Goal: Task Accomplishment & Management: Use online tool/utility

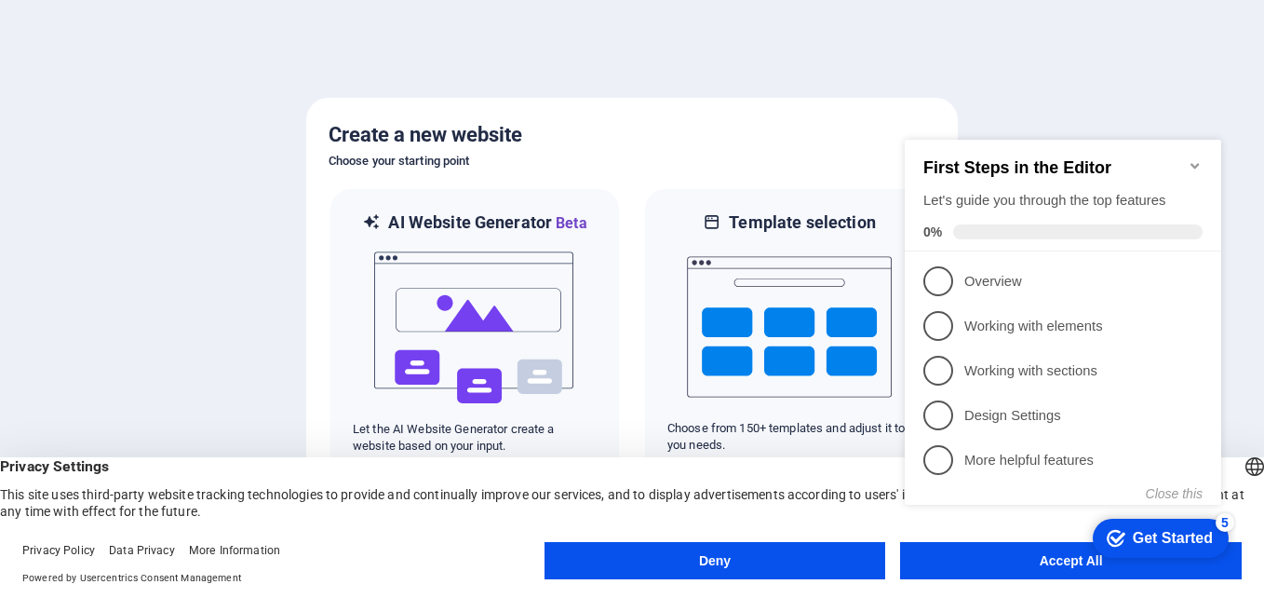
click at [1053, 566] on appcues-checklist "Contextual help checklist present on screen" at bounding box center [1067, 341] width 339 height 457
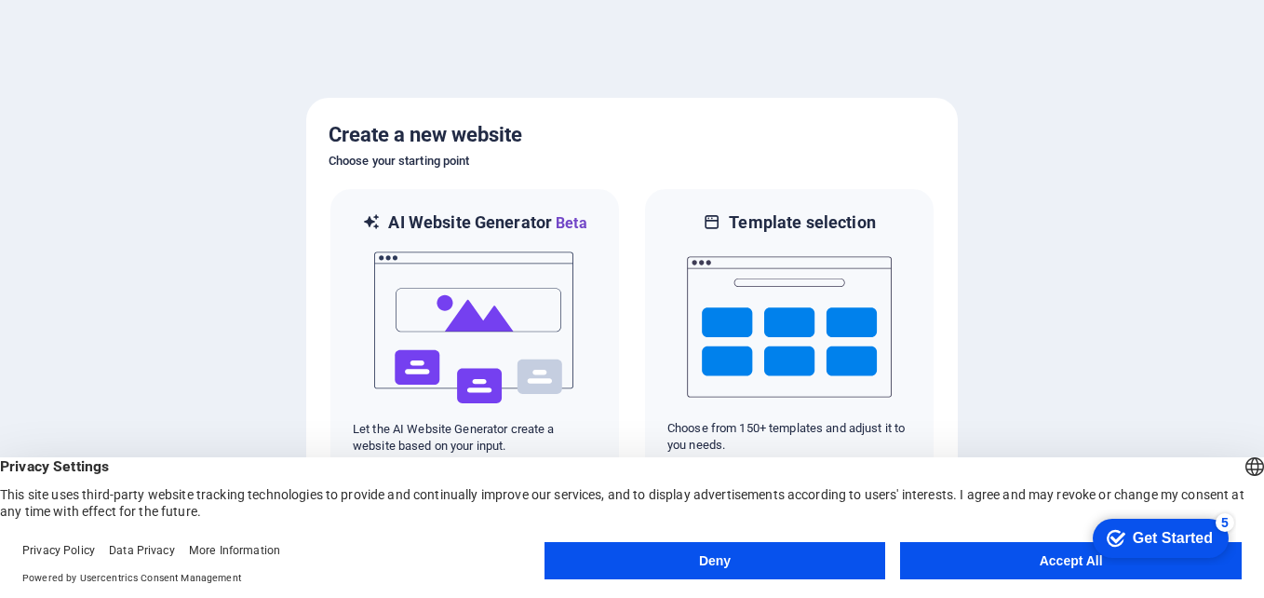
click at [1078, 565] on appcues-checklist "Contextual help checklist present on screen" at bounding box center [1157, 539] width 158 height 61
click at [1191, 543] on div "Get Started" at bounding box center [1173, 538] width 80 height 17
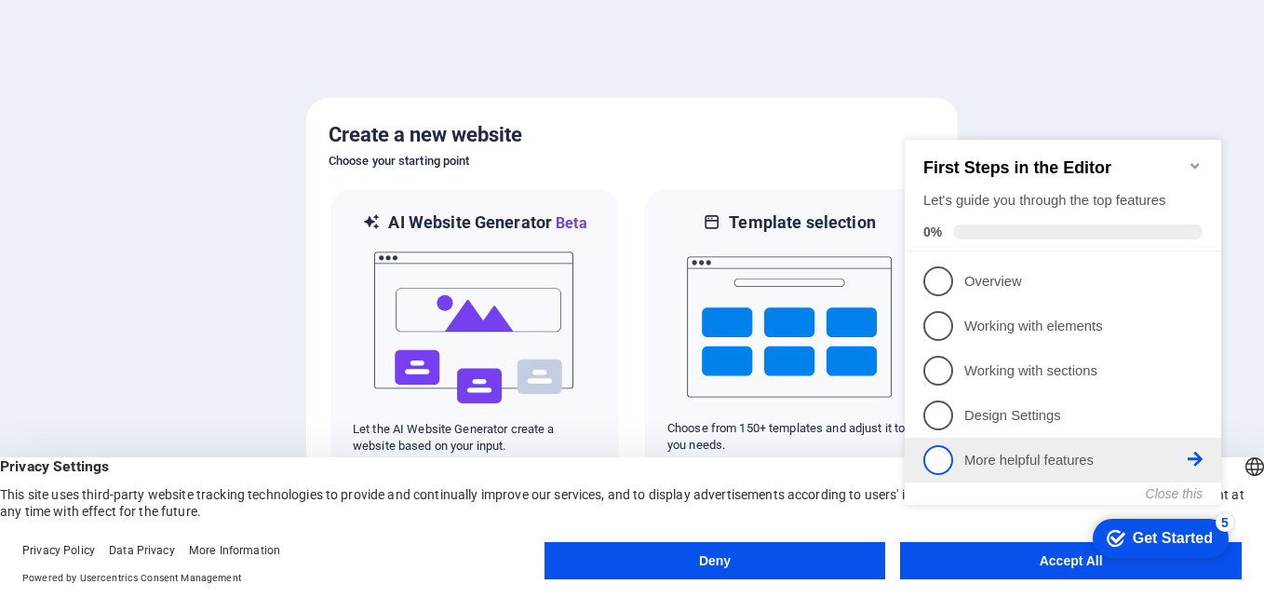
click at [1073, 455] on p "More helpful features - incomplete" at bounding box center [1076, 461] width 223 height 20
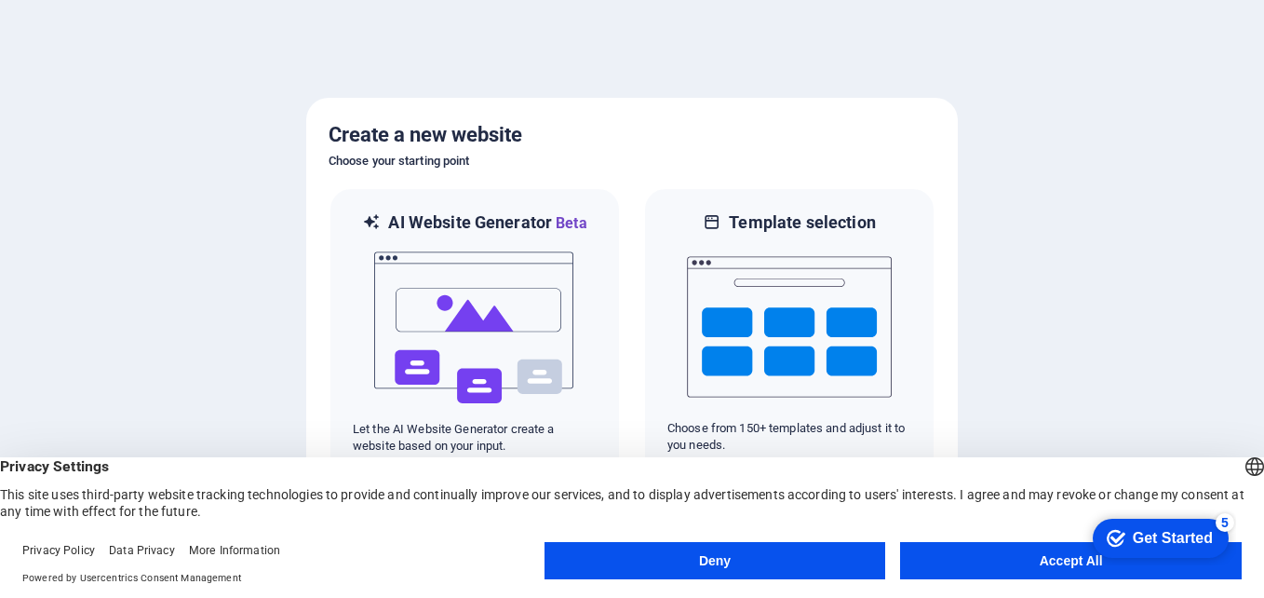
click at [1035, 564] on button "Accept All" at bounding box center [1071, 560] width 342 height 37
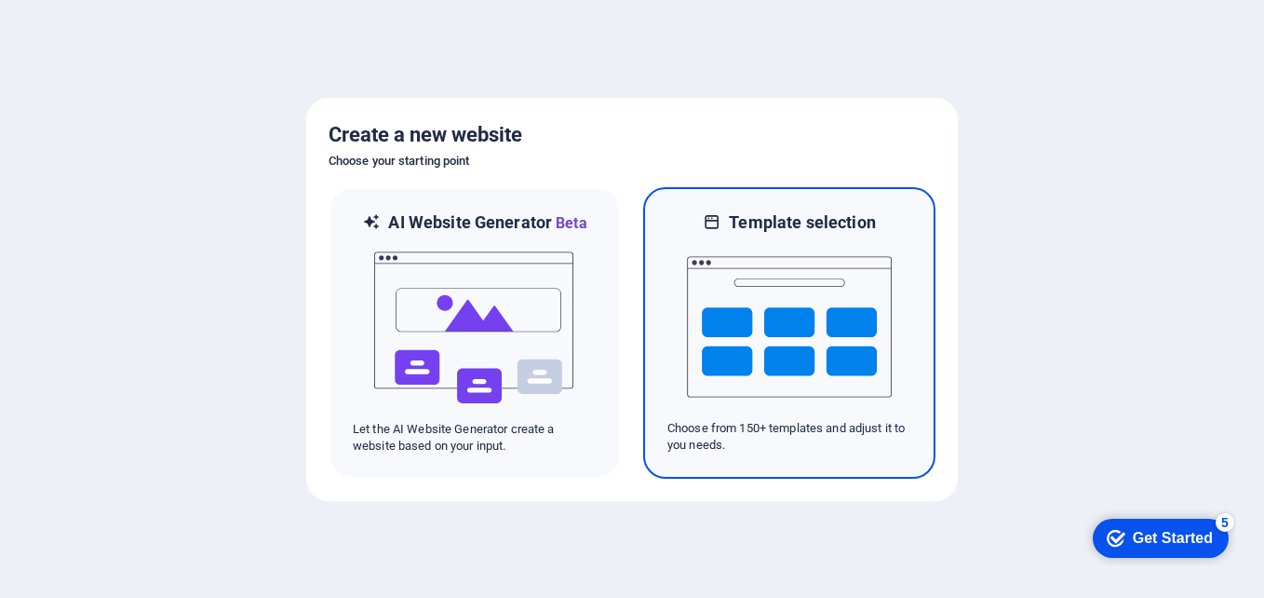
click at [776, 326] on img at bounding box center [789, 327] width 205 height 186
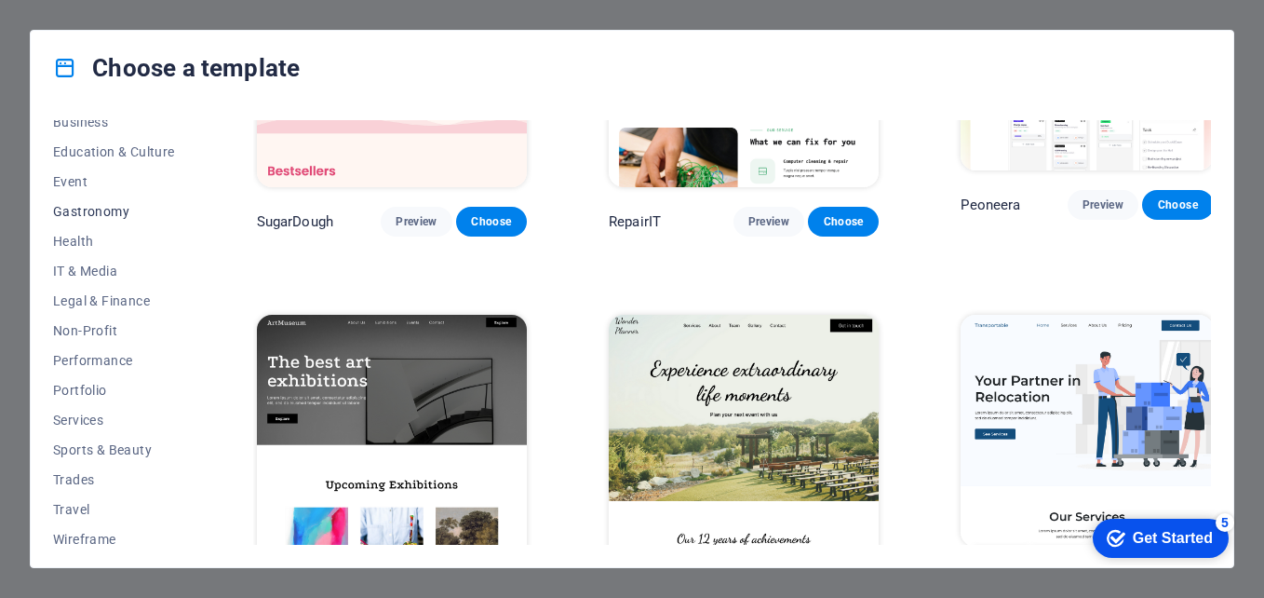
scroll to position [320, 0]
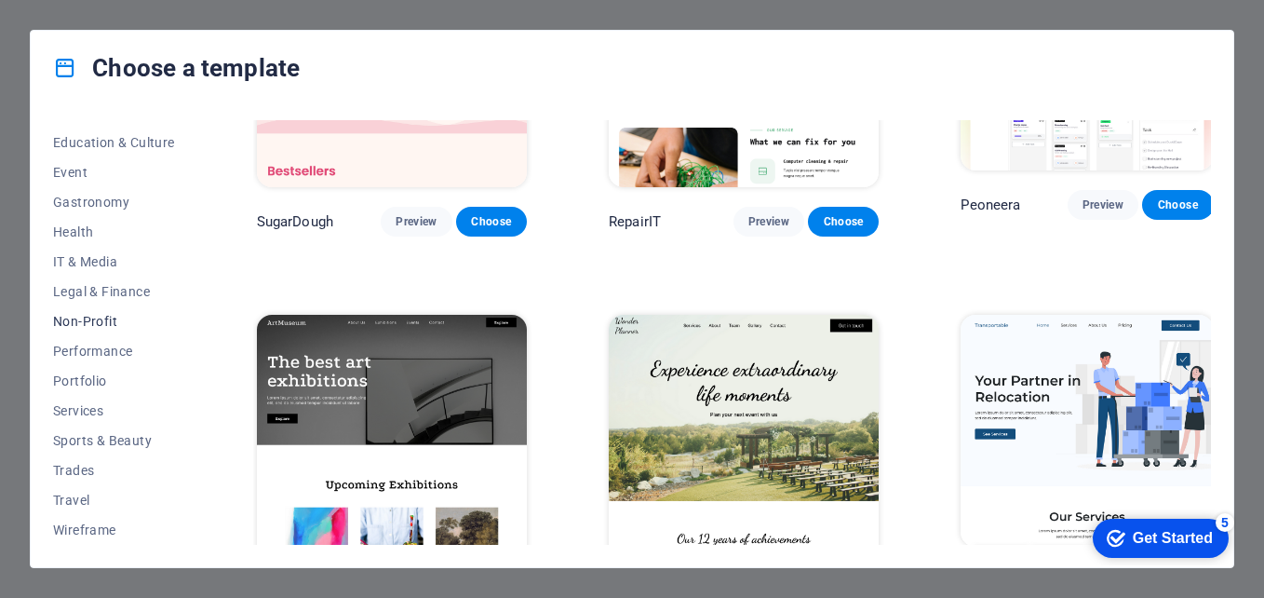
click at [90, 329] on button "Non-Profit" at bounding box center [114, 321] width 122 height 30
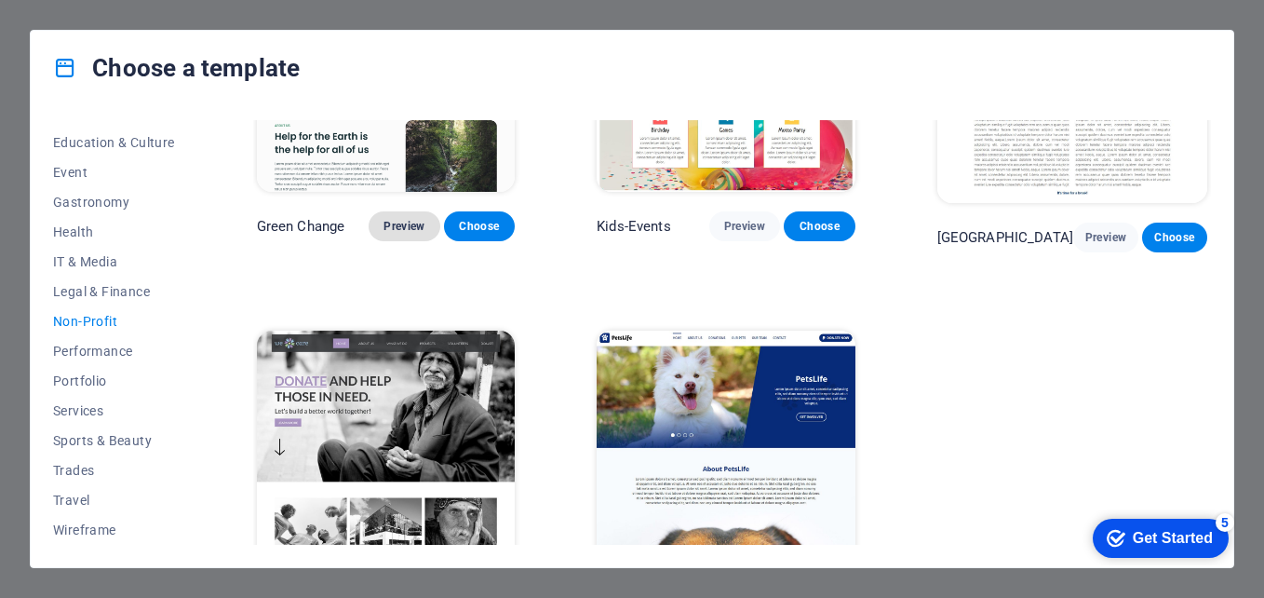
scroll to position [243, 0]
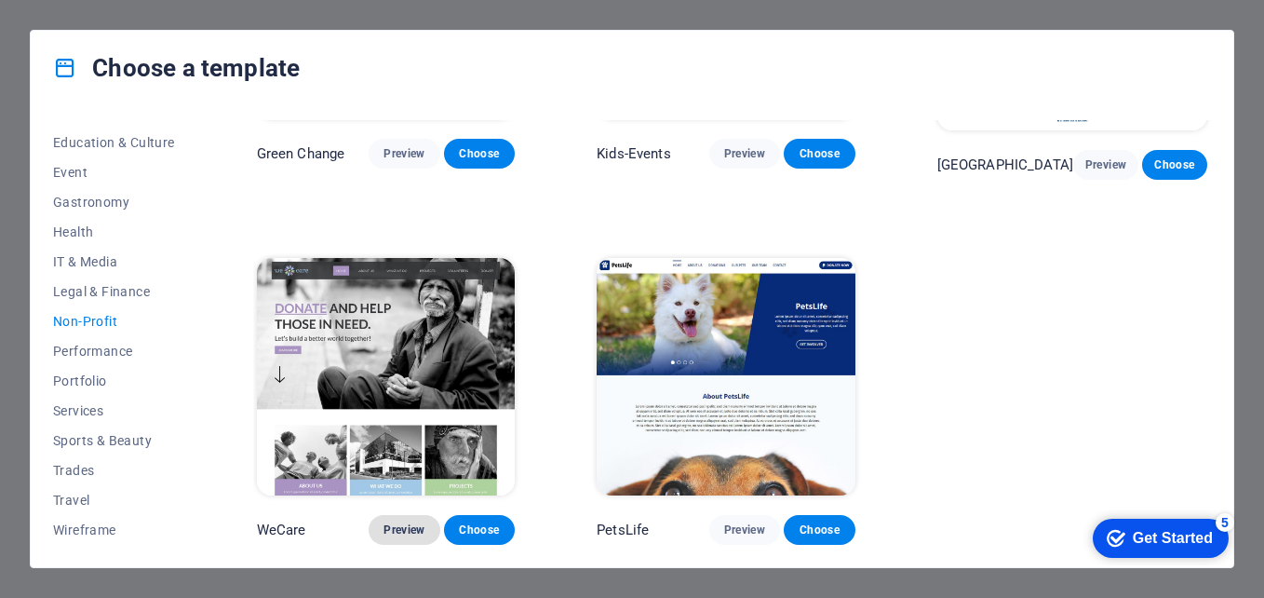
click at [394, 529] on span "Preview" at bounding box center [404, 529] width 41 height 15
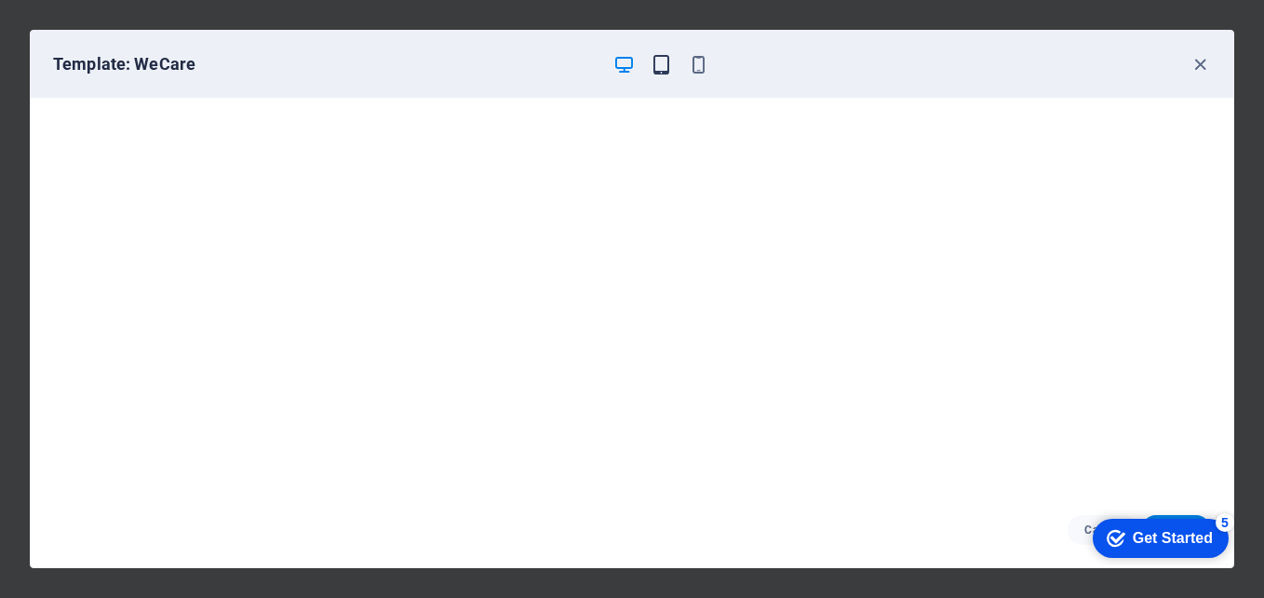
click at [670, 70] on icon "button" at bounding box center [661, 64] width 21 height 21
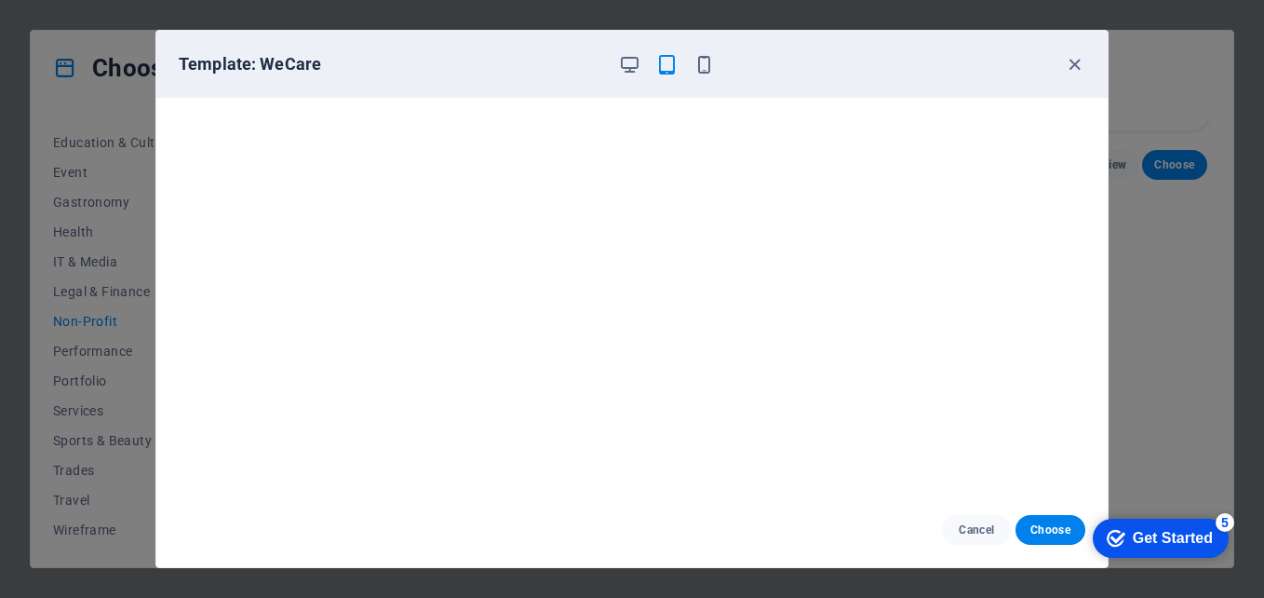
click at [702, 75] on div "Template: WeCare" at bounding box center [632, 64] width 952 height 67
click at [702, 66] on icon "button" at bounding box center [704, 64] width 21 height 21
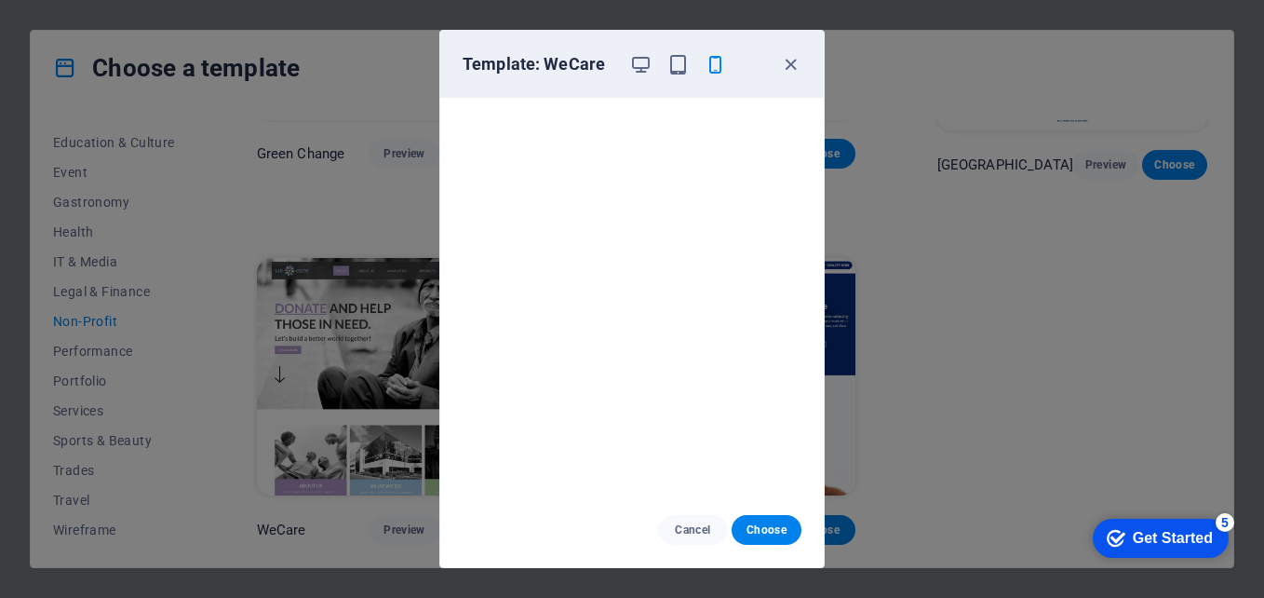
click at [656, 74] on div at bounding box center [677, 64] width 97 height 22
click at [644, 68] on icon "button" at bounding box center [640, 64] width 21 height 21
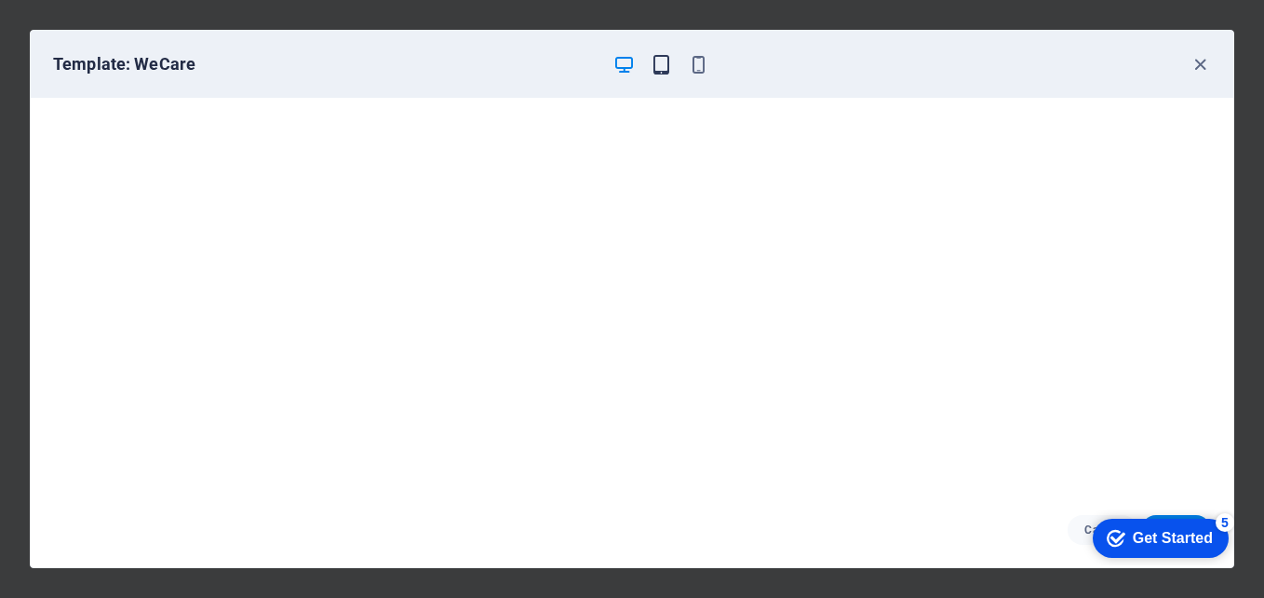
click at [663, 64] on icon "button" at bounding box center [661, 64] width 21 height 21
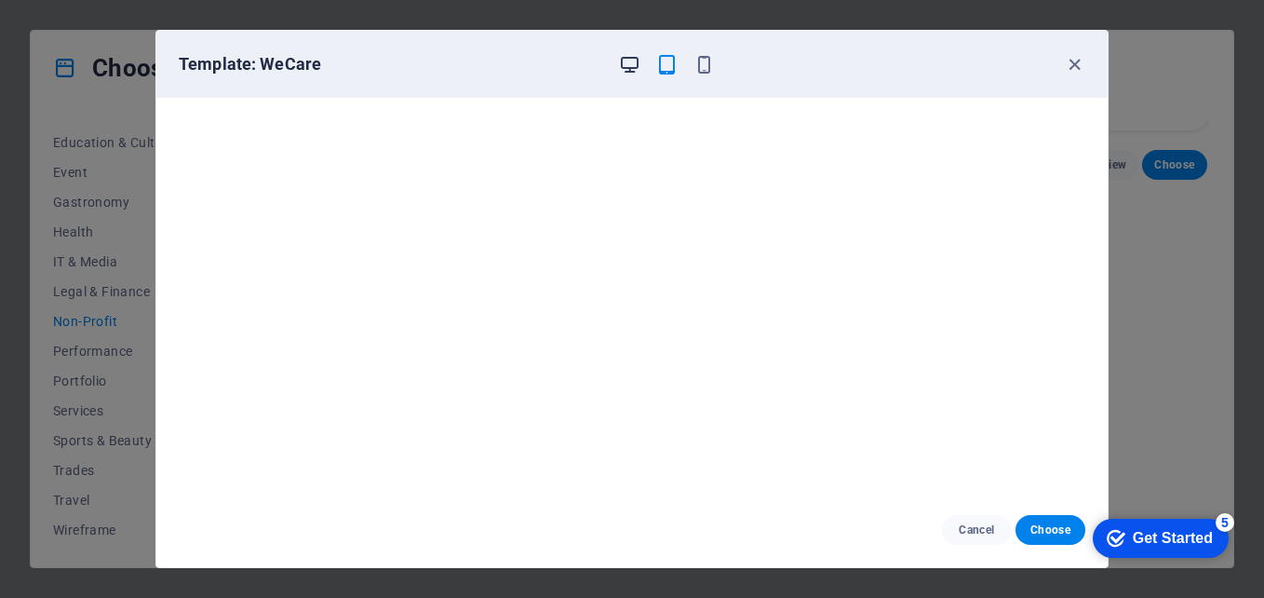
click at [630, 61] on icon "button" at bounding box center [629, 64] width 21 height 21
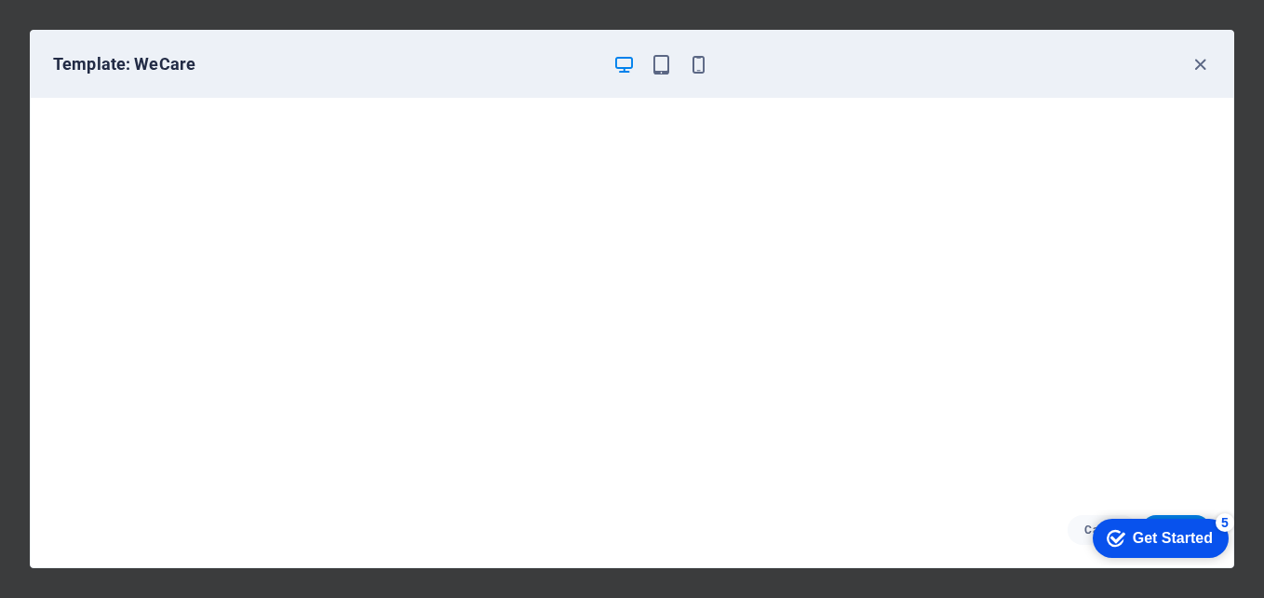
click at [1140, 545] on div "Get Started" at bounding box center [1173, 538] width 80 height 17
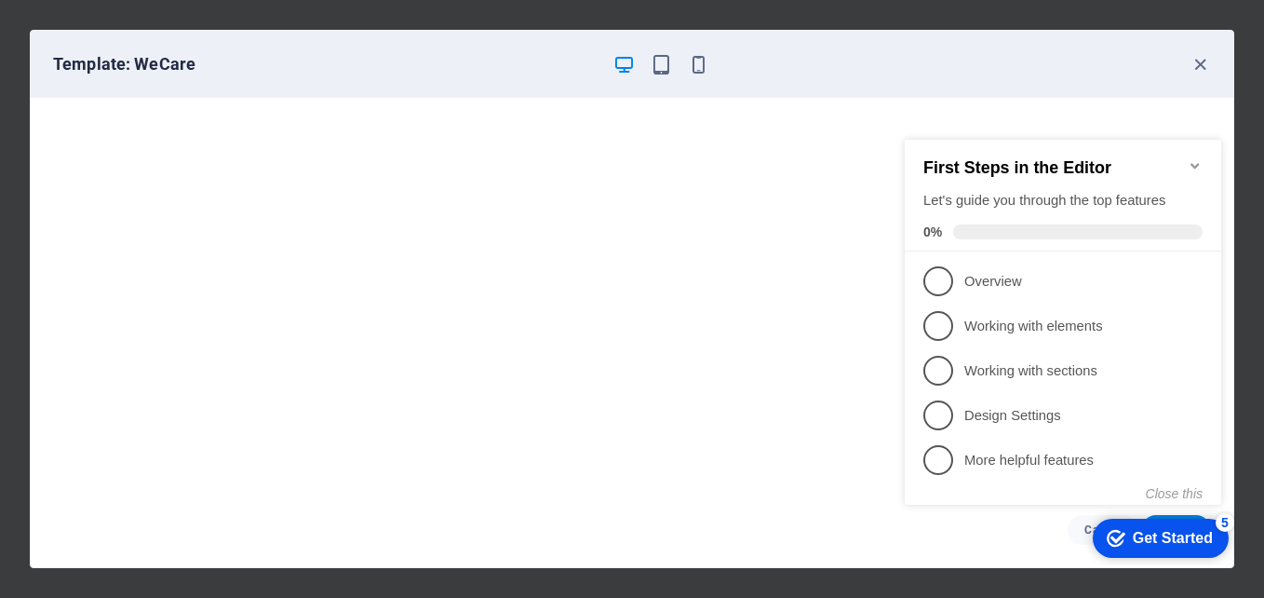
click at [1195, 161] on icon "Minimize checklist" at bounding box center [1195, 165] width 15 height 15
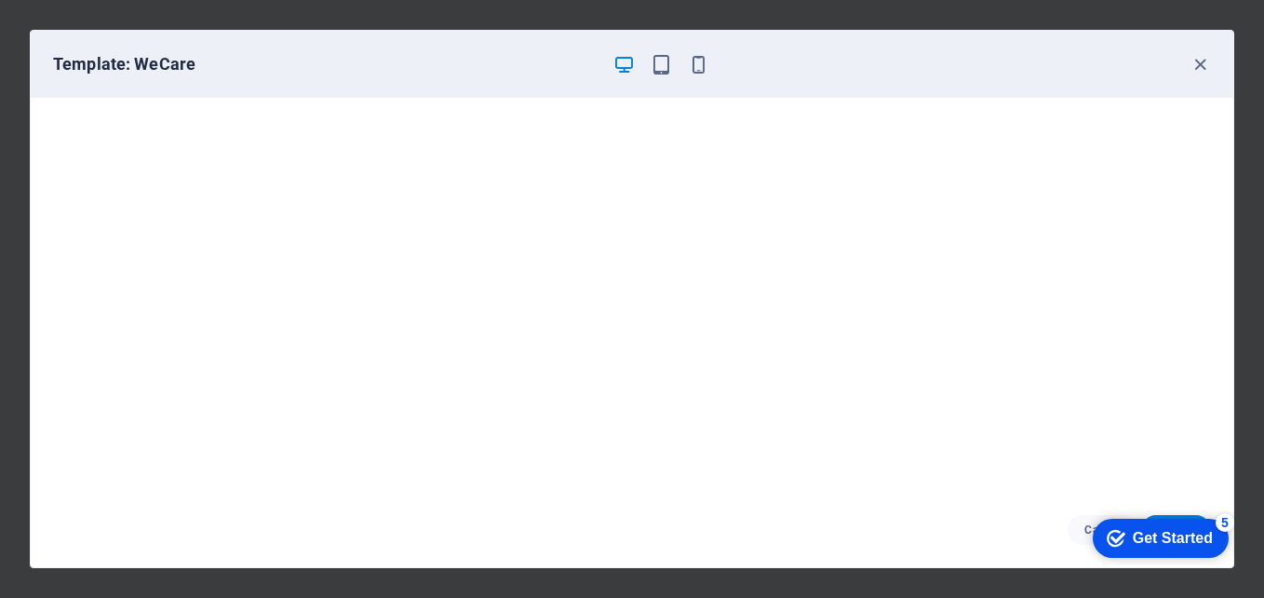
scroll to position [5, 0]
click at [1200, 67] on icon "button" at bounding box center [1200, 64] width 21 height 21
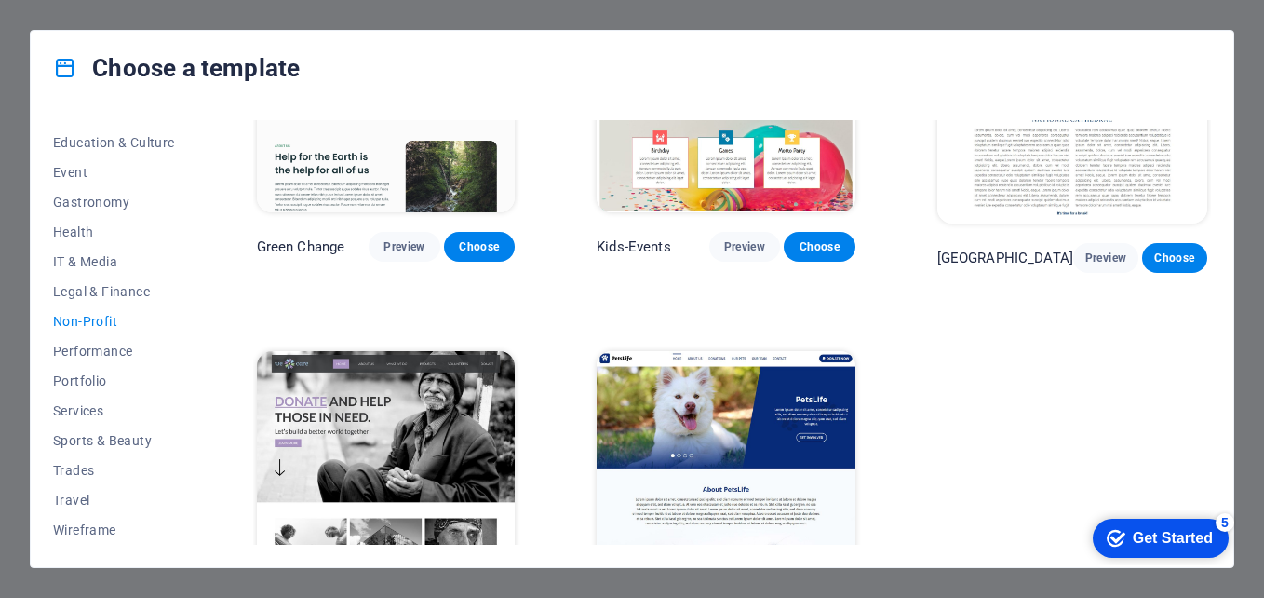
scroll to position [0, 0]
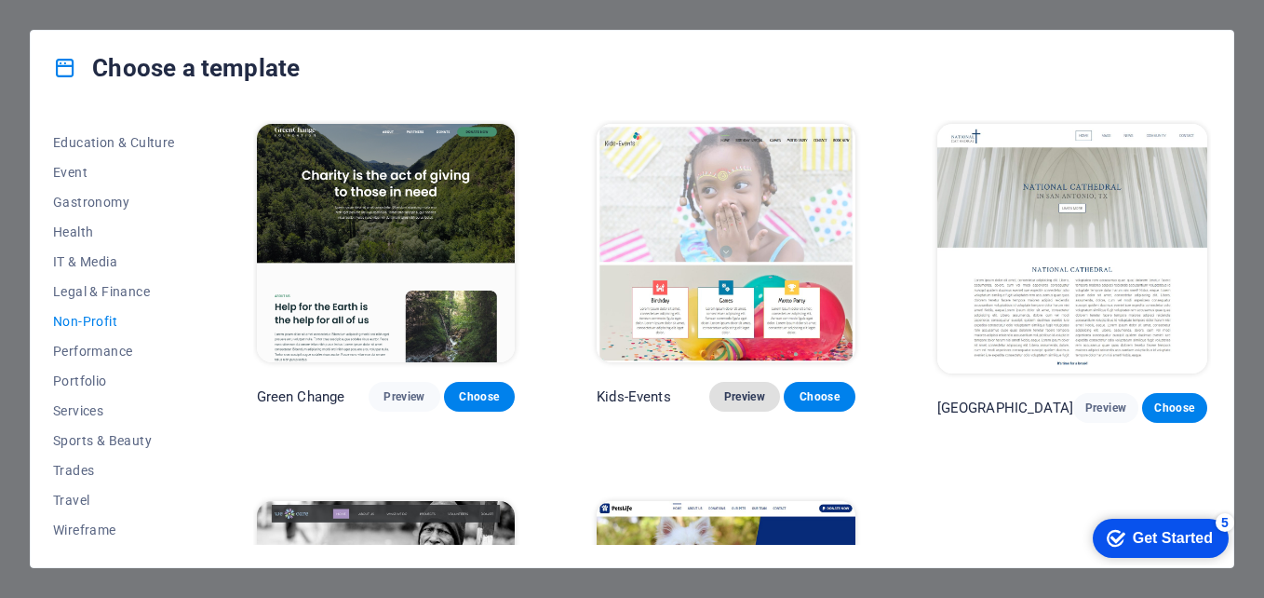
click at [752, 406] on button "Preview" at bounding box center [744, 397] width 71 height 30
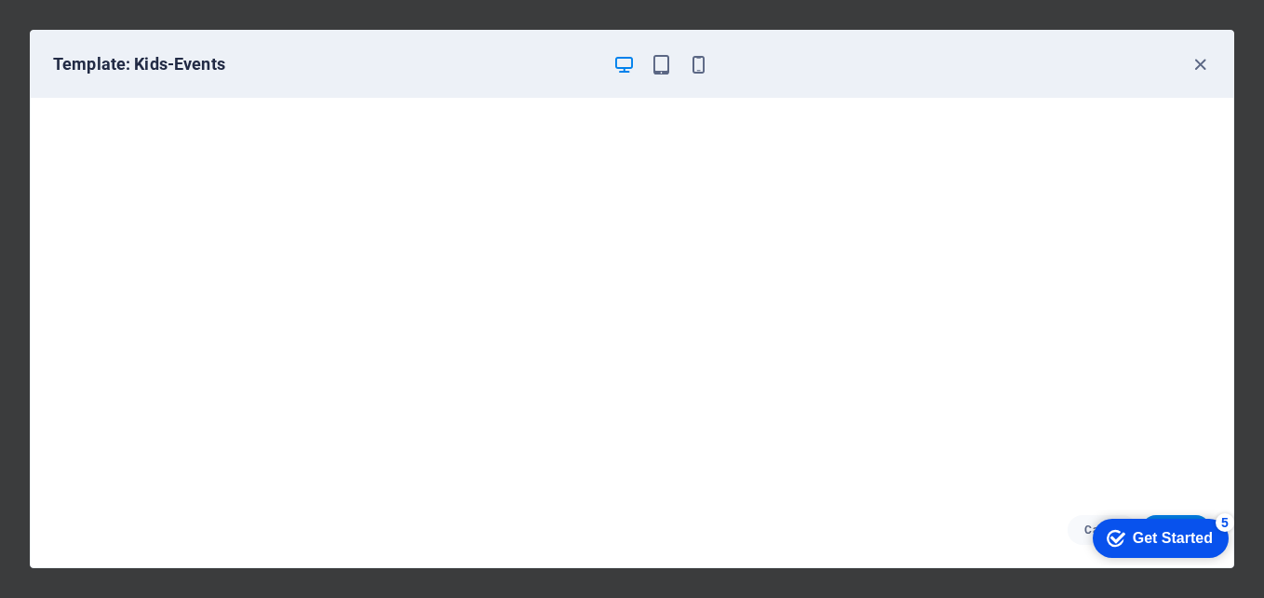
scroll to position [5, 0]
click at [657, 65] on icon "button" at bounding box center [661, 64] width 21 height 21
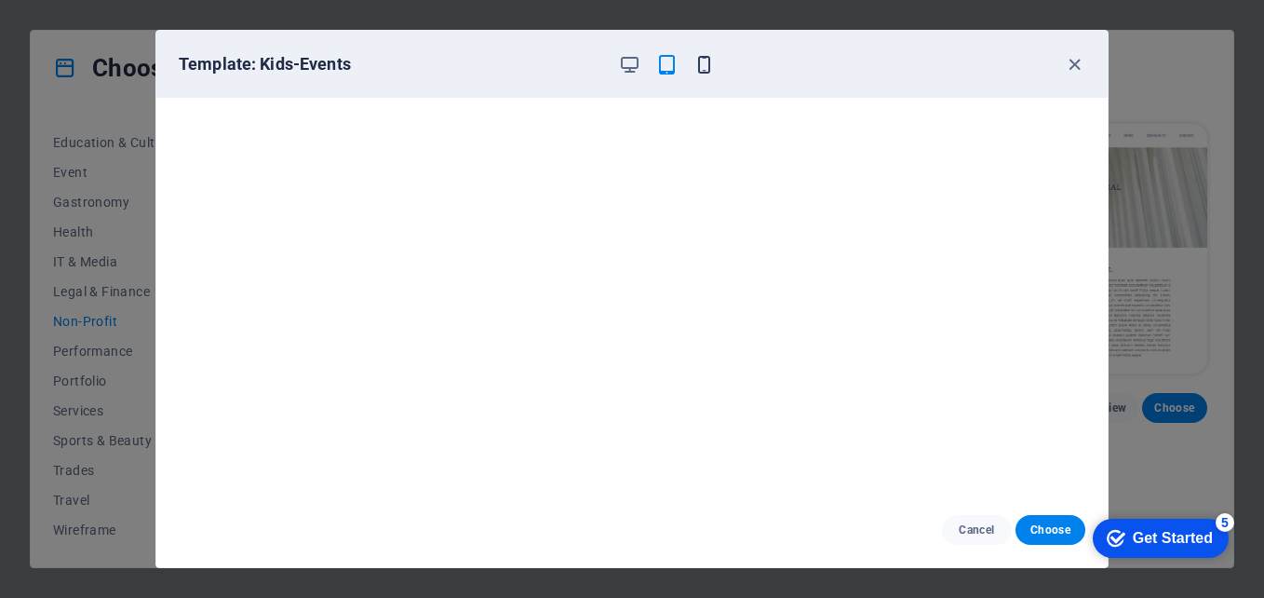
click at [703, 63] on icon "button" at bounding box center [704, 64] width 21 height 21
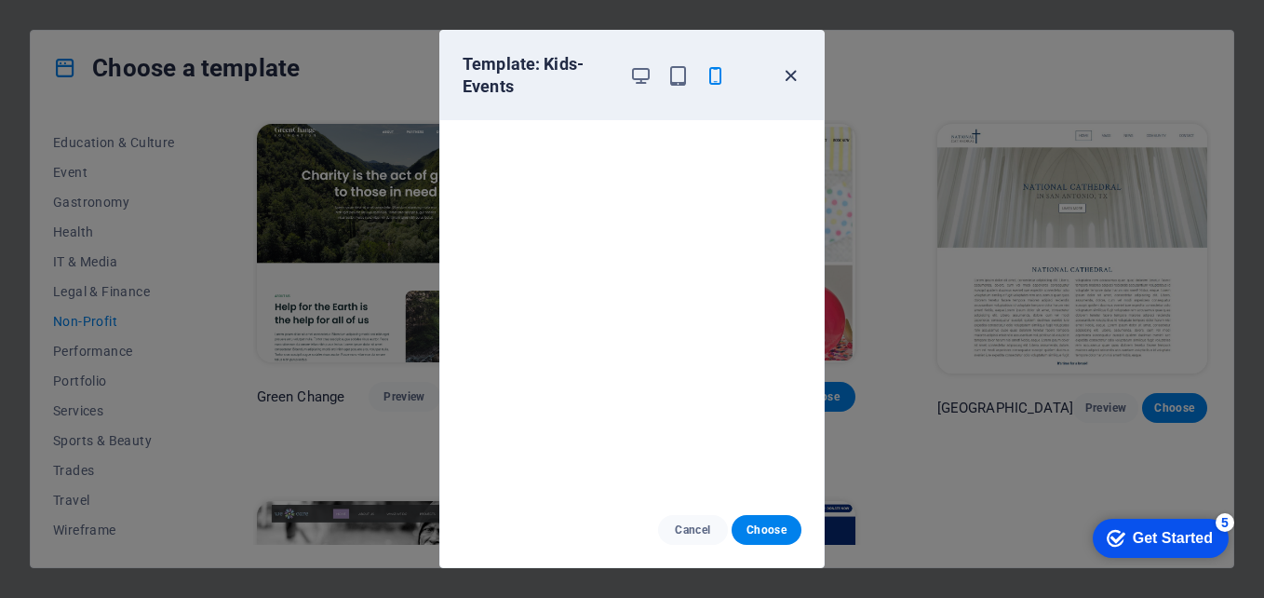
click at [789, 73] on icon "button" at bounding box center [790, 75] width 21 height 21
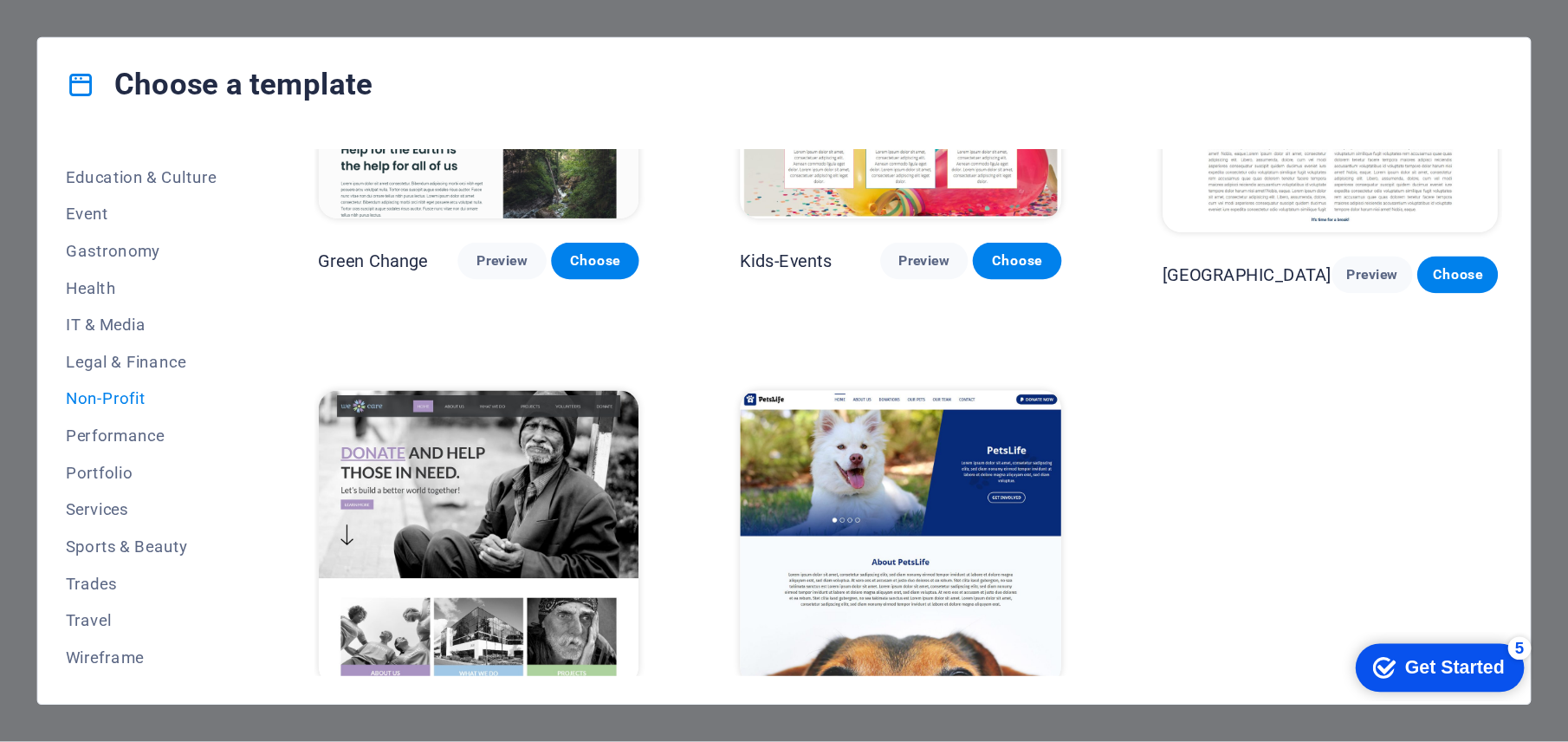
scroll to position [226, 0]
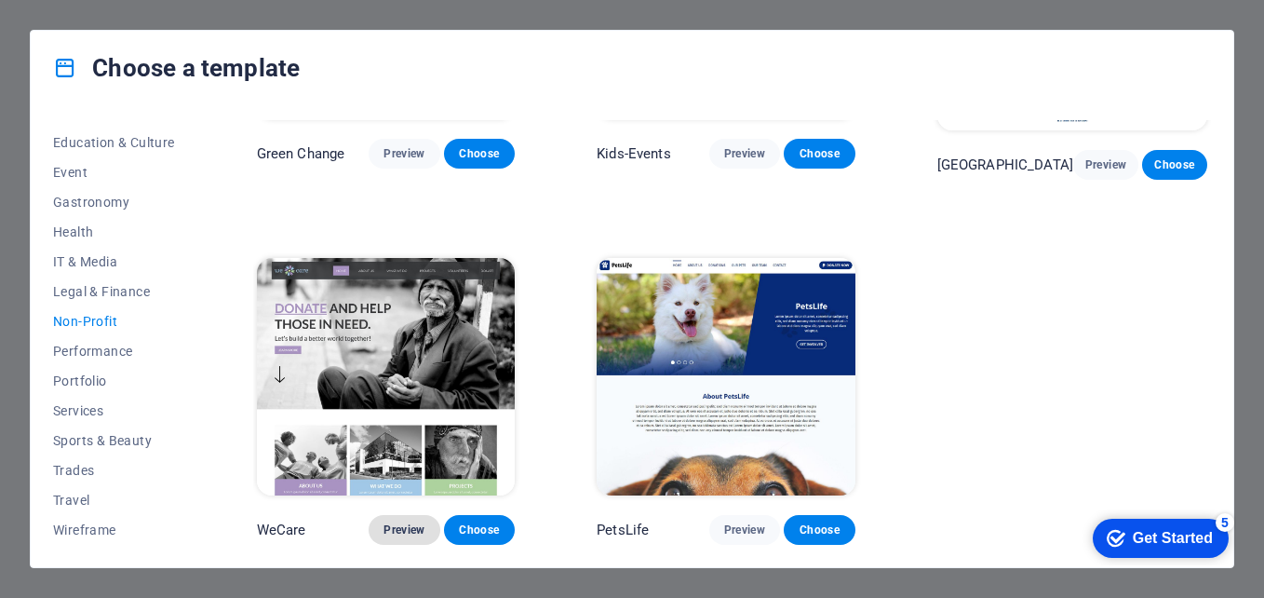
click at [413, 525] on span "Preview" at bounding box center [404, 529] width 41 height 15
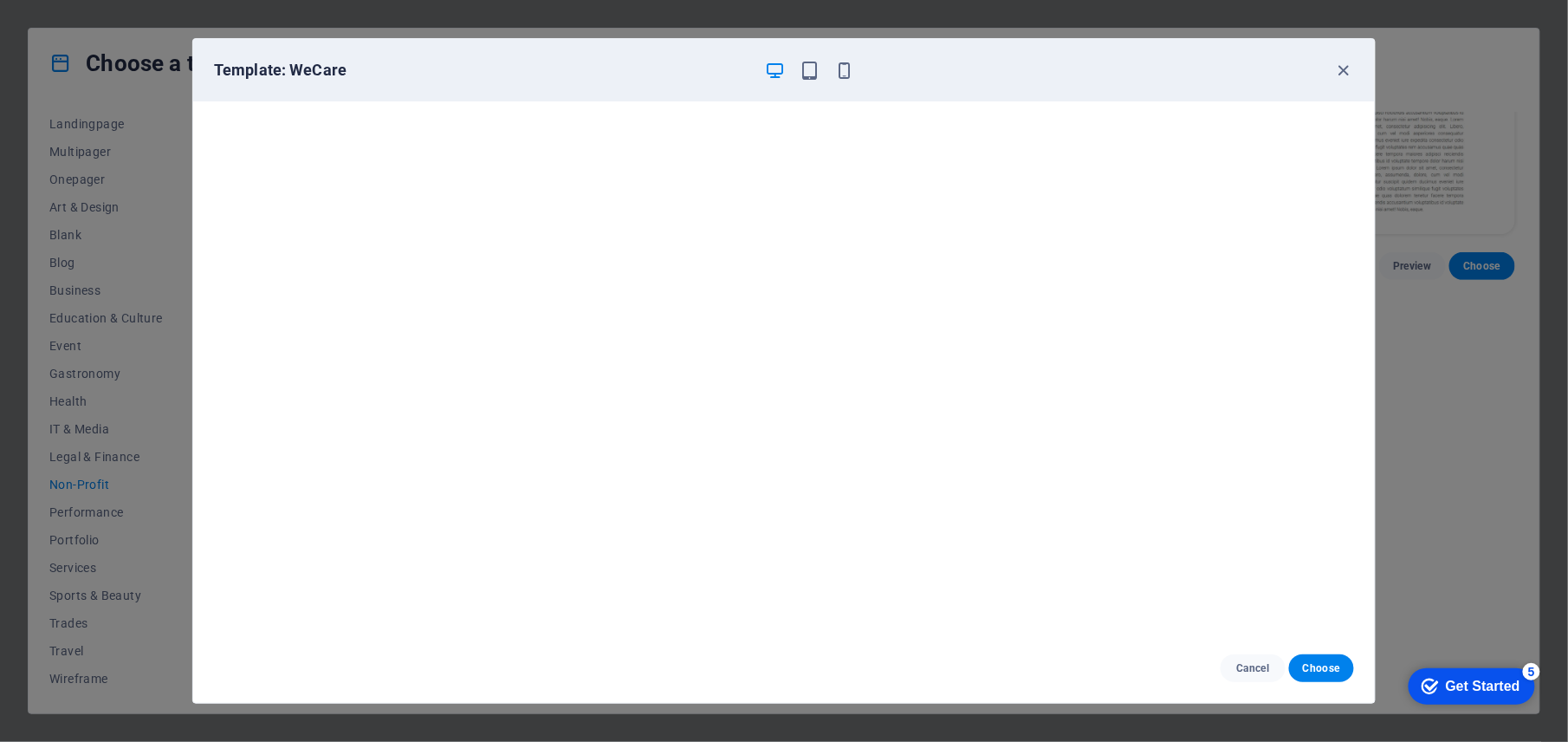
scroll to position [0, 0]
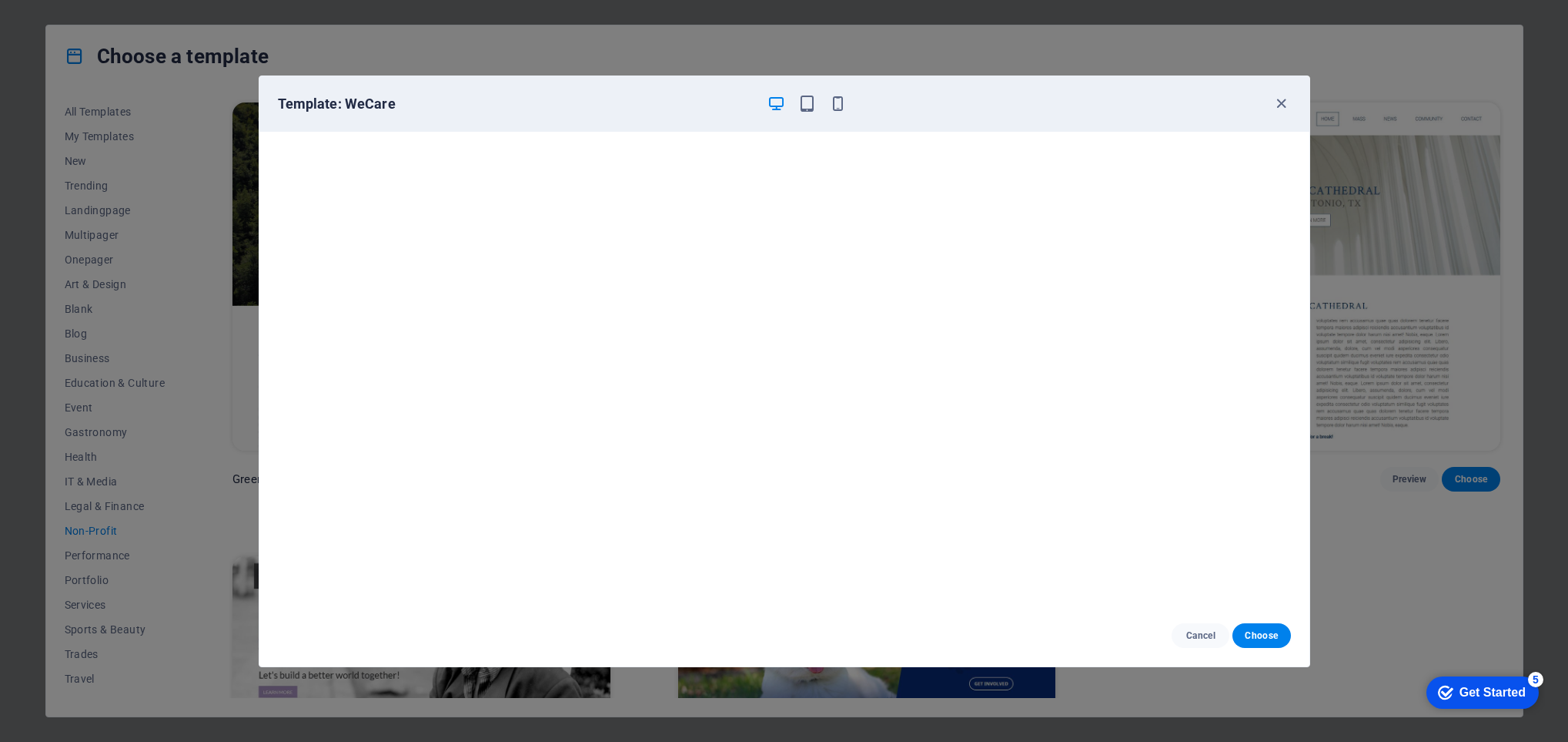
click at [854, 105] on div "Template: WeCare" at bounding box center [775, 104] width 995 height 18
click at [841, 99] on icon "button" at bounding box center [838, 103] width 17 height 17
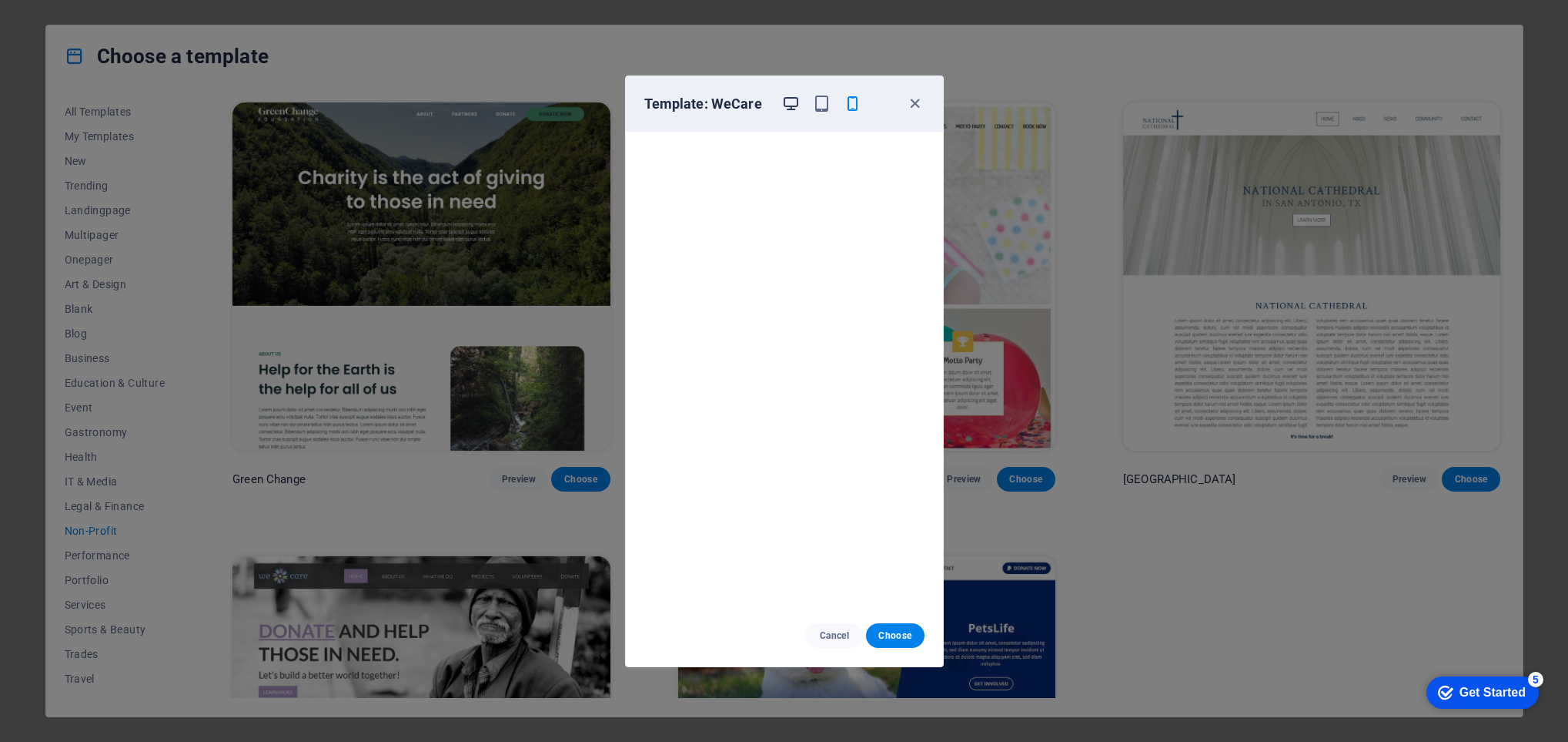
click at [791, 100] on icon "button" at bounding box center [791, 103] width 17 height 17
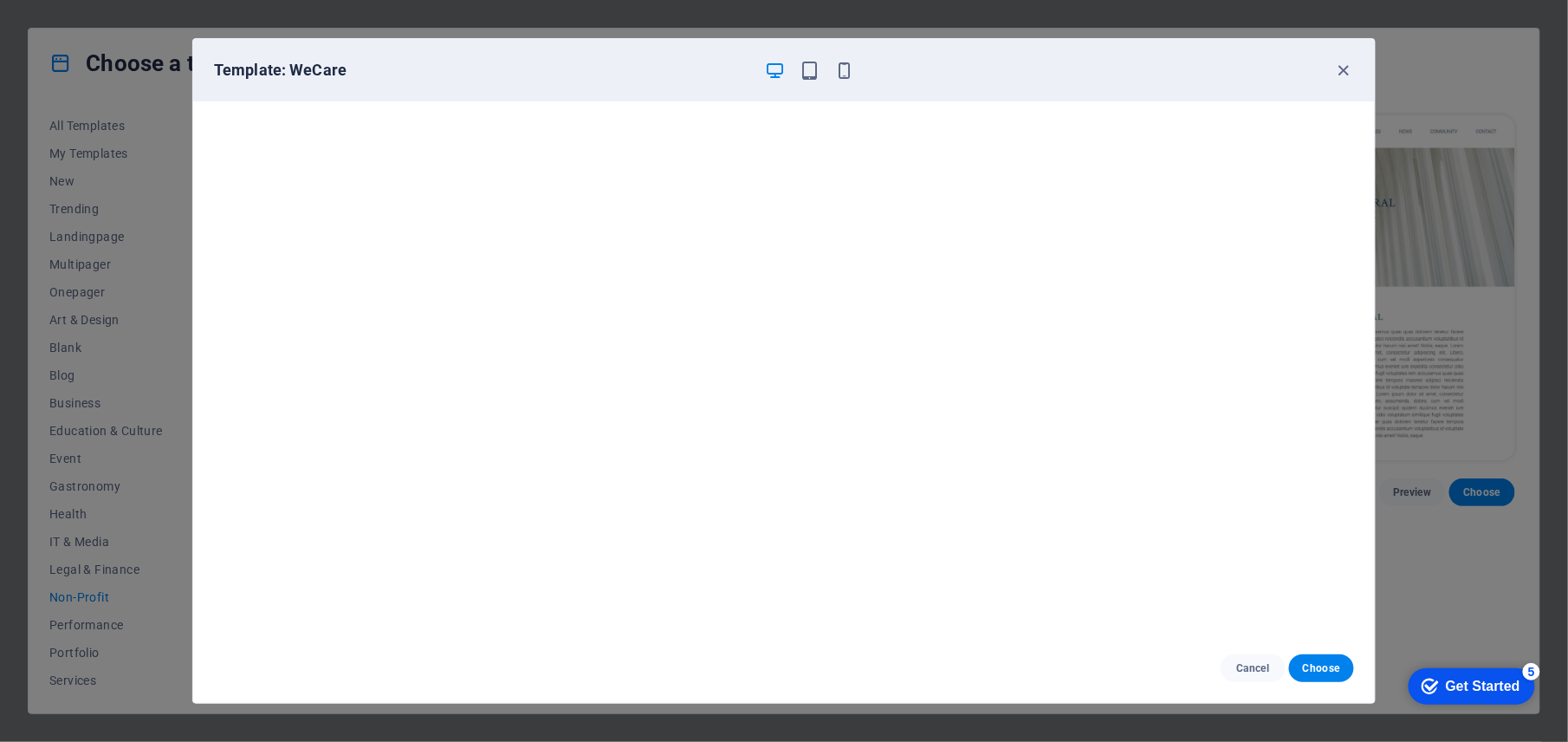
scroll to position [5, 0]
click at [1175, 556] on button "Cancel" at bounding box center [1253, 668] width 65 height 28
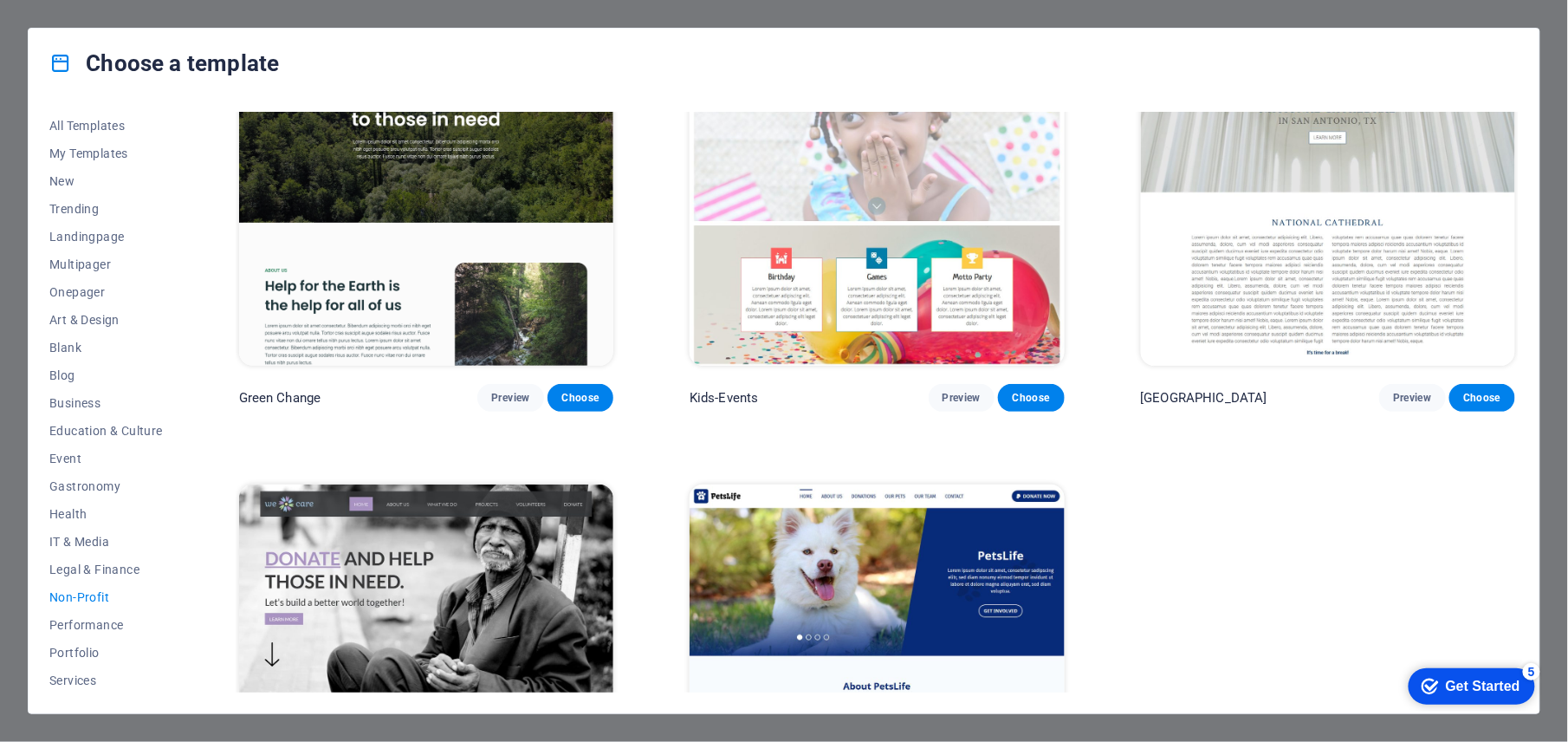
scroll to position [0, 0]
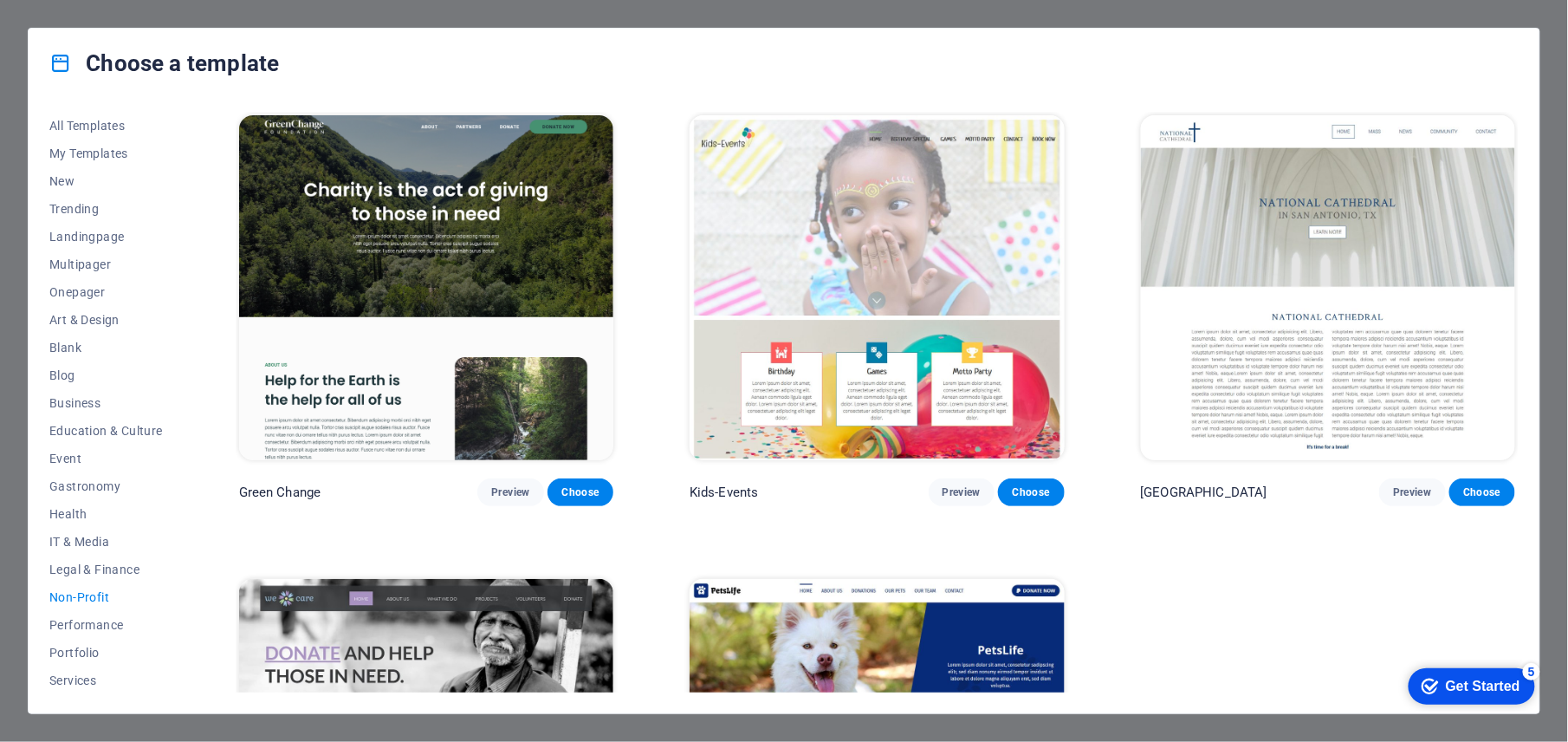
click at [459, 217] on img at bounding box center [426, 288] width 374 height 345
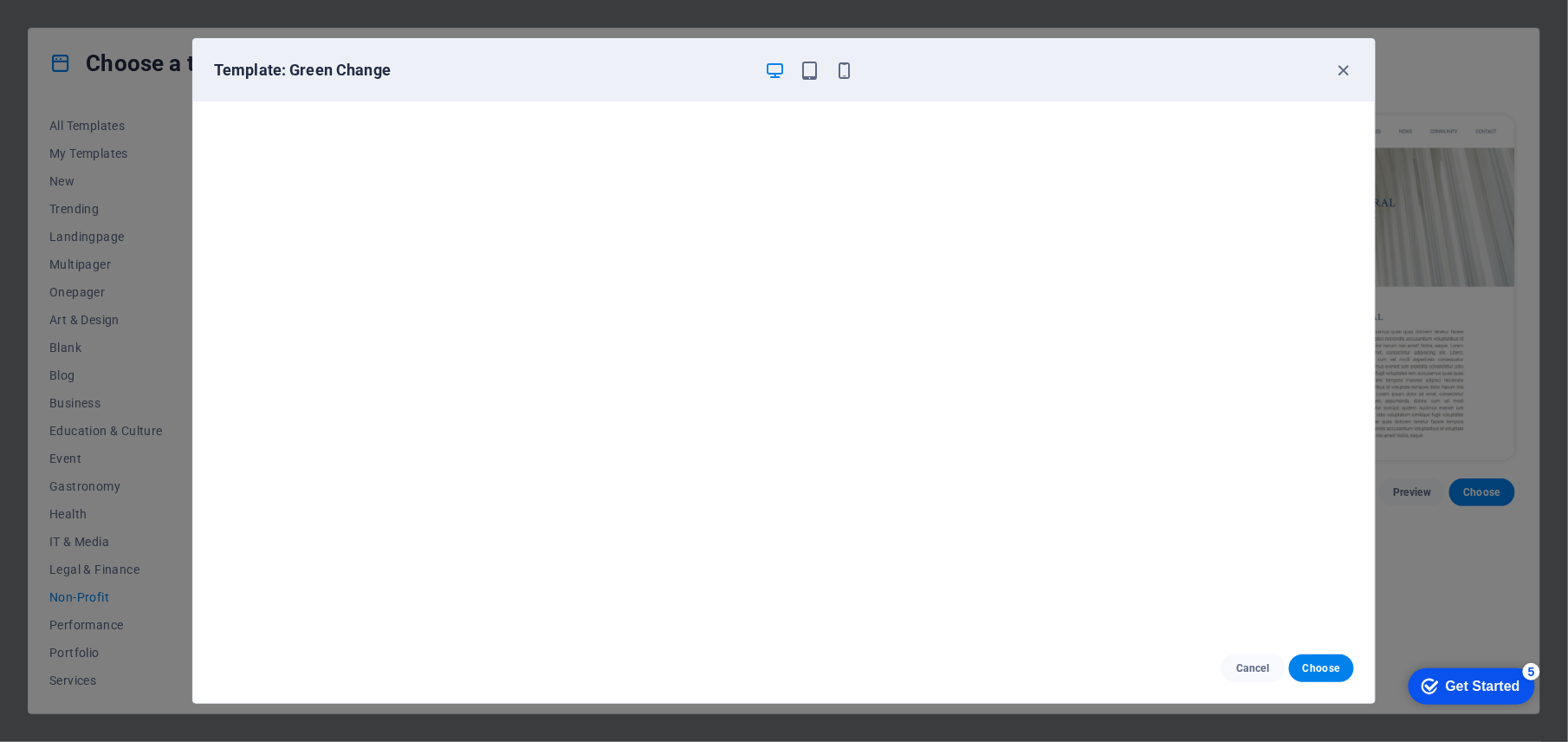
scroll to position [5, 0]
click at [1175, 71] on icon "button" at bounding box center [1344, 70] width 20 height 20
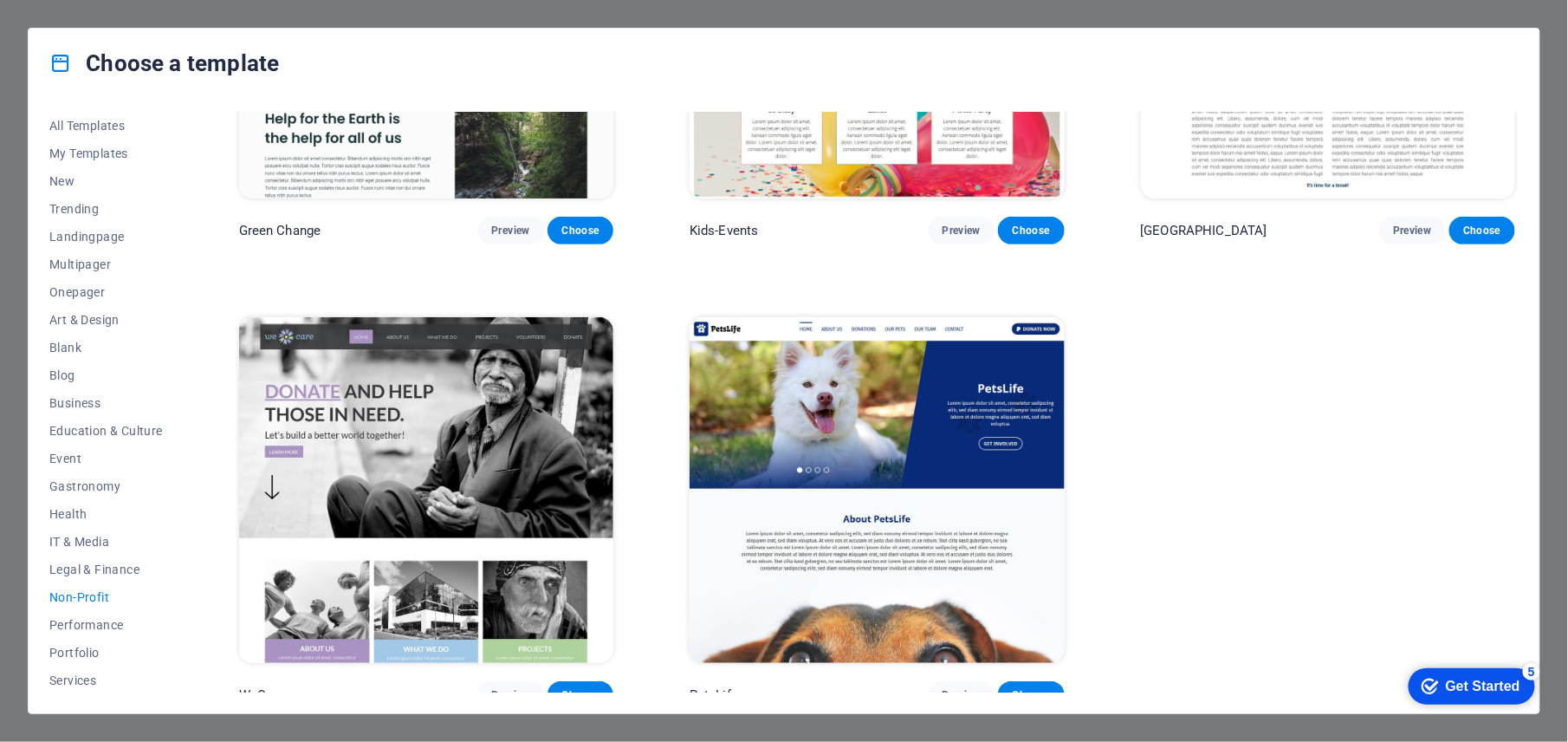
scroll to position [274, 0]
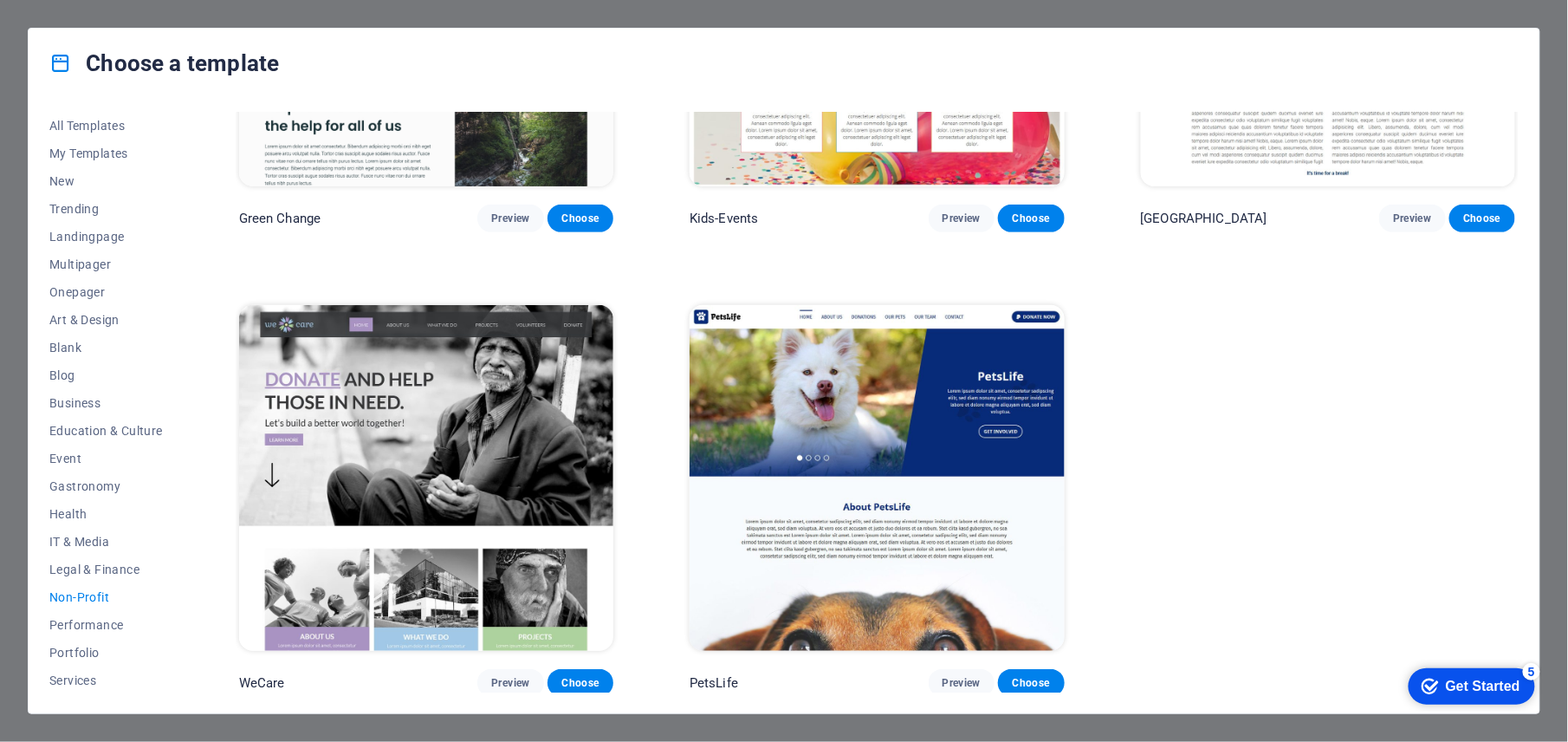
click at [412, 444] on img at bounding box center [426, 478] width 374 height 345
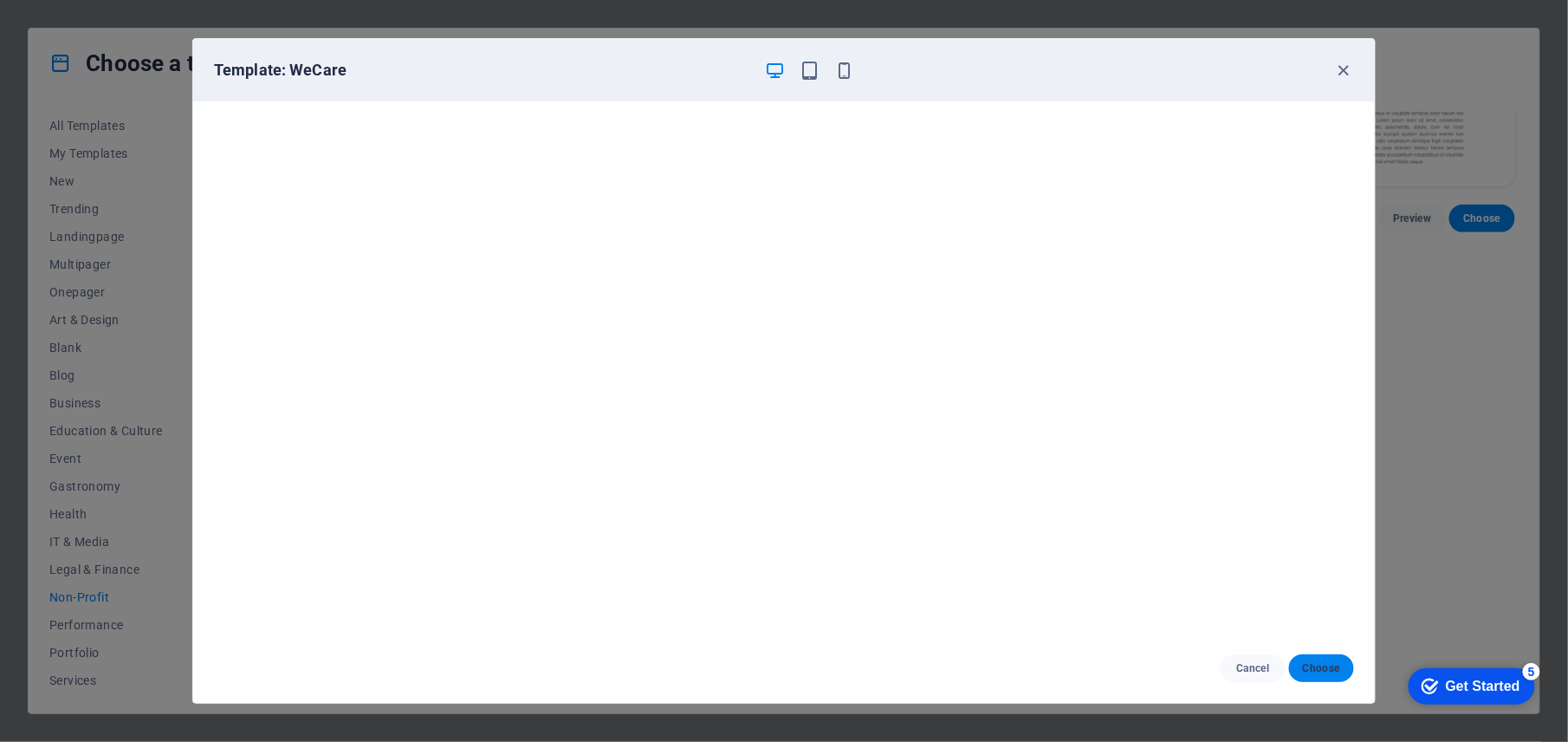
click at [1175, 556] on button "Choose" at bounding box center [1321, 668] width 65 height 28
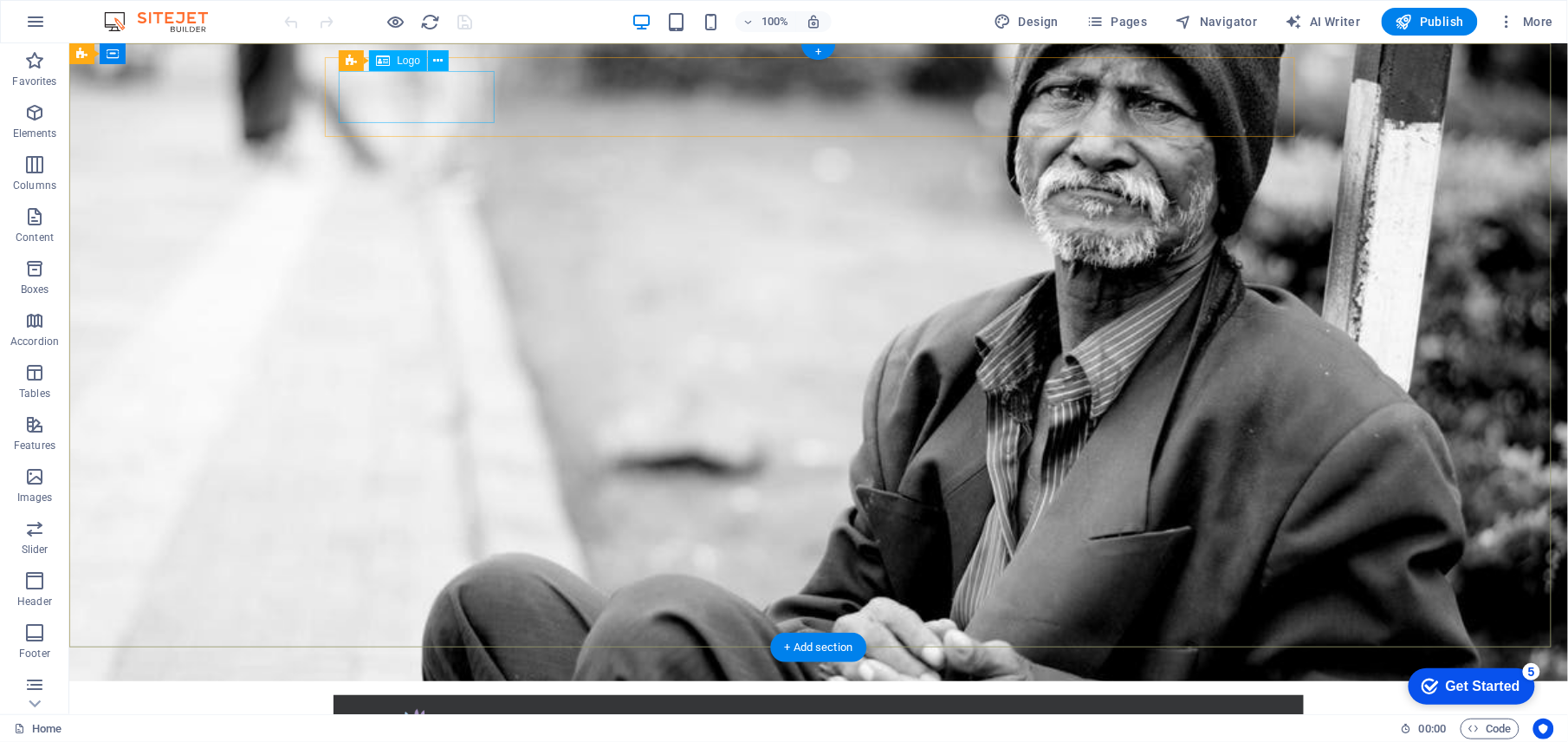
click at [419, 708] on div at bounding box center [817, 735] width 943 height 52
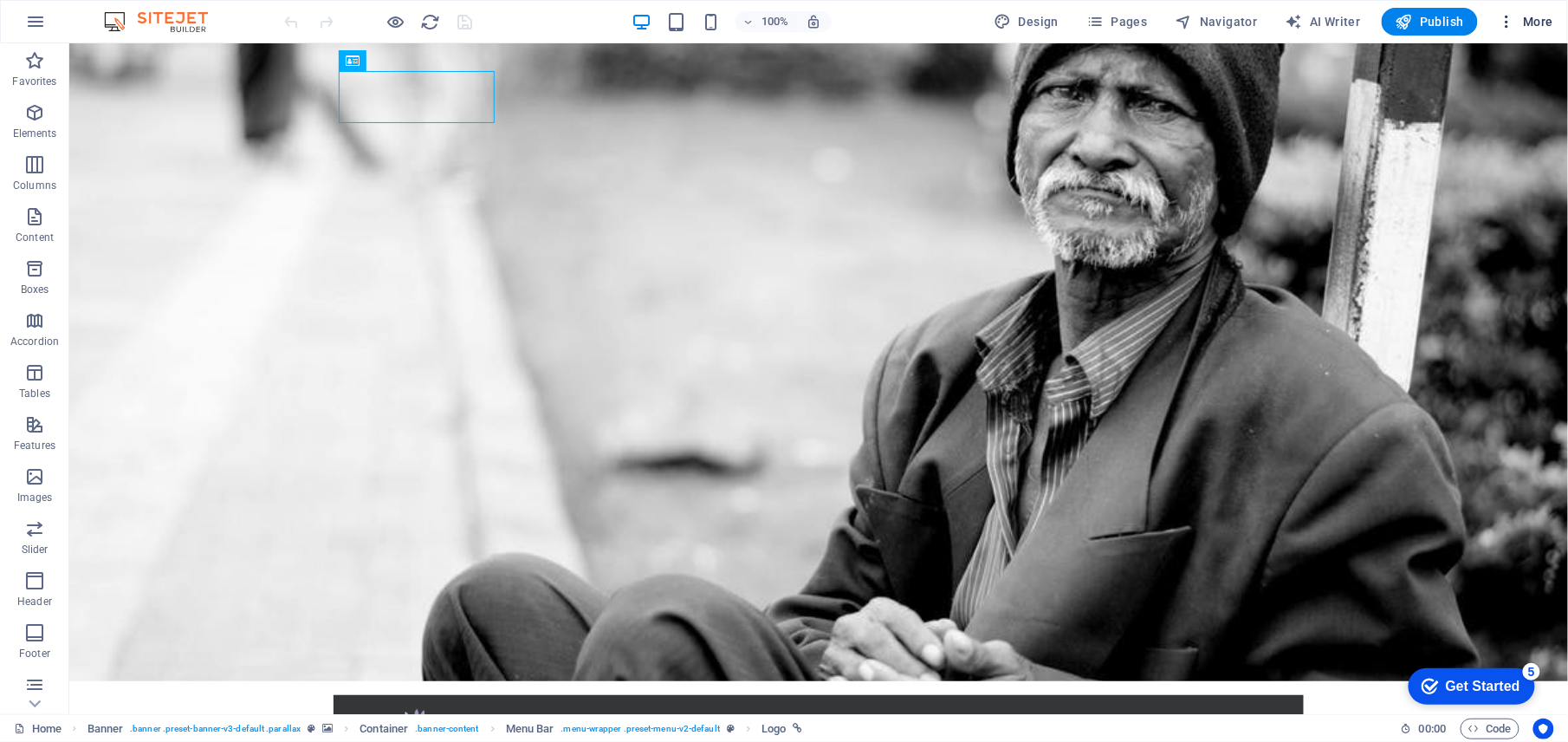
click at [1534, 20] on span "More" at bounding box center [1526, 21] width 55 height 18
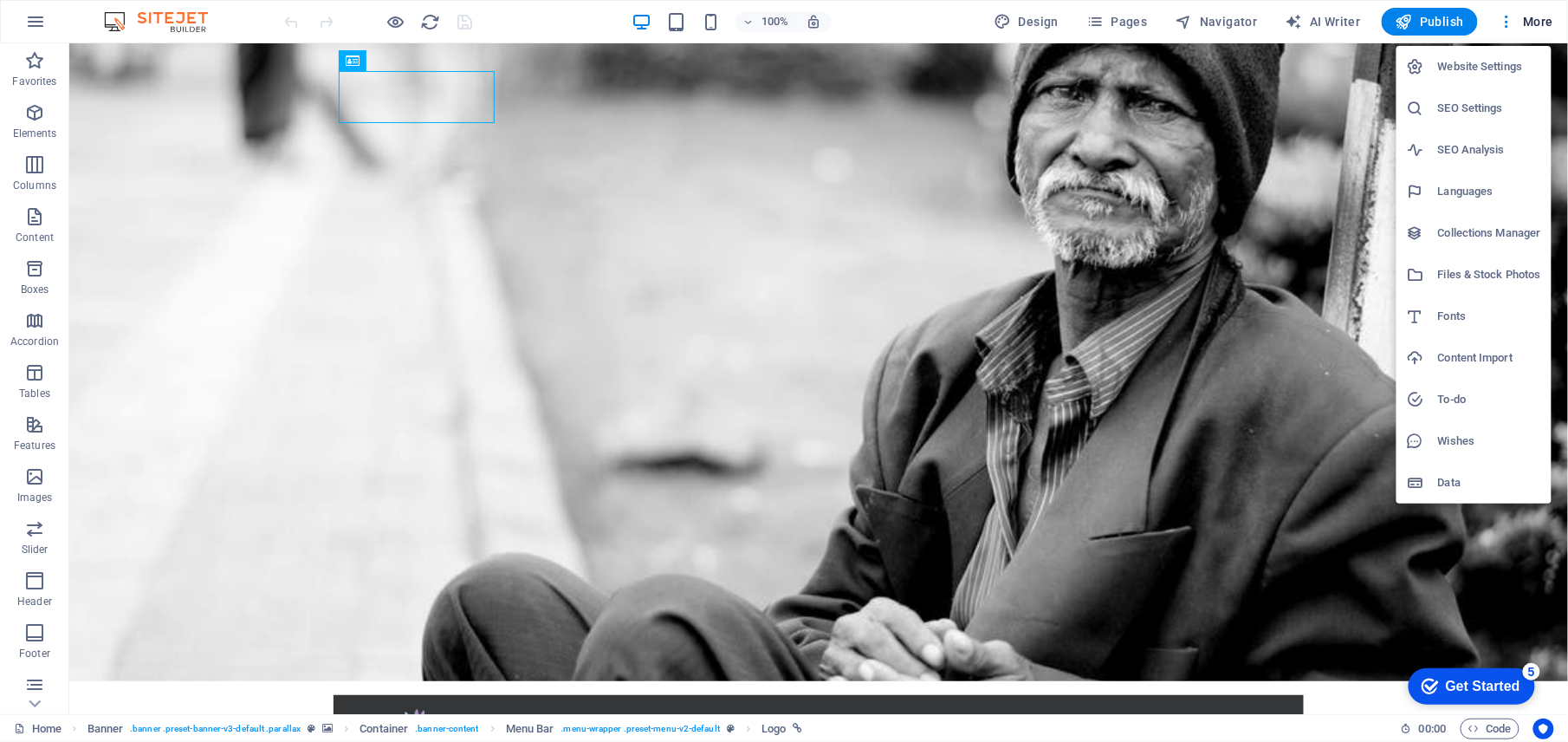
click at [35, 136] on div at bounding box center [784, 371] width 1568 height 742
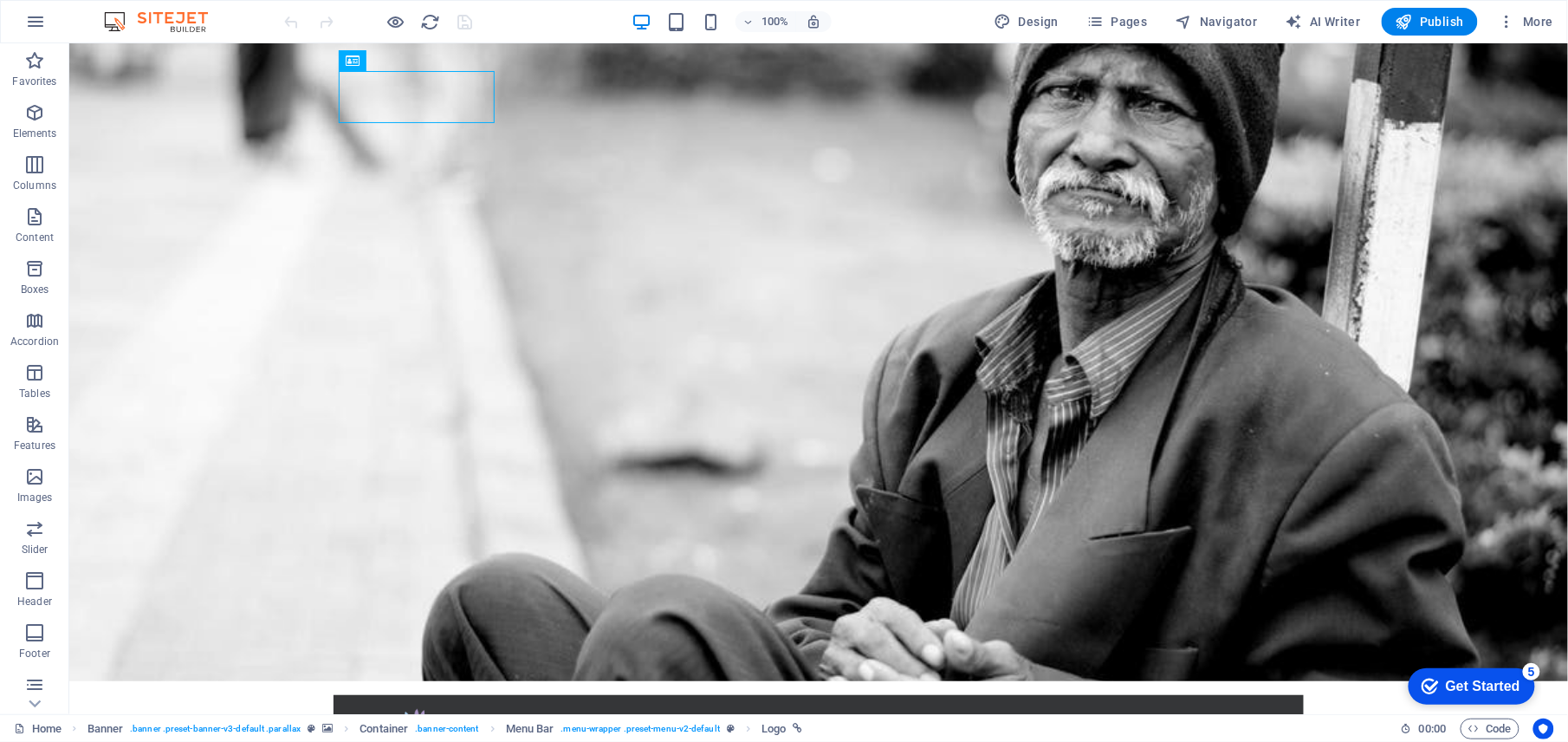
click at [30, 127] on p "Elements" at bounding box center [34, 133] width 44 height 14
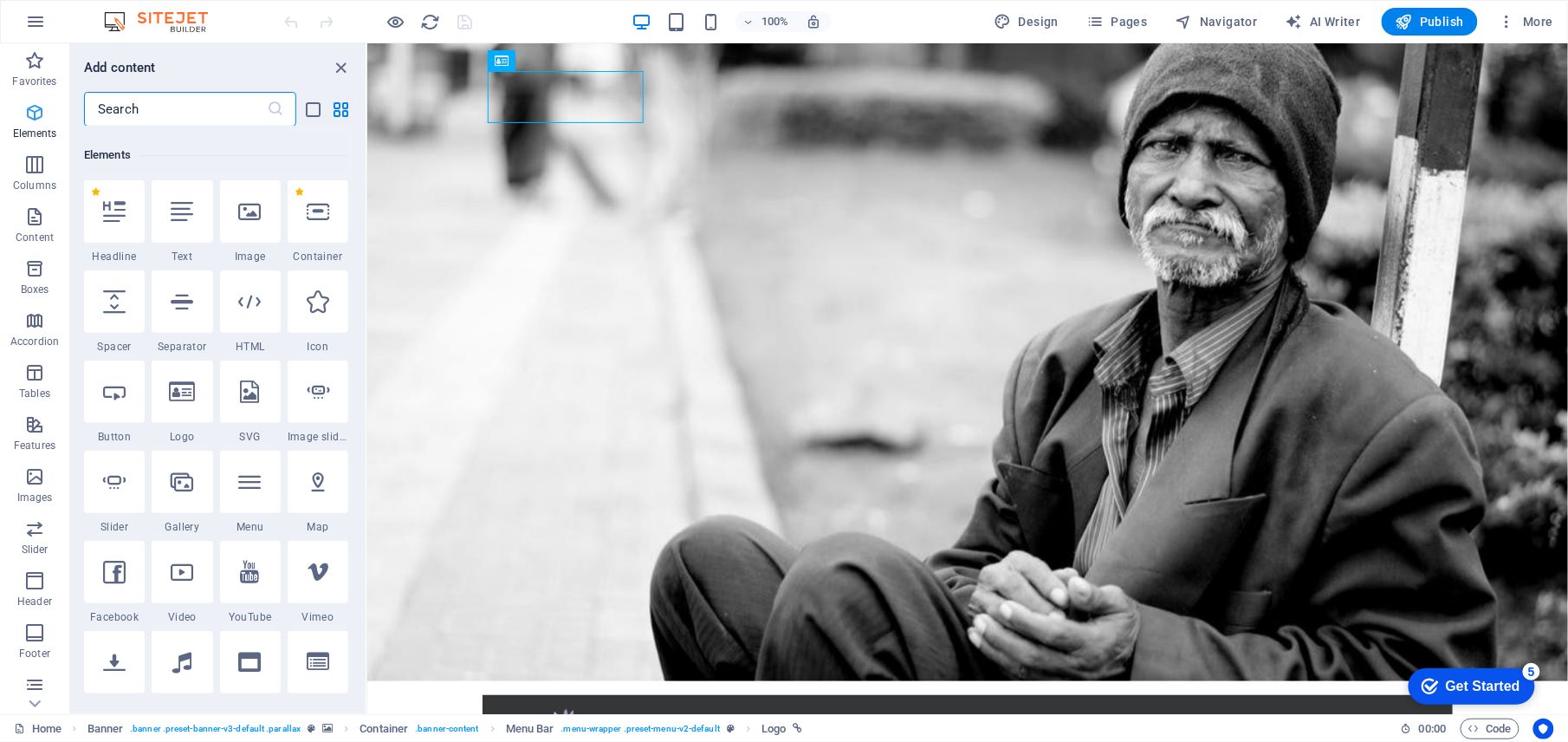
scroll to position [184, 0]
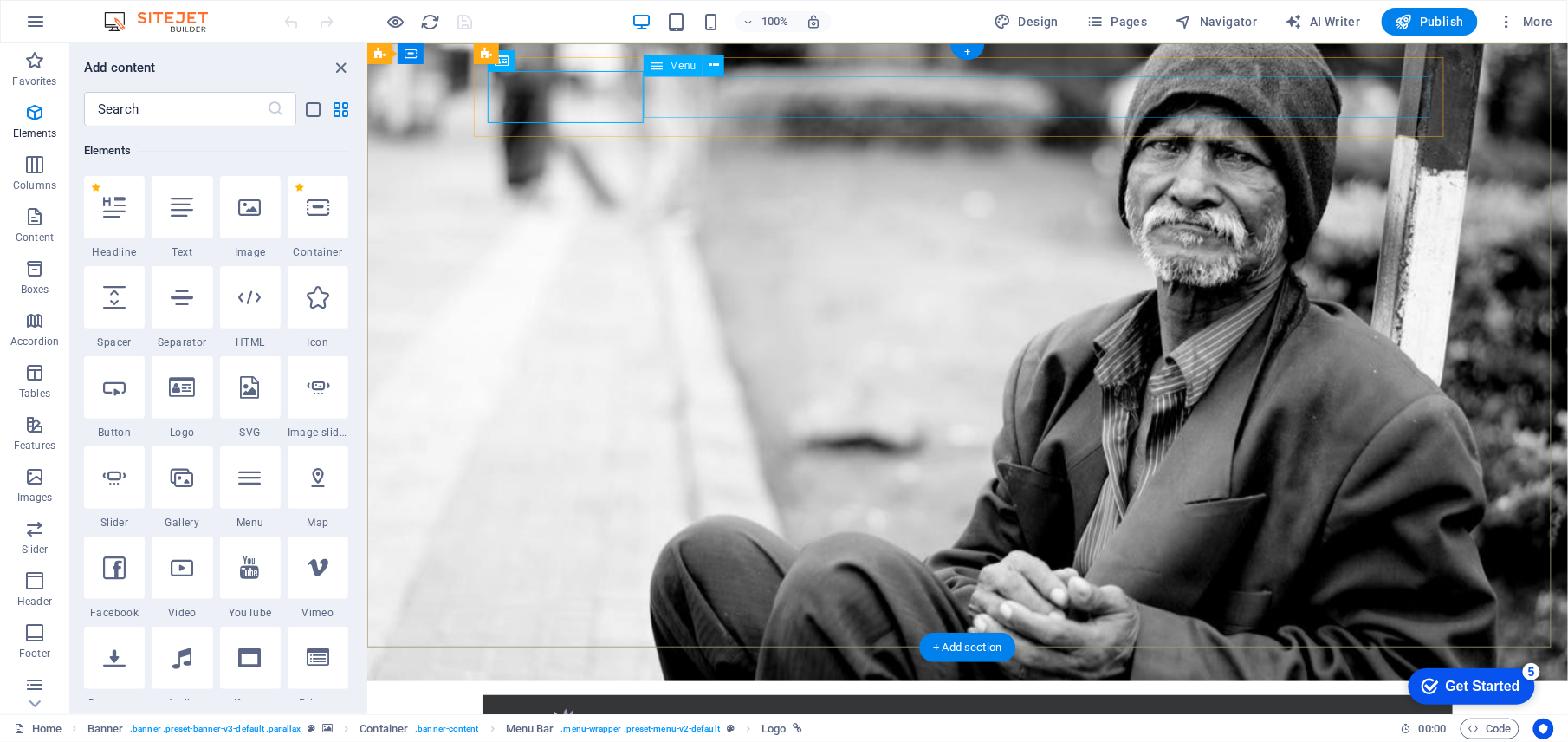
click at [671, 61] on span "Menu" at bounding box center [683, 65] width 26 height 10
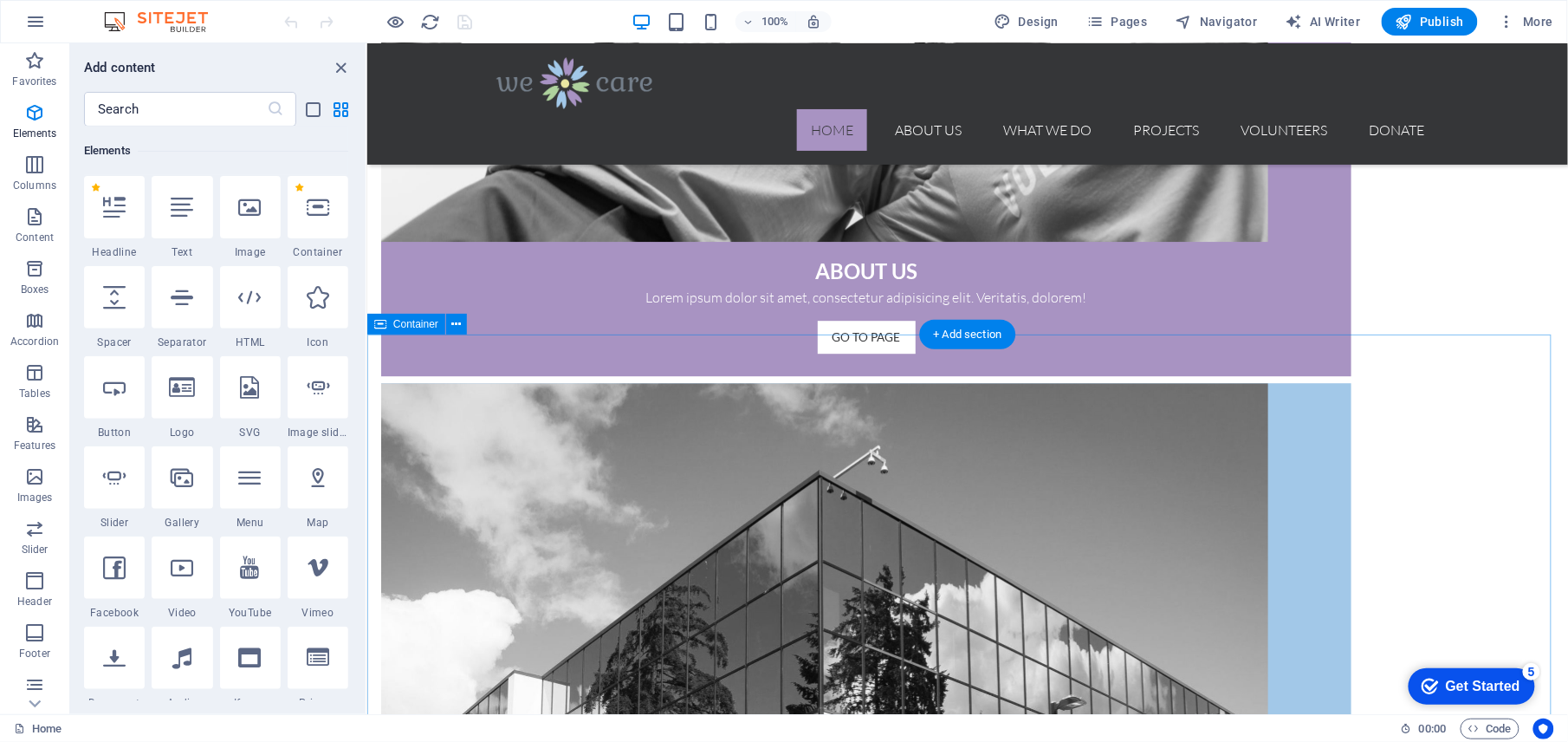
scroll to position [1763, 0]
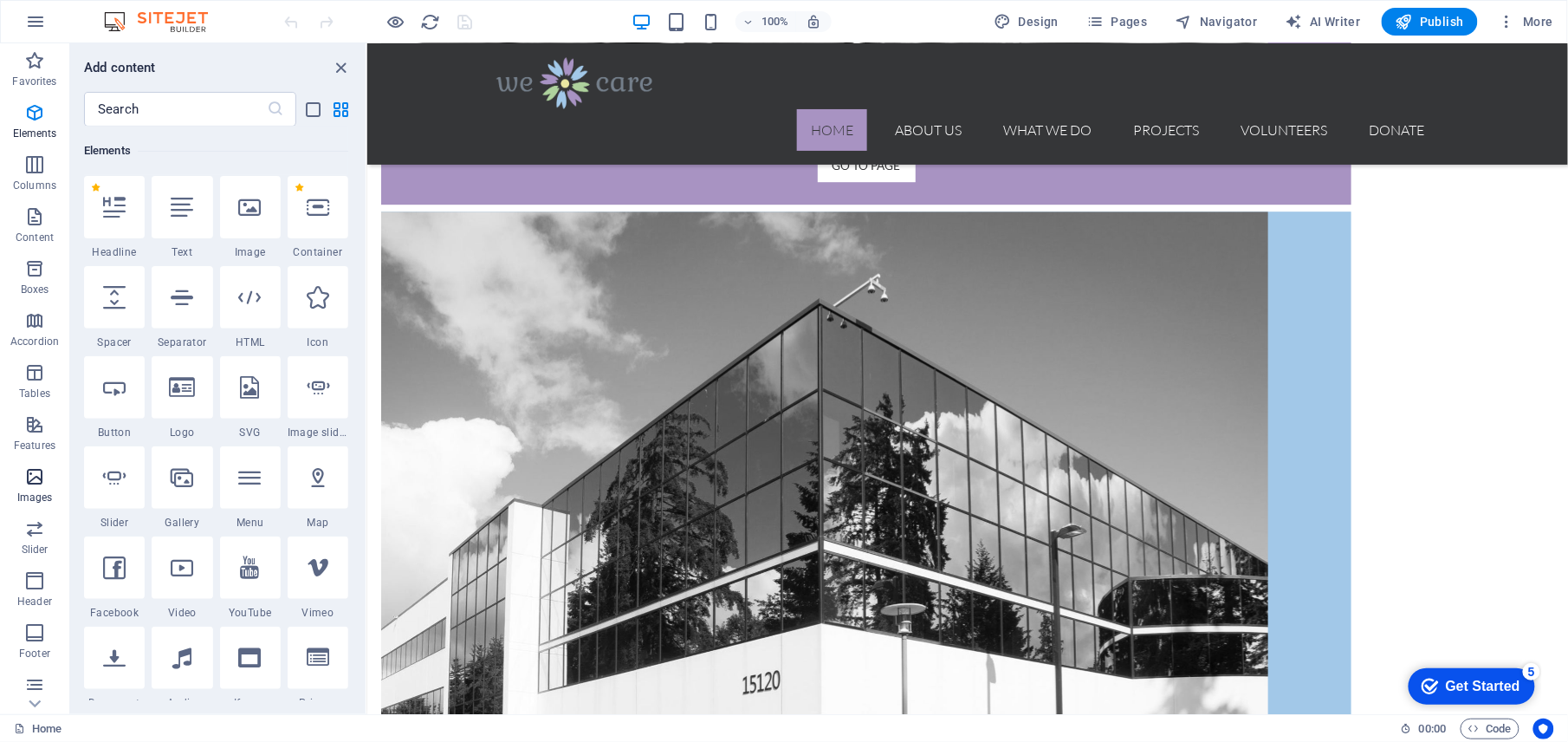
click at [19, 479] on span "Images" at bounding box center [34, 487] width 69 height 42
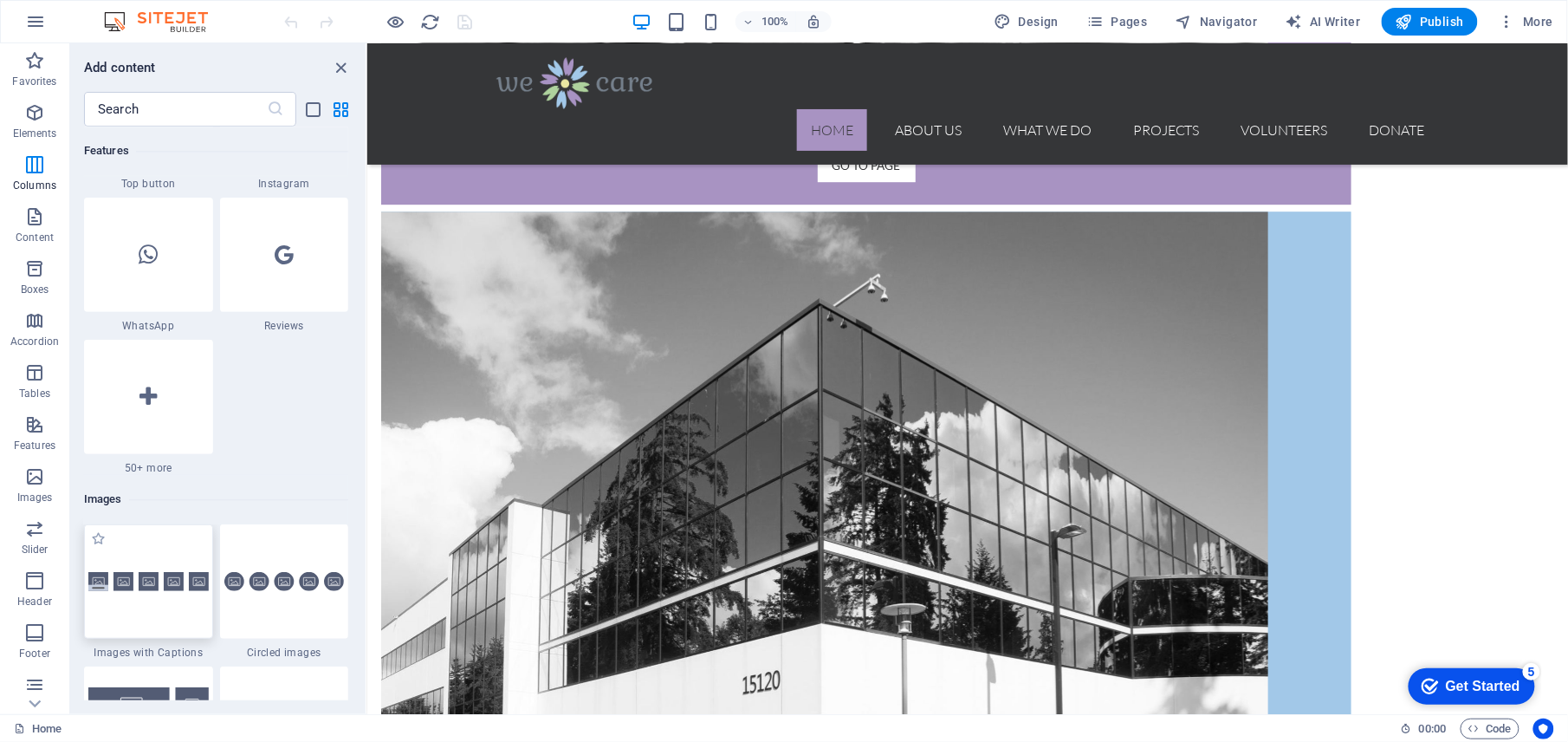
scroll to position [8789, 0]
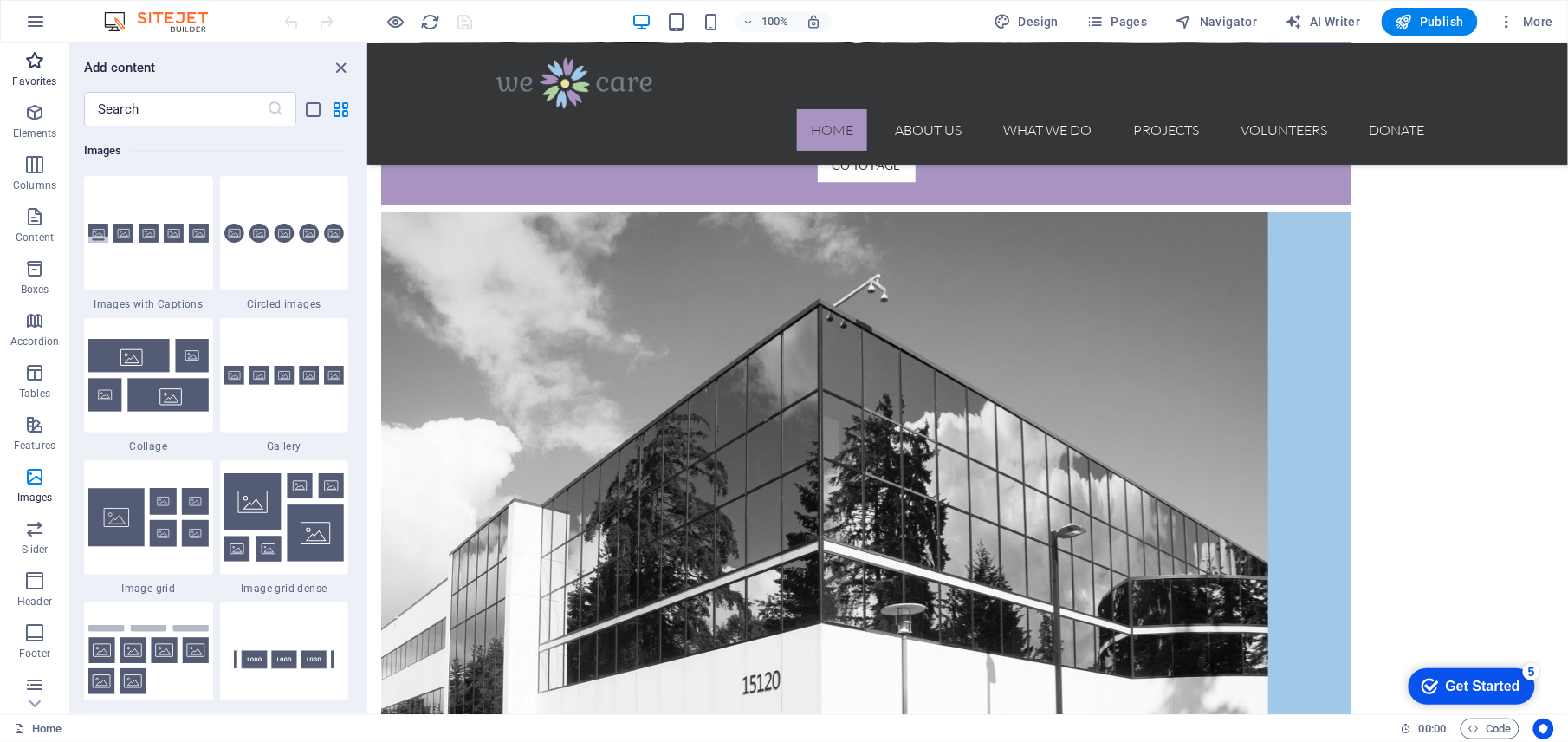
click at [34, 78] on p "Favorites" at bounding box center [34, 81] width 44 height 14
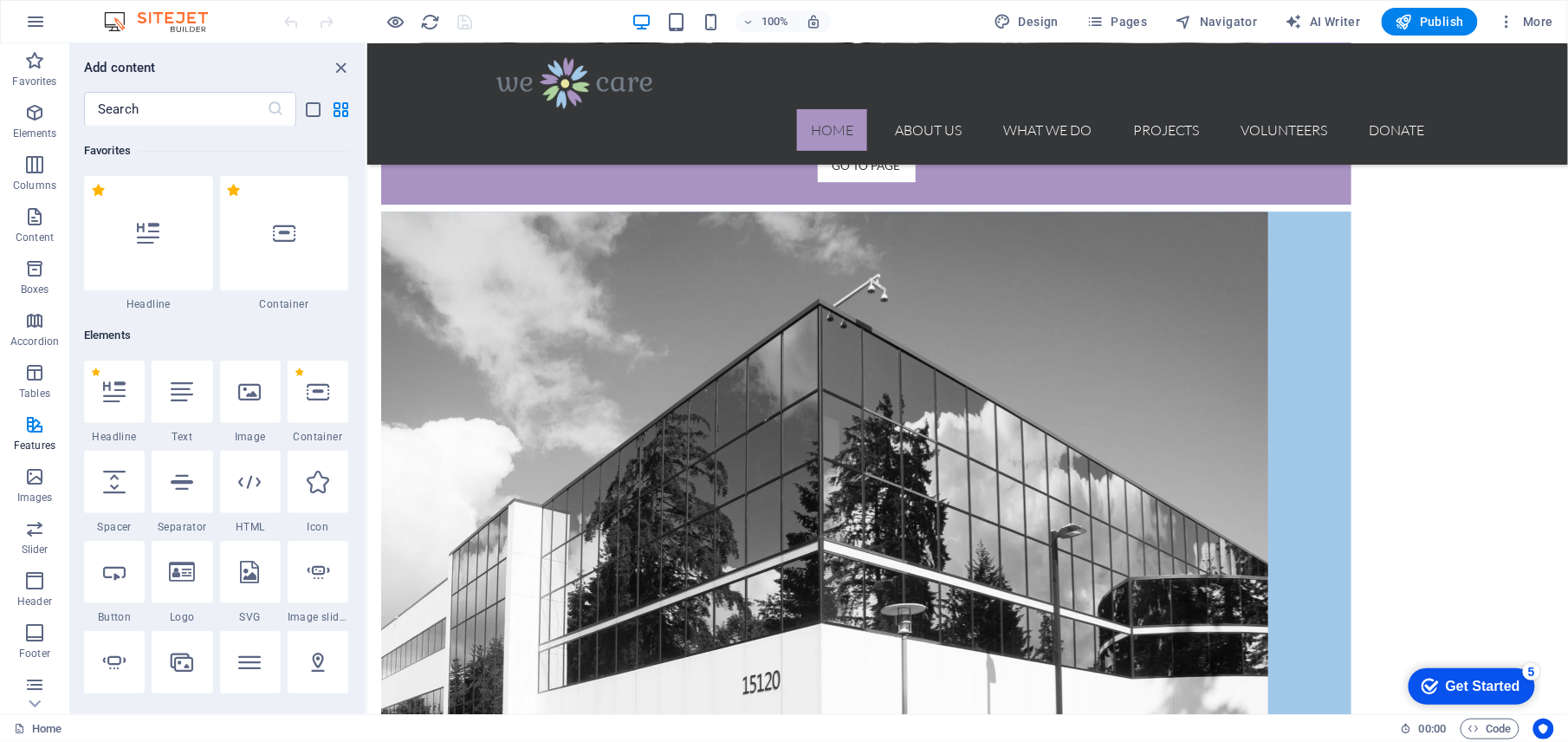
scroll to position [0, 0]
click at [36, 22] on icon "button" at bounding box center [35, 21] width 20 height 20
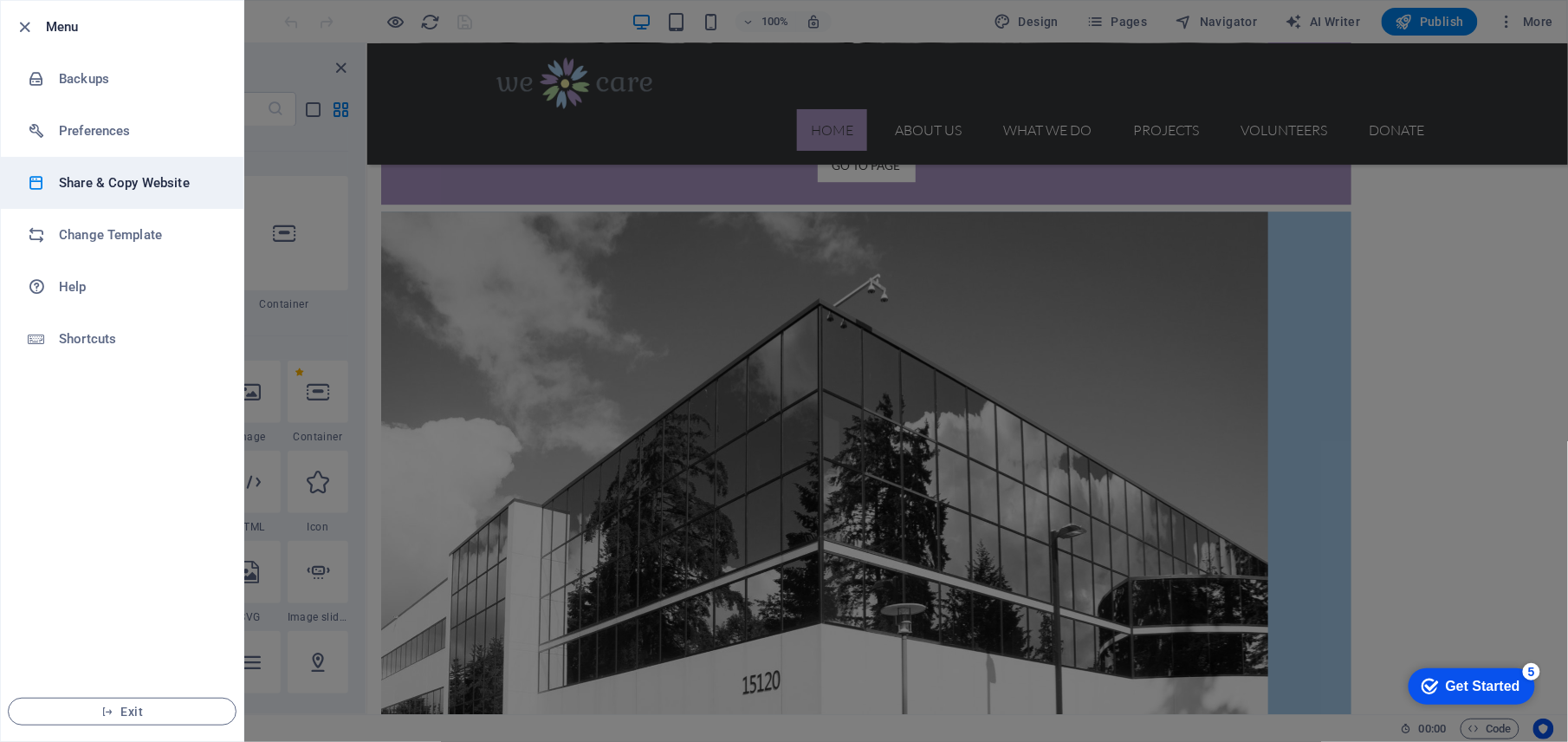
click at [83, 185] on h6 "Share & Copy Website" at bounding box center [139, 182] width 160 height 20
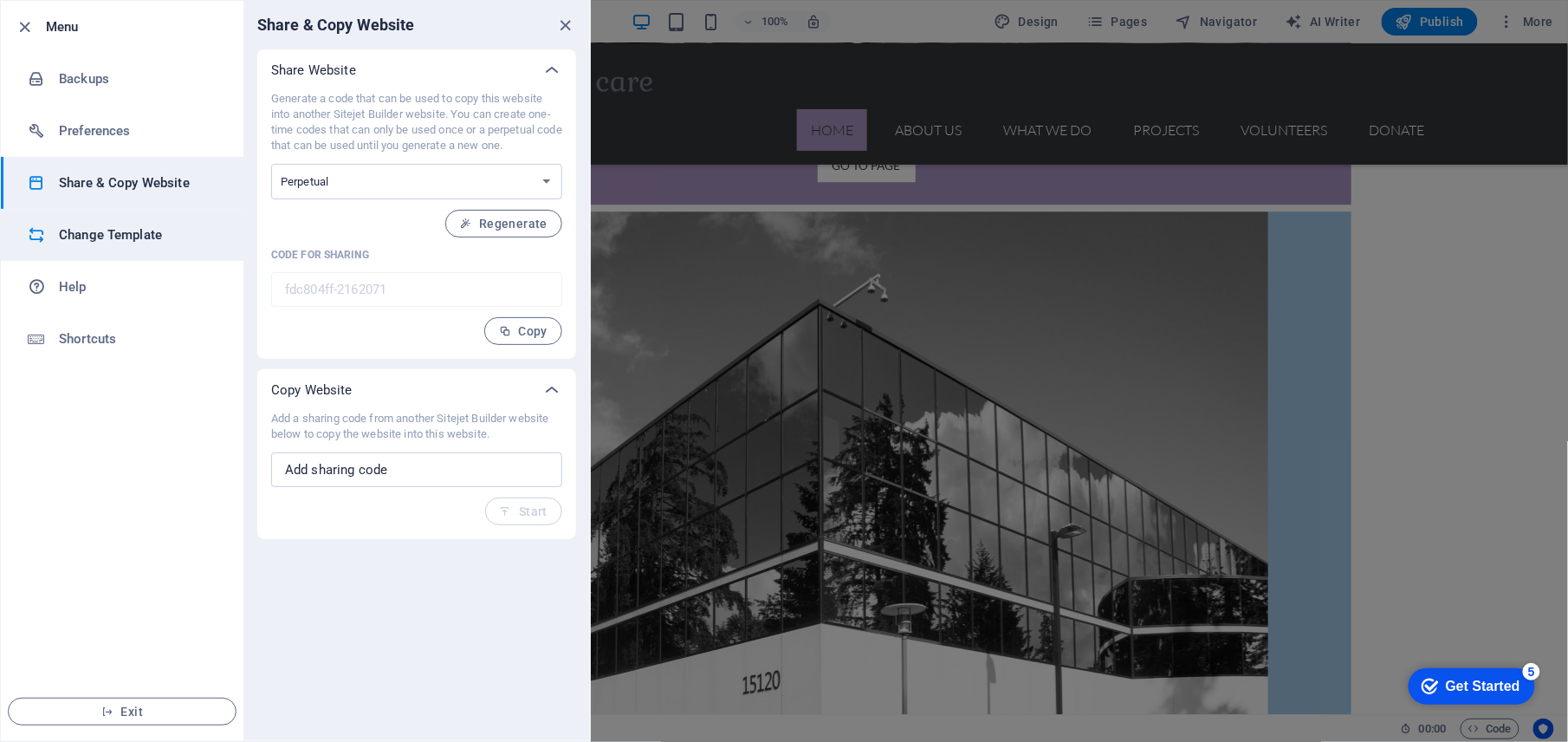
click at [84, 246] on li "Change Template" at bounding box center [122, 235] width 243 height 52
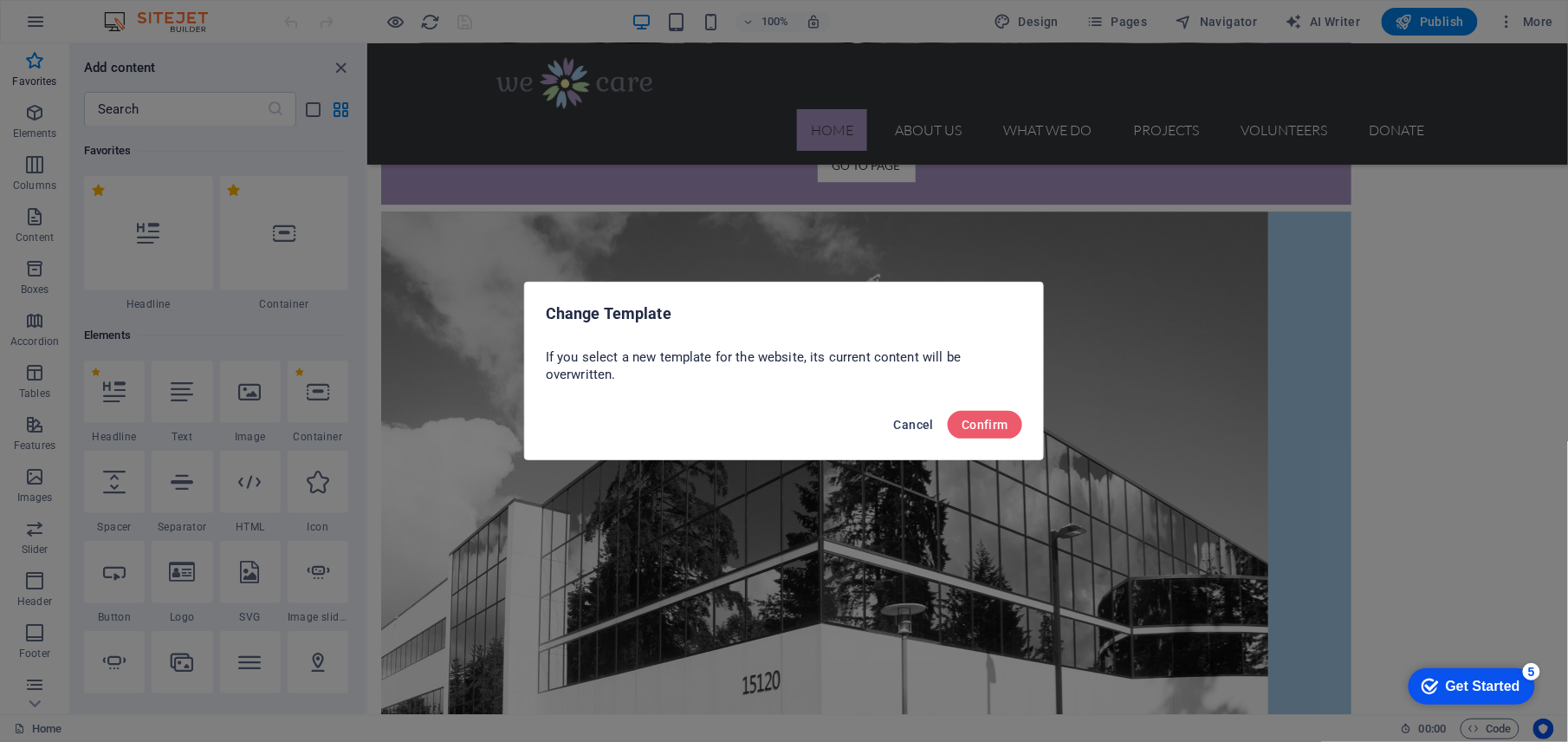
click at [923, 421] on span "Cancel" at bounding box center [914, 425] width 40 height 14
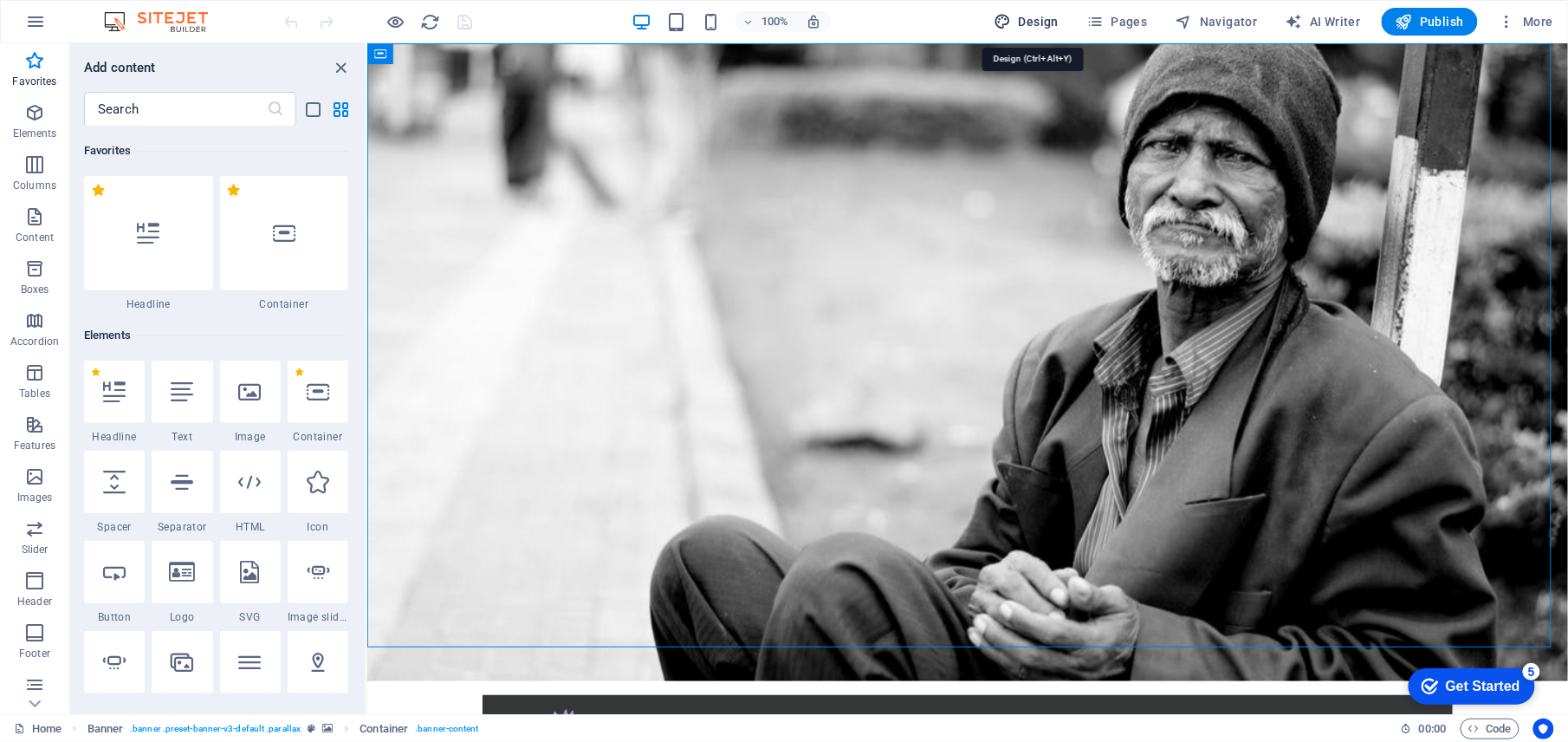
click at [1024, 19] on span "Design" at bounding box center [1027, 21] width 65 height 18
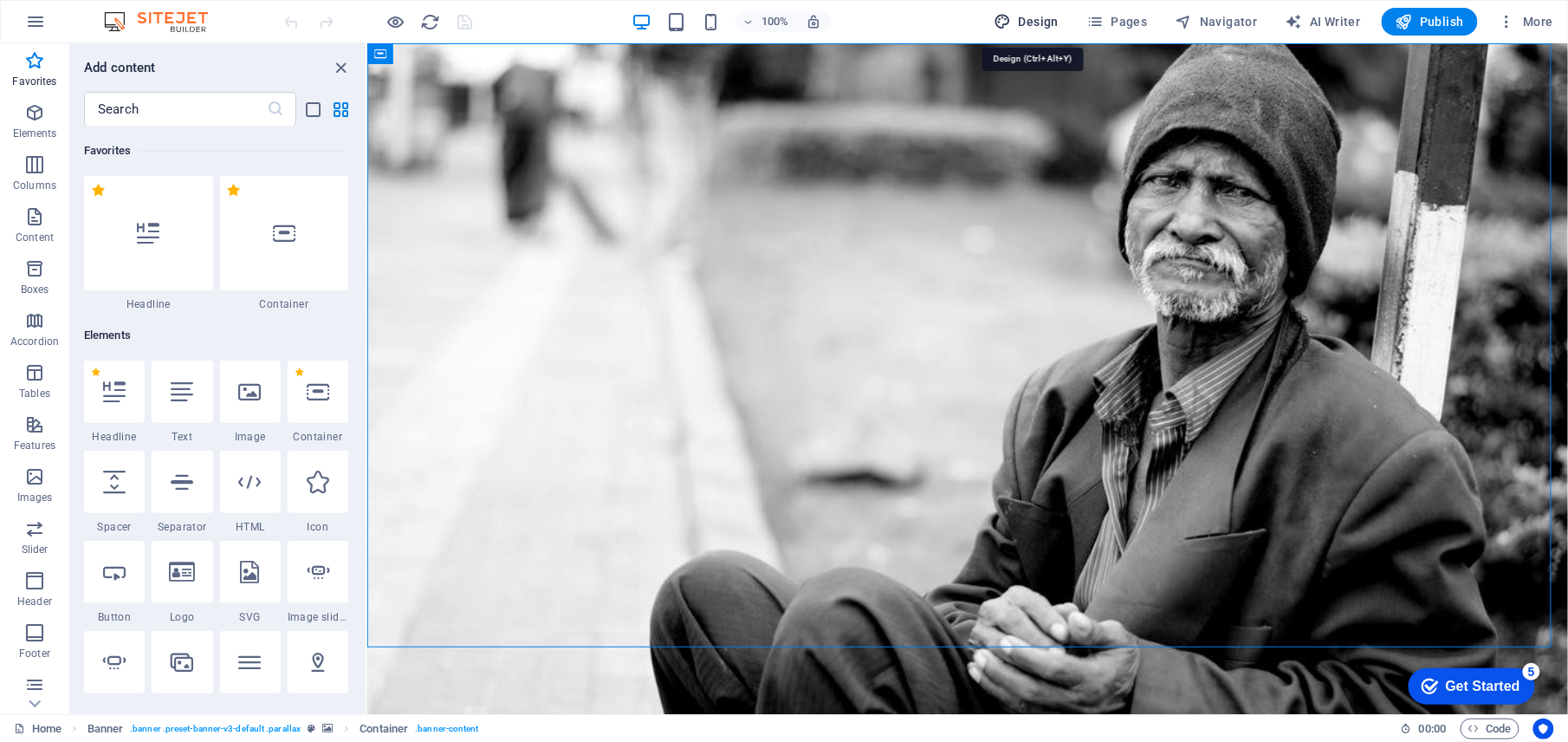
select select "rem"
select select "300"
select select "px"
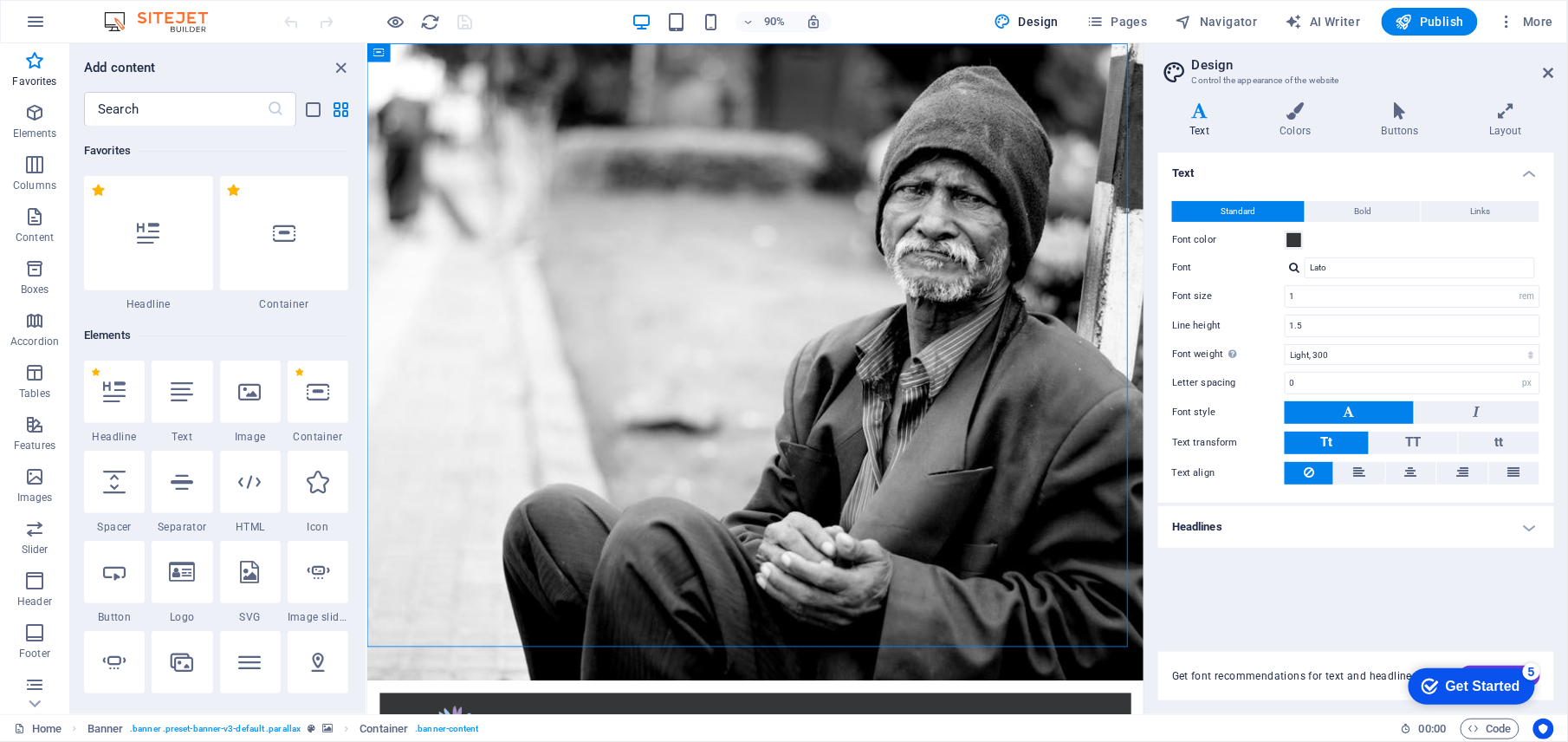
click at [1293, 95] on div "Variants Text Colors Buttons Layout Text Standard Bold Links Font color Font La…" at bounding box center [1356, 401] width 423 height 626
click at [1289, 111] on icon at bounding box center [1295, 111] width 94 height 18
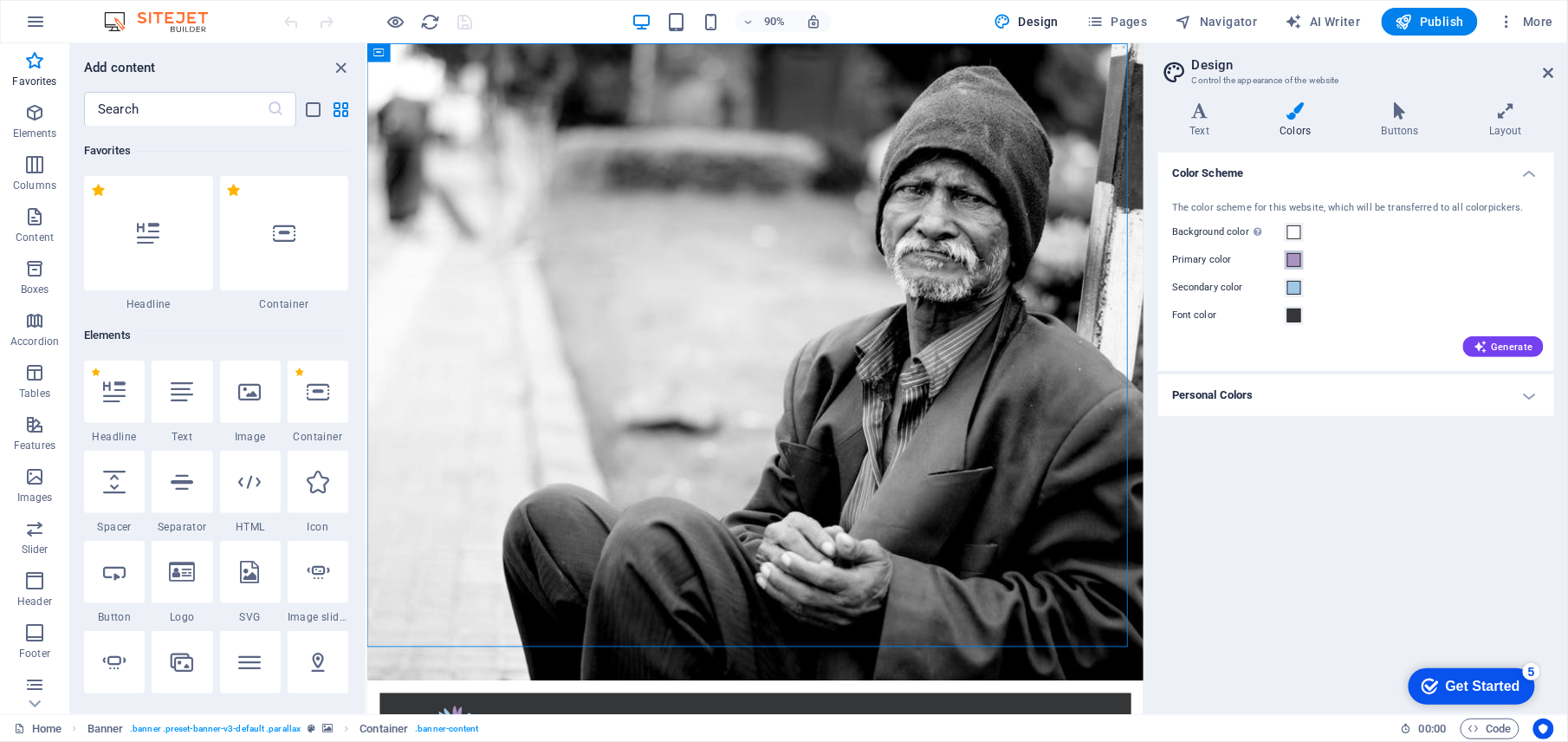
click at [1300, 261] on span at bounding box center [1294, 260] width 14 height 14
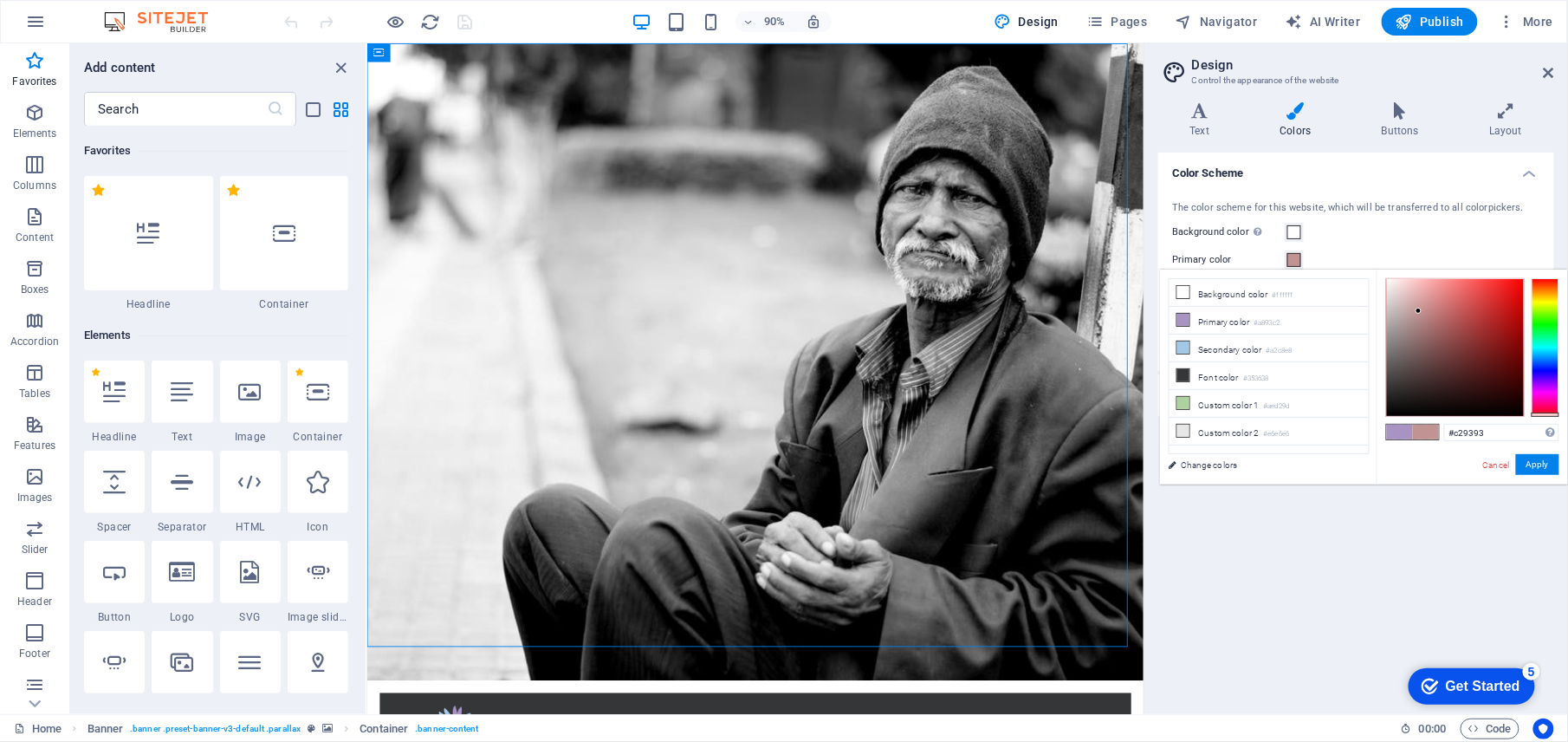
drag, startPoint x: 1550, startPoint y: 383, endPoint x: 1554, endPoint y: 418, distance: 35.2
click at [1554, 418] on div "#c29393 Supported formats #0852ed rgb(8, 82, 237) rgba(8, 82, 237, 90%) hsv(221…" at bounding box center [1472, 503] width 192 height 466
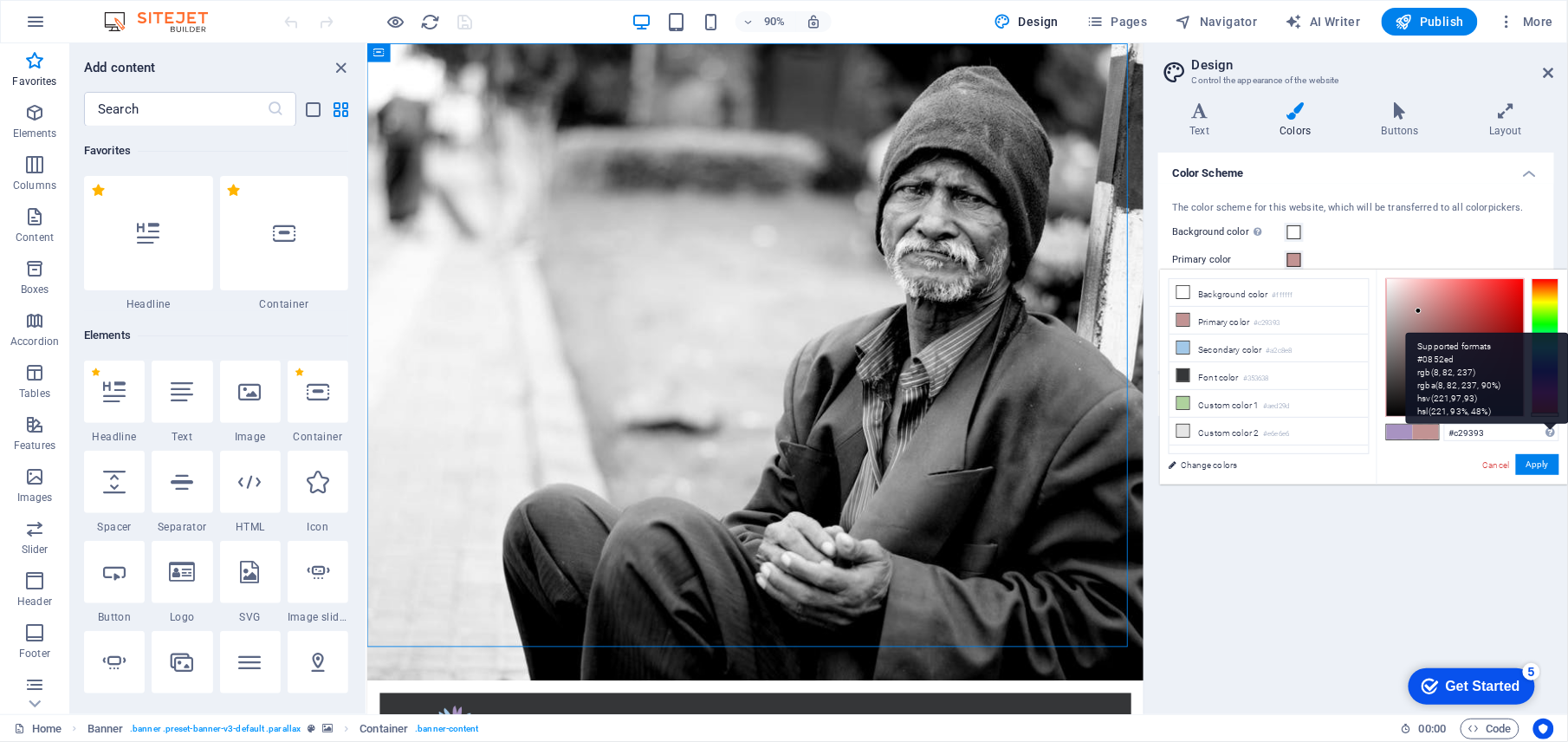
drag, startPoint x: 1548, startPoint y: 412, endPoint x: 1549, endPoint y: 427, distance: 15.0
click at [1549, 427] on div "#c29393 Supported formats #0852ed rgb(8, 82, 237) rgba(8, 82, 237, 90%) hsv(221…" at bounding box center [1472, 503] width 192 height 466
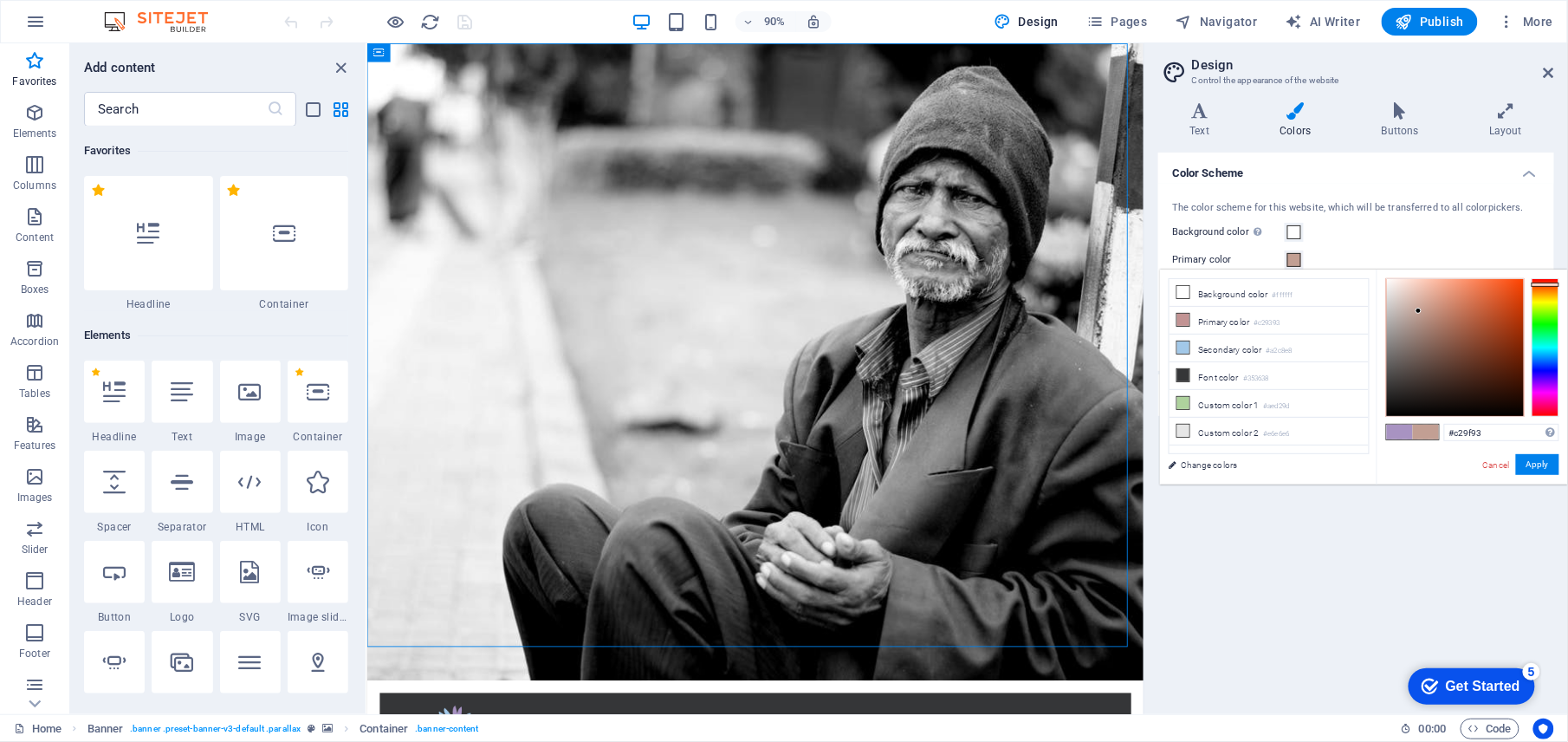
drag, startPoint x: 1550, startPoint y: 411, endPoint x: 1563, endPoint y: 284, distance: 127.7
click at [1563, 284] on div "#c29f93 Supported formats #0852ed rgb(8, 82, 237) rgba(8, 82, 237, 90%) hsv(221…" at bounding box center [1472, 503] width 192 height 466
click at [1494, 459] on link "Cancel" at bounding box center [1496, 465] width 31 height 13
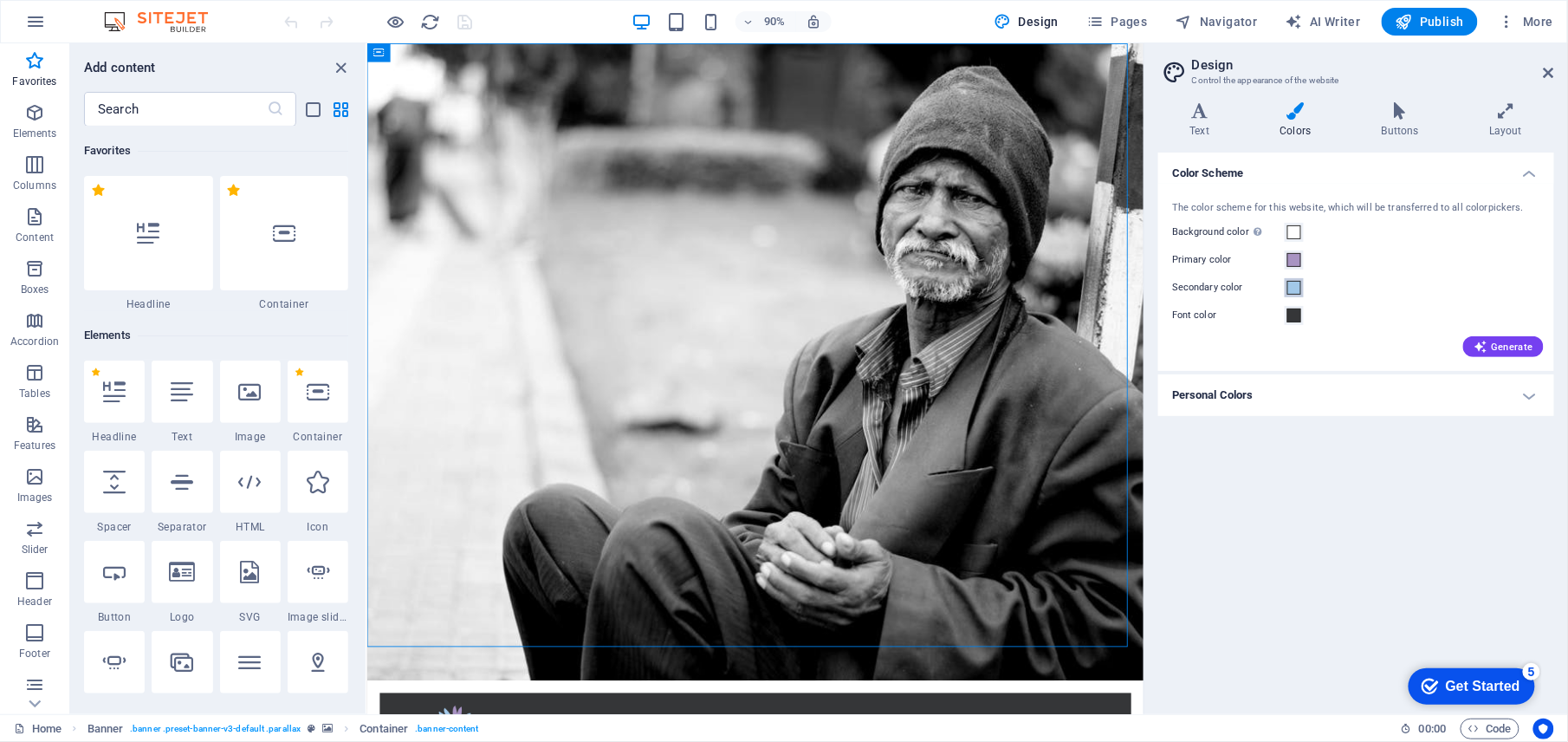
click at [1298, 291] on span at bounding box center [1294, 288] width 14 height 14
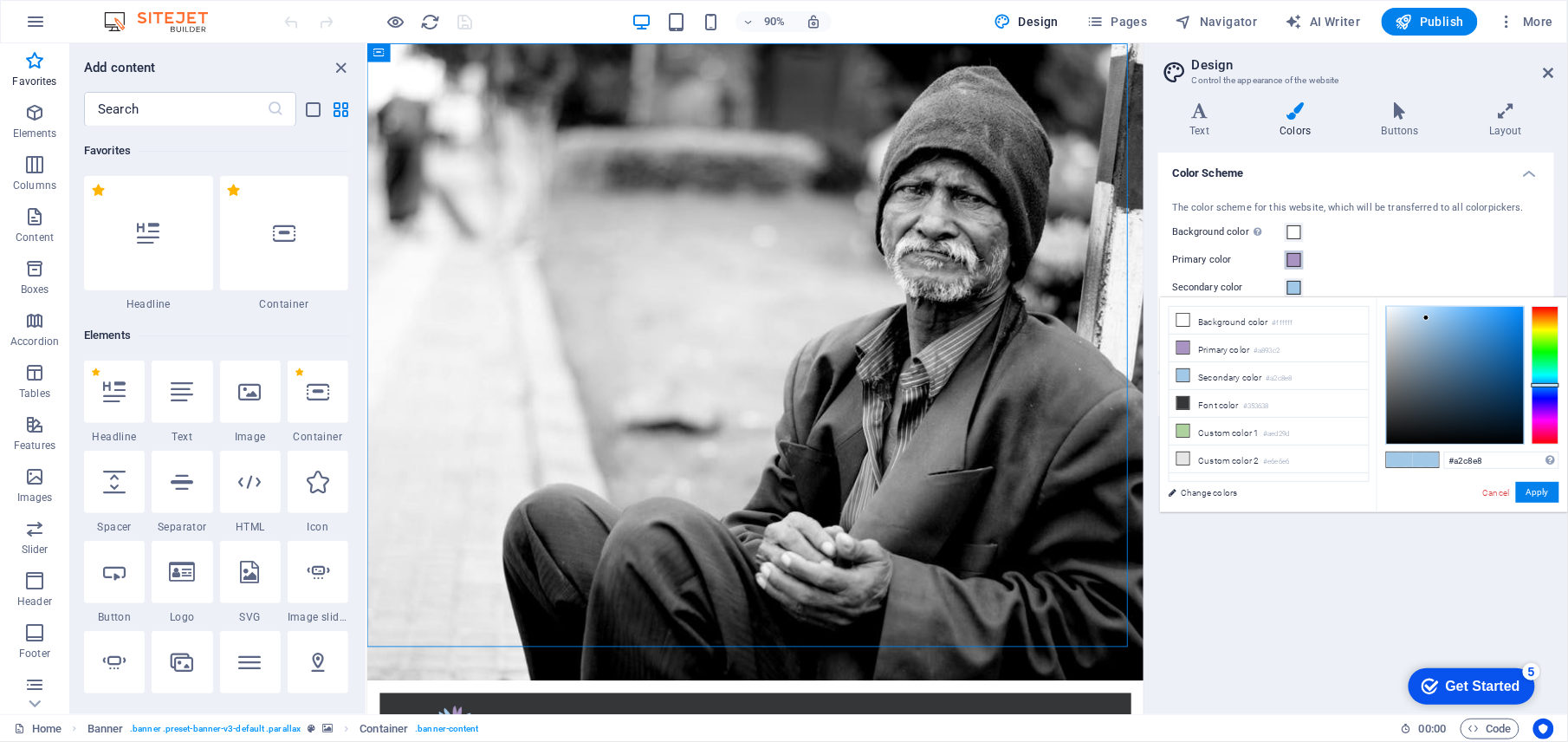
click at [1289, 258] on span at bounding box center [1294, 260] width 14 height 14
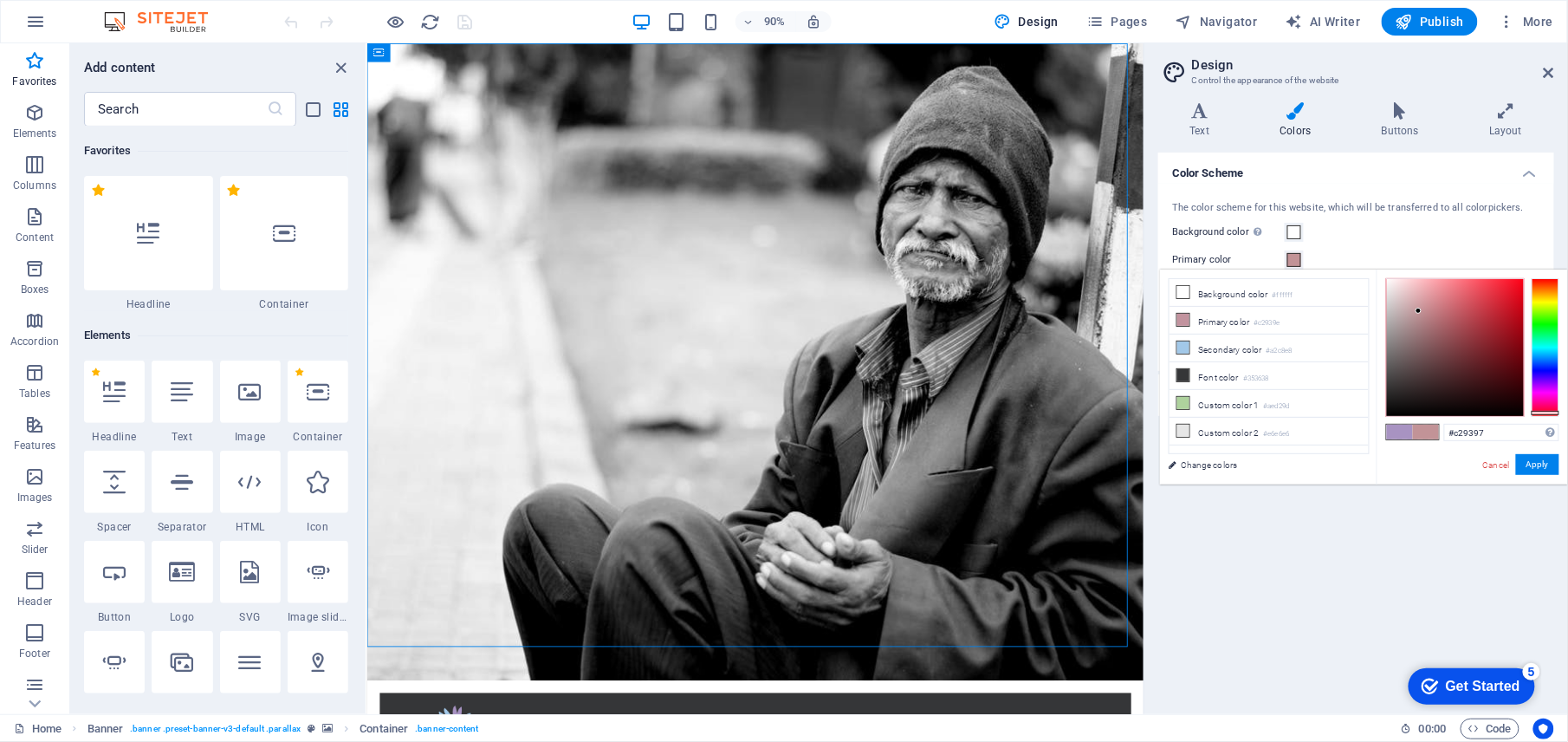
drag, startPoint x: 1550, startPoint y: 382, endPoint x: 1553, endPoint y: 412, distance: 30.1
click at [1553, 412] on div at bounding box center [1546, 412] width 28 height 5
click at [1490, 310] on div at bounding box center [1455, 347] width 137 height 137
type input "#c01323"
click at [1509, 312] on div at bounding box center [1455, 347] width 137 height 137
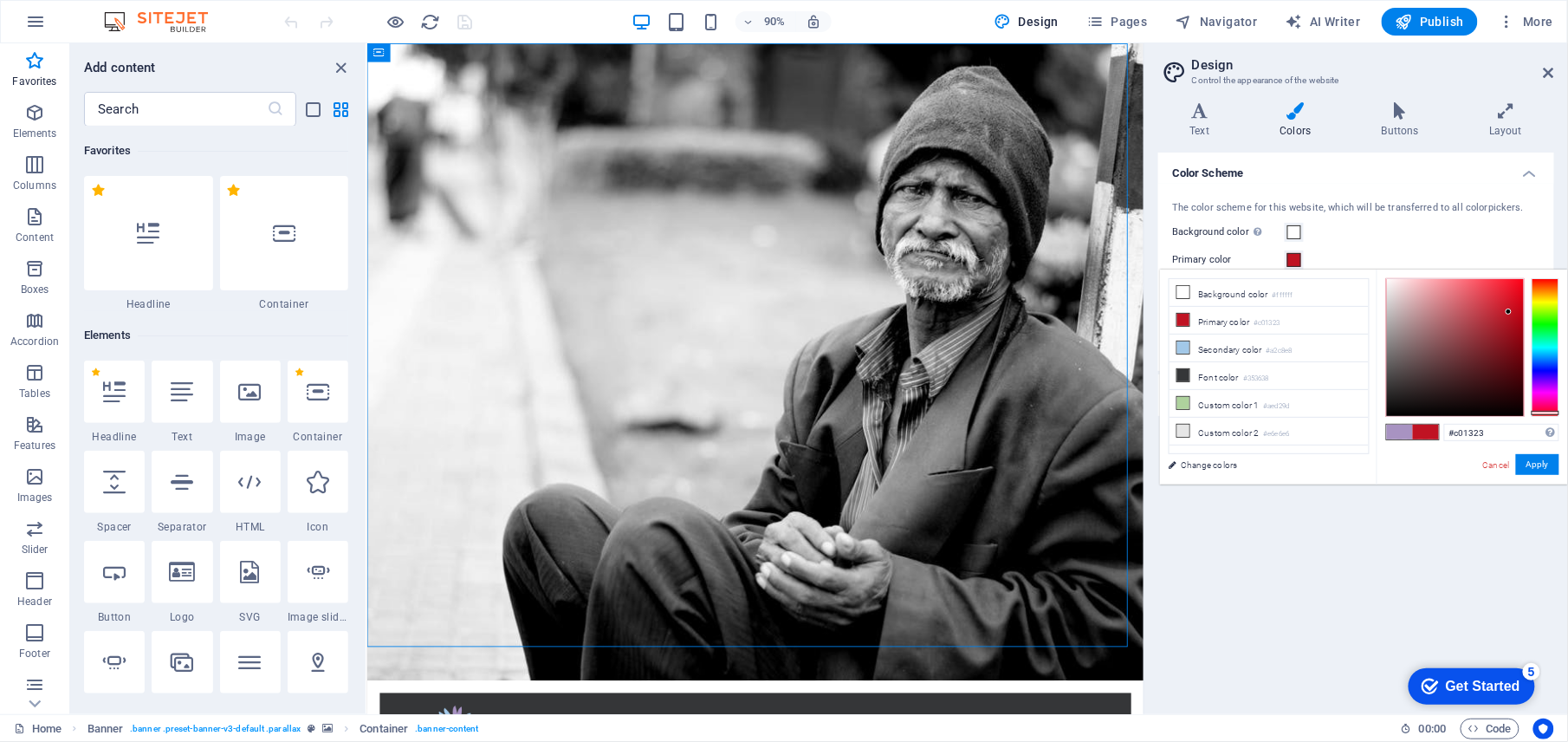
click at [1508, 236] on div "Background color Only visible if it is not covered by other backgrounds." at bounding box center [1357, 232] width 369 height 20
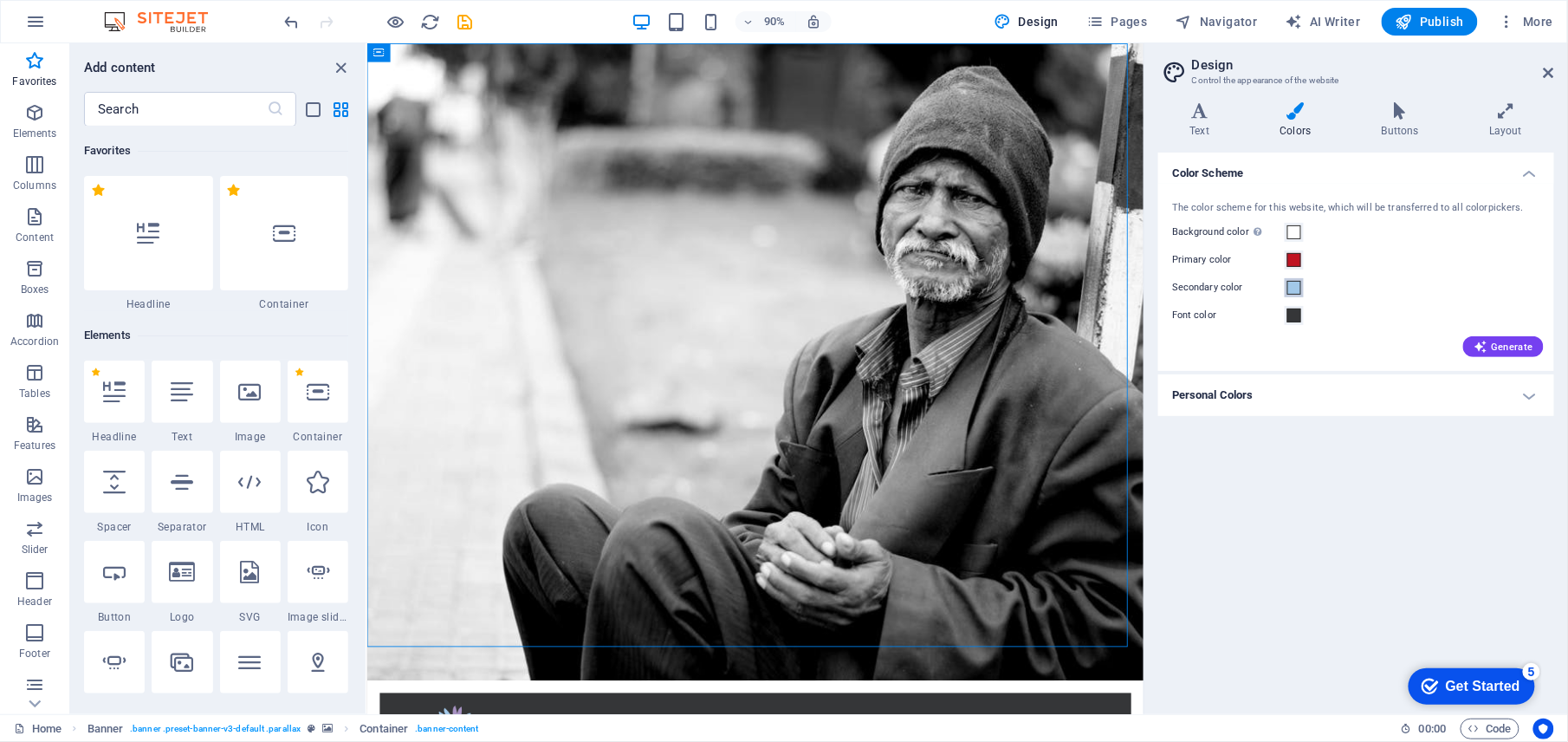
click at [1298, 288] on span at bounding box center [1294, 288] width 14 height 14
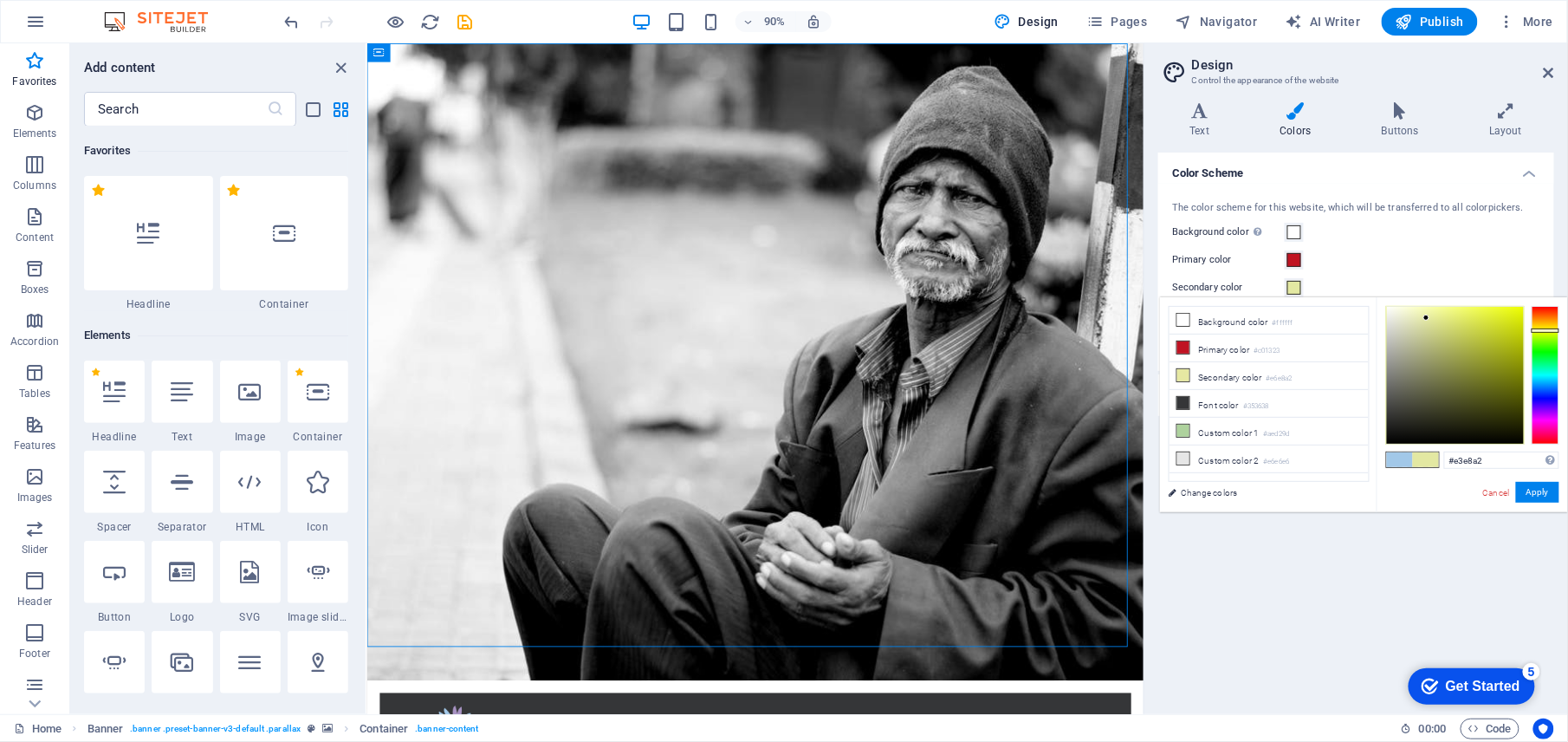
drag, startPoint x: 1550, startPoint y: 383, endPoint x: 1554, endPoint y: 331, distance: 52.2
click at [1554, 331] on div at bounding box center [1546, 331] width 28 height 5
click at [1495, 324] on div at bounding box center [1455, 375] width 137 height 137
type input "#ebf928"
click at [1501, 309] on div at bounding box center [1455, 375] width 137 height 137
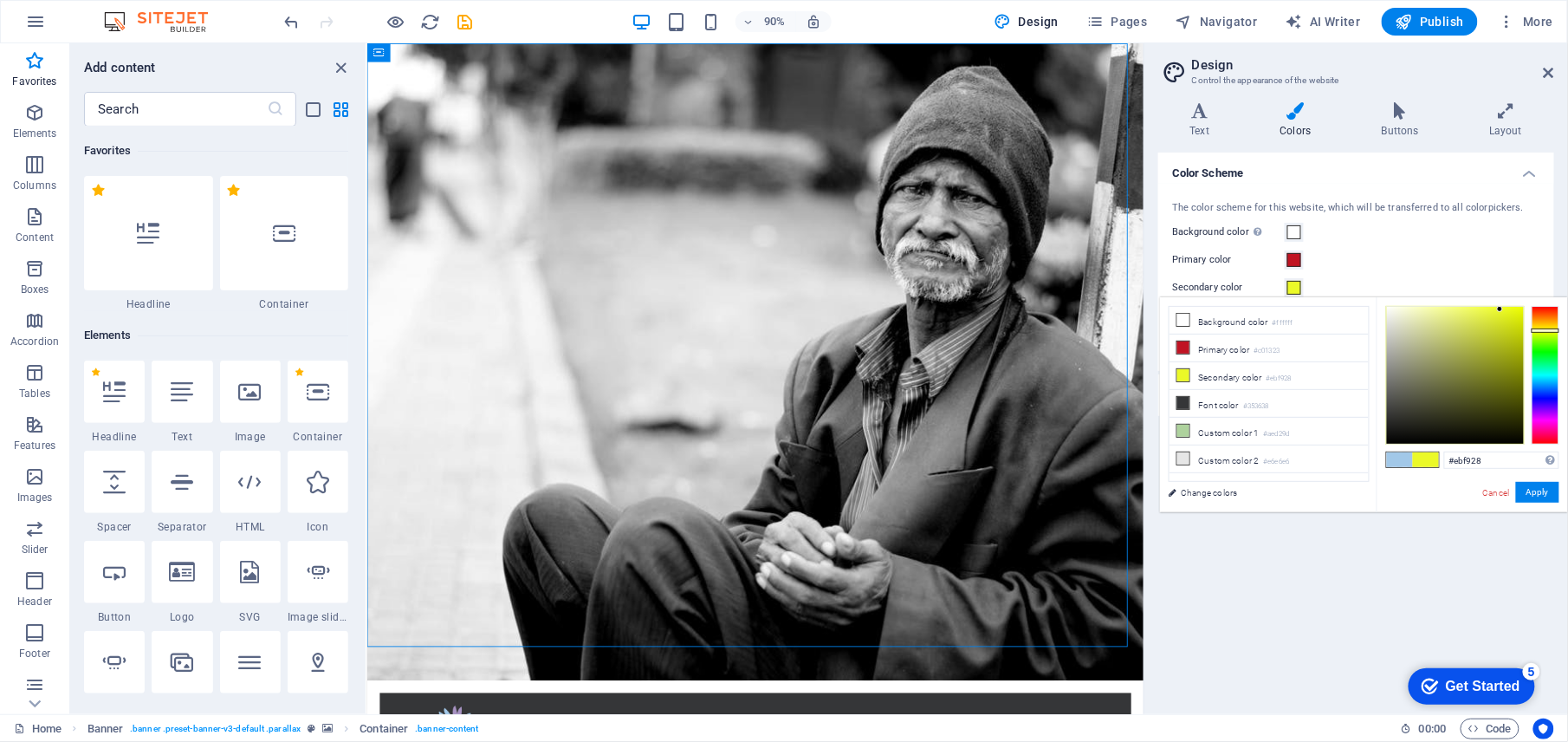
click at [1501, 262] on div "Primary color" at bounding box center [1357, 260] width 369 height 20
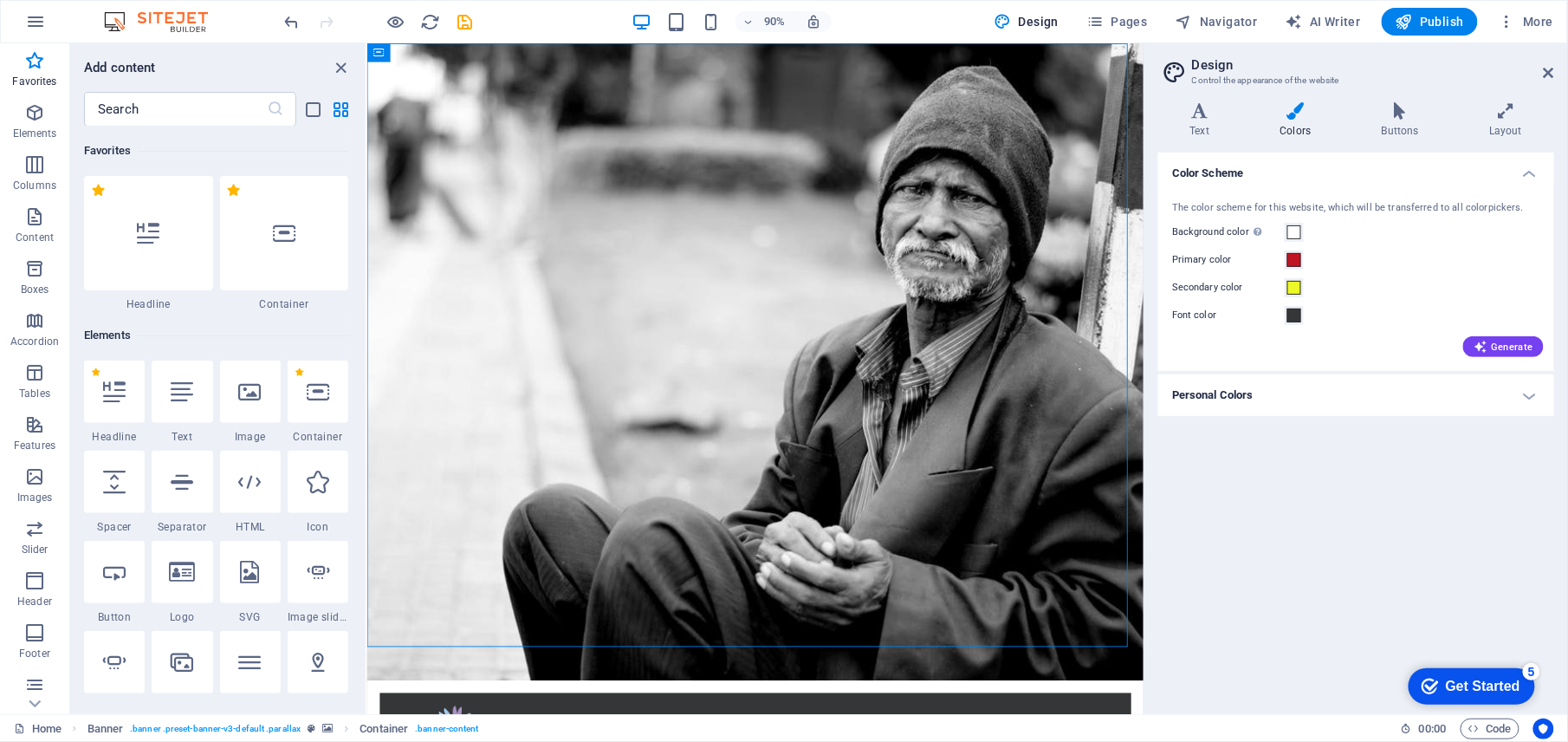
click at [1249, 392] on h4 "Personal Colors" at bounding box center [1356, 395] width 395 height 42
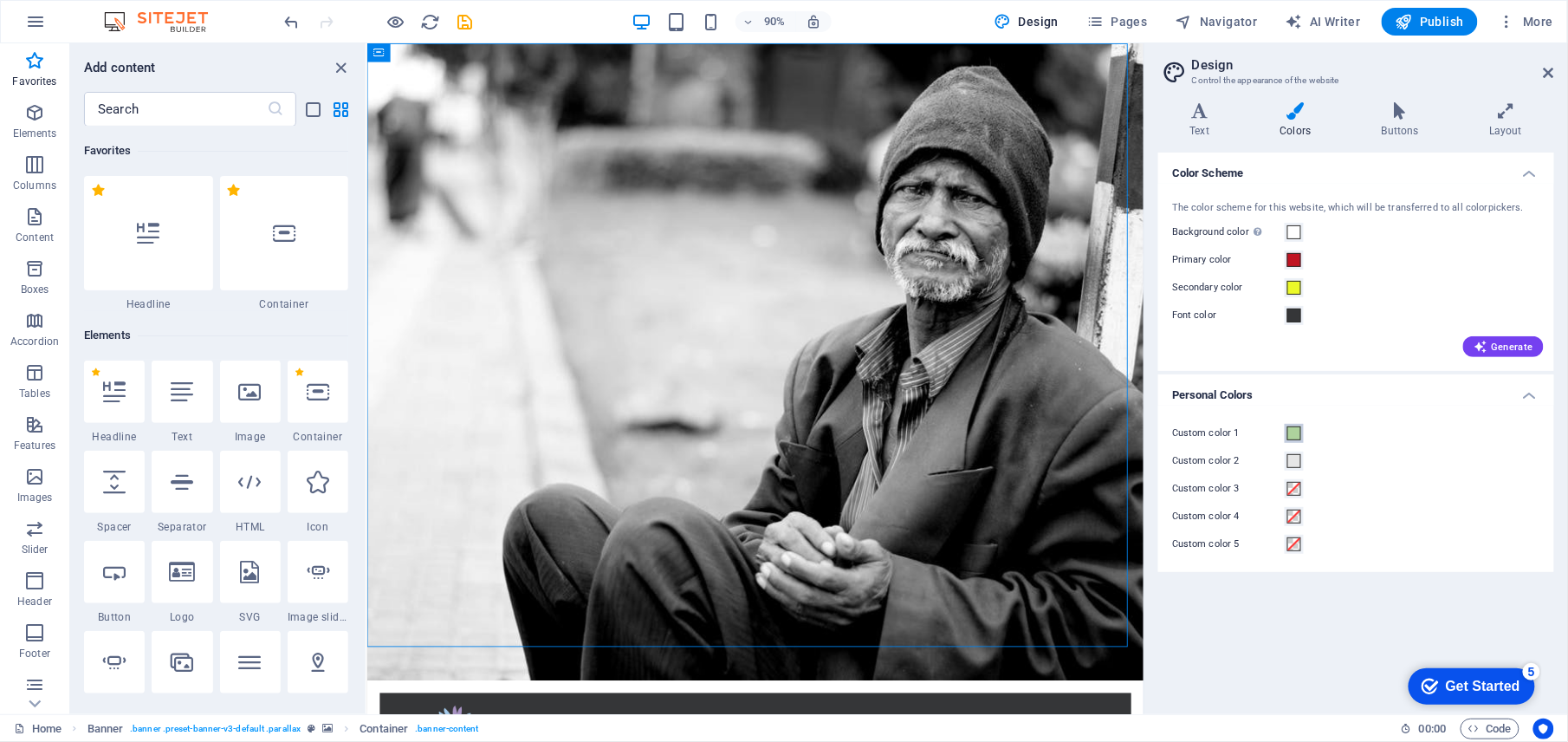
click at [1296, 431] on span at bounding box center [1294, 433] width 14 height 14
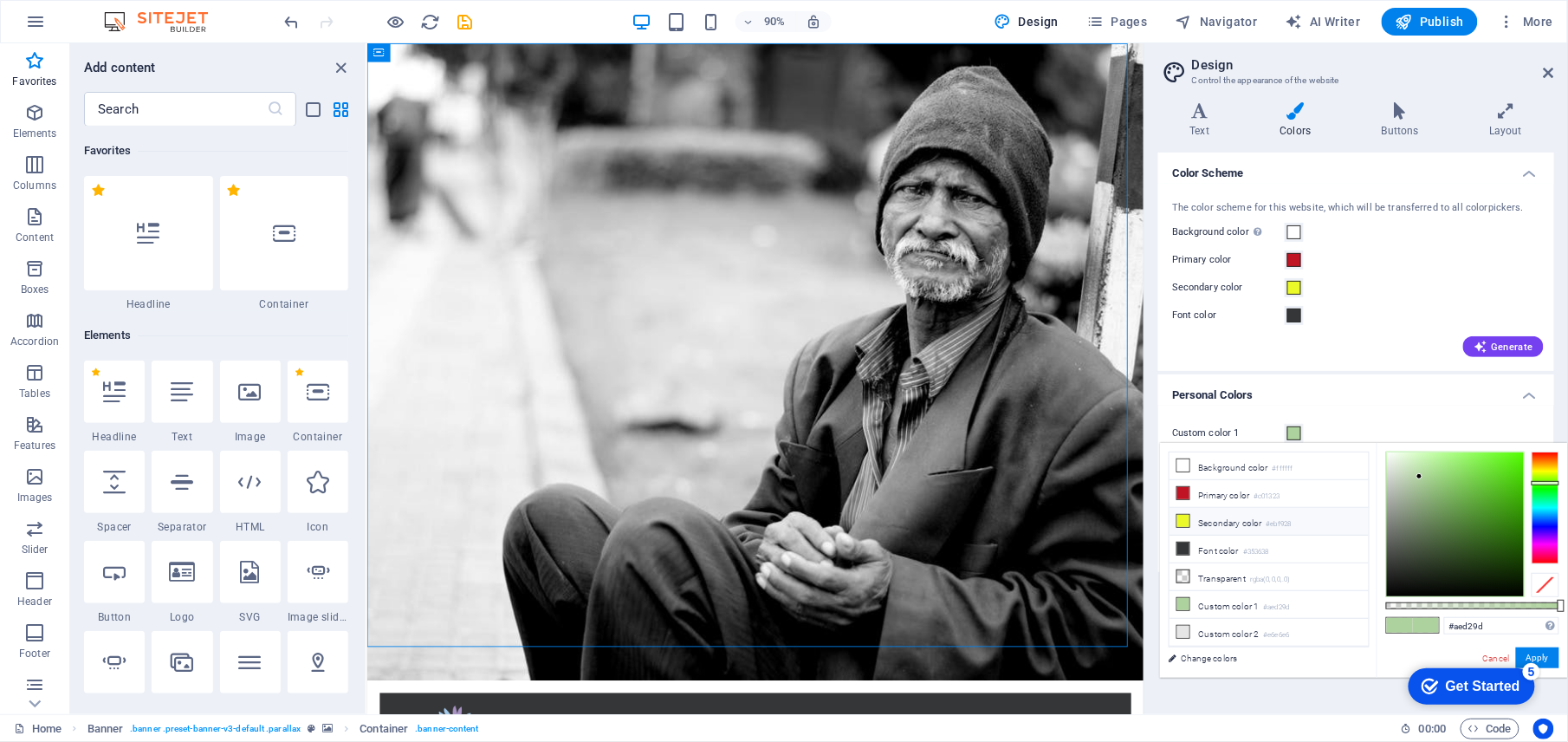
click at [1235, 527] on li "Secondary color #ebf928" at bounding box center [1269, 522] width 199 height 28
type input "#ebf928"
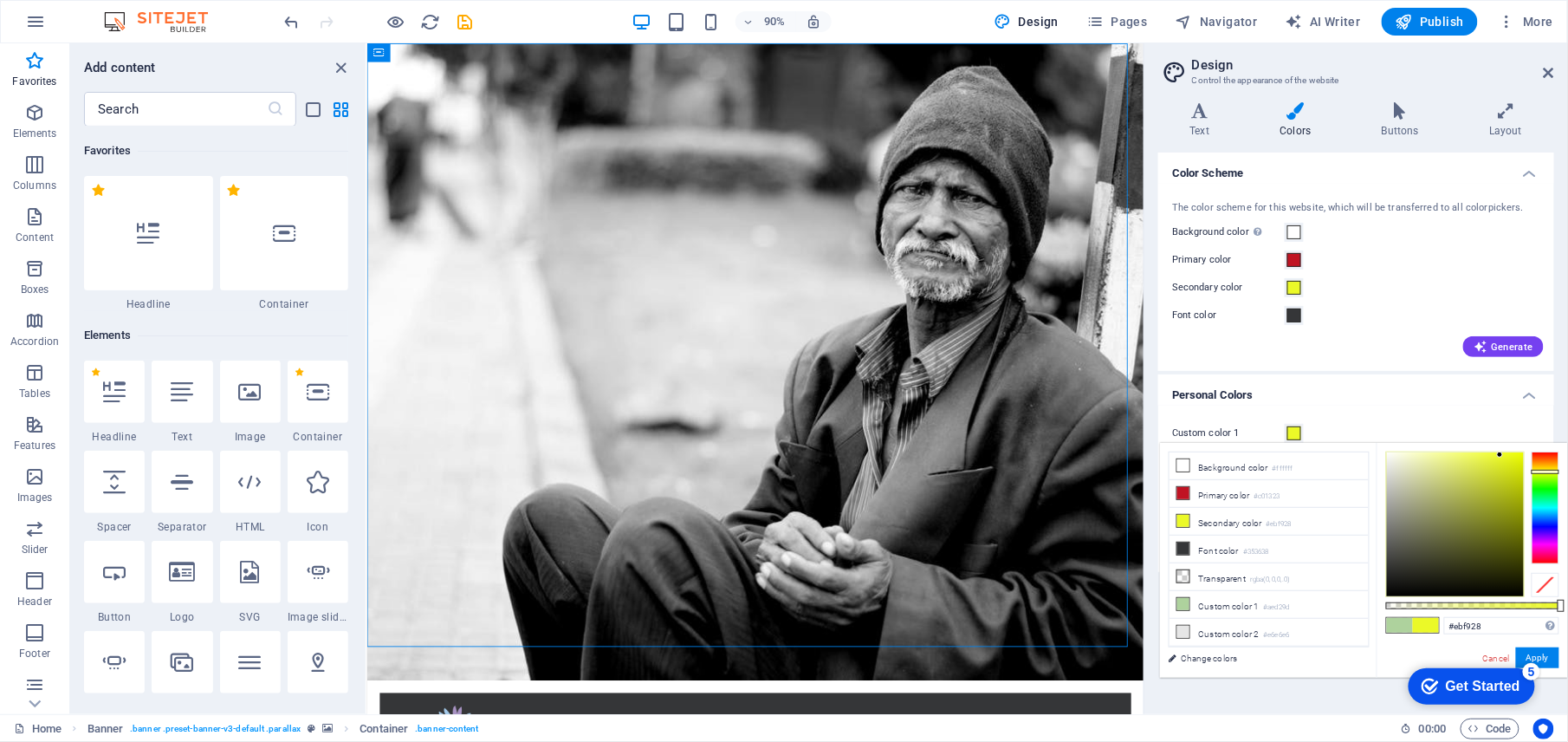
click at [1445, 271] on div "The color scheme for this website, which will be transferred to all colorpicker…" at bounding box center [1356, 277] width 403 height 188
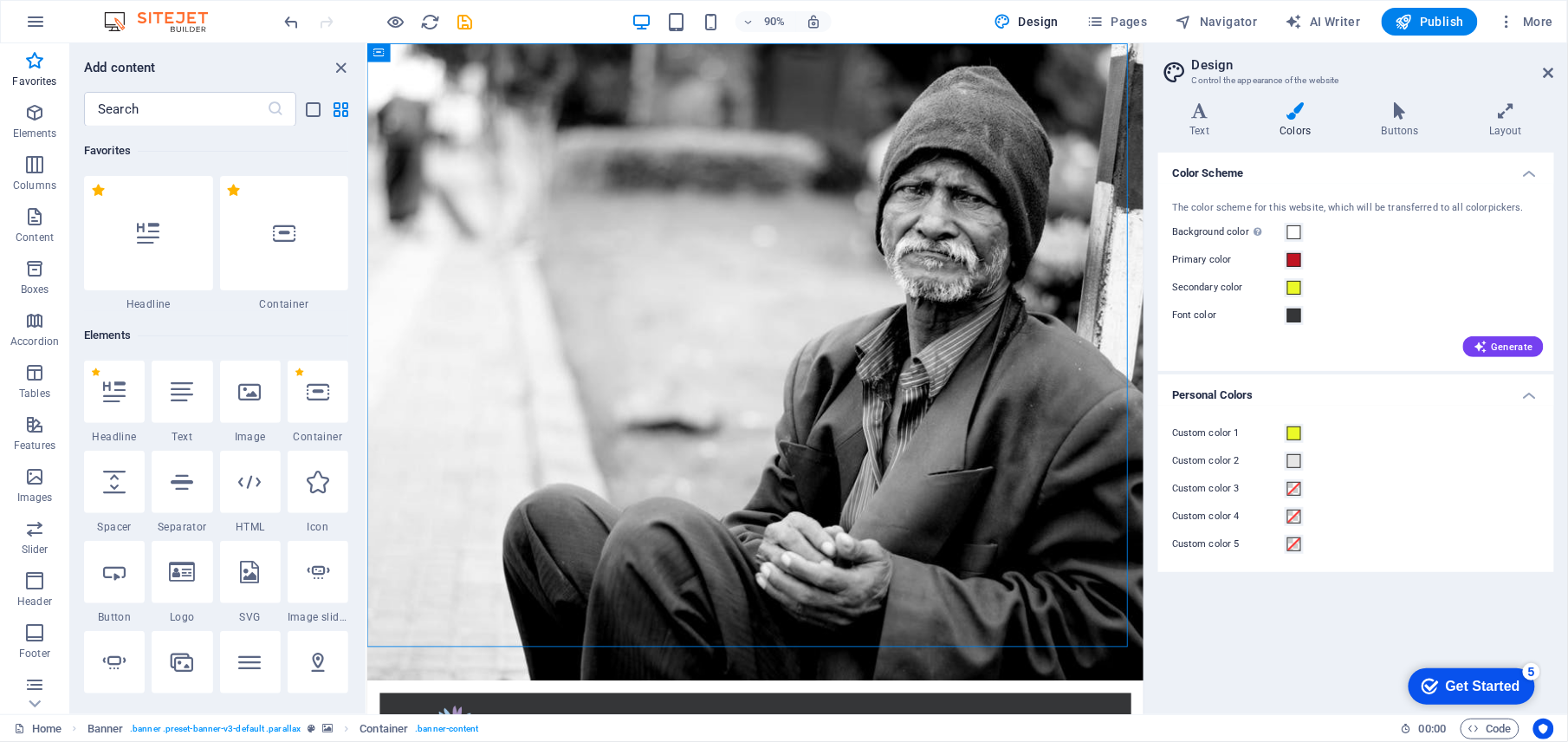
click at [1298, 128] on h4 "Colors" at bounding box center [1299, 120] width 101 height 36
click at [1401, 137] on h4 "Buttons" at bounding box center [1403, 120] width 107 height 36
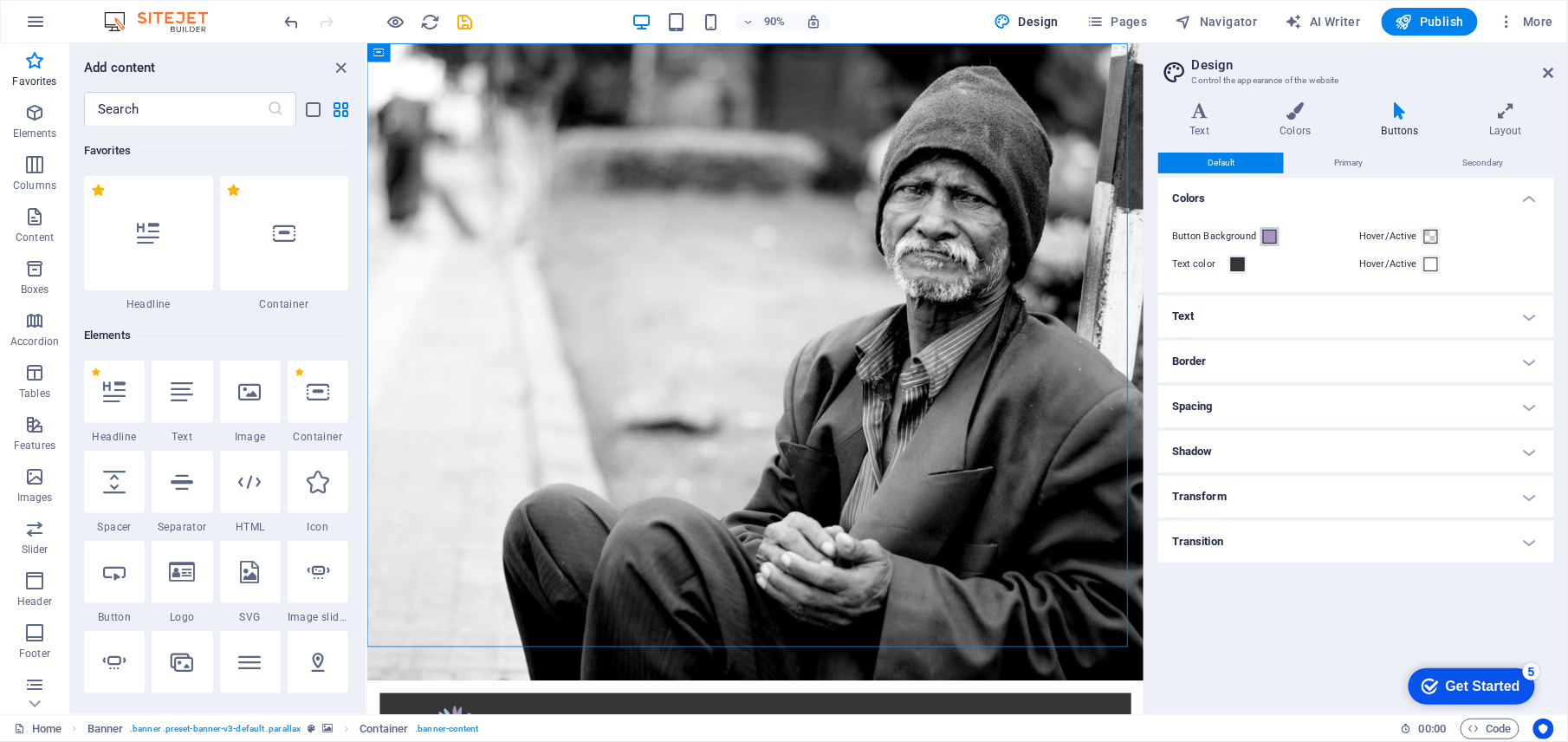
click at [1266, 240] on span at bounding box center [1269, 236] width 14 height 14
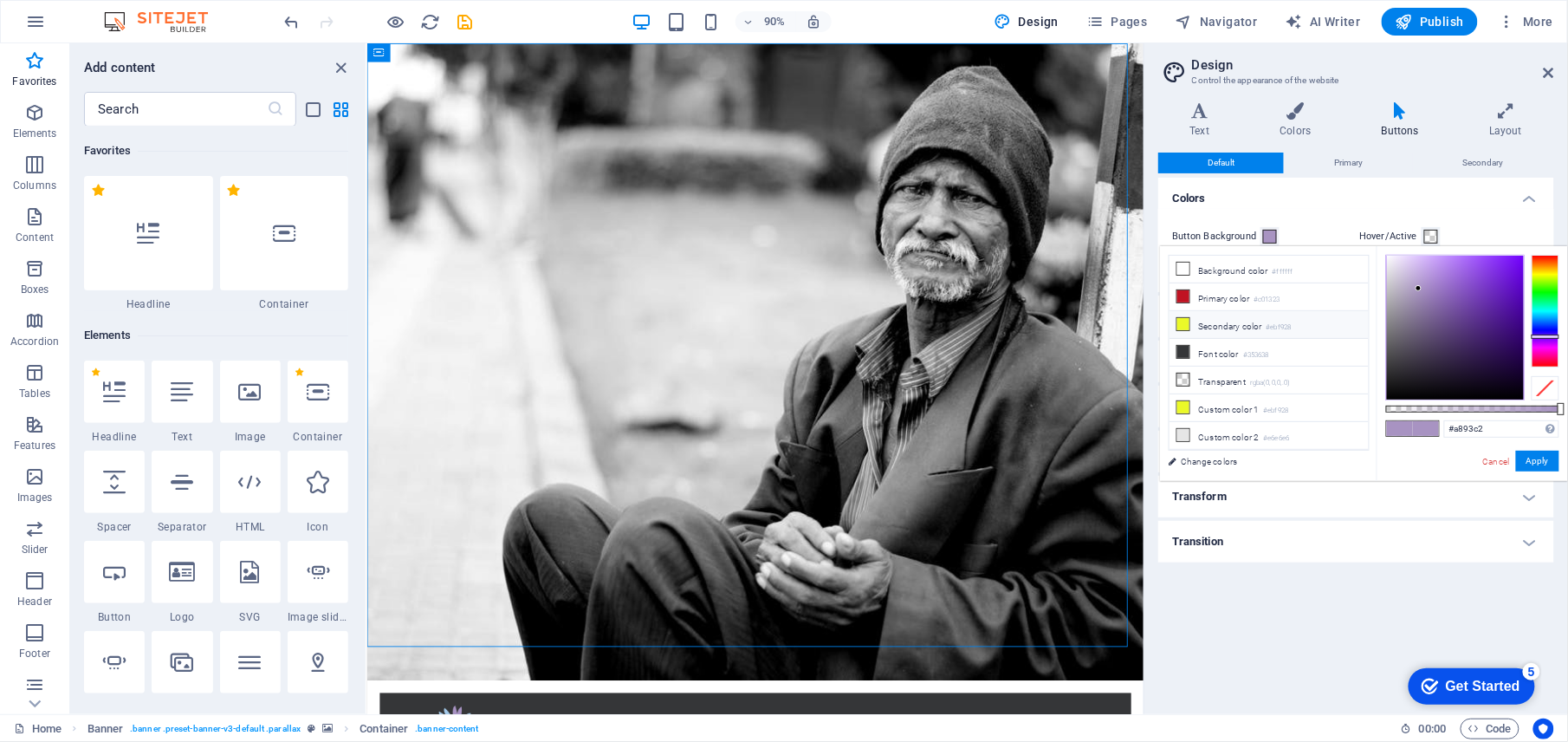
click at [1208, 320] on li "Secondary color #ebf928" at bounding box center [1269, 325] width 199 height 28
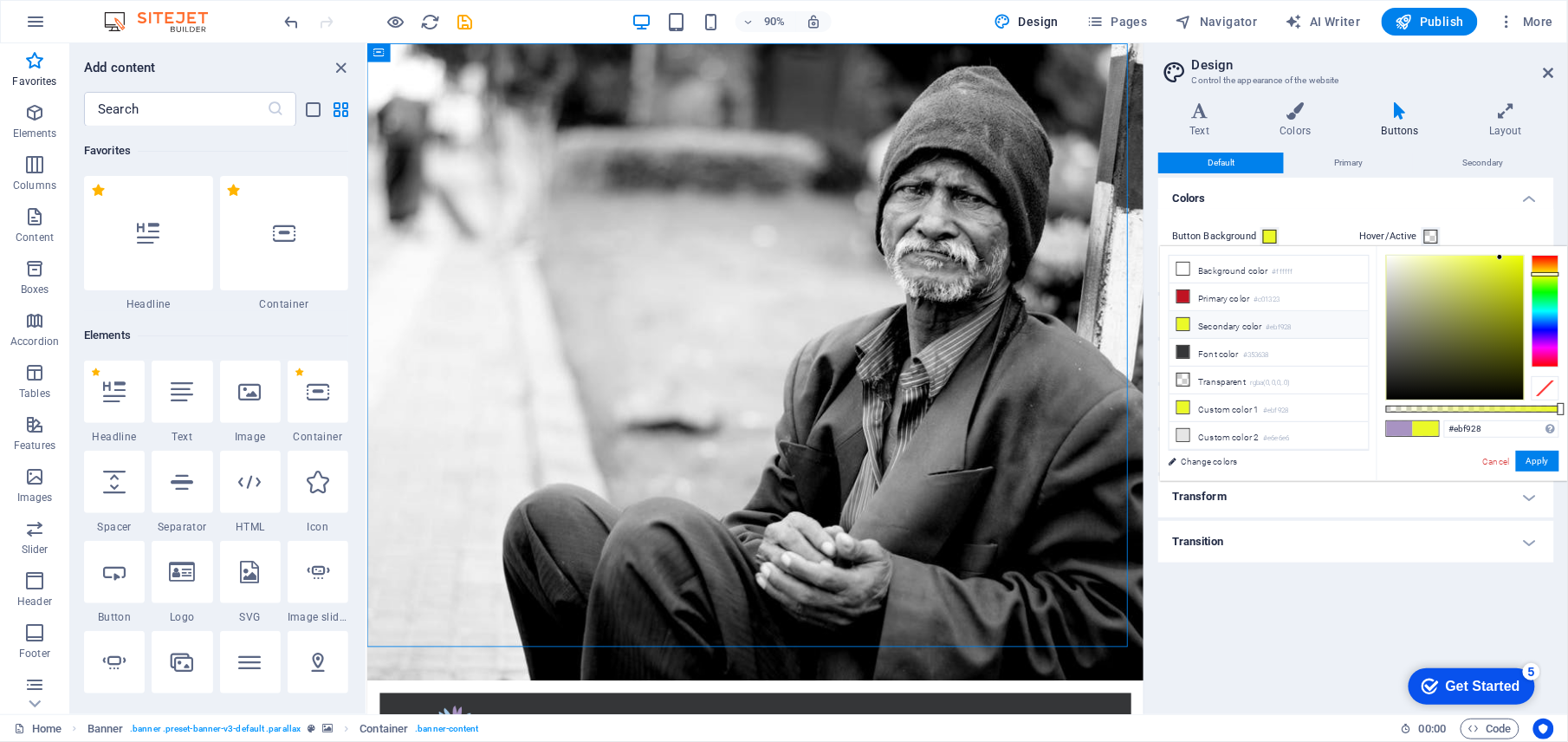
click at [1377, 182] on h4 "Colors" at bounding box center [1356, 194] width 395 height 32
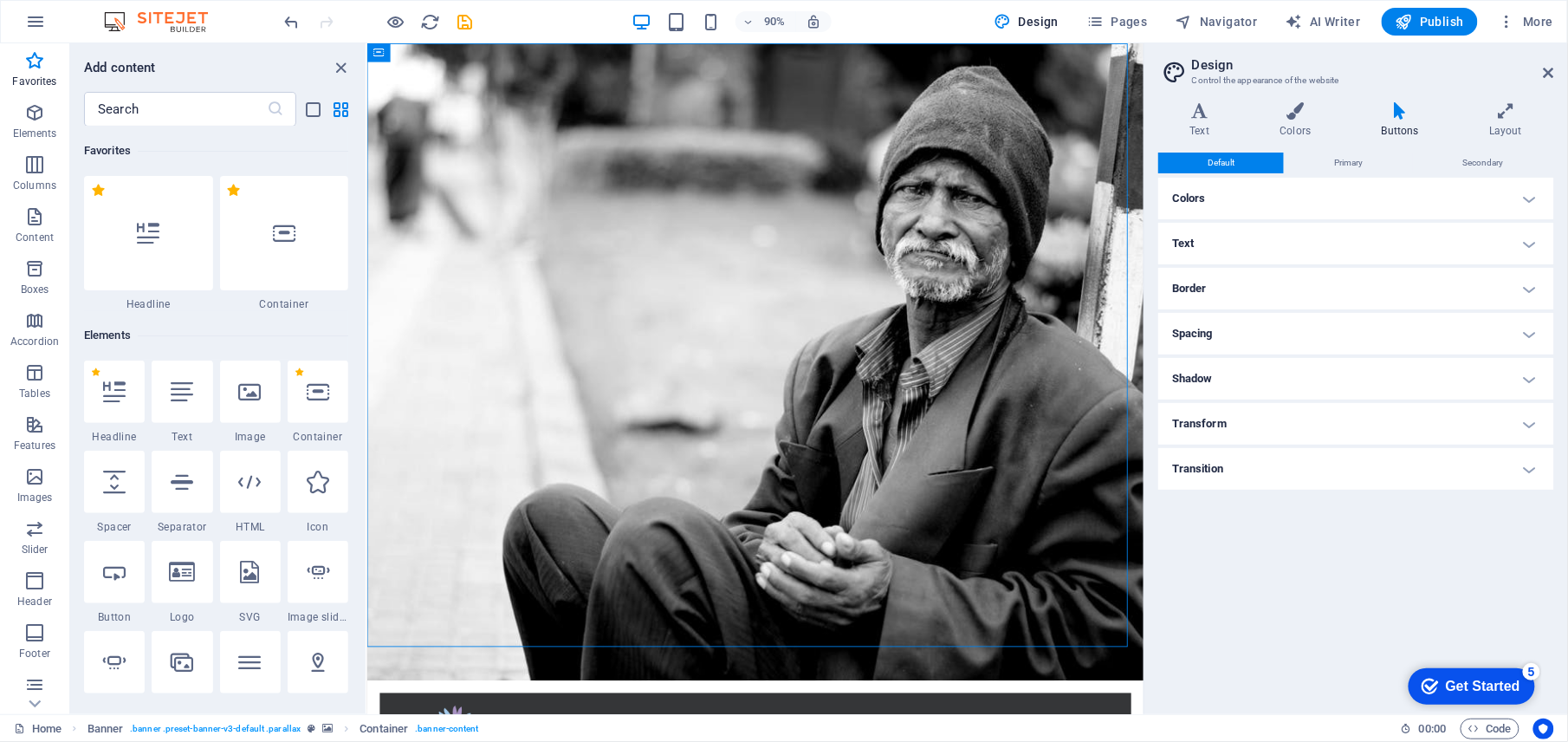
click at [1390, 129] on h4 "Buttons" at bounding box center [1403, 120] width 107 height 36
click at [1334, 174] on div "Default Primary Secondary Colors Button Background Hover/Active Text color Hove…" at bounding box center [1356, 426] width 395 height 547
click at [1338, 161] on span "Primary" at bounding box center [1348, 163] width 29 height 20
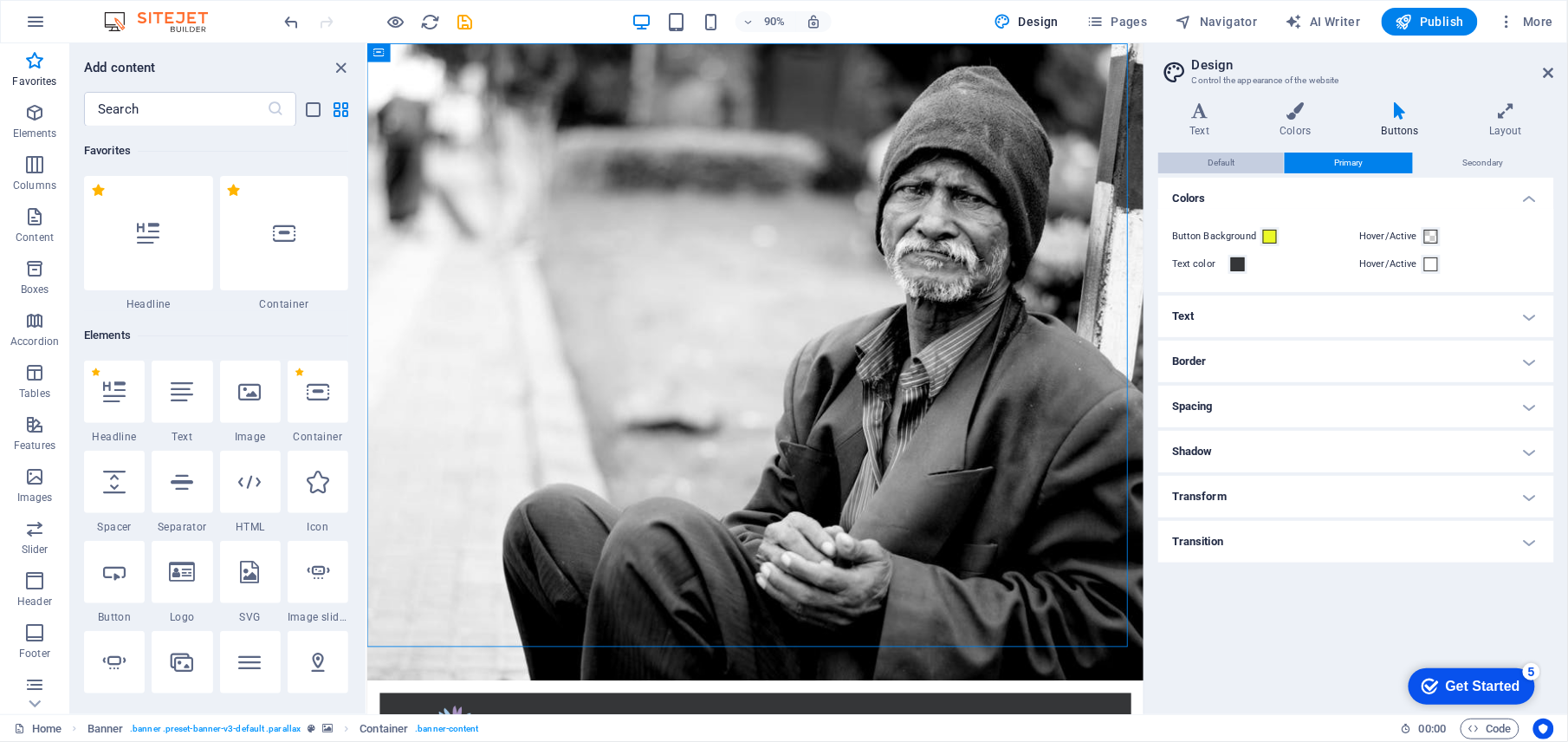
click at [1235, 167] on span "Default" at bounding box center [1221, 163] width 27 height 20
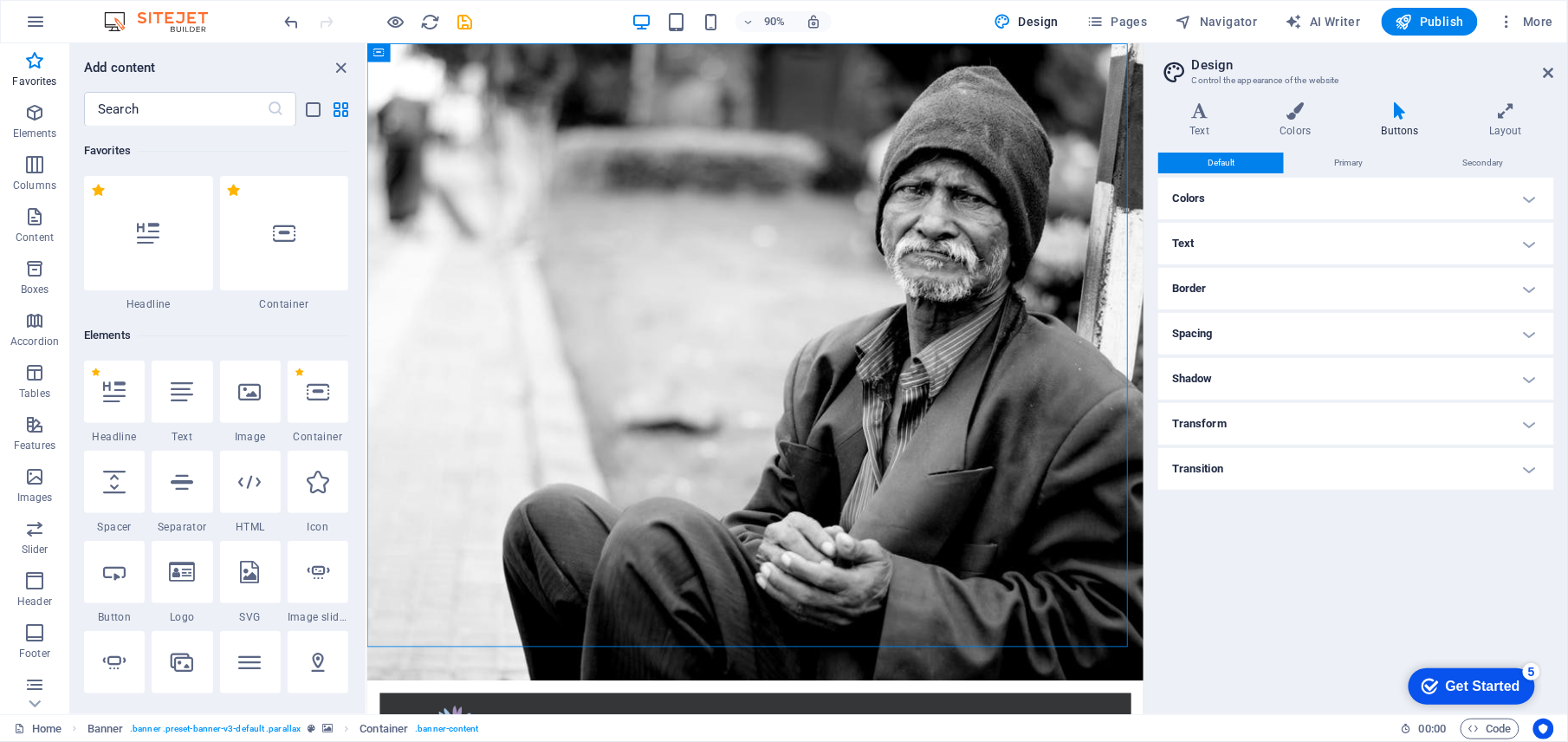
click at [1206, 197] on h4 "Colors" at bounding box center [1356, 198] width 395 height 42
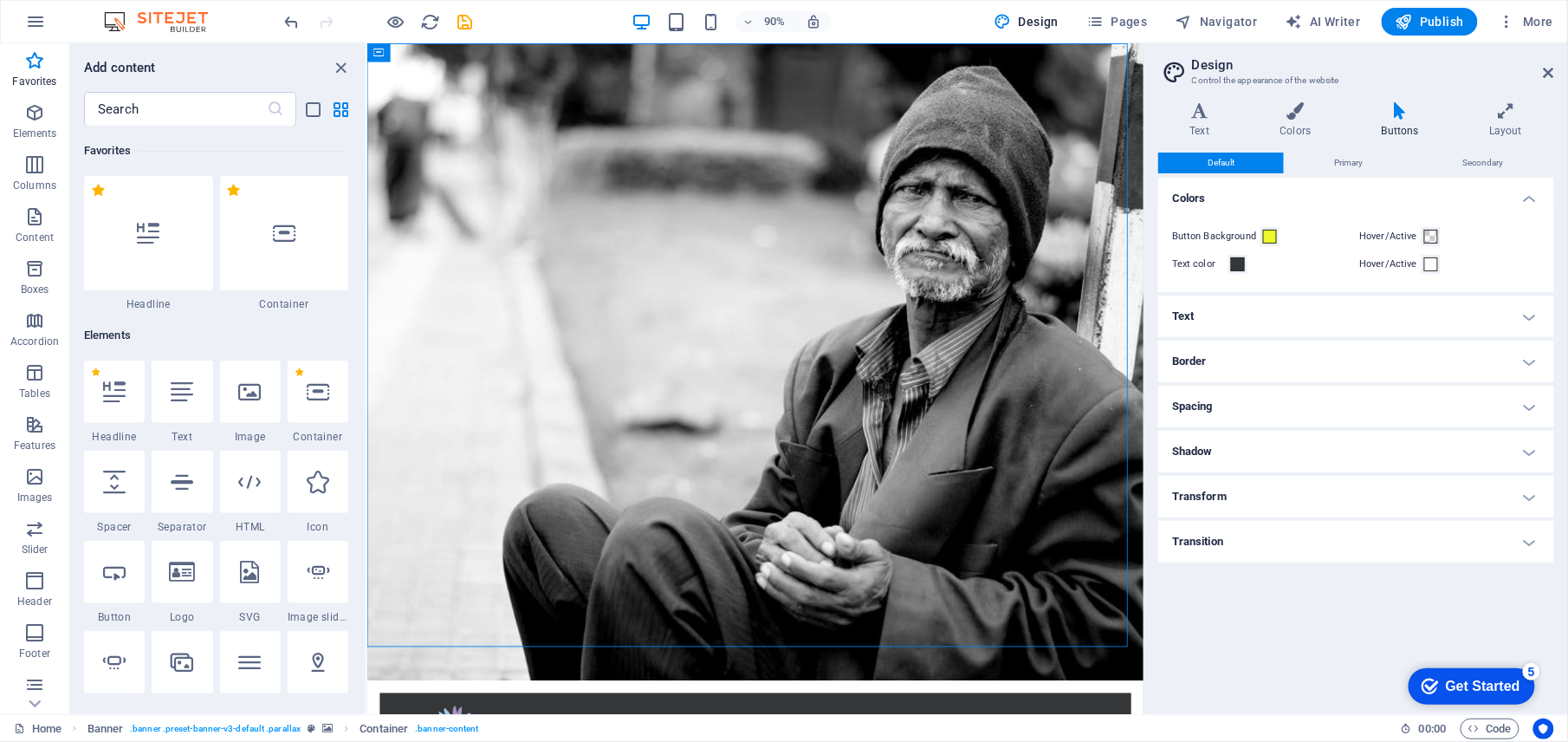
click at [1221, 309] on h4 "Text" at bounding box center [1356, 316] width 395 height 42
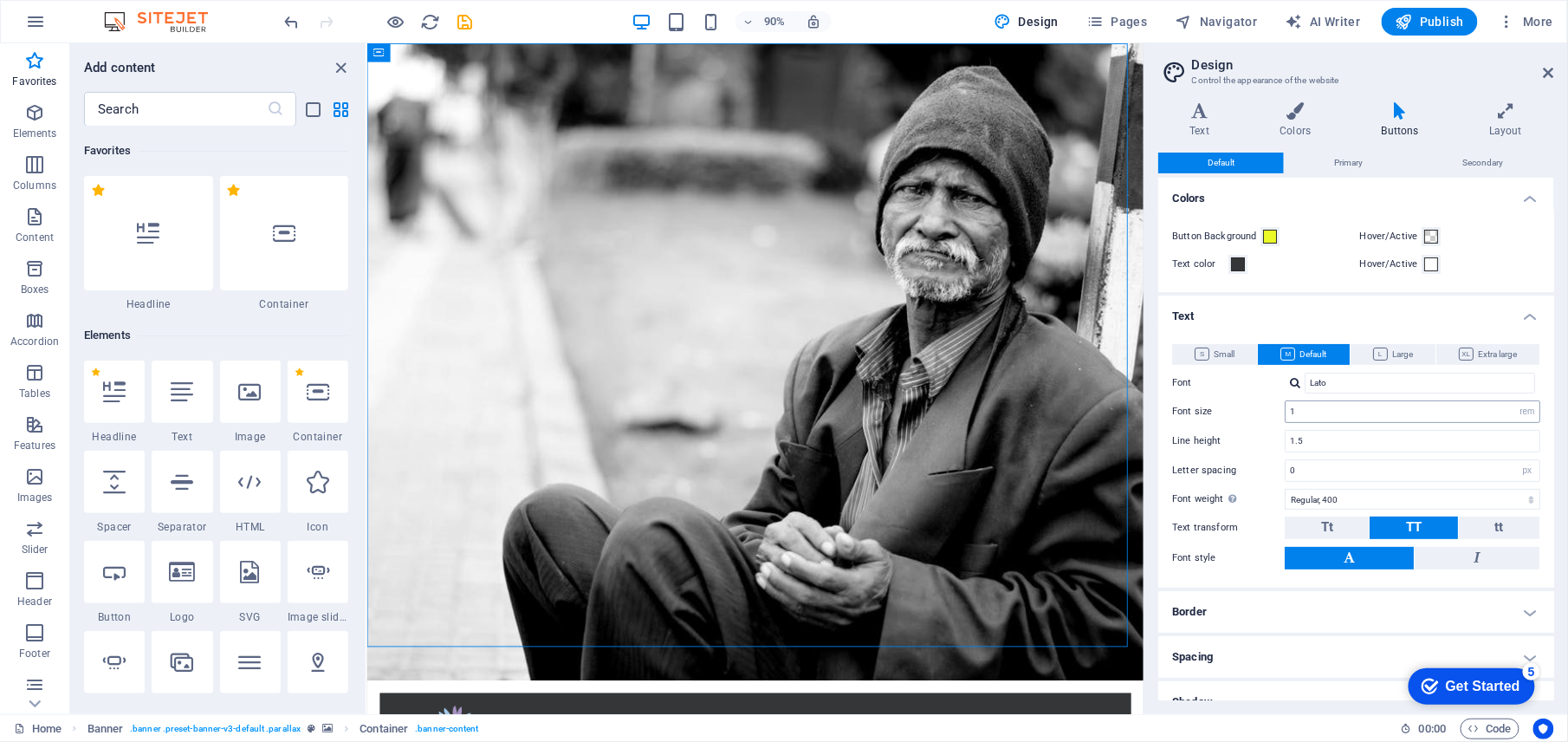
scroll to position [115, 0]
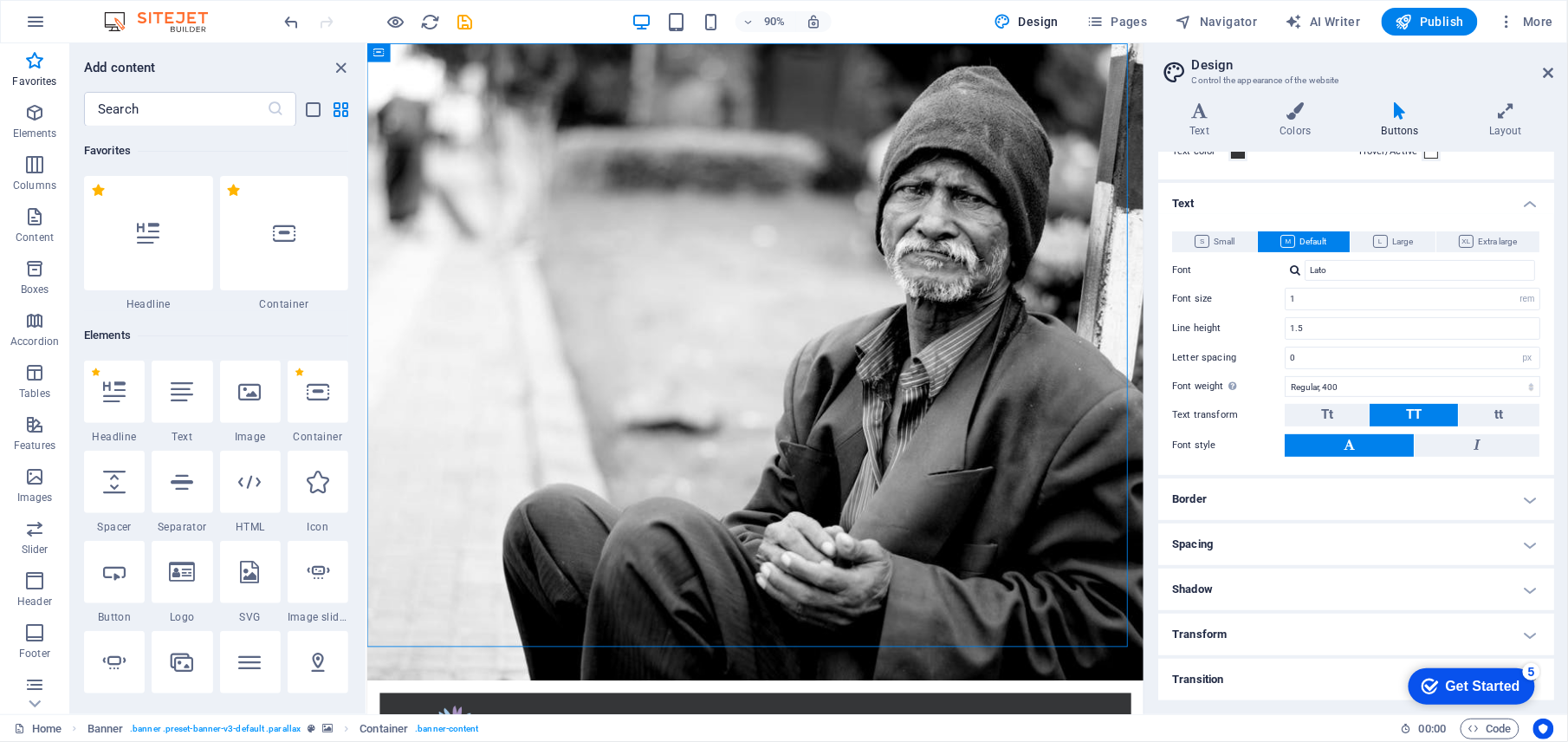
click at [1265, 515] on h4 "Border" at bounding box center [1356, 499] width 395 height 42
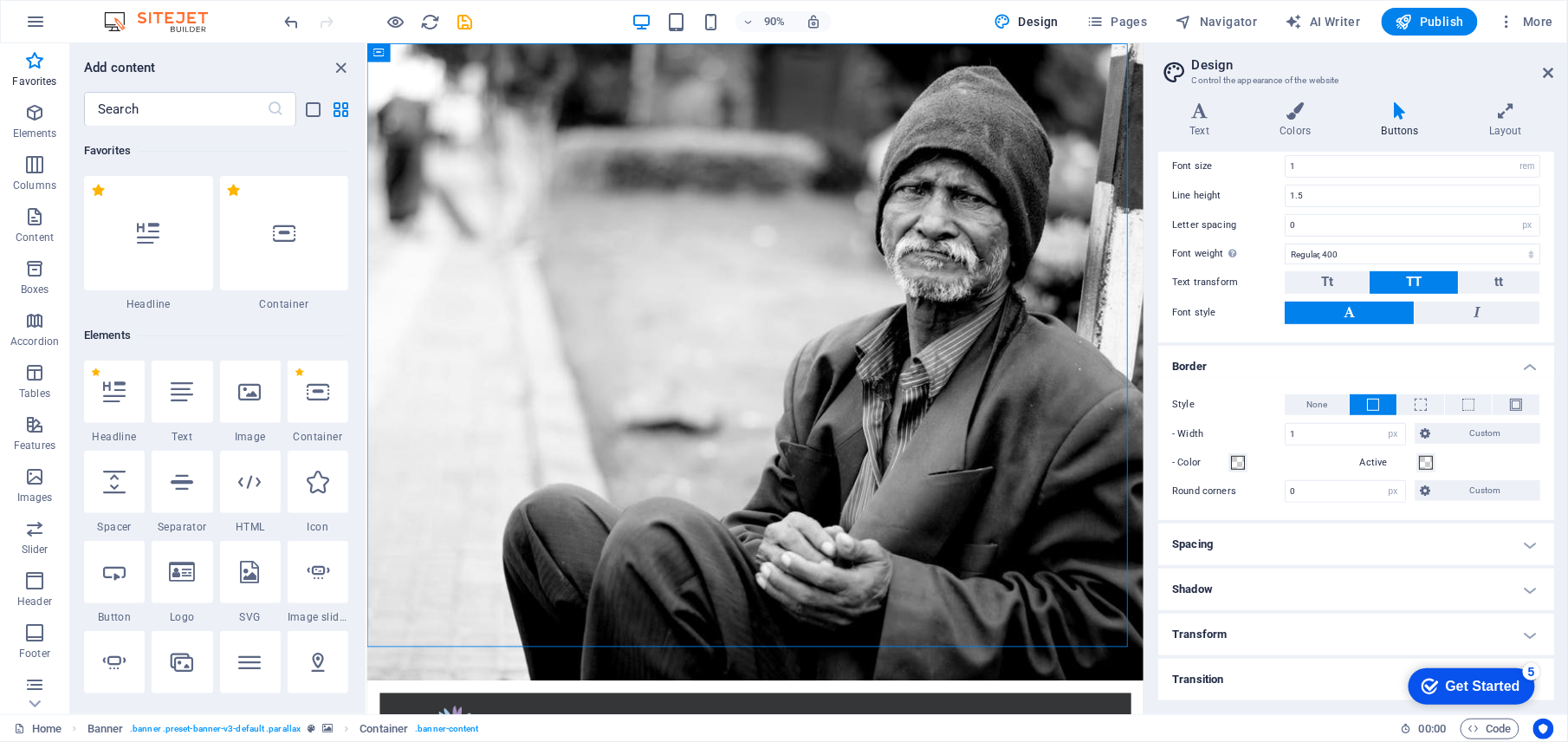
click at [1276, 553] on h4 "Spacing" at bounding box center [1356, 544] width 395 height 42
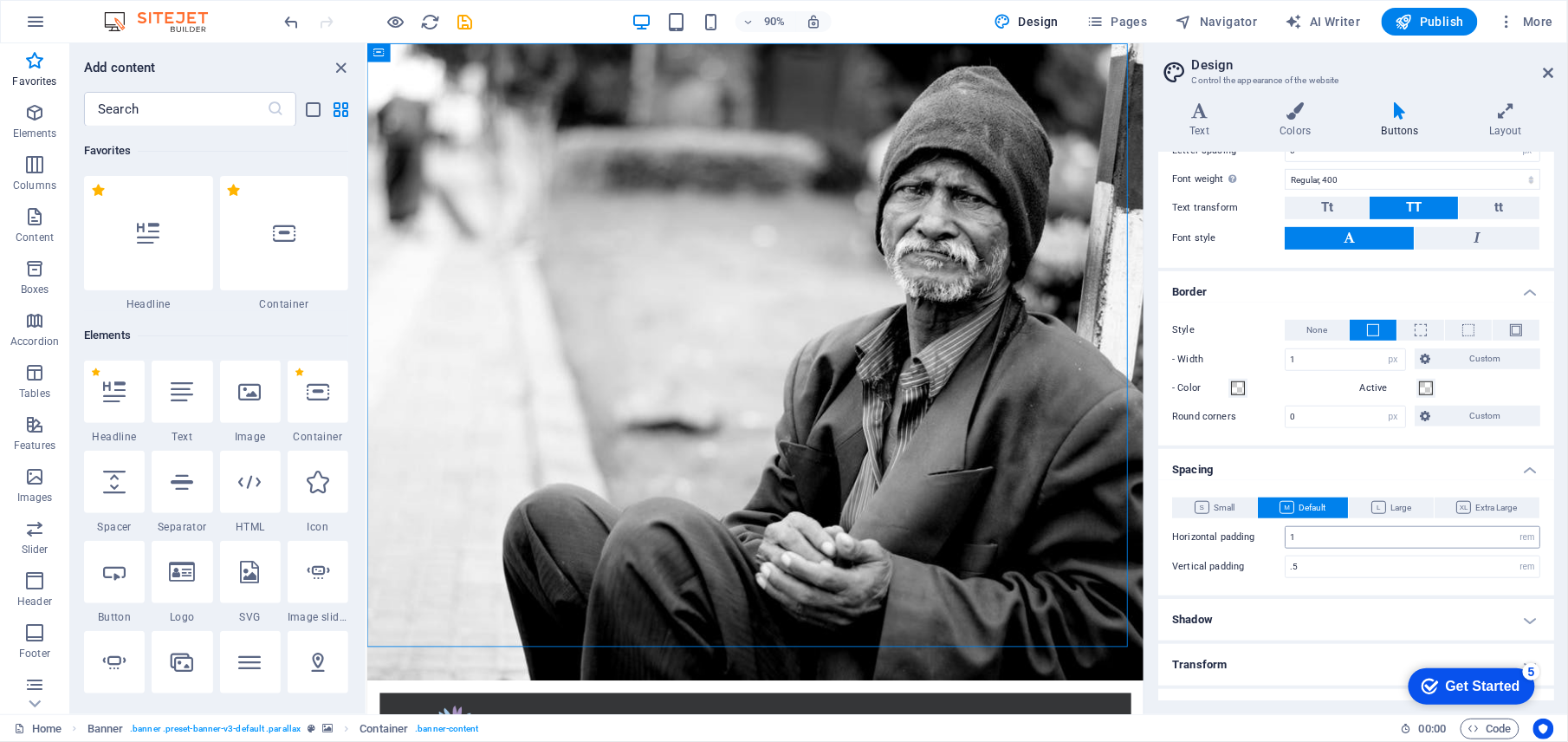
scroll to position [354, 0]
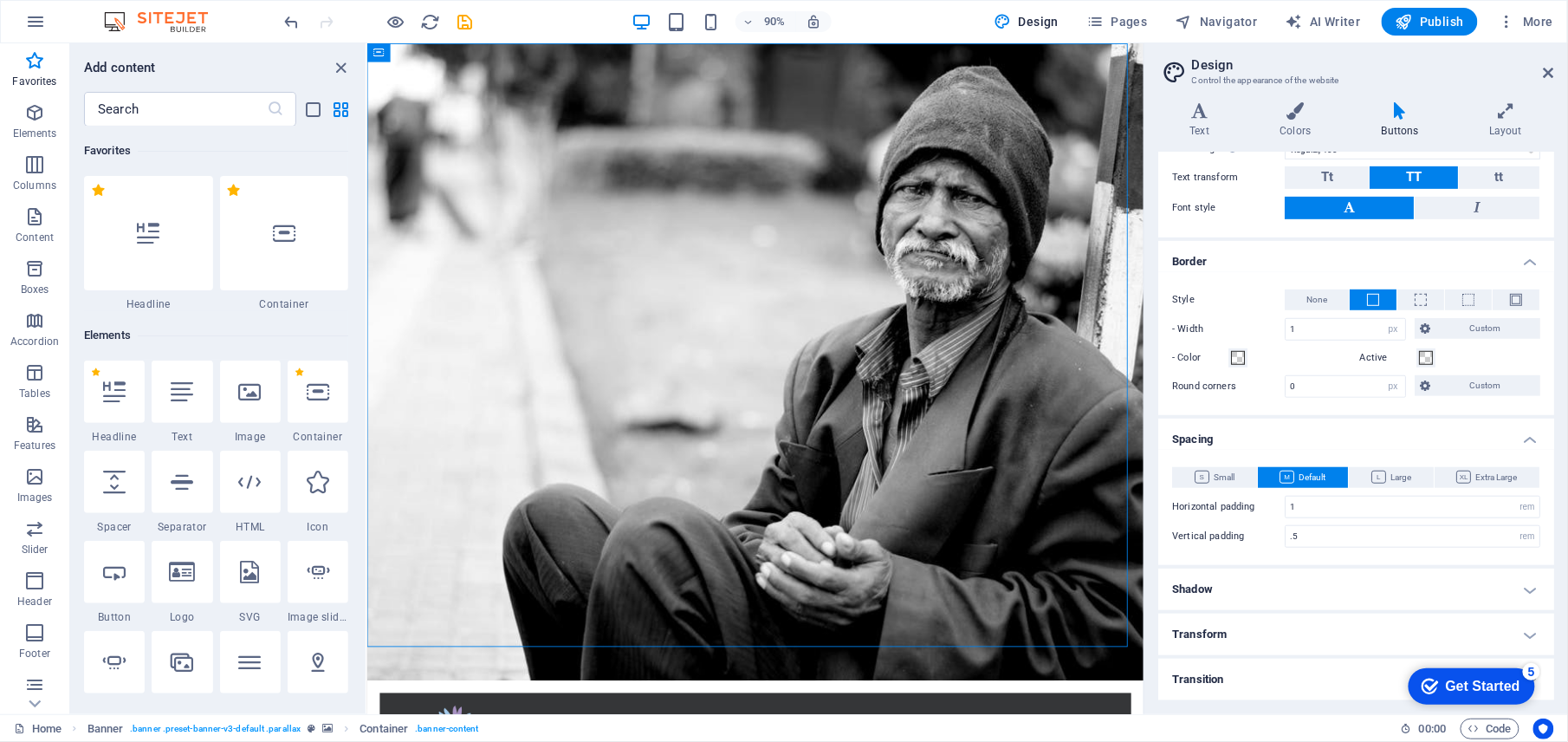
click at [1252, 591] on h4 "Shadow" at bounding box center [1356, 589] width 395 height 42
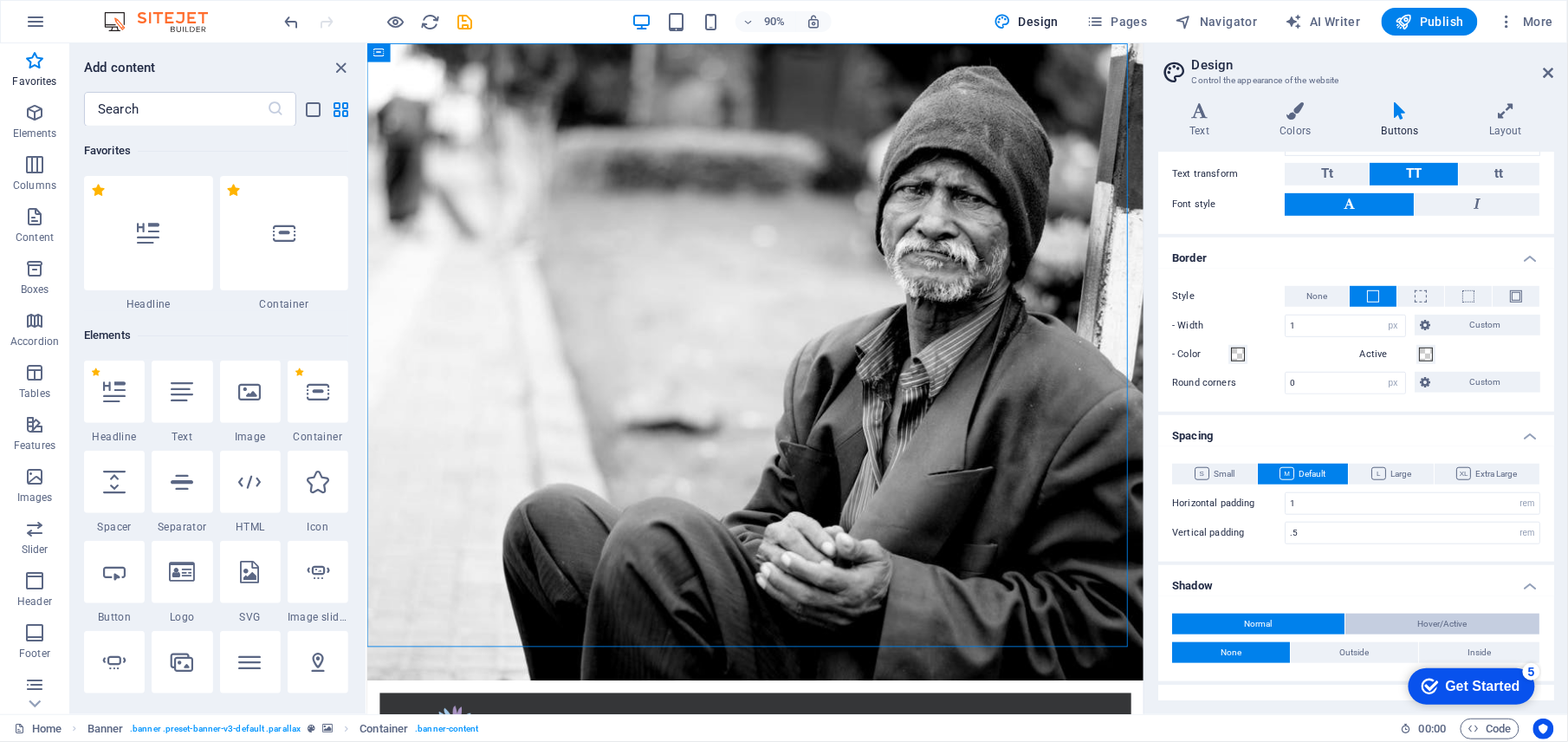
scroll to position [428, 0]
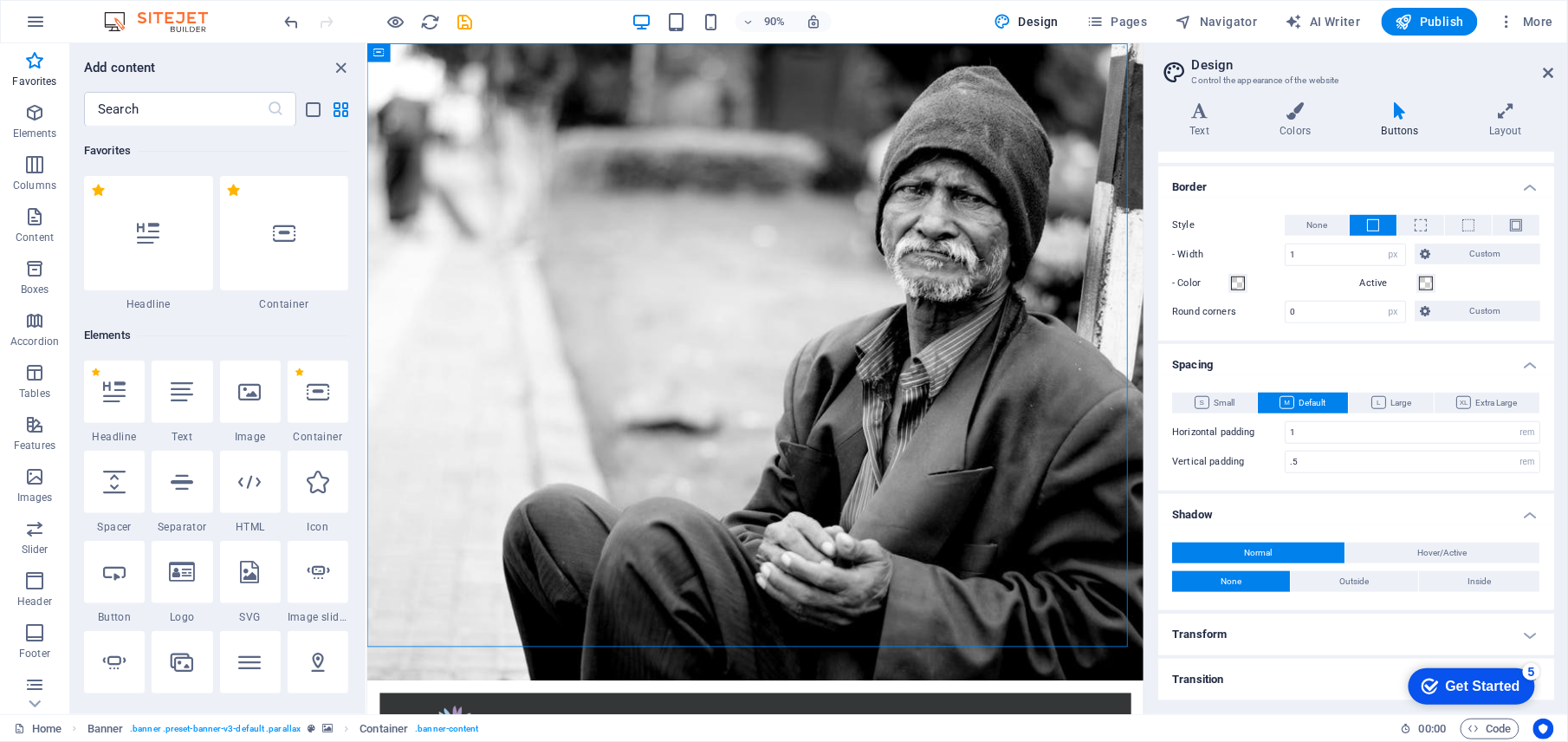
click at [1255, 632] on h4 "Transform" at bounding box center [1356, 634] width 395 height 42
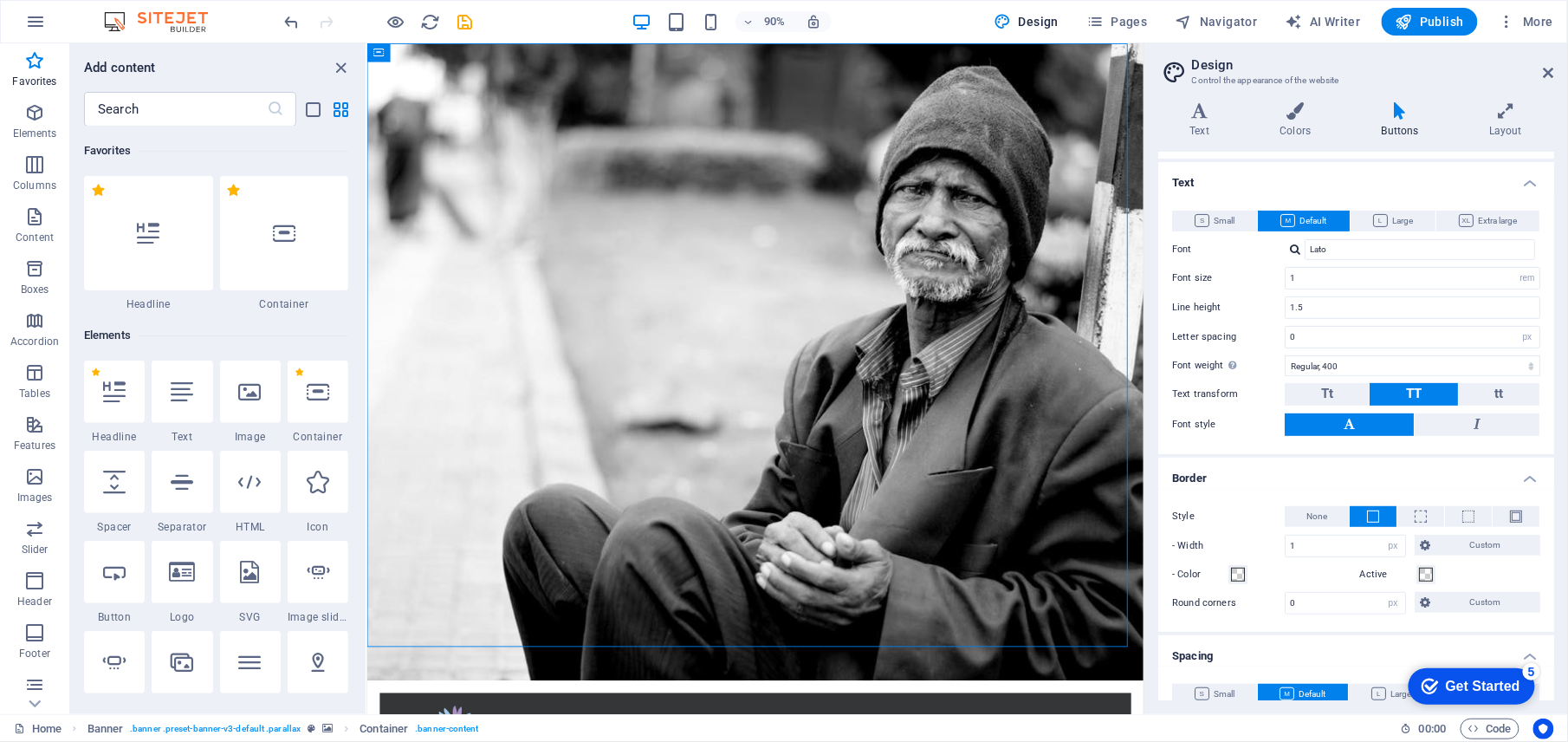
scroll to position [0, 0]
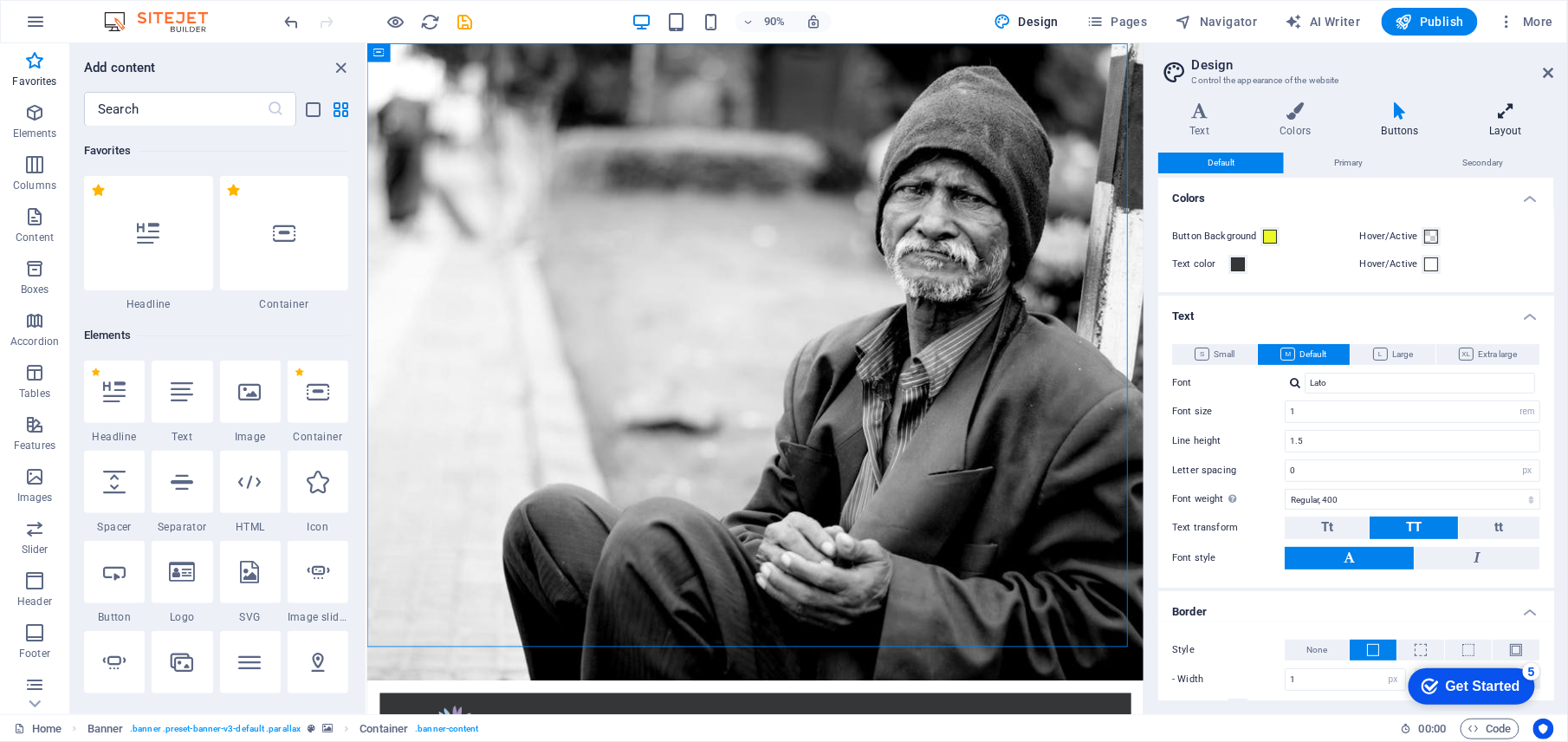
click at [1481, 125] on h4 "Layout" at bounding box center [1506, 120] width 96 height 36
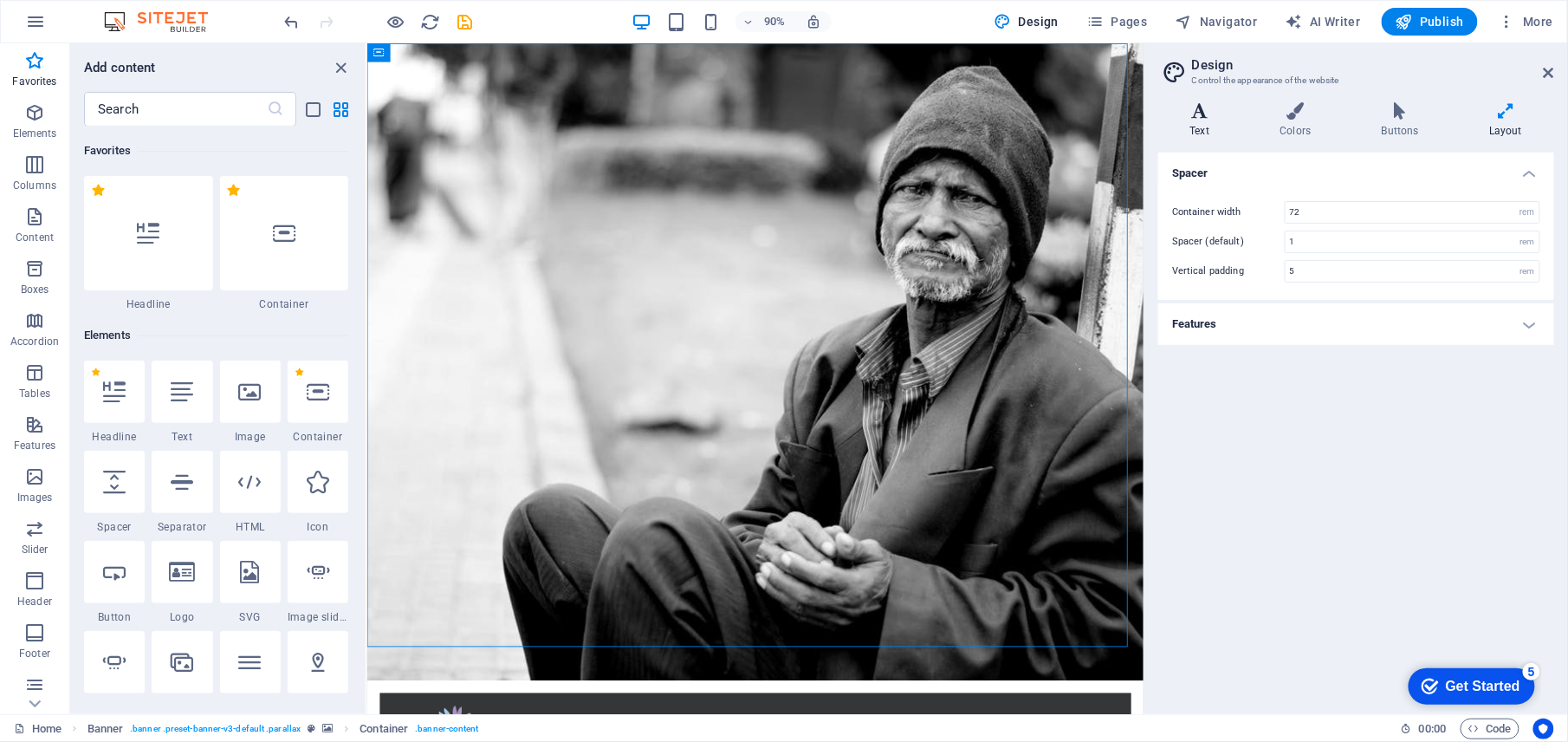
click at [1189, 133] on h4 "Text" at bounding box center [1203, 120] width 90 height 36
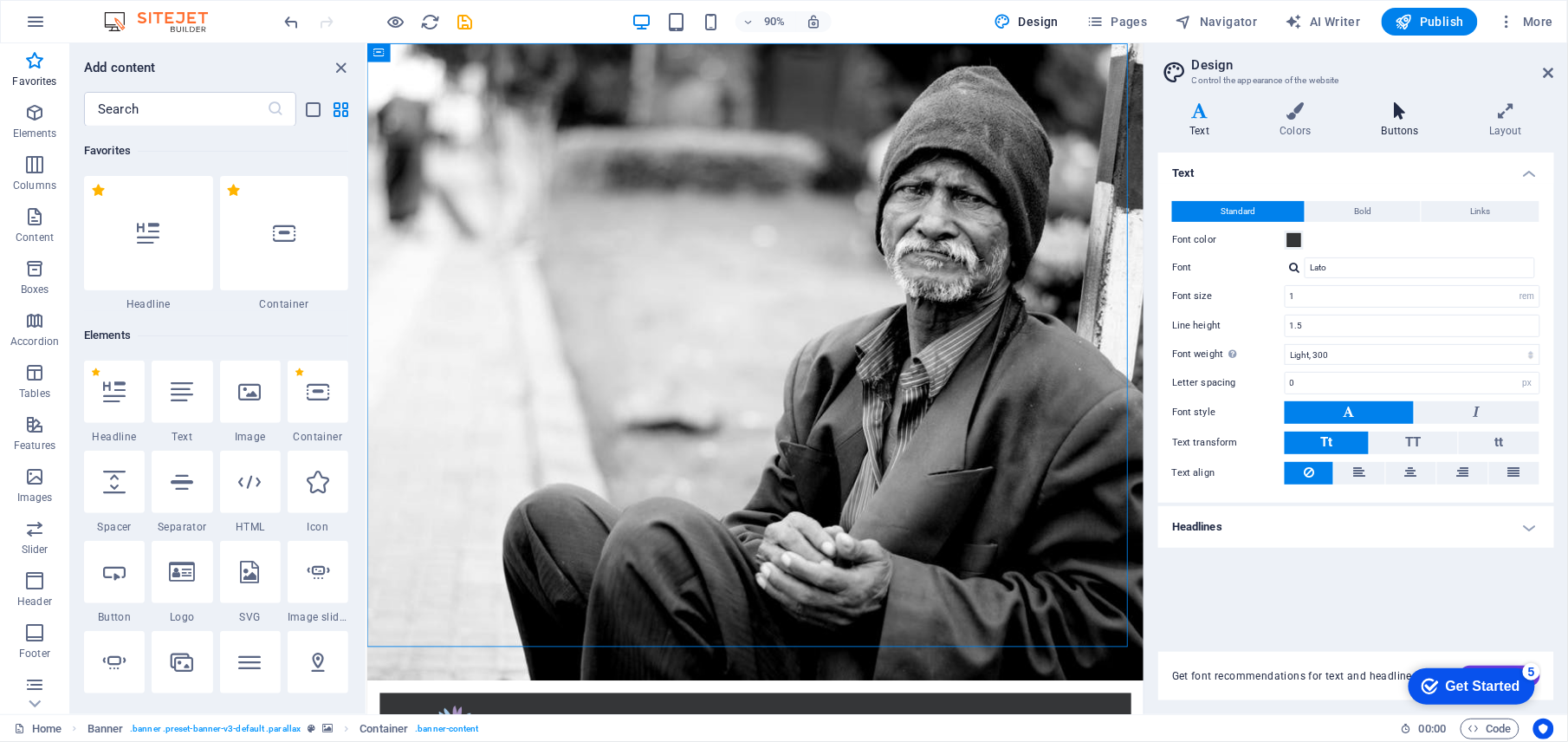
click at [1379, 129] on h4 "Buttons" at bounding box center [1403, 120] width 107 height 36
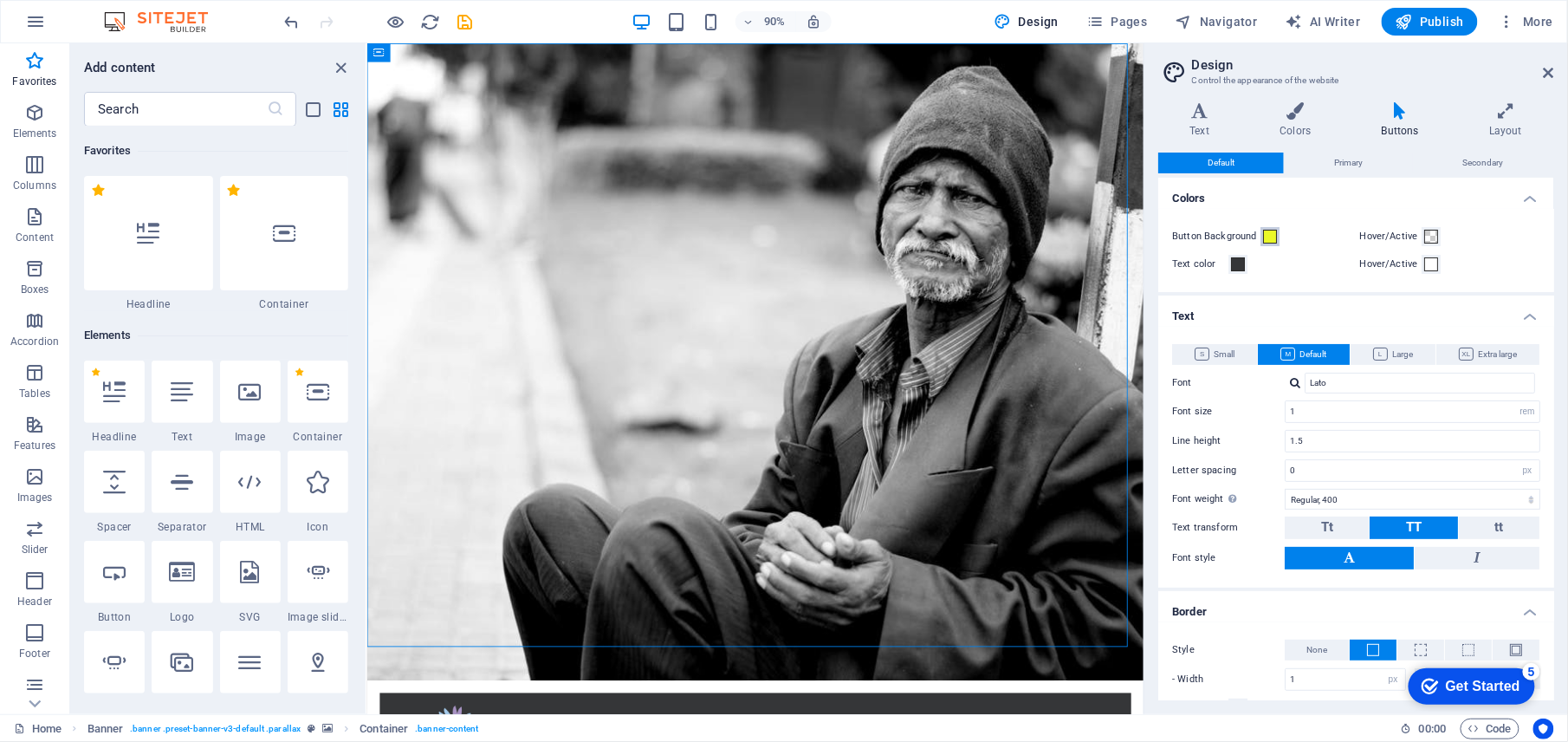
click at [1273, 234] on span at bounding box center [1269, 236] width 14 height 14
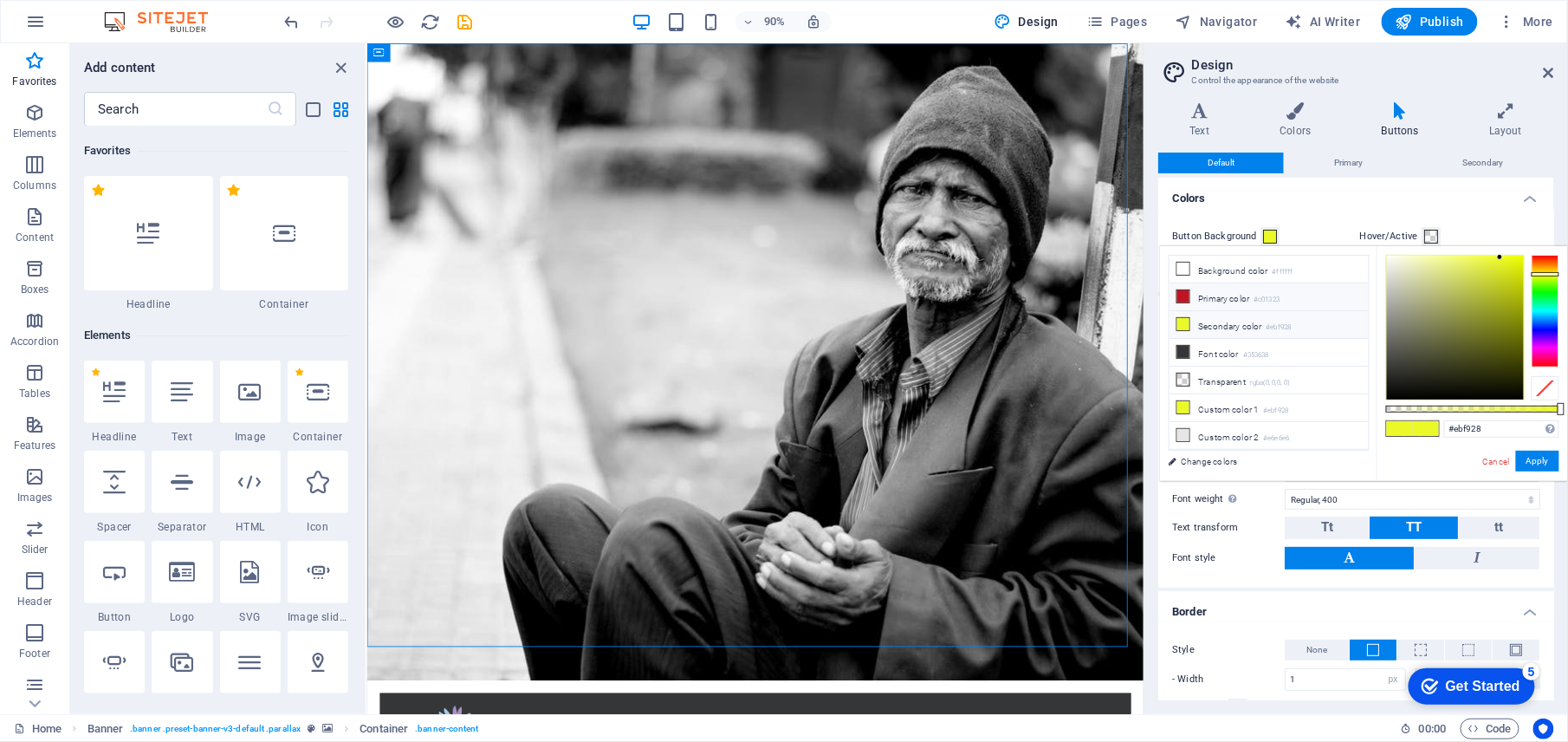
click at [1230, 299] on li "Primary color #c01323" at bounding box center [1269, 297] width 199 height 28
type input "#c01323"
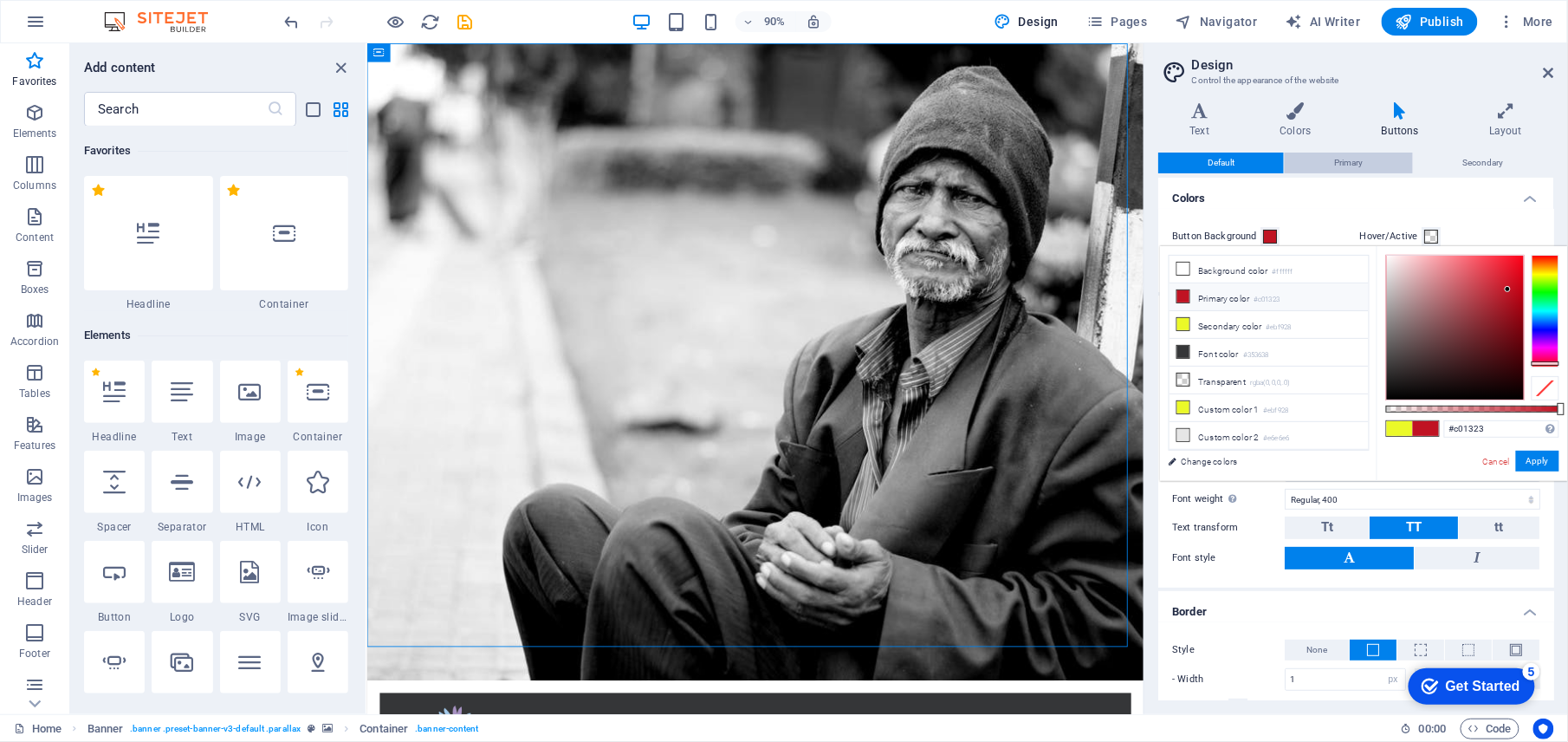
click at [1363, 165] on span "Primary" at bounding box center [1348, 163] width 29 height 20
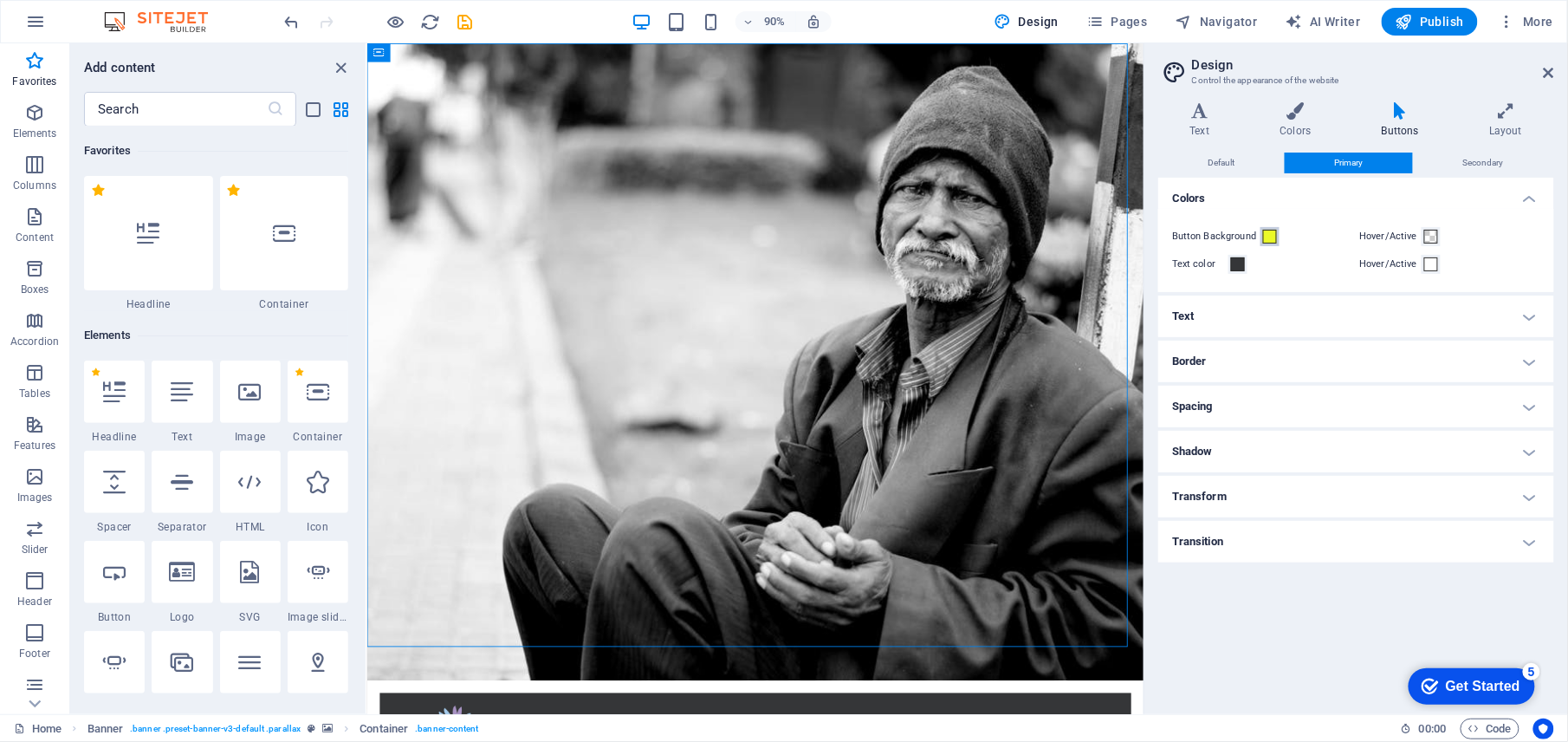
click at [1269, 241] on span at bounding box center [1269, 236] width 14 height 14
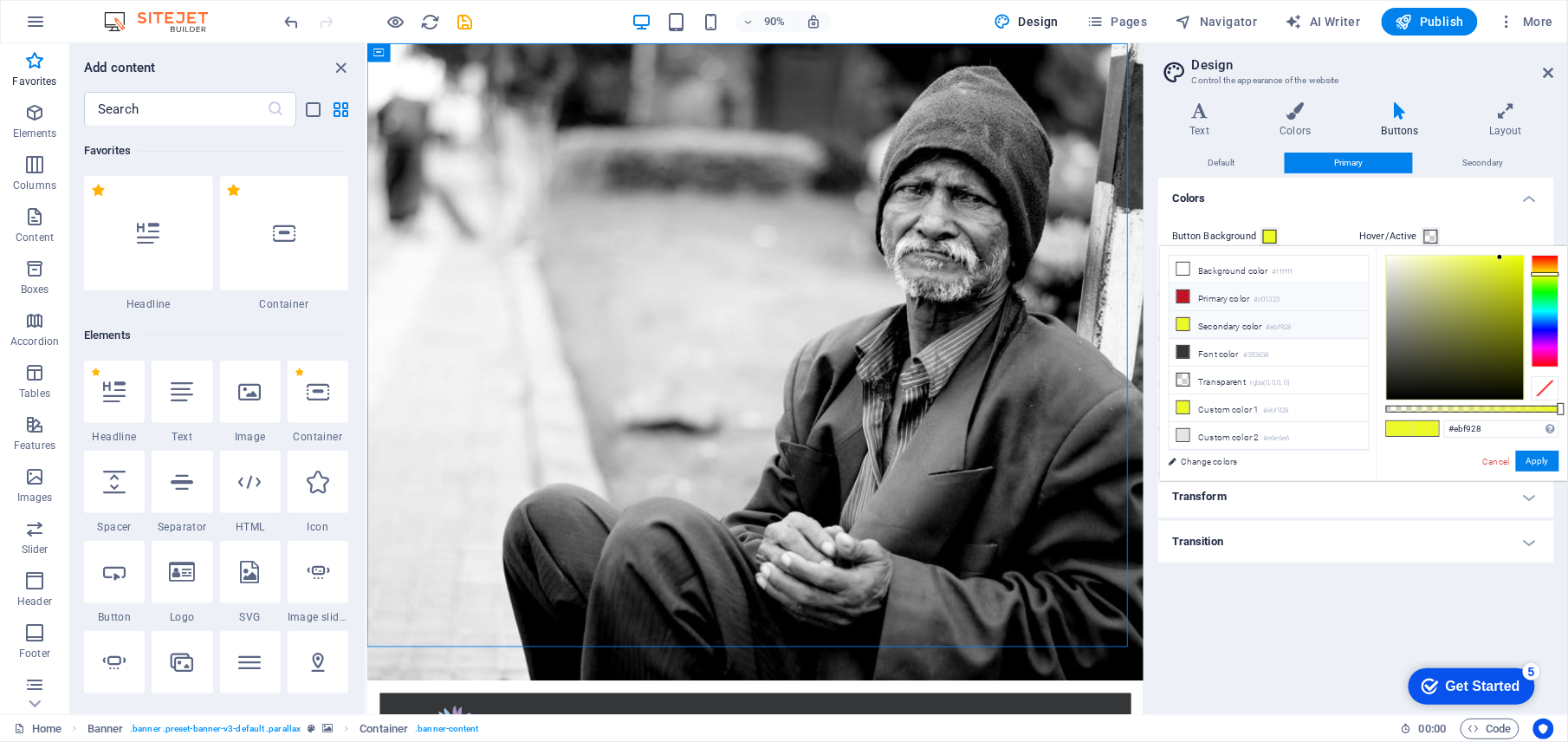
click at [1198, 303] on li "Primary color #c01323" at bounding box center [1269, 297] width 199 height 28
type input "#c01323"
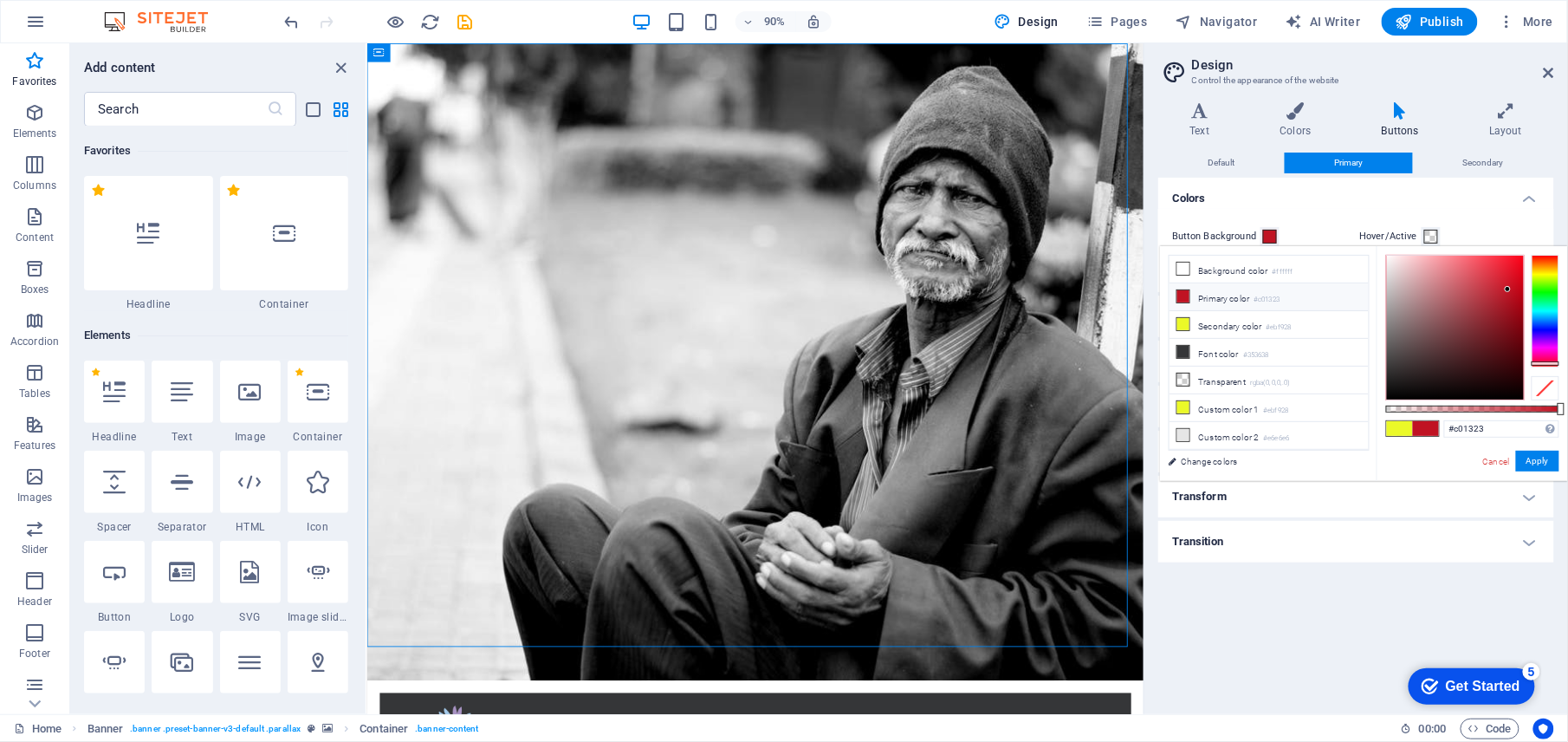
click at [1425, 74] on h3 "Control the appearance of the website" at bounding box center [1356, 80] width 328 height 16
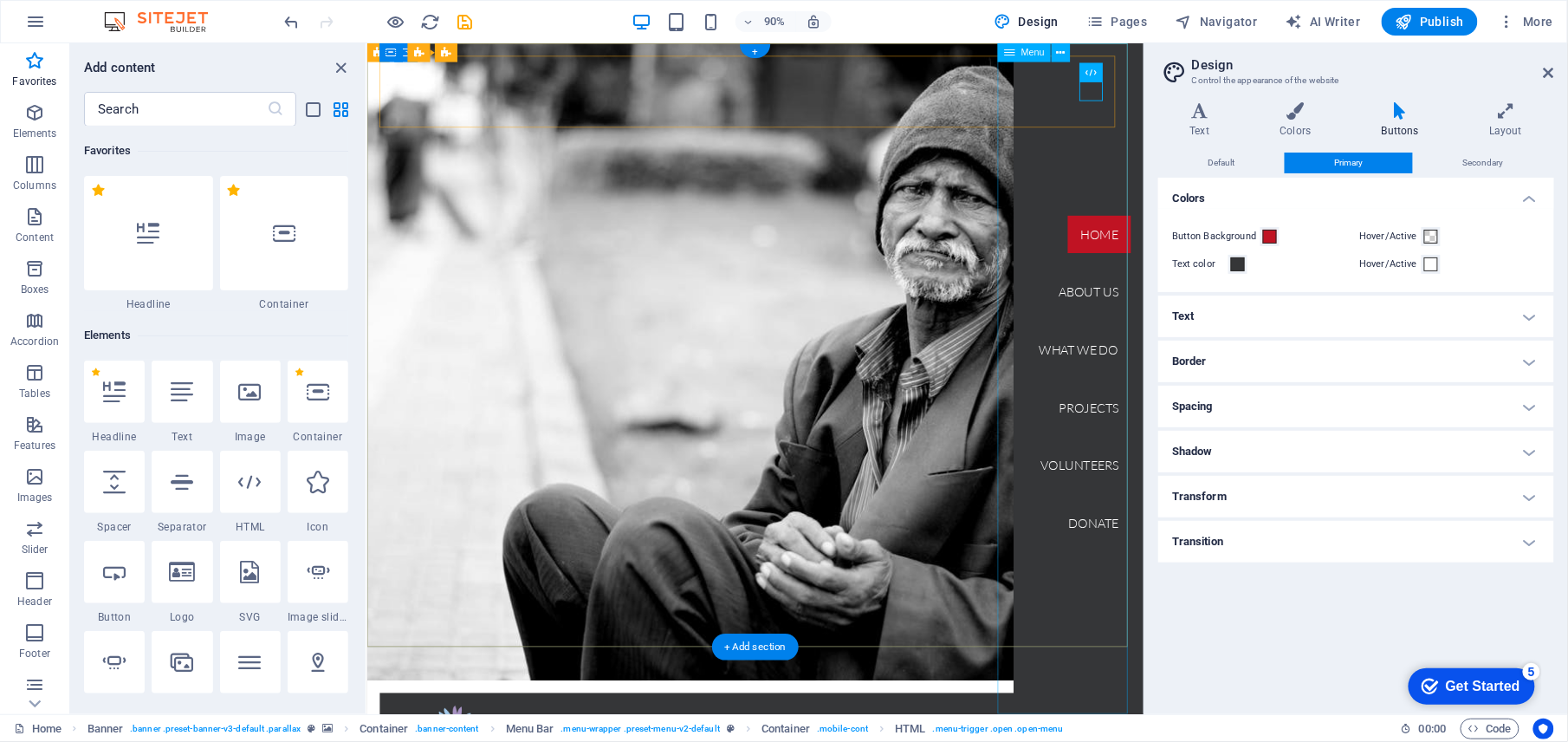
click at [1159, 320] on nav "Home About us What we do Projects Volunteers Donate" at bounding box center [1158, 416] width 144 height 746
click at [1161, 316] on nav "Home About us What we do Projects Volunteers Donate" at bounding box center [1158, 416] width 144 height 746
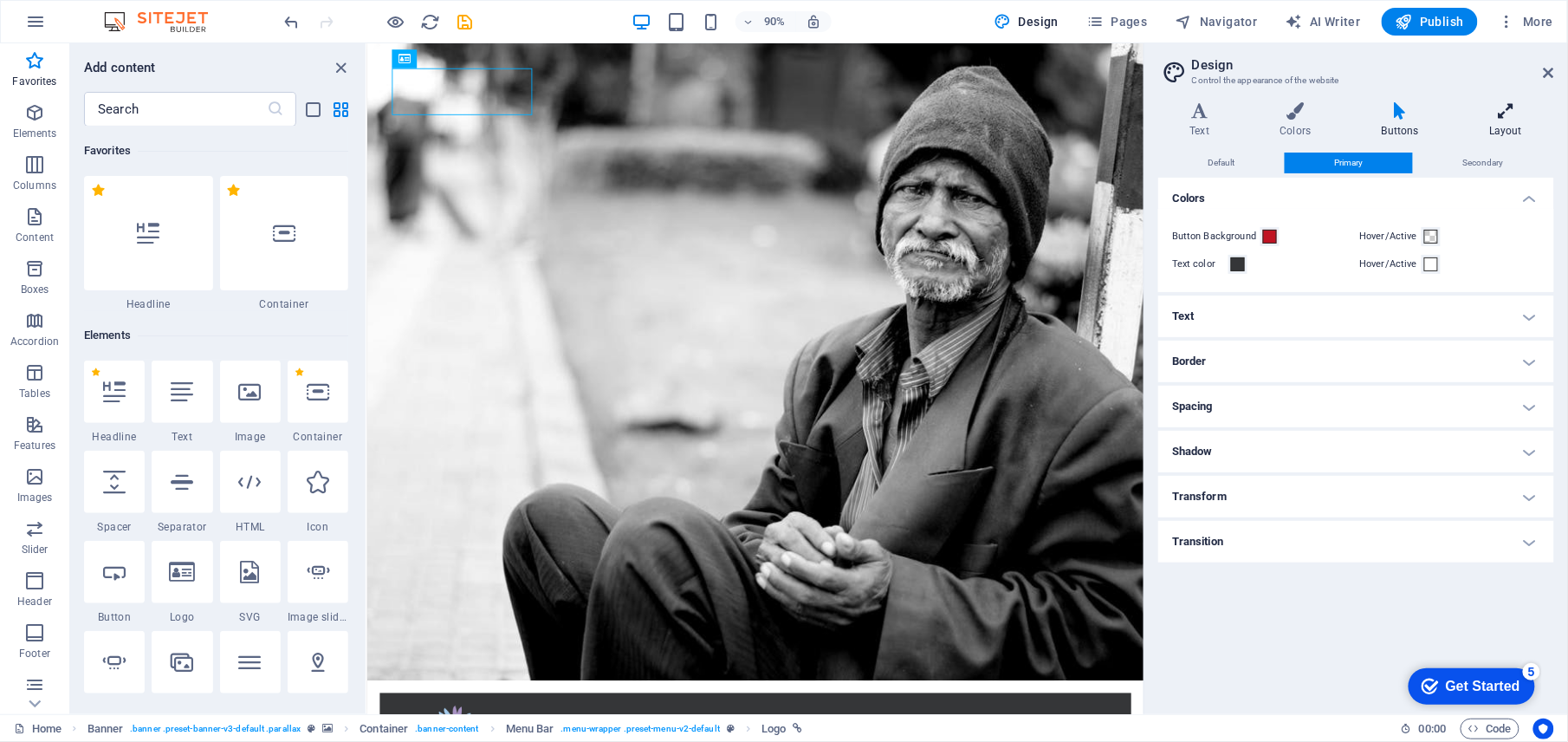
click at [1523, 119] on icon at bounding box center [1506, 111] width 96 height 18
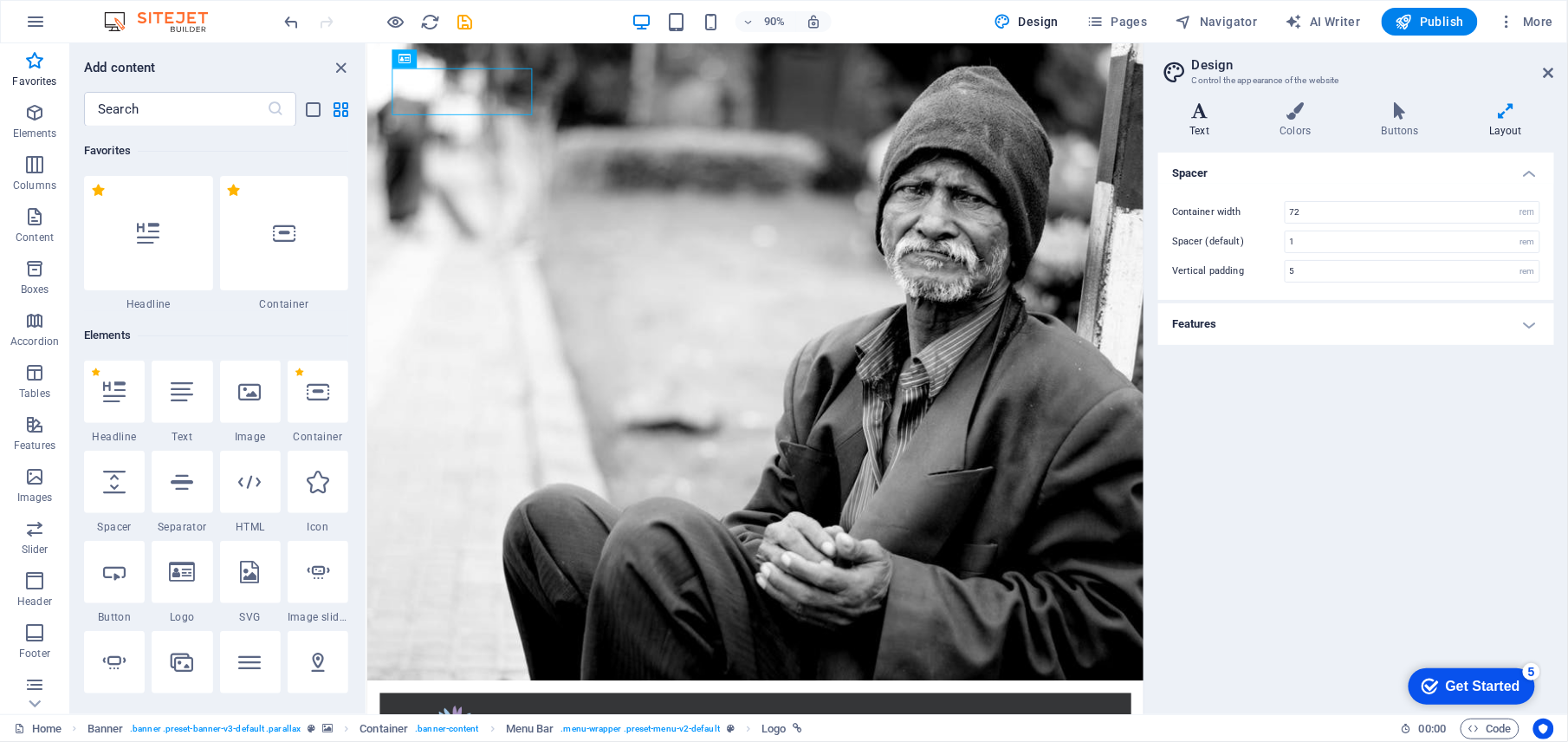
click at [1203, 125] on h4 "Text" at bounding box center [1203, 120] width 90 height 36
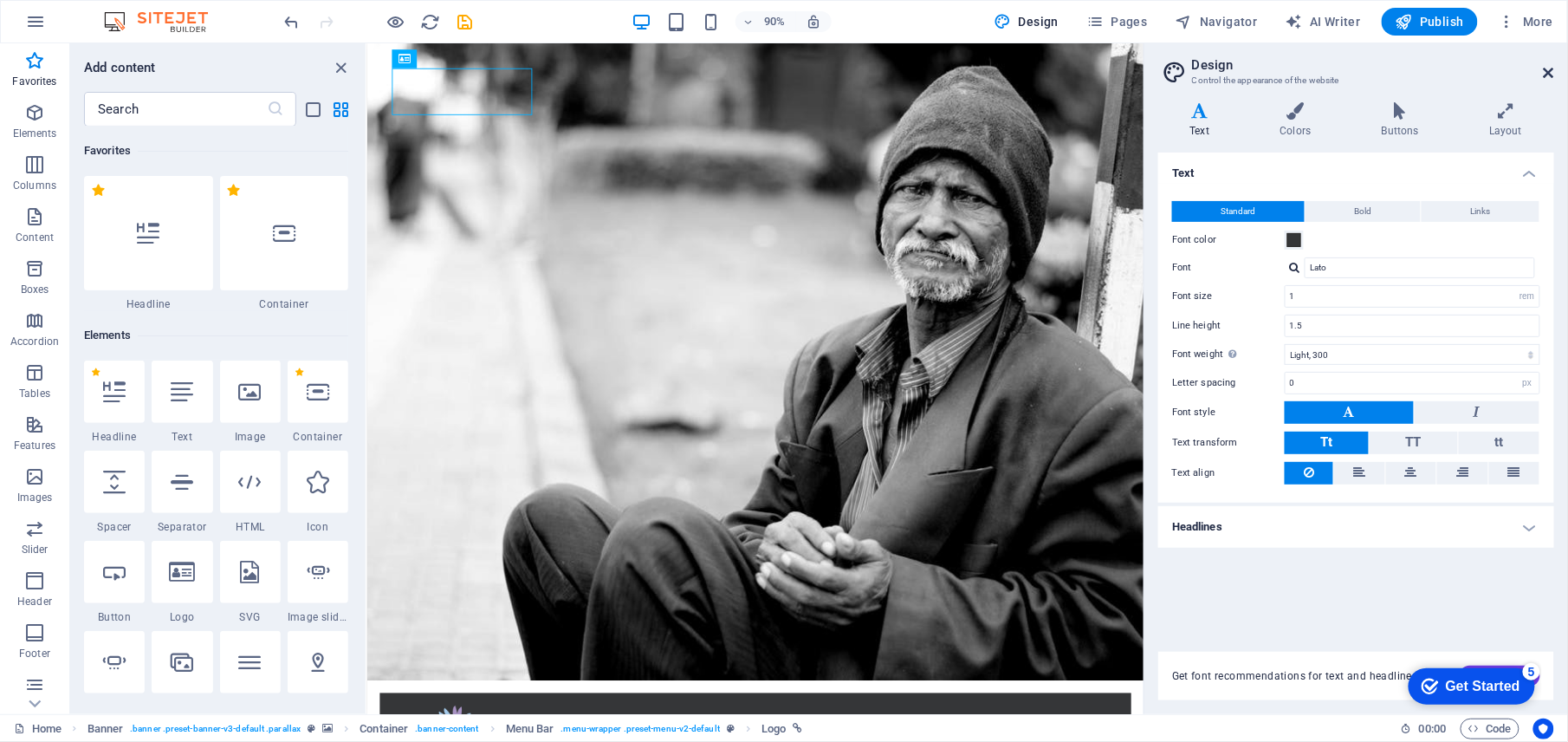
click at [1552, 78] on icon at bounding box center [1548, 73] width 10 height 14
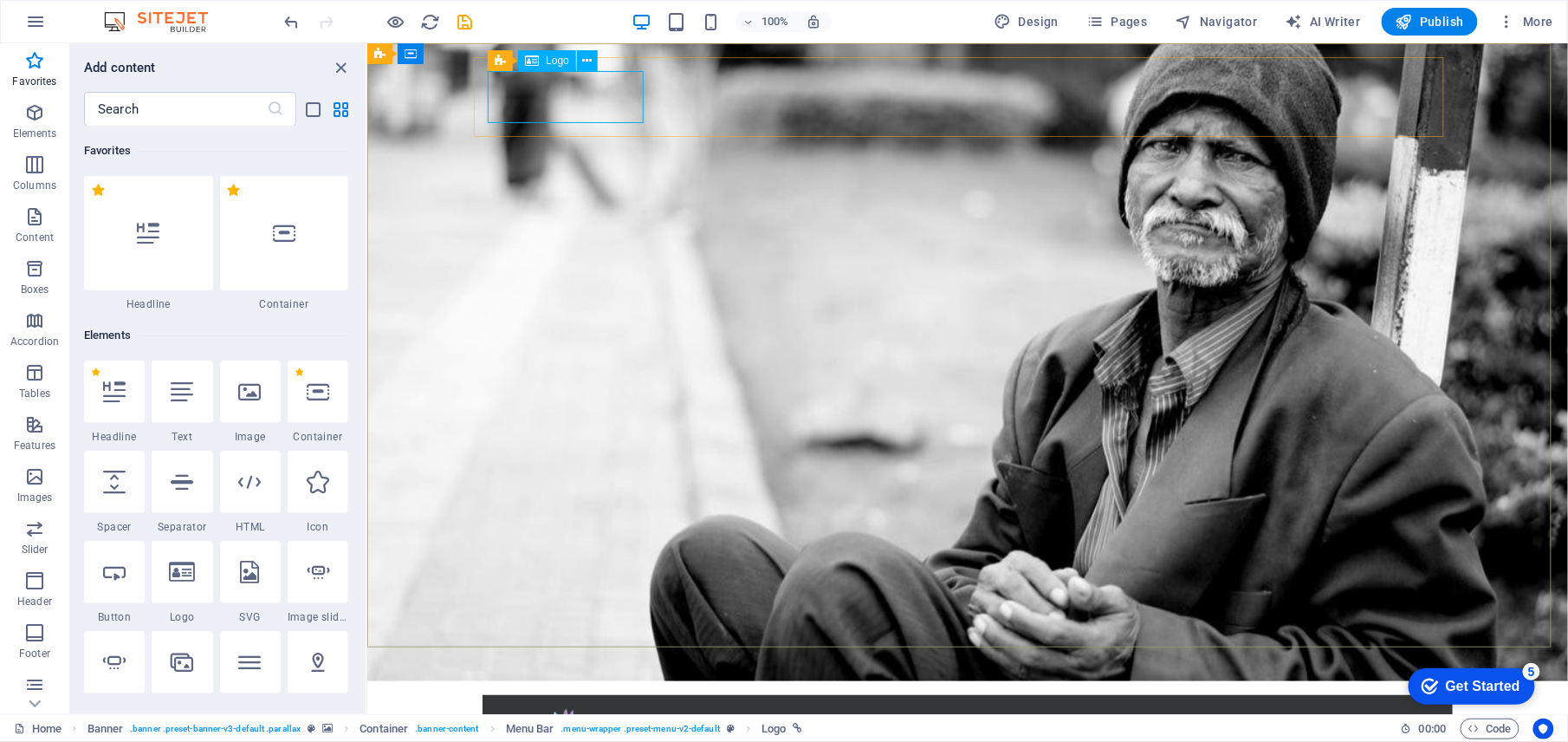
click at [530, 62] on icon at bounding box center [531, 61] width 14 height 20
click at [537, 61] on icon at bounding box center [531, 61] width 14 height 20
click at [537, 53] on icon at bounding box center [531, 61] width 14 height 20
click at [594, 59] on button at bounding box center [587, 61] width 20 height 20
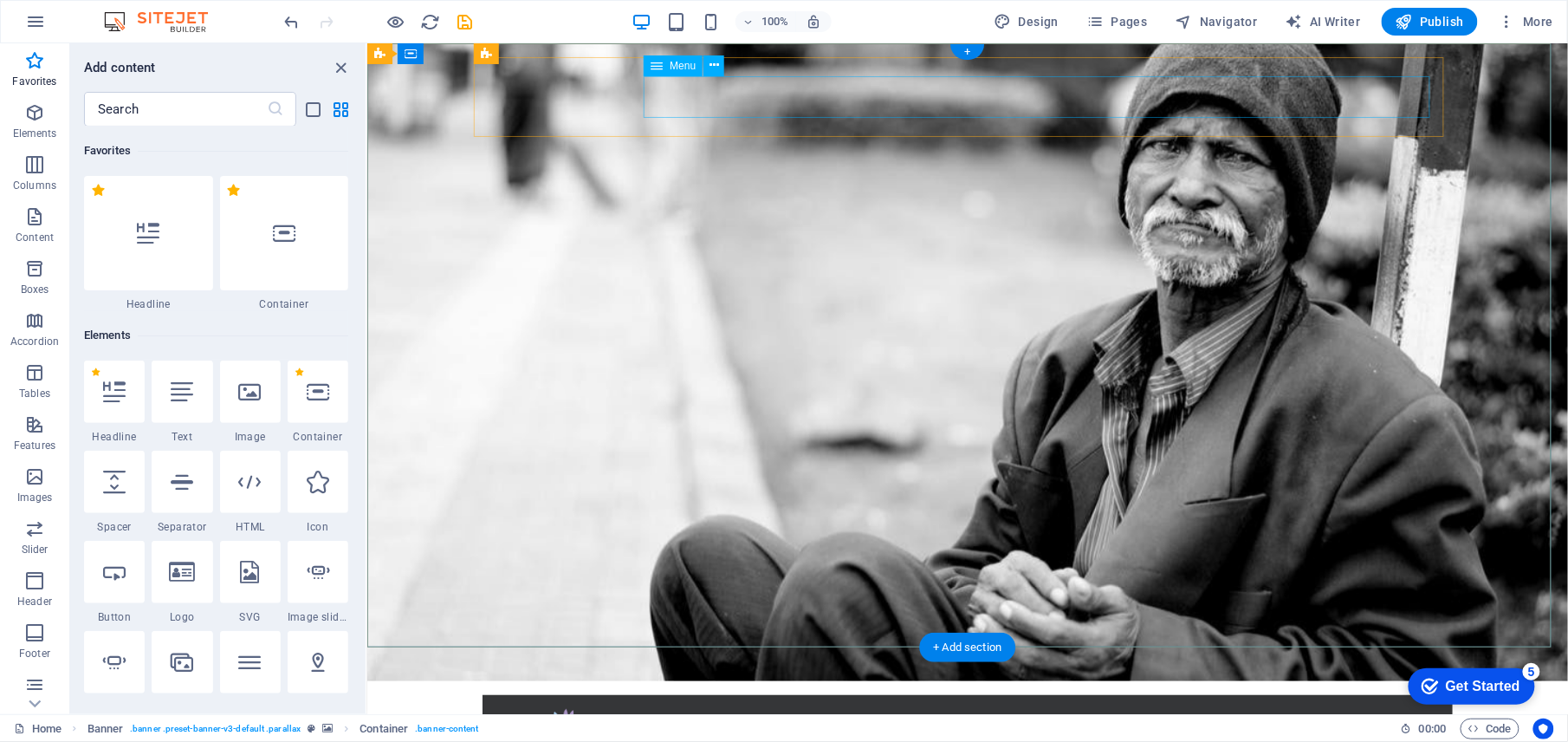
click at [641, 695] on div "Home About us What we do Projects Volunteers Donate" at bounding box center [967, 755] width 971 height 121
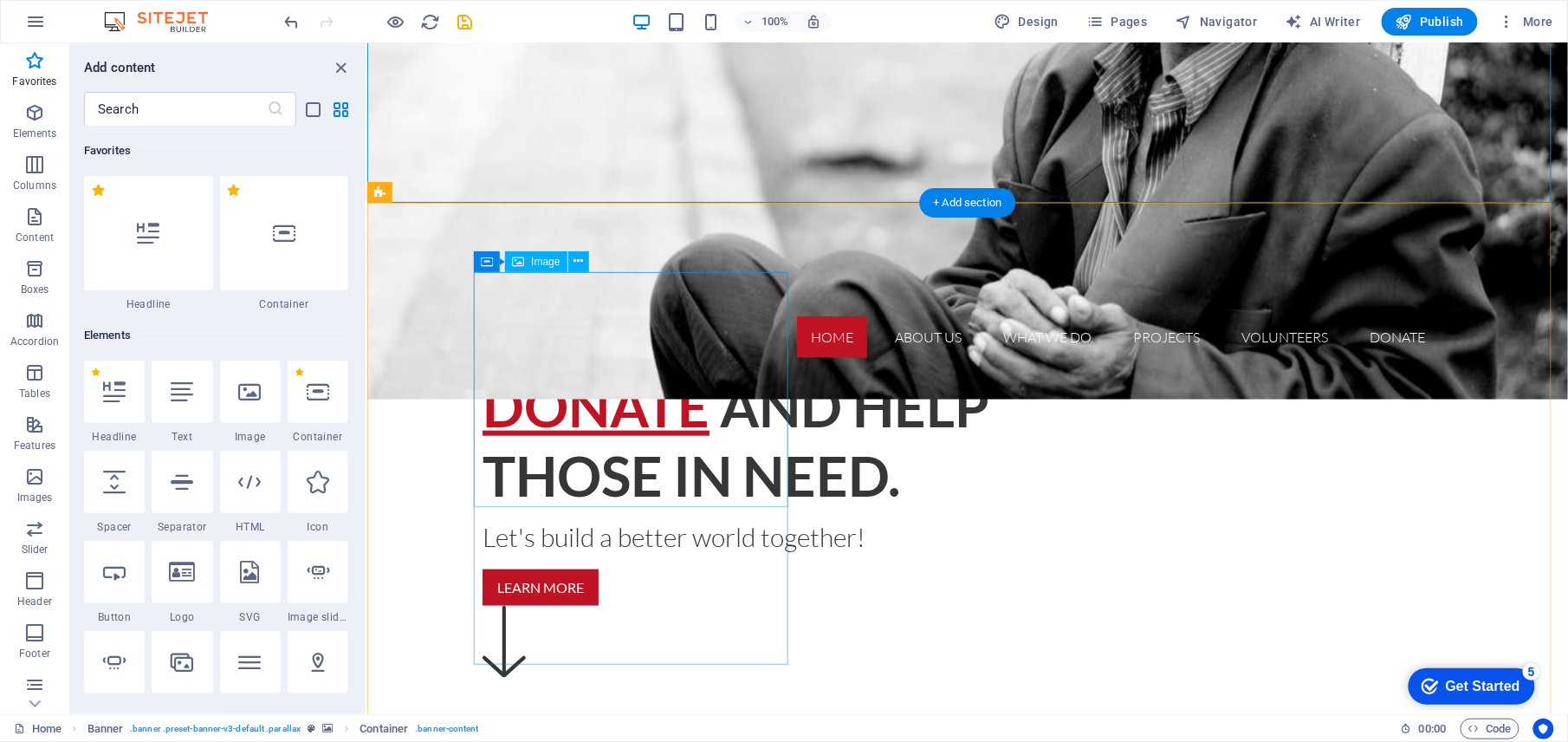
scroll to position [462, 0]
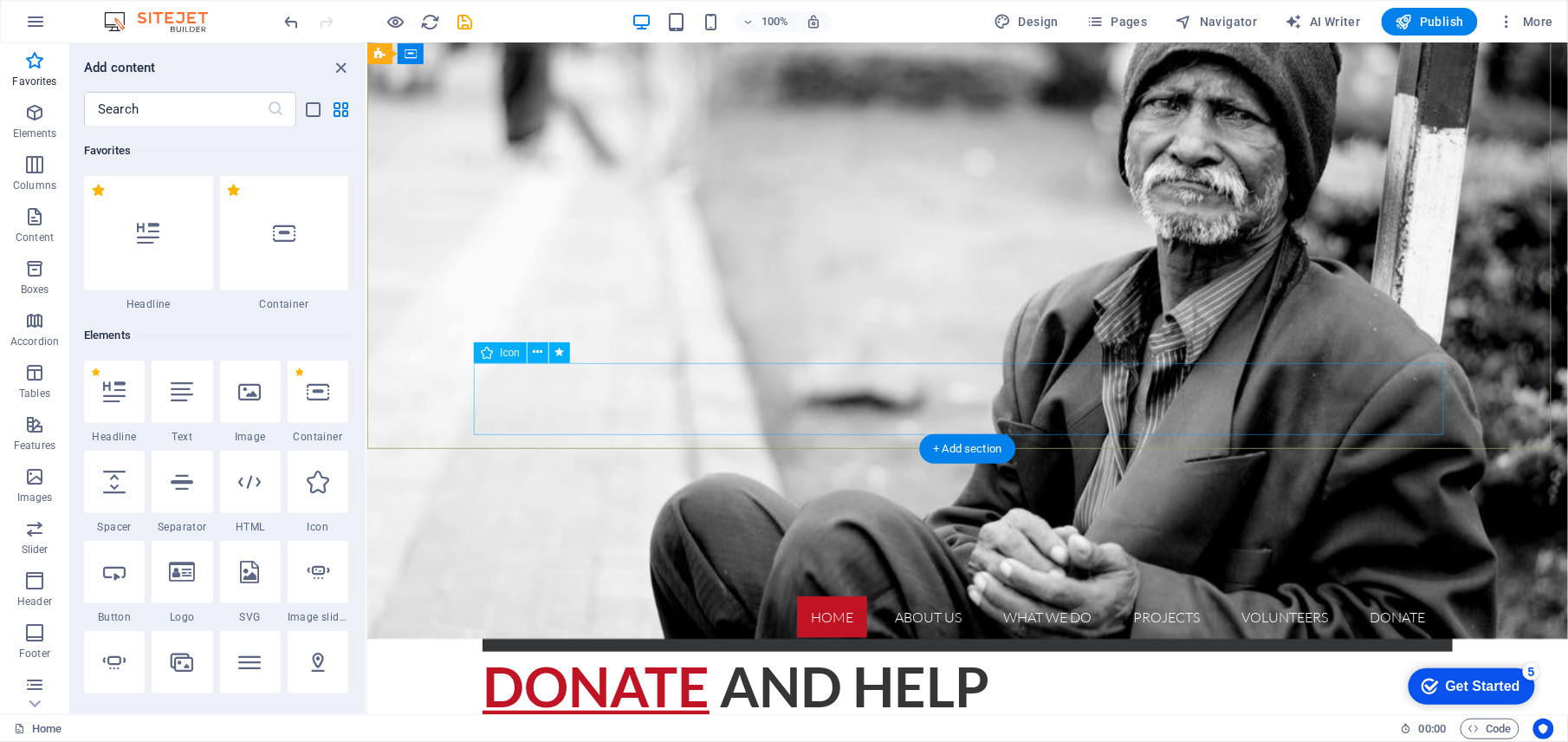
scroll to position [0, 0]
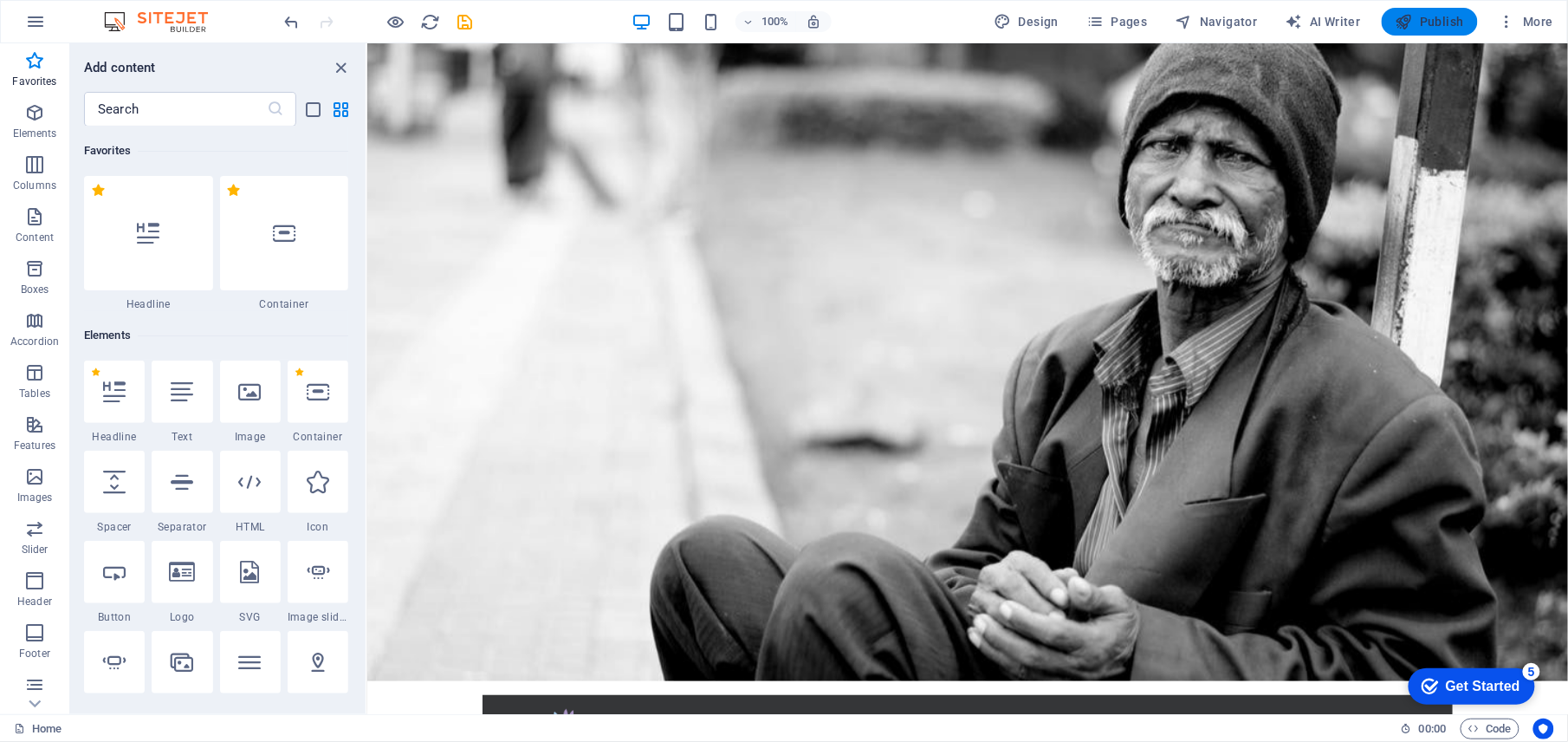
click at [1415, 28] on span "Publish" at bounding box center [1430, 21] width 69 height 18
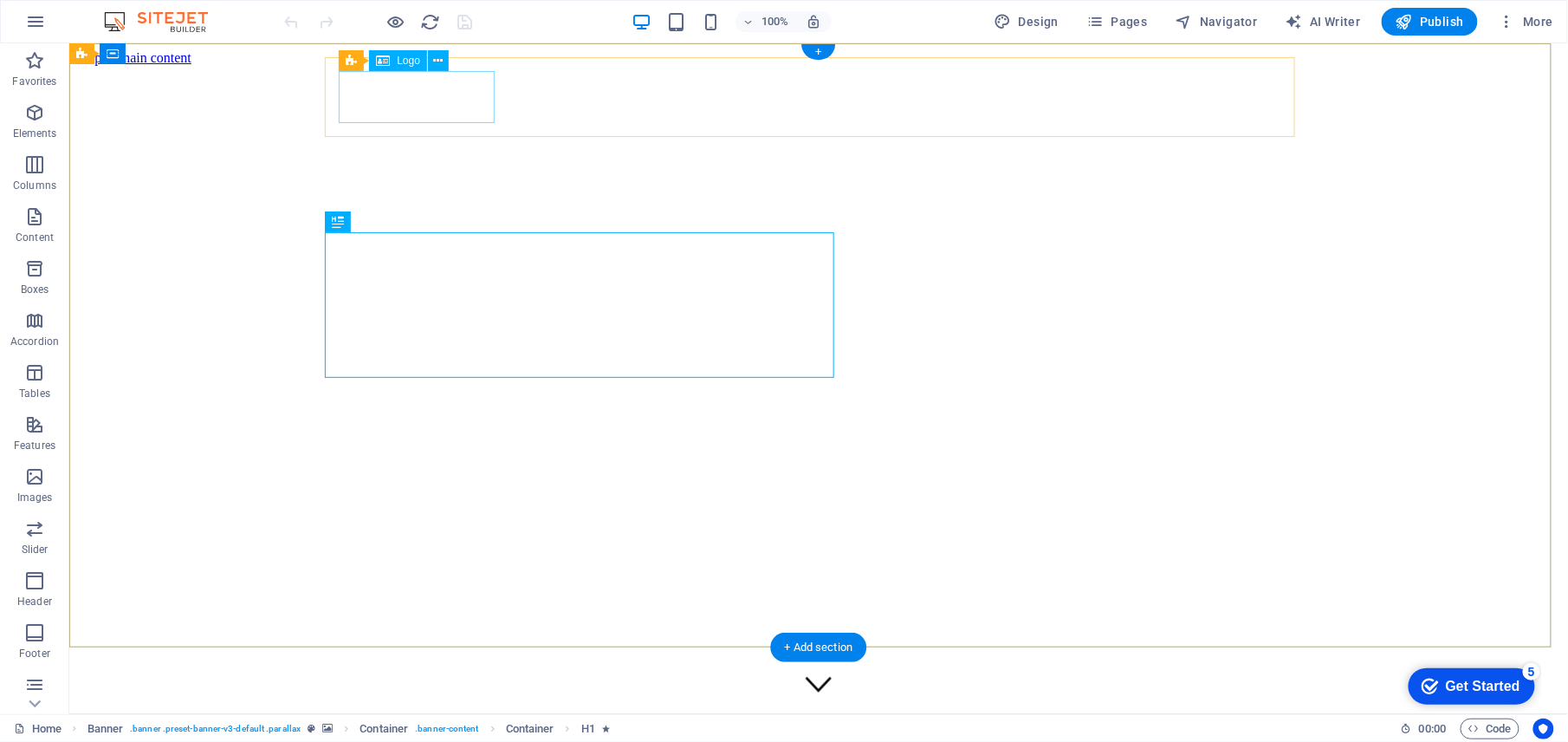
click at [457, 717] on div at bounding box center [818, 745] width 1457 height 56
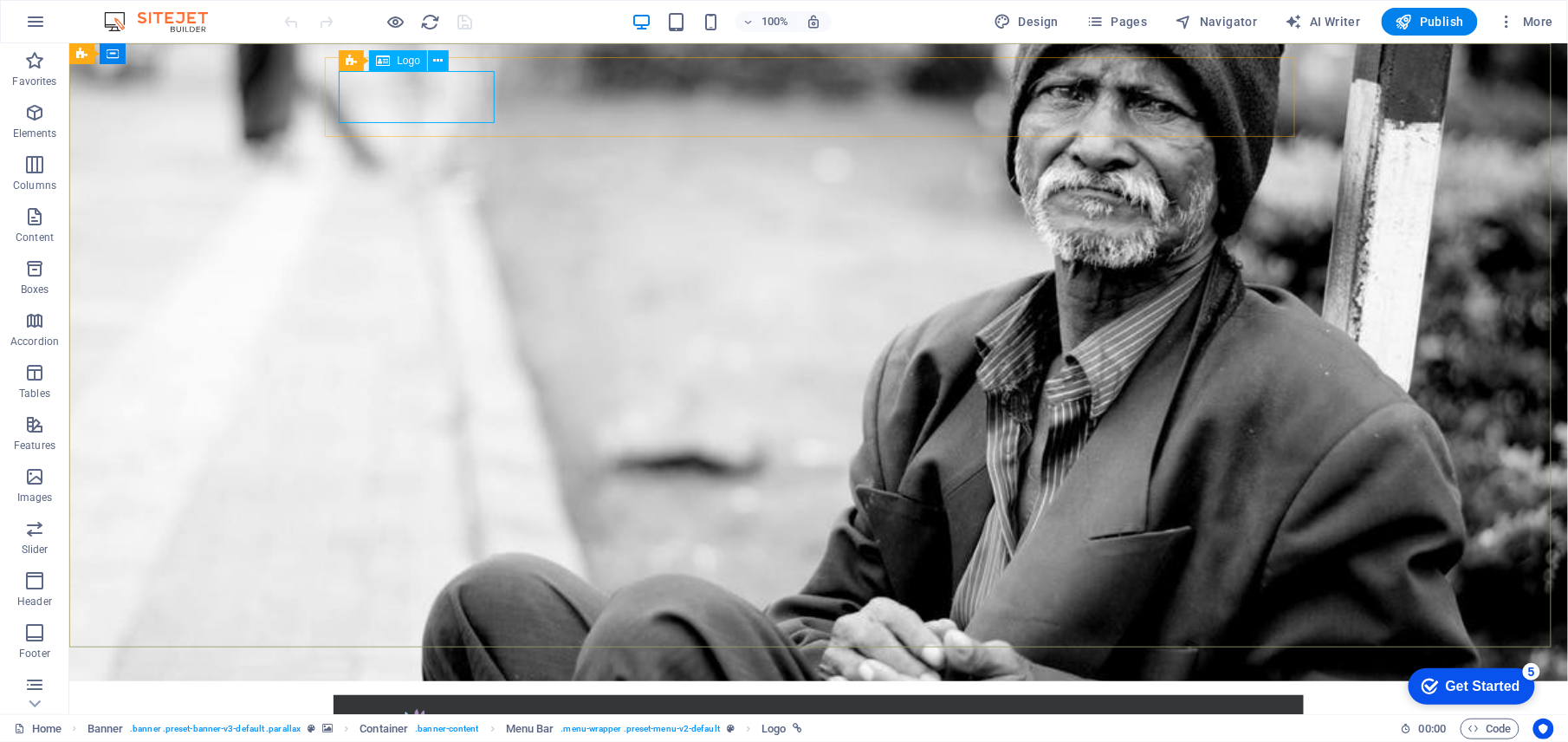
click at [396, 57] on span "Logo" at bounding box center [408, 61] width 23 height 10
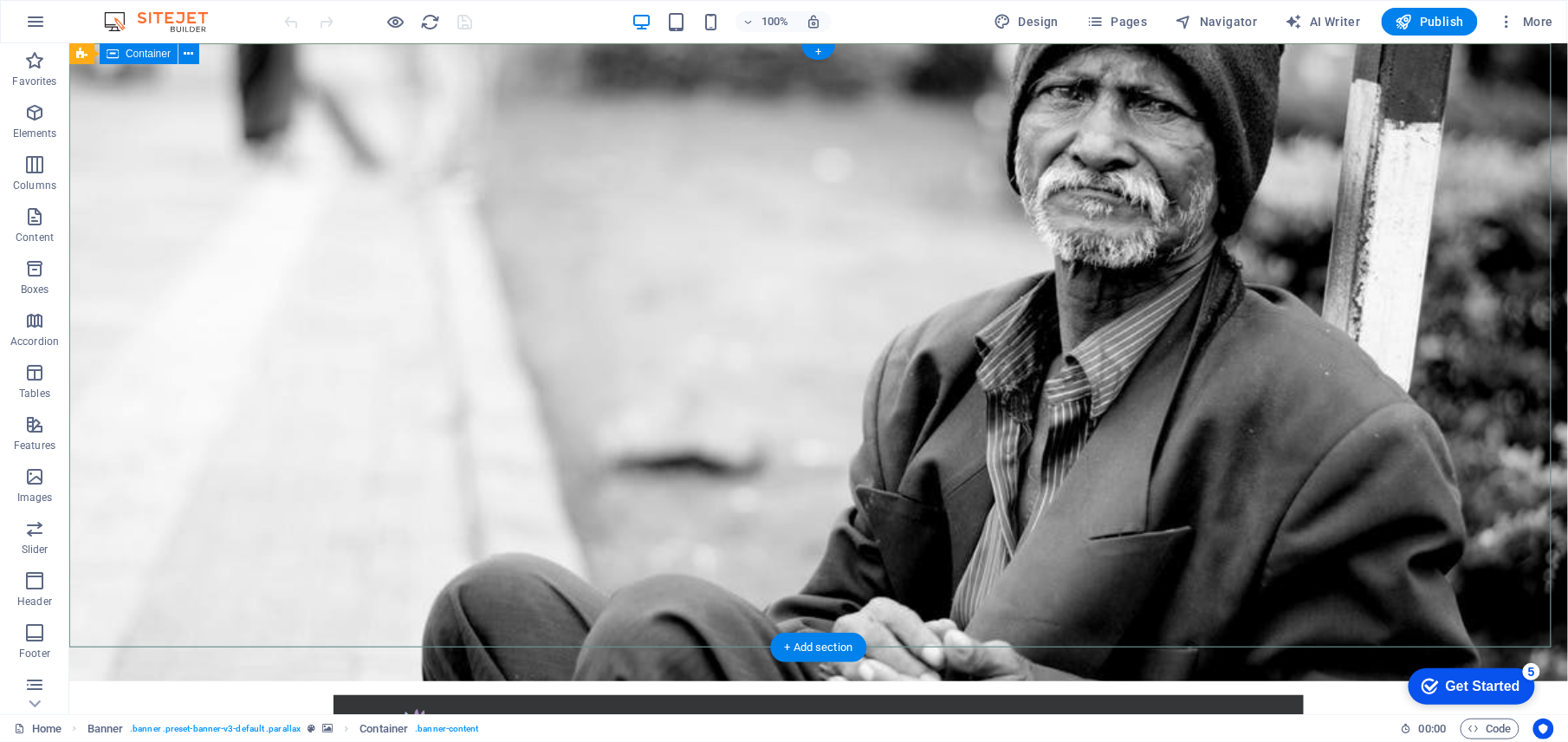
click at [1537, 21] on span "More" at bounding box center [1526, 21] width 55 height 18
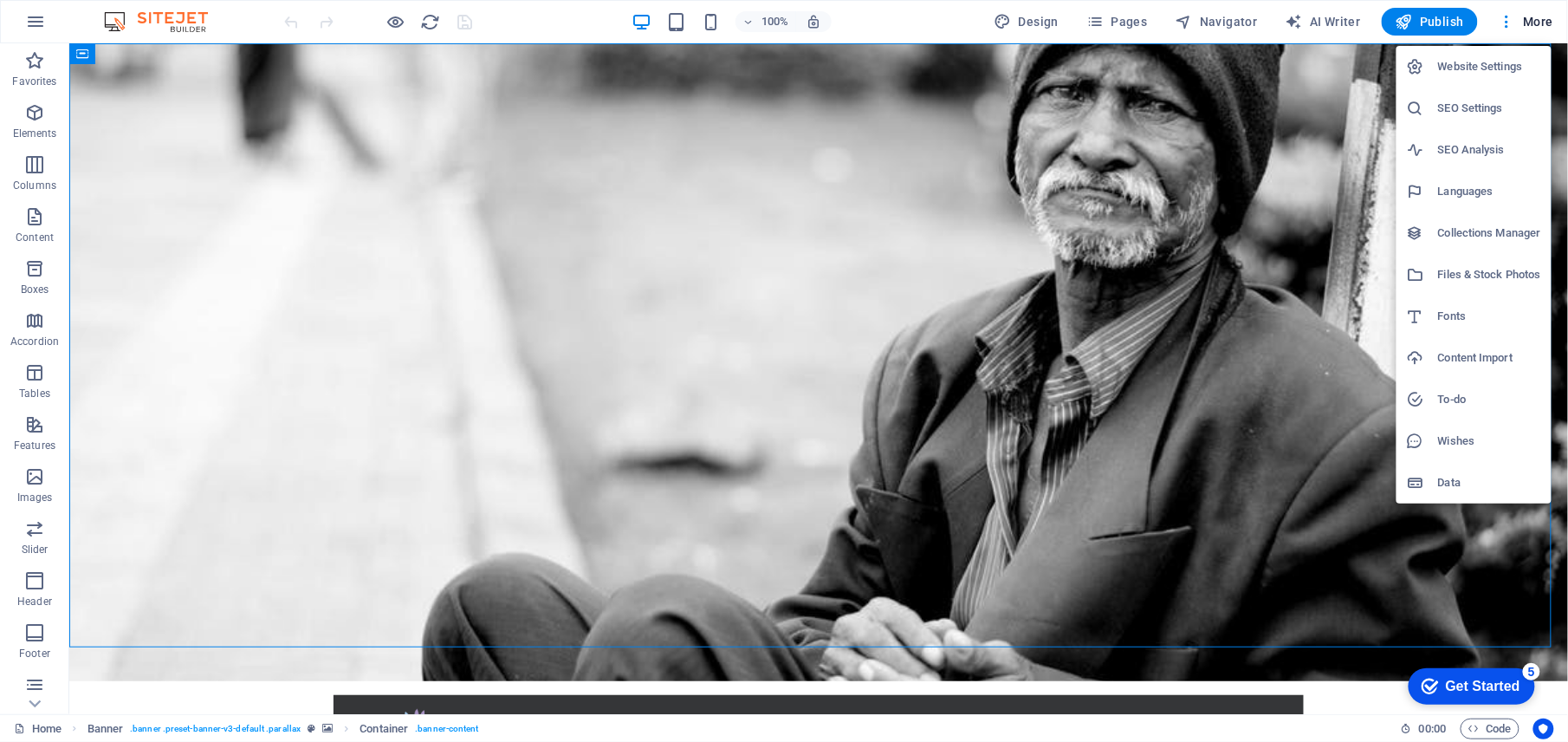
click at [1494, 352] on h6 "Content Import" at bounding box center [1490, 358] width 103 height 20
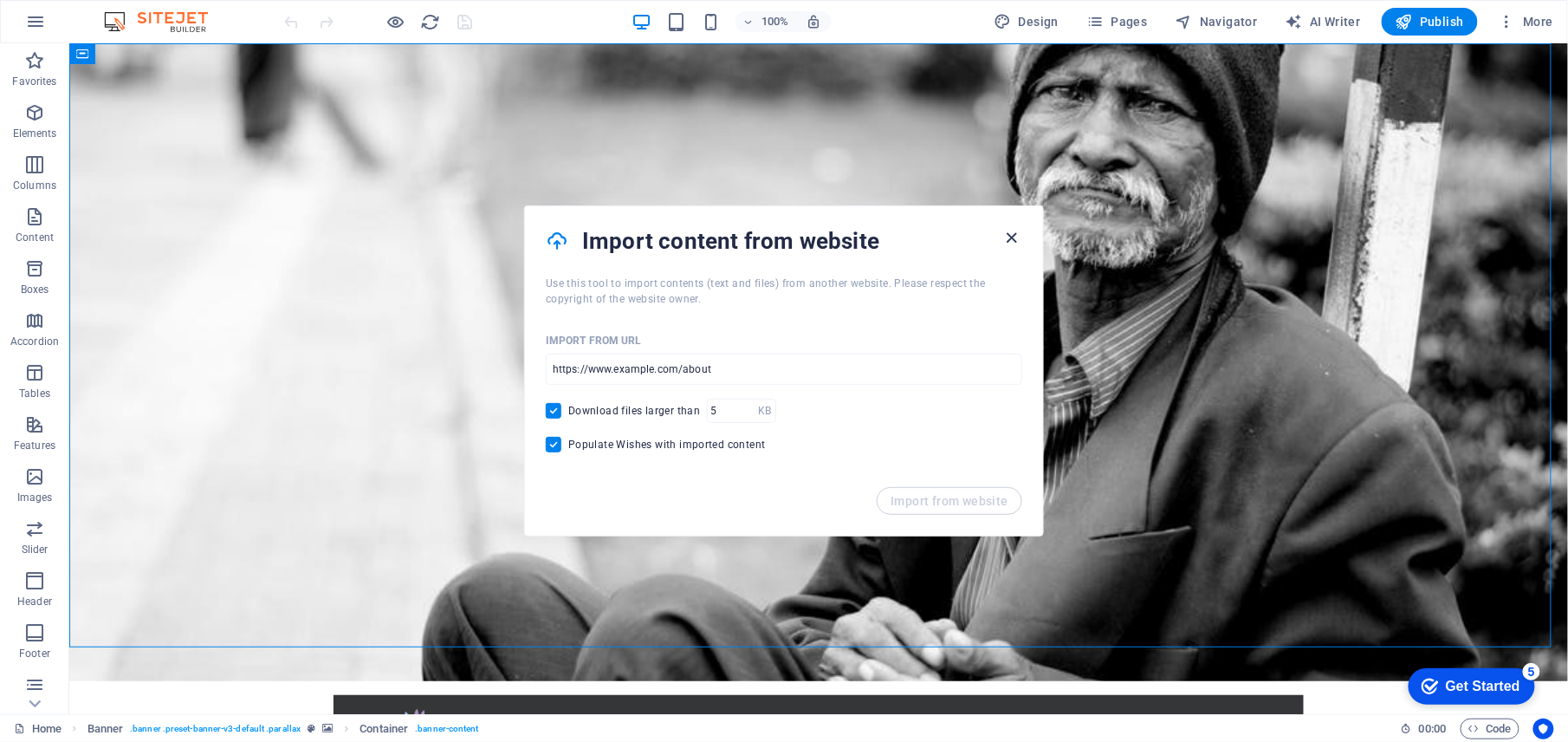
click at [1016, 240] on icon "button" at bounding box center [1012, 237] width 20 height 20
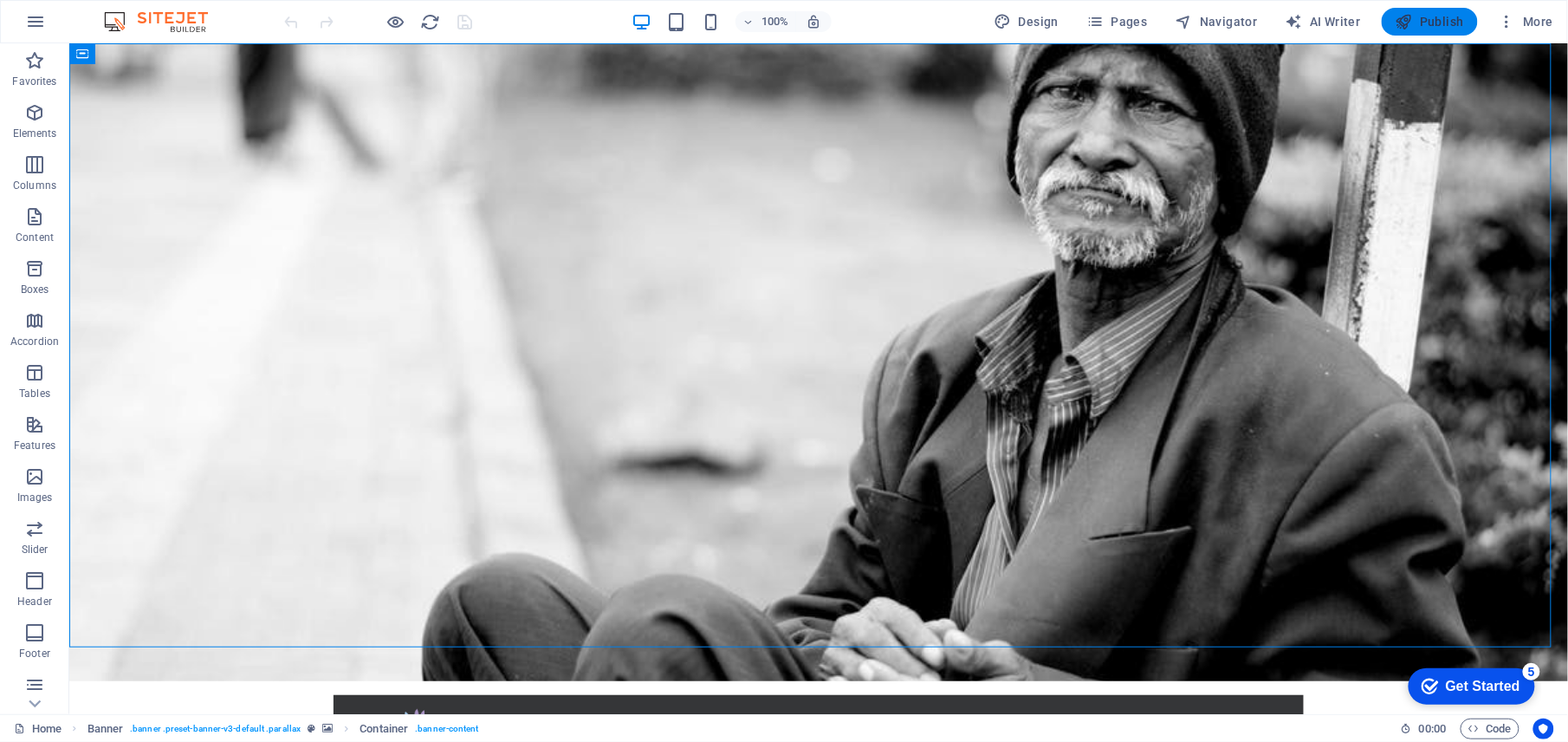
click at [1435, 18] on span "Publish" at bounding box center [1430, 21] width 69 height 18
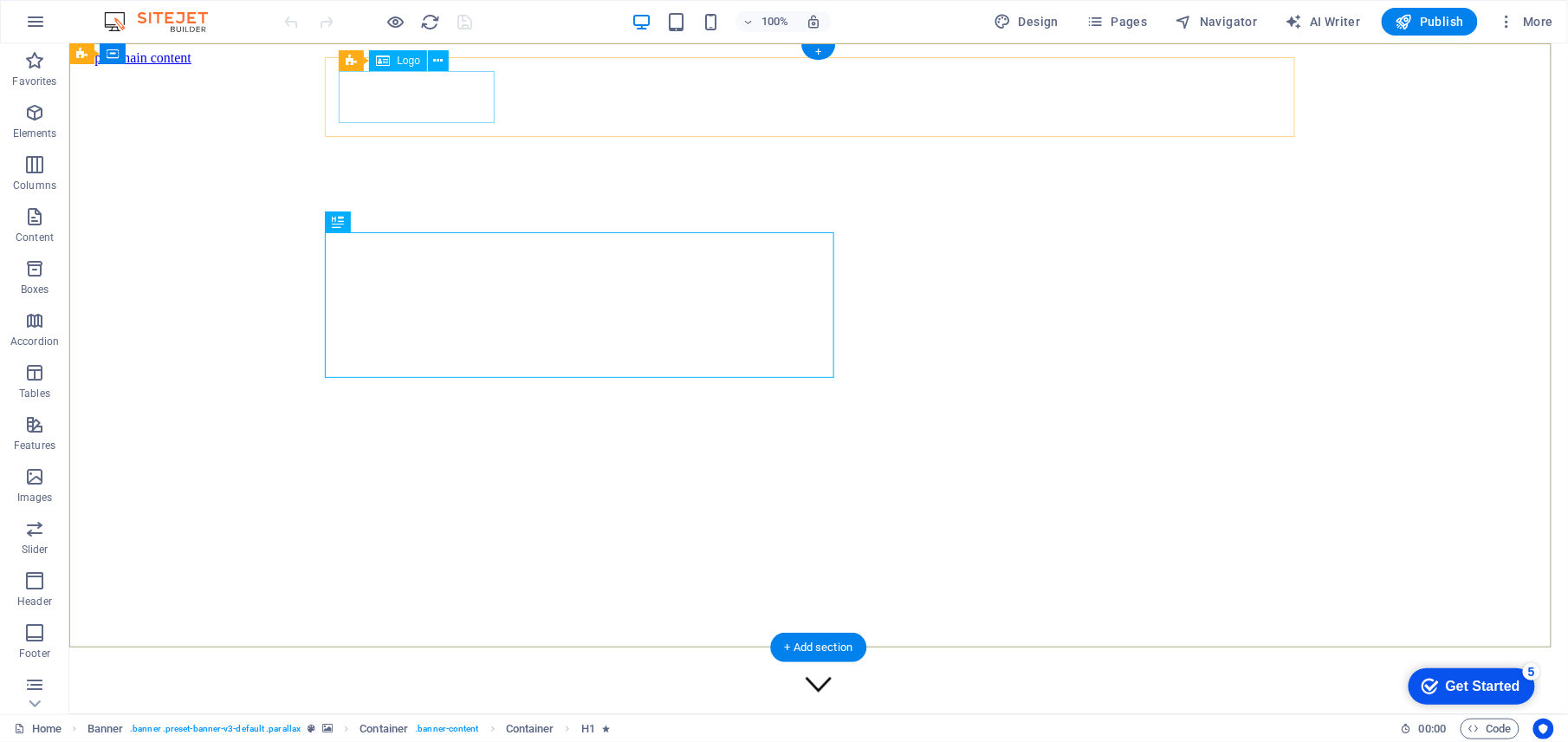
click at [395, 717] on div at bounding box center [818, 745] width 1457 height 56
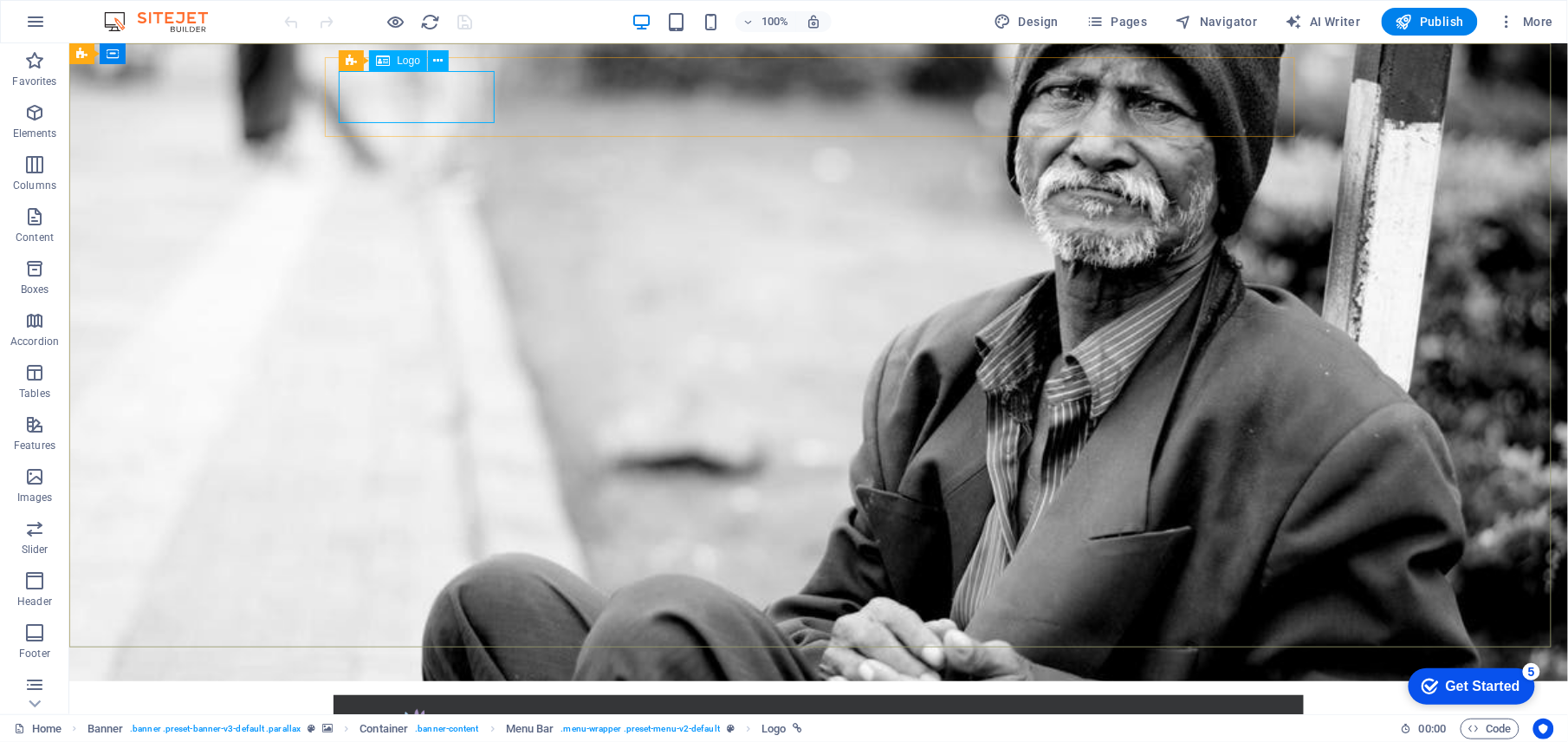
click at [398, 60] on span "Logo" at bounding box center [408, 61] width 23 height 10
click at [392, 56] on div "Logo" at bounding box center [398, 61] width 58 height 20
select select "px"
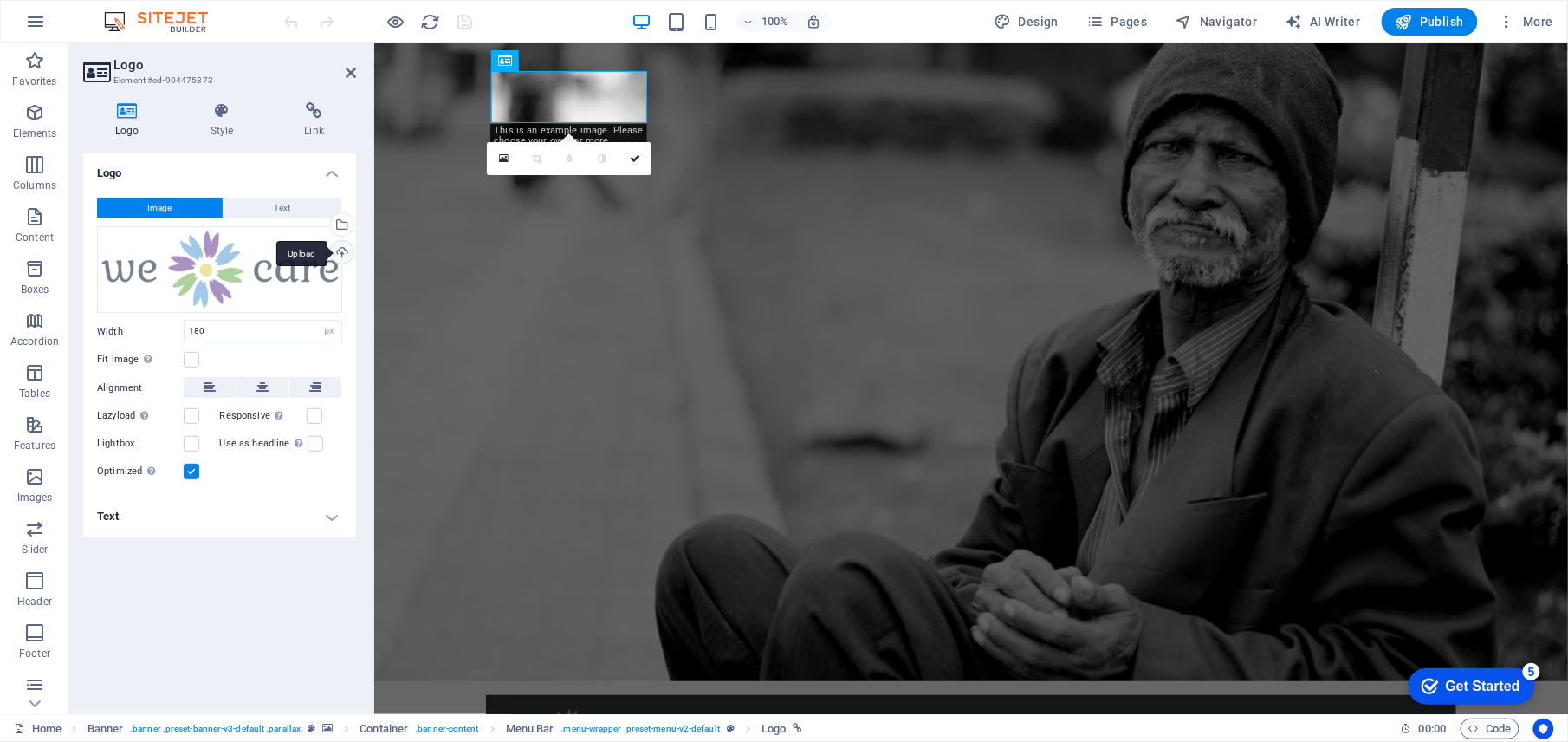
click at [338, 244] on div "Upload" at bounding box center [341, 254] width 26 height 26
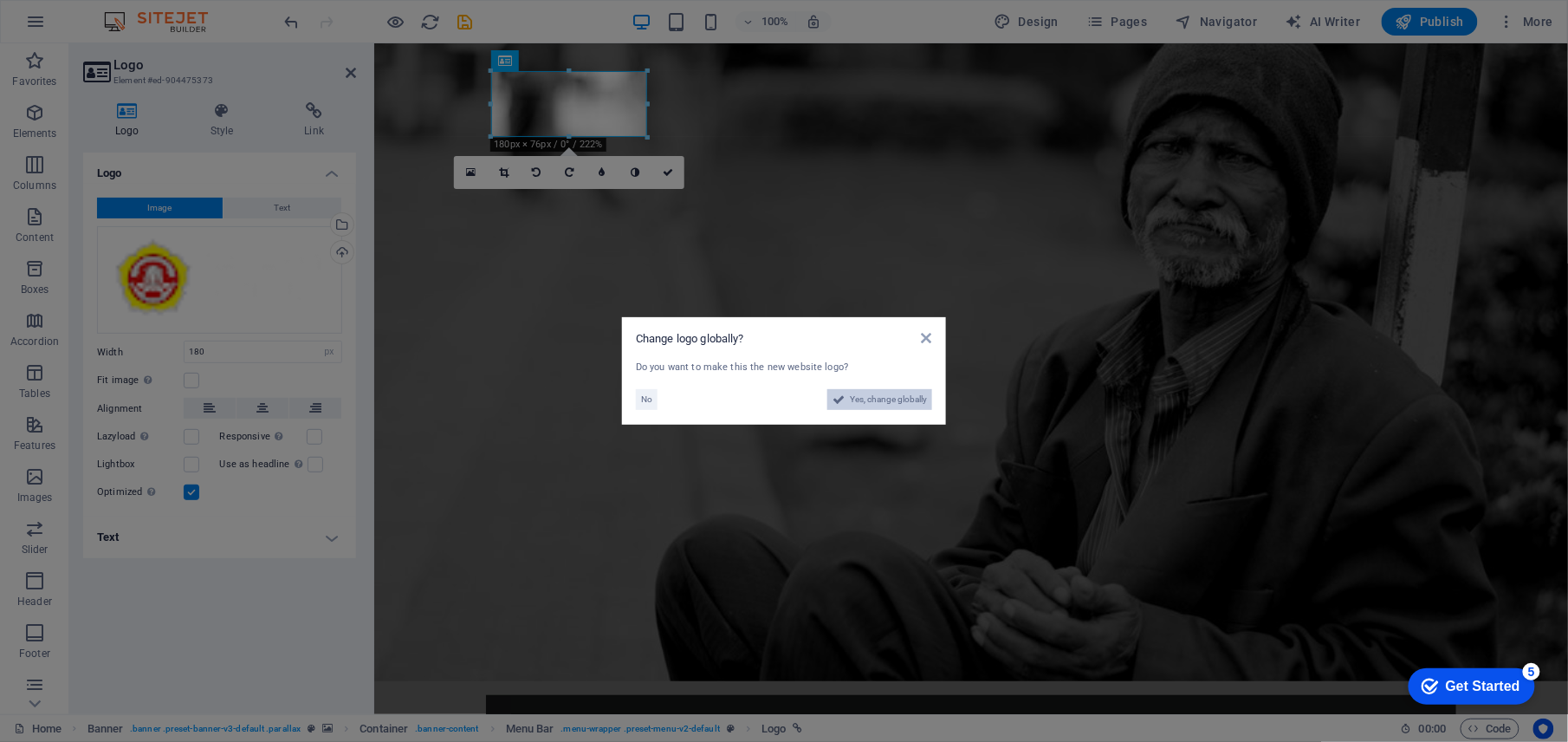
click at [889, 402] on span "Yes, change globally" at bounding box center [888, 399] width 77 height 20
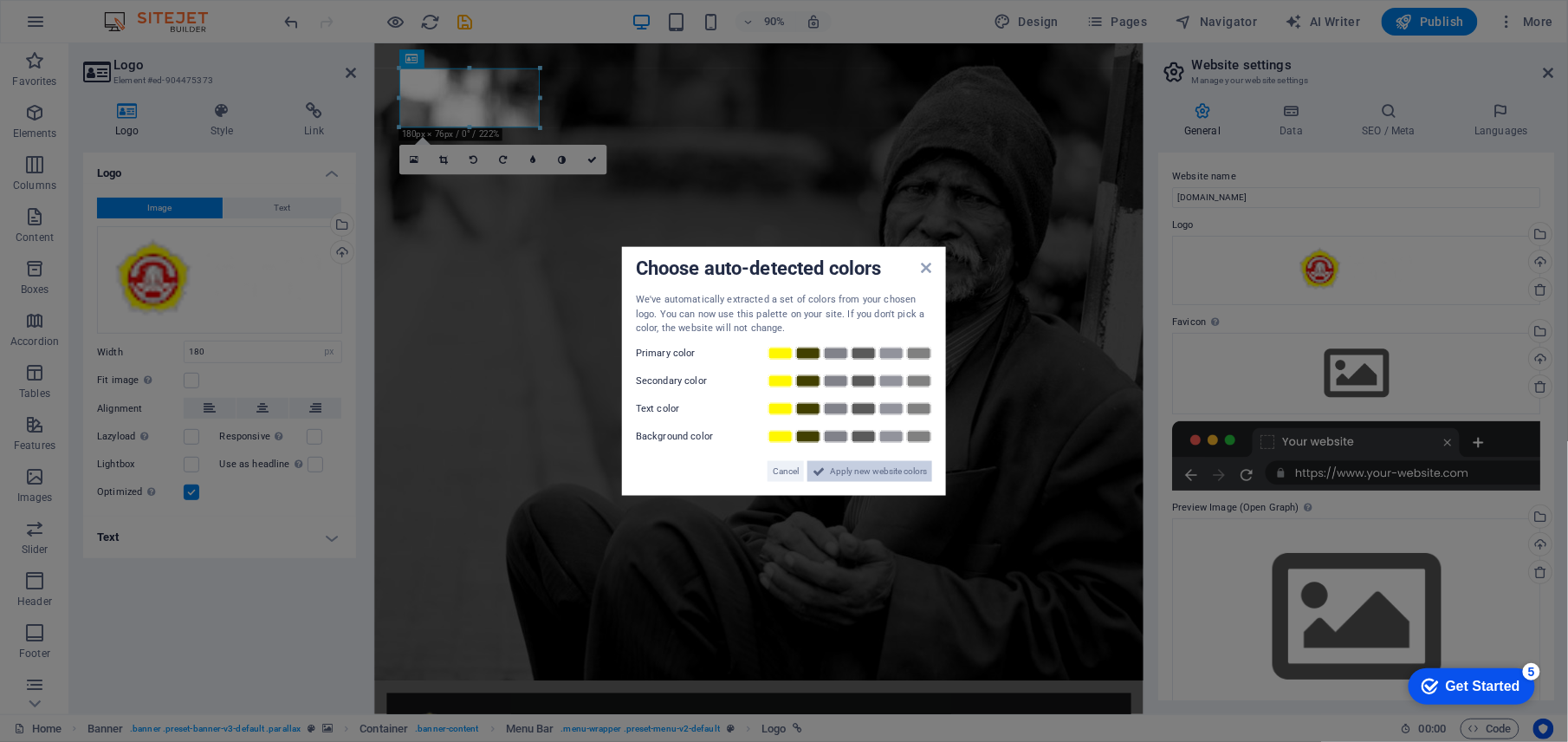
click at [864, 475] on span "Apply new website colors" at bounding box center [878, 470] width 97 height 20
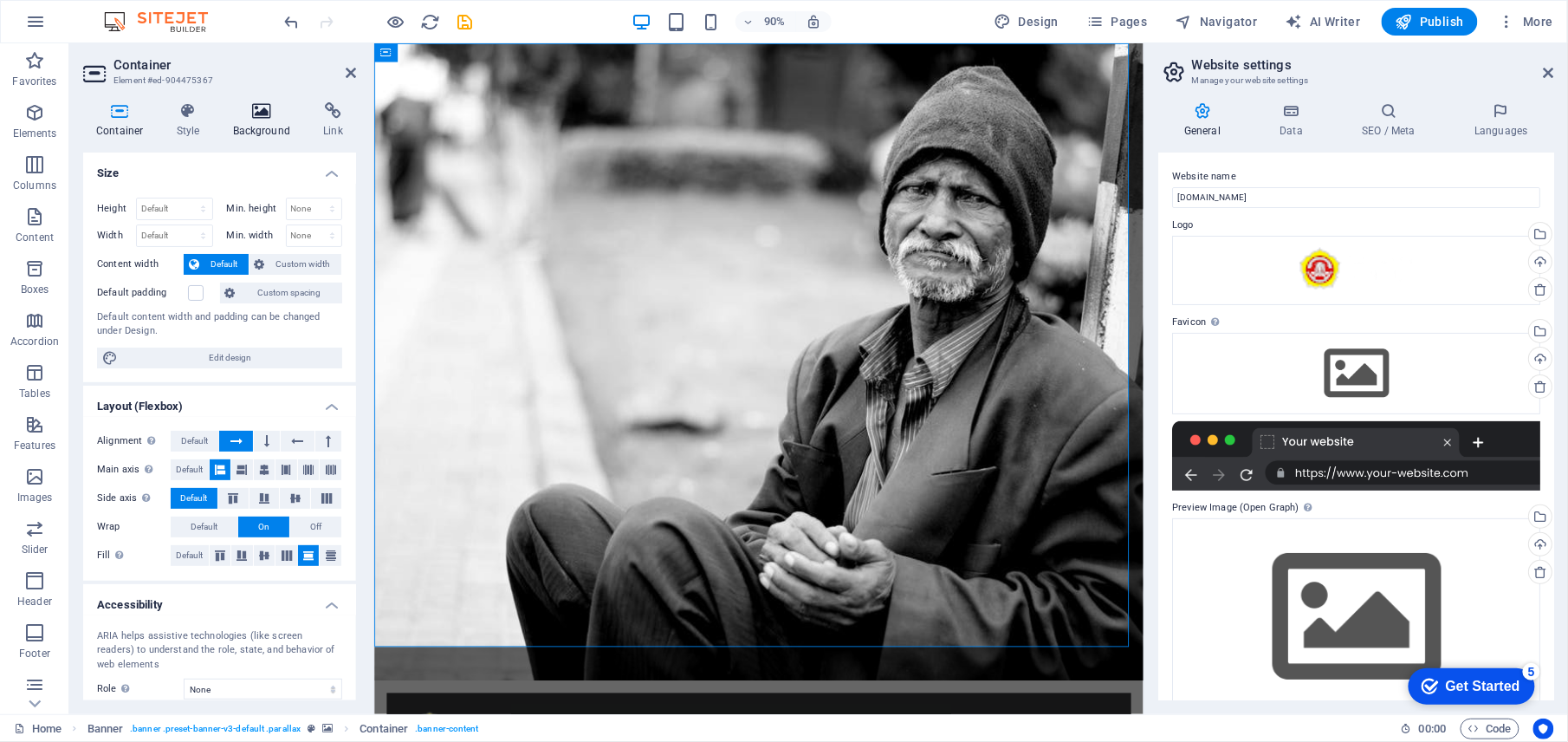
click at [249, 115] on icon at bounding box center [261, 111] width 84 height 18
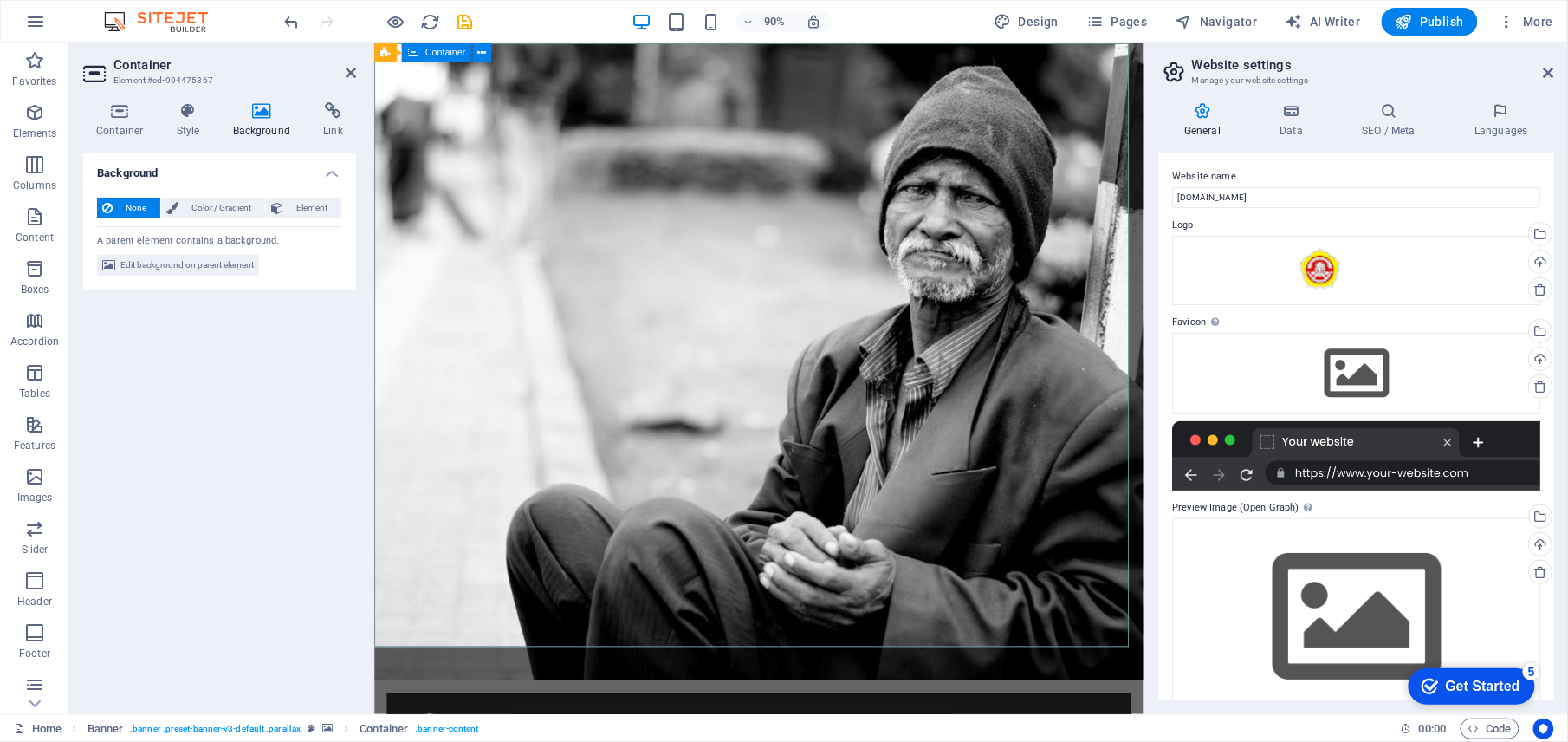
click at [171, 269] on span "Edit background on parent element" at bounding box center [186, 265] width 133 height 20
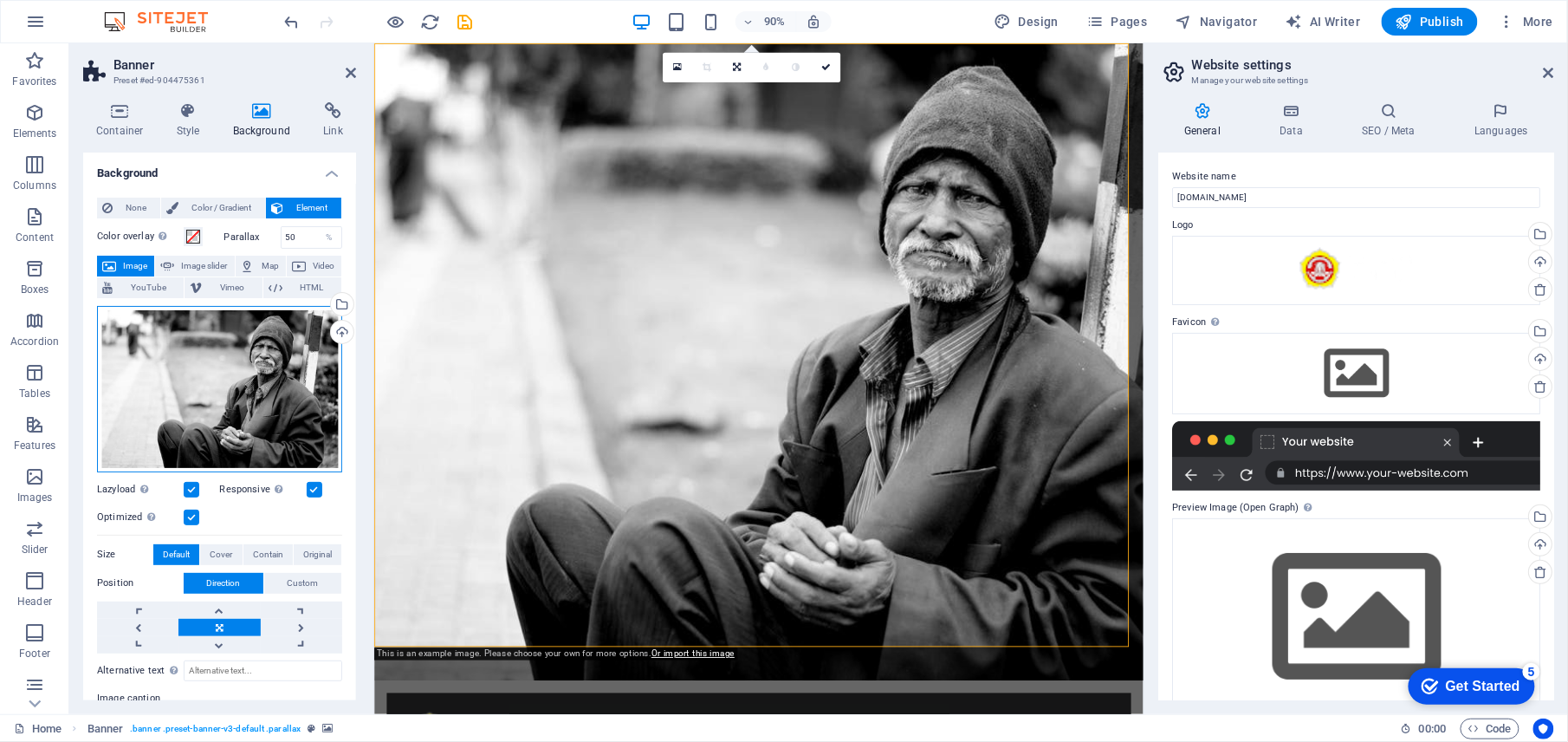
click at [202, 362] on div "Drag files here, click to choose files or select files from Files or our free s…" at bounding box center [219, 389] width 245 height 167
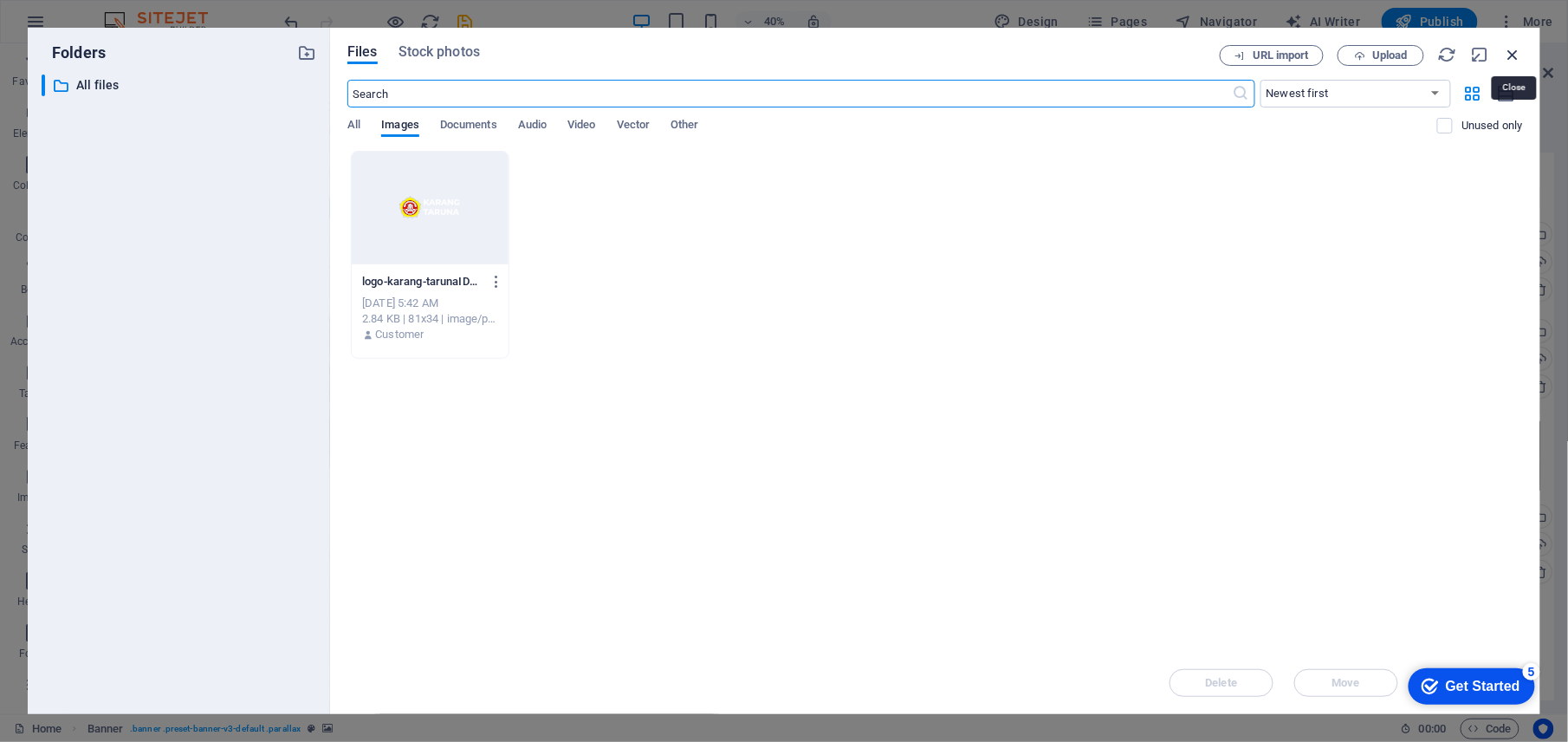
click at [1508, 57] on icon "button" at bounding box center [1513, 54] width 19 height 19
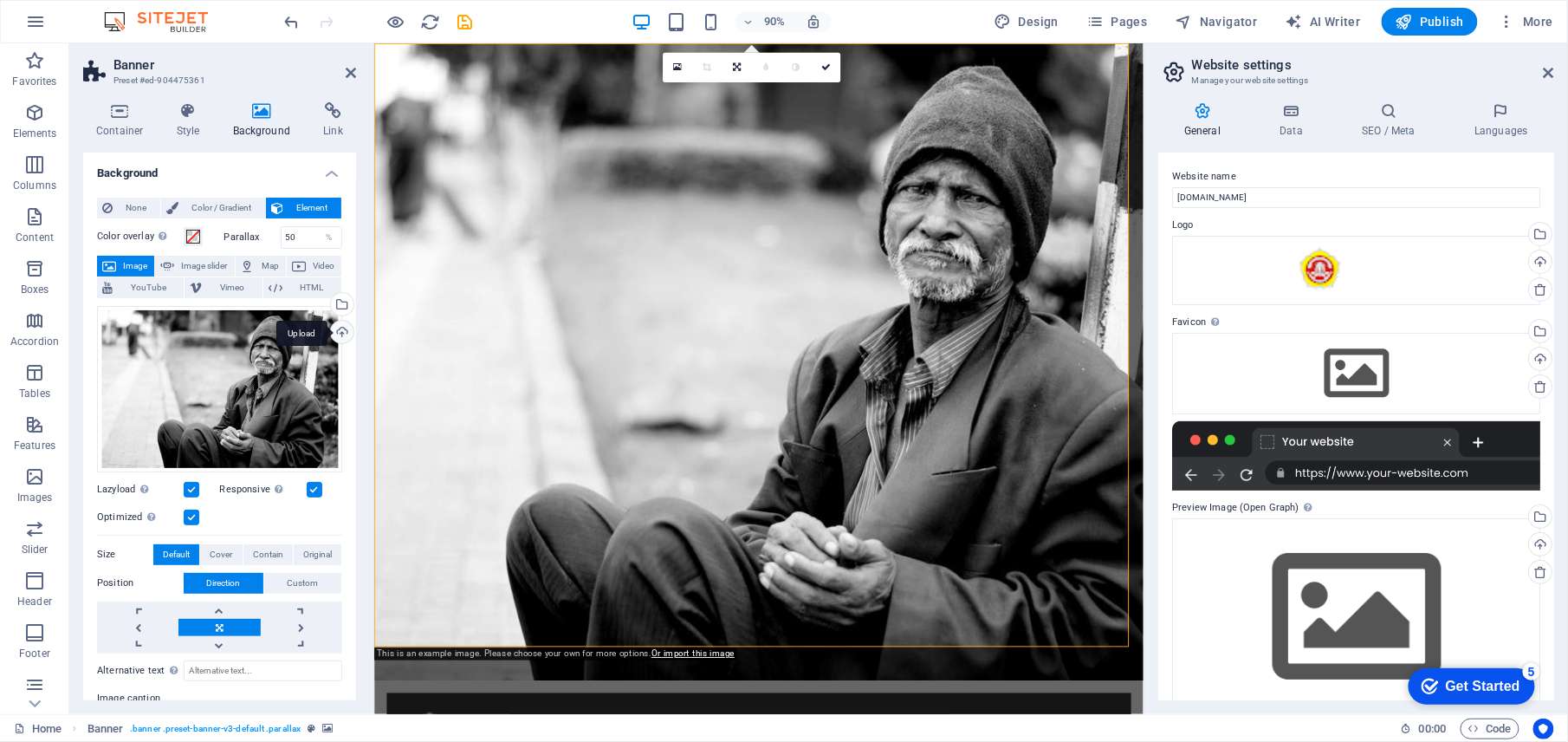
click at [340, 327] on div "Upload" at bounding box center [341, 333] width 26 height 26
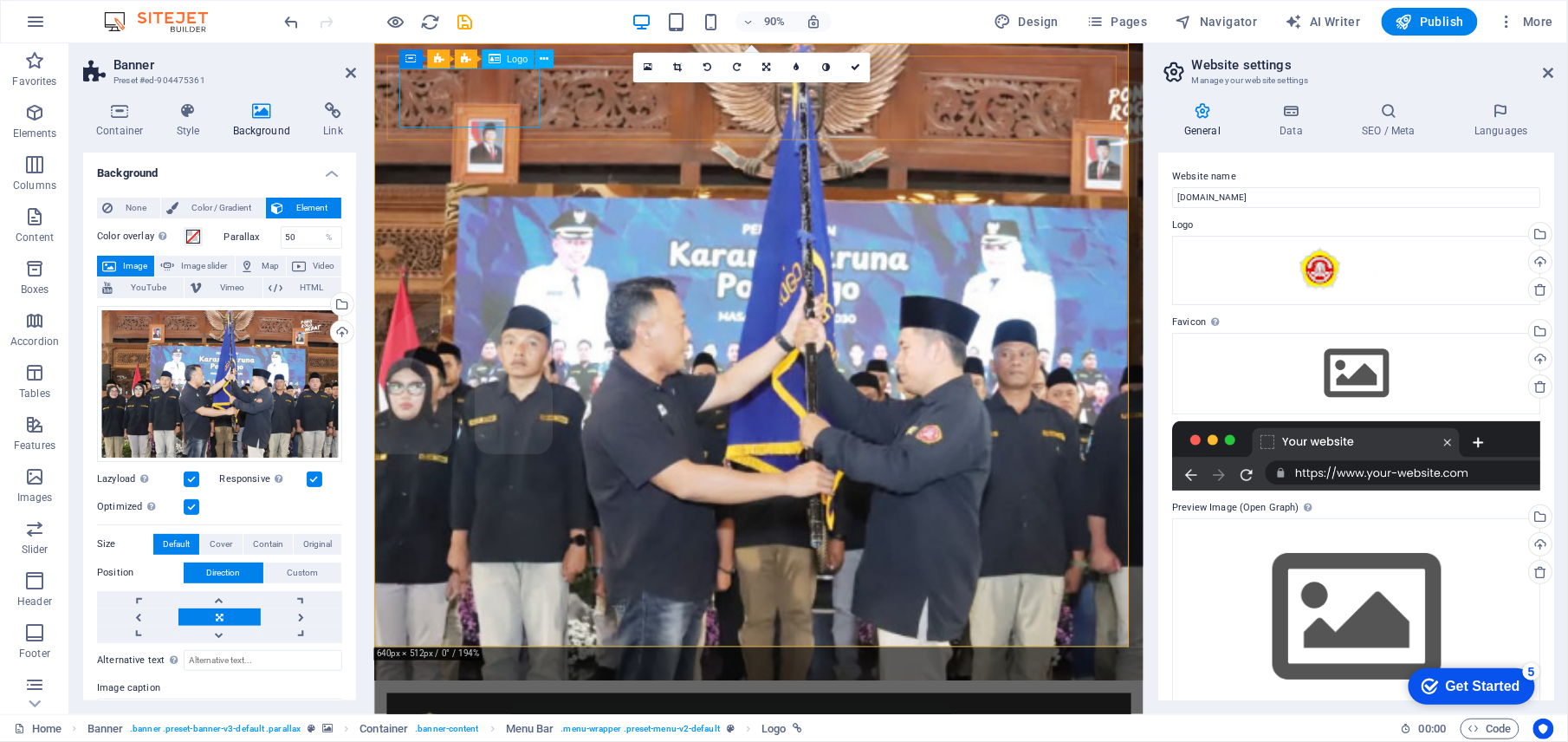
select select "px"
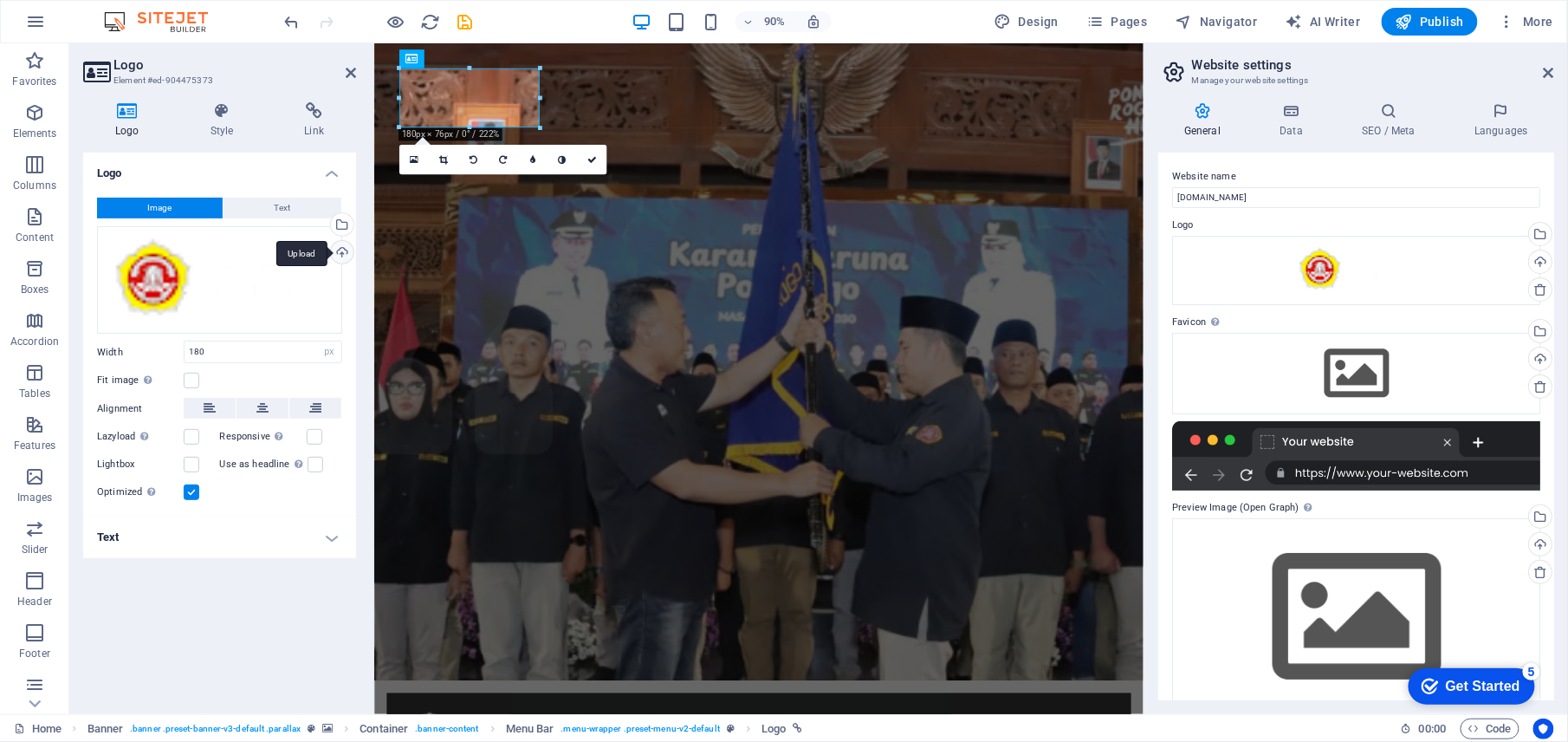
click at [336, 248] on div "Upload" at bounding box center [341, 254] width 26 height 26
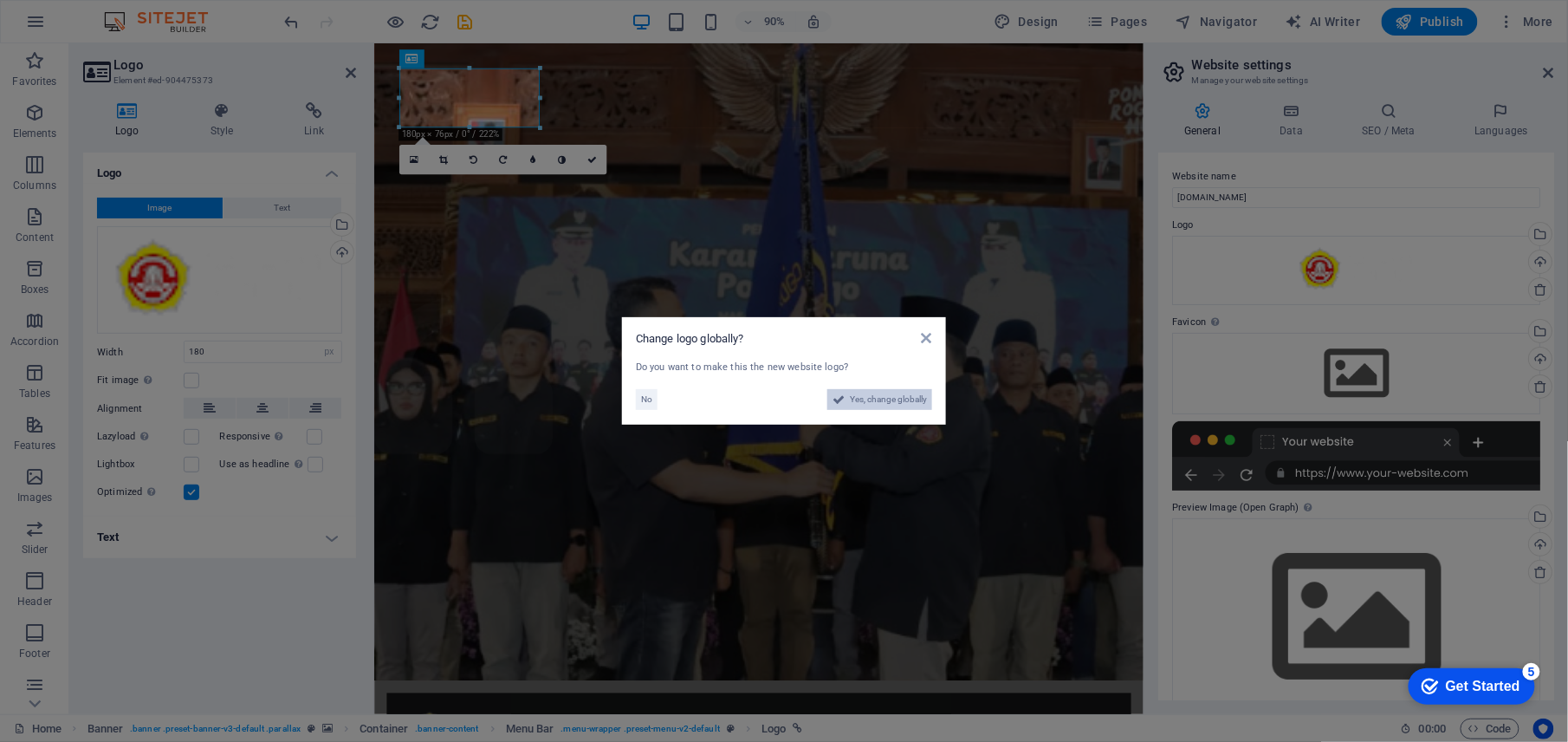
click at [920, 402] on span "Yes, change globally" at bounding box center [888, 399] width 77 height 20
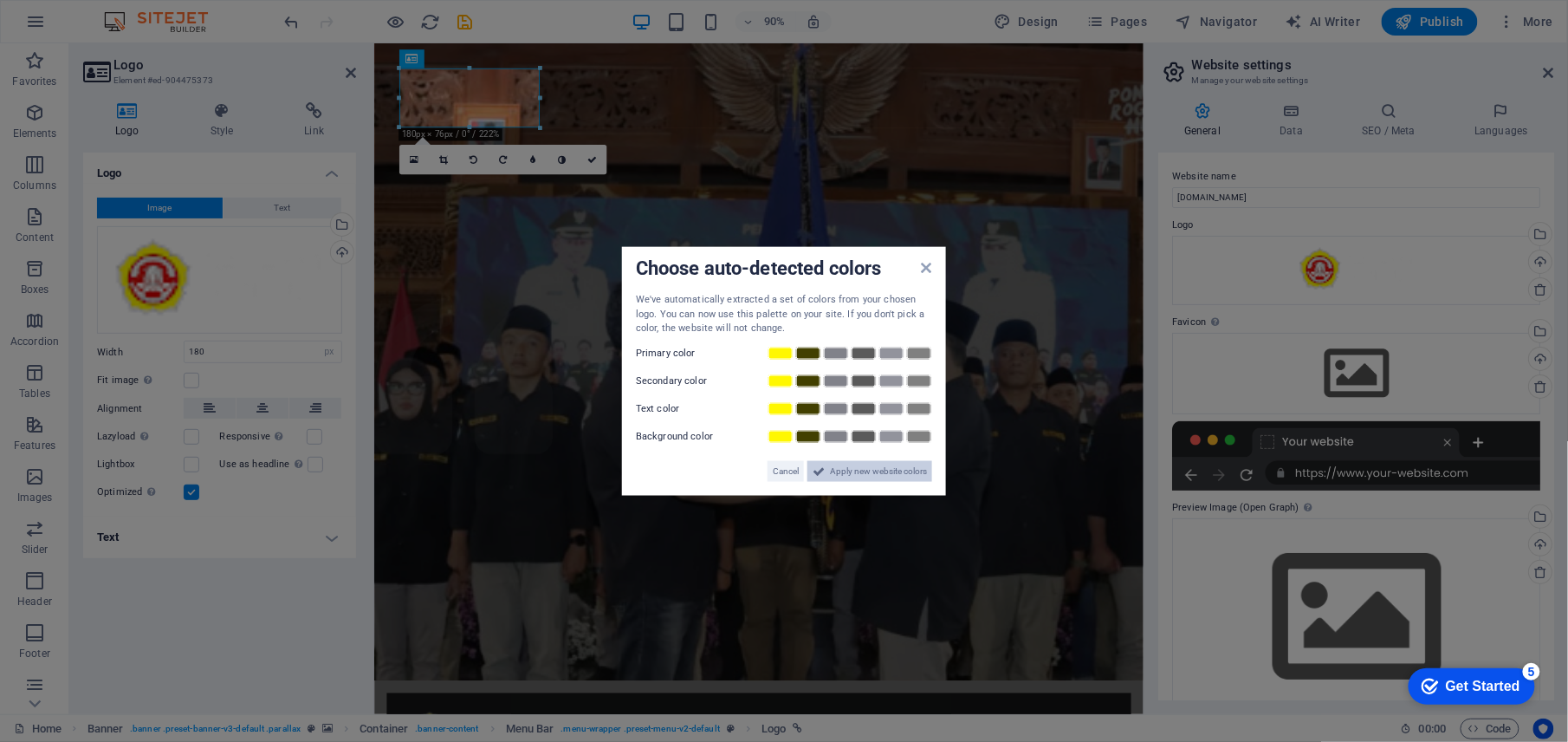
click at [902, 471] on span "Apply new website colors" at bounding box center [878, 470] width 97 height 20
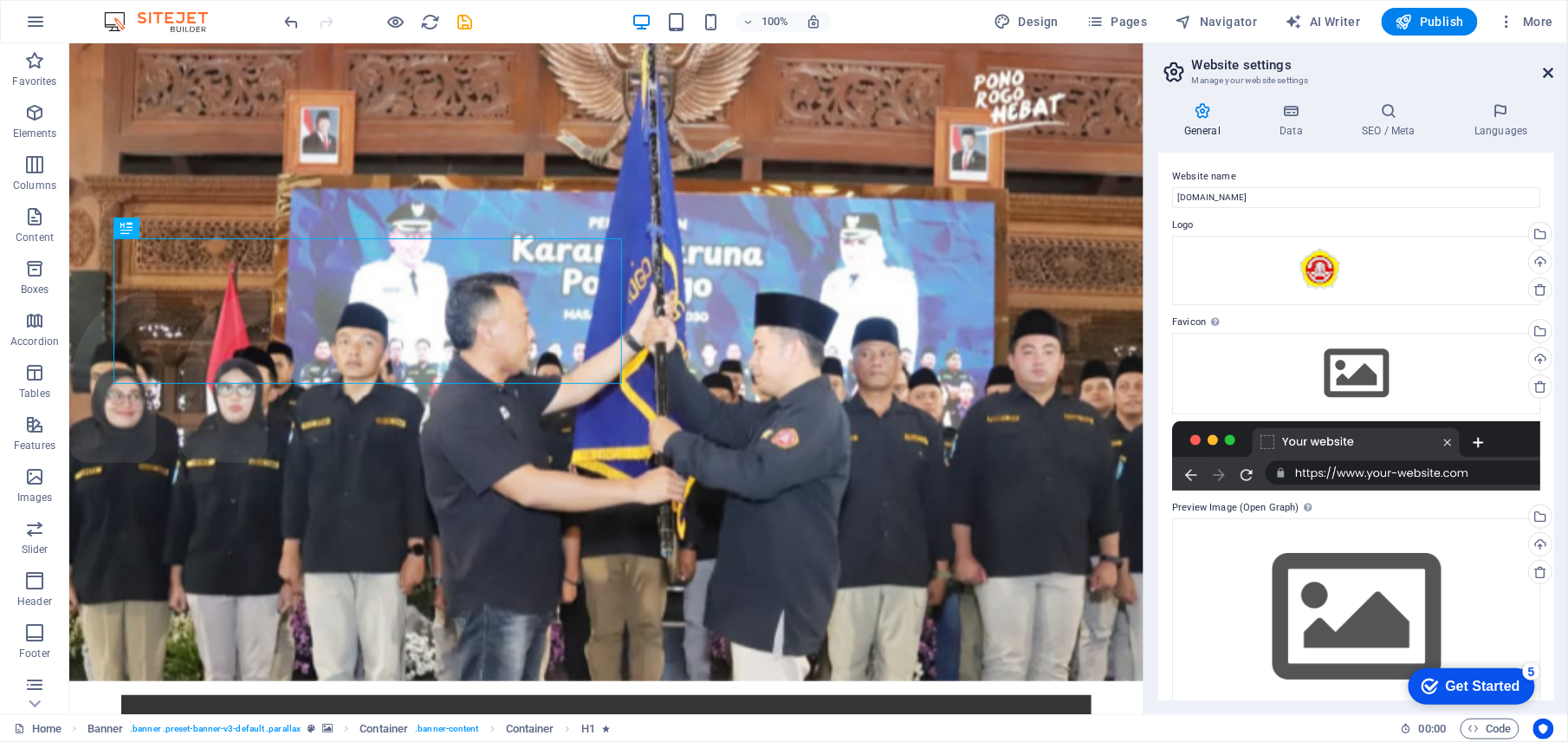
click at [1550, 74] on icon at bounding box center [1548, 73] width 10 height 14
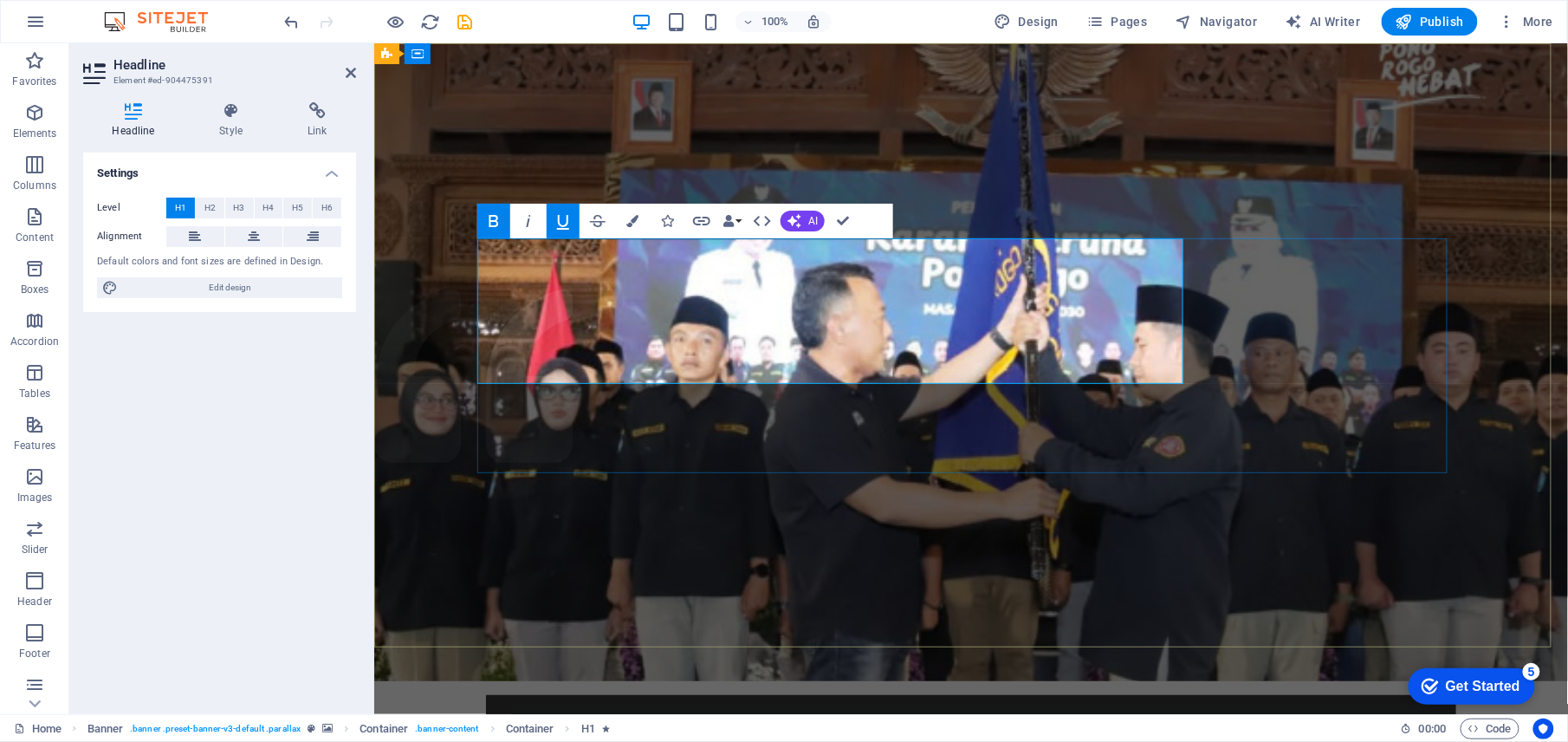
drag, startPoint x: 902, startPoint y: 340, endPoint x: 924, endPoint y: 288, distance: 56.5
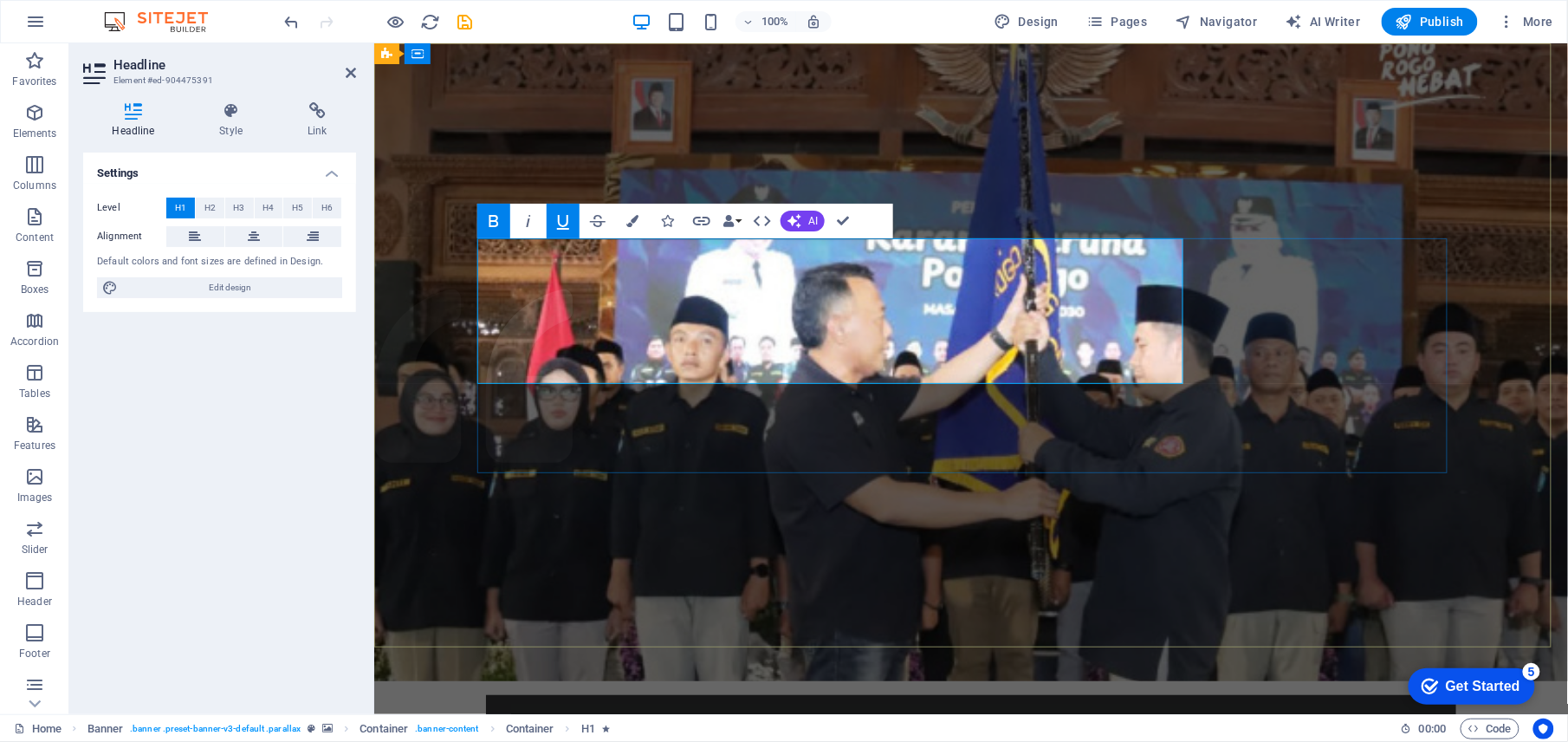
drag, startPoint x: 949, startPoint y: 283, endPoint x: 912, endPoint y: 340, distance: 68.0
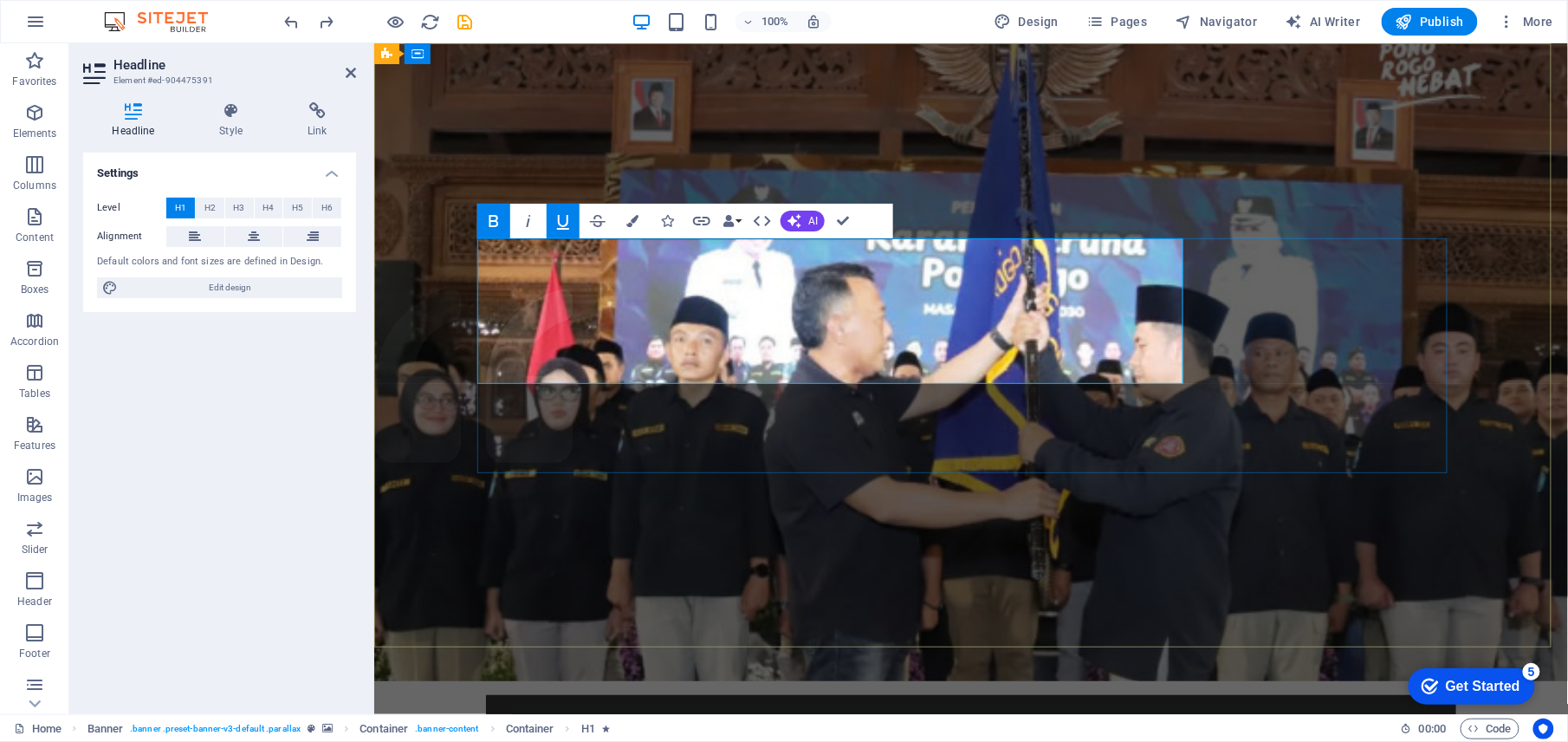
drag, startPoint x: 488, startPoint y: 264, endPoint x: 967, endPoint y: 270, distance: 479.0
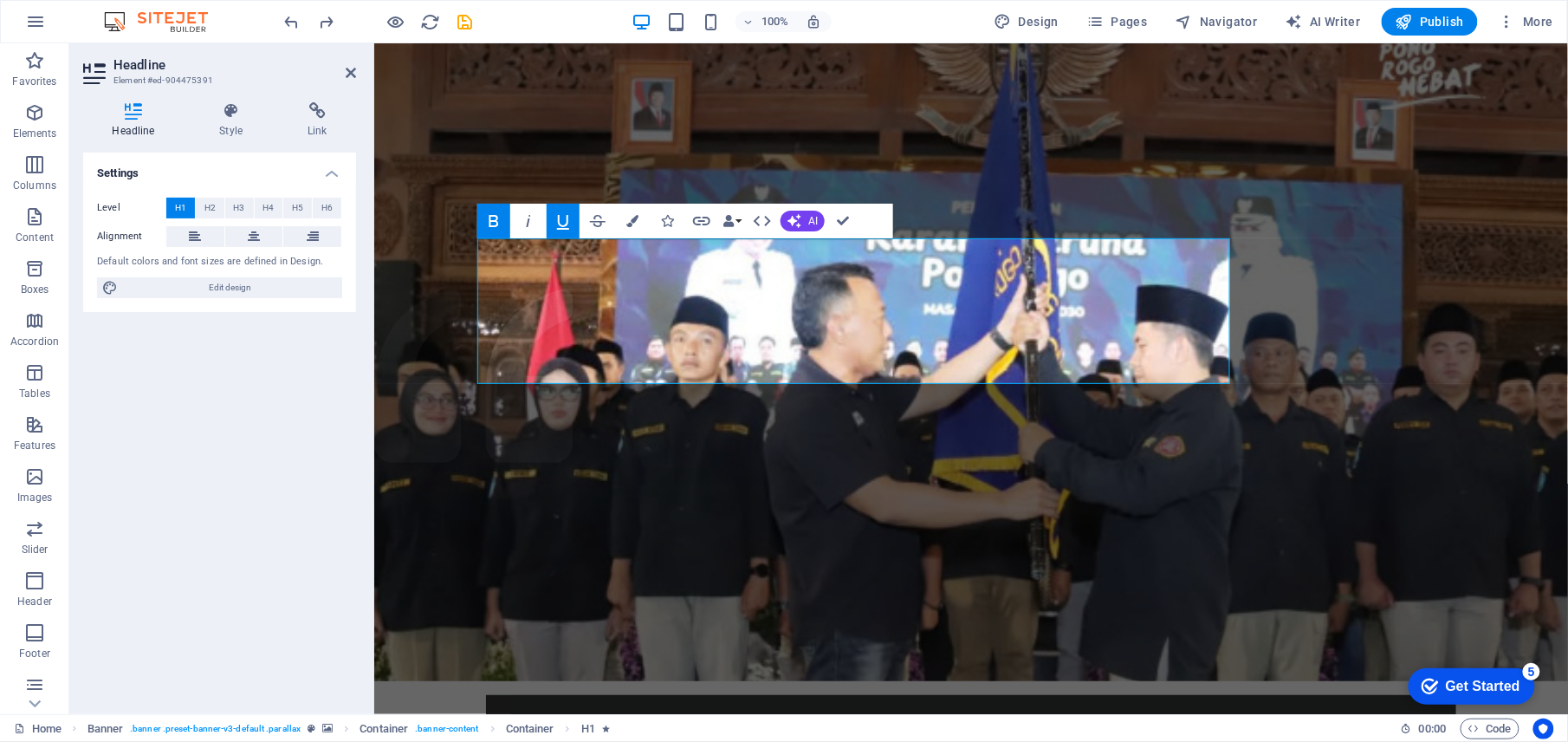
click at [575, 223] on button "Underline" at bounding box center [562, 221] width 33 height 34
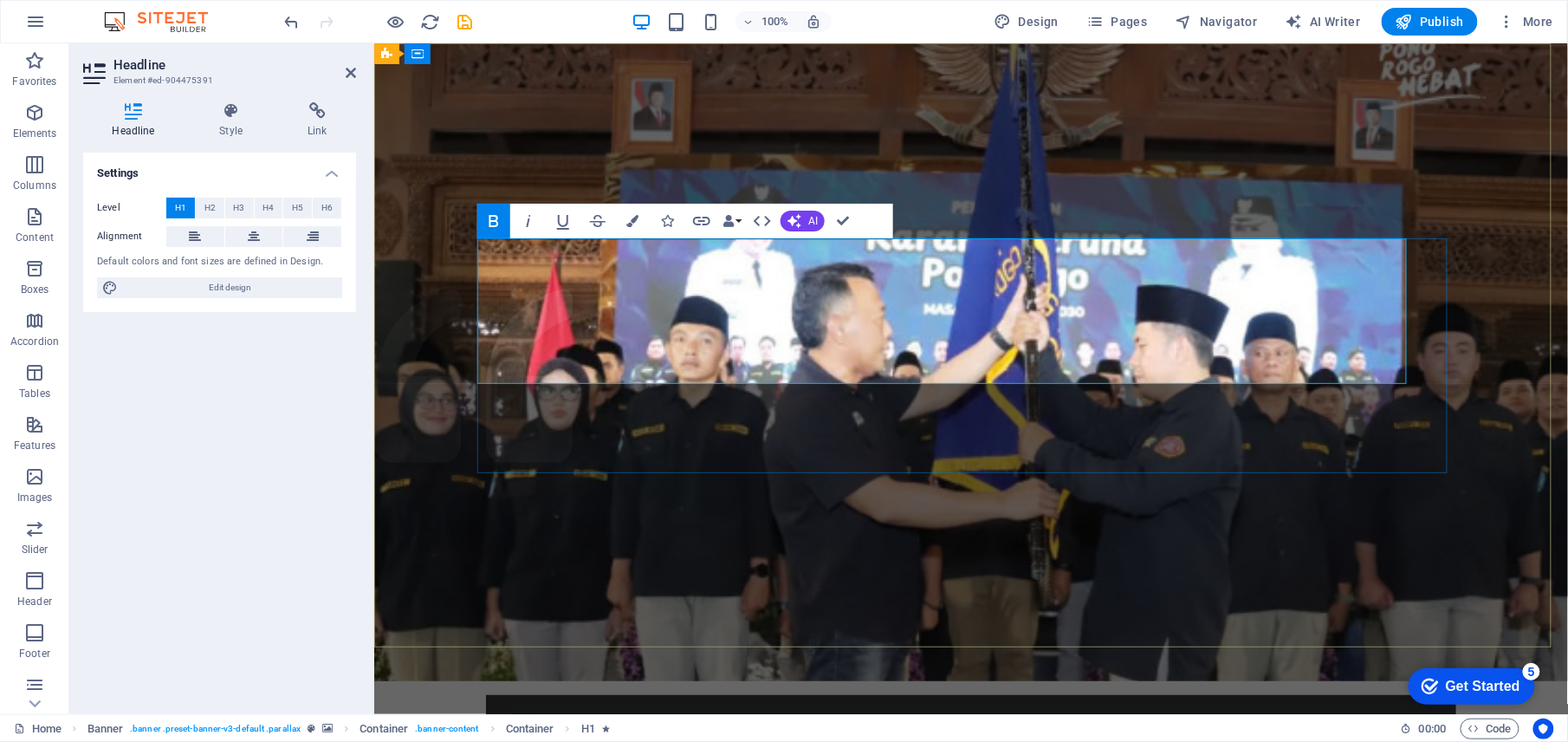
drag, startPoint x: 496, startPoint y: 344, endPoint x: 902, endPoint y: 343, distance: 406.0
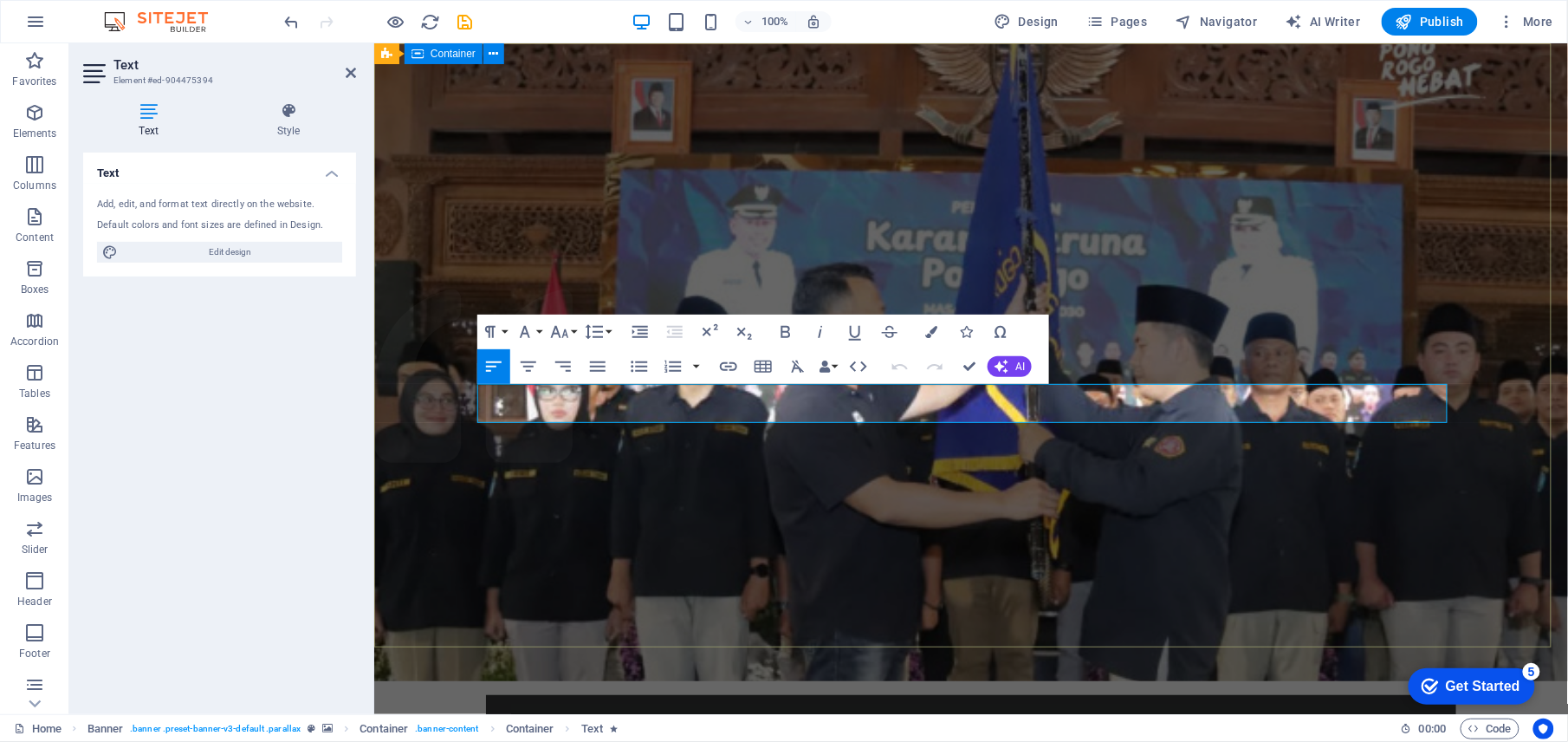
drag, startPoint x: 904, startPoint y: 405, endPoint x: 426, endPoint y: 392, distance: 478.2
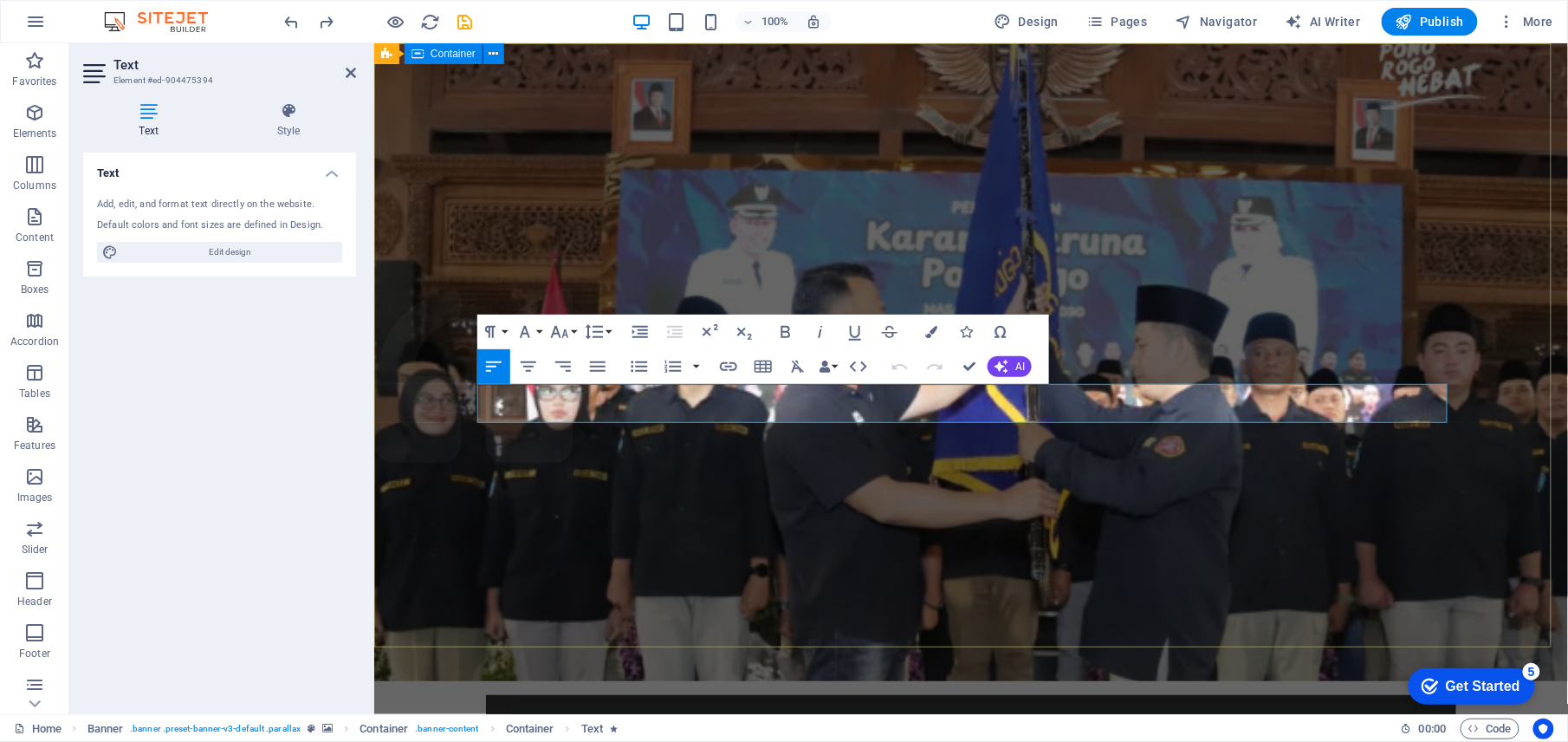
drag, startPoint x: 932, startPoint y: 401, endPoint x: 457, endPoint y: 415, distance: 475.2
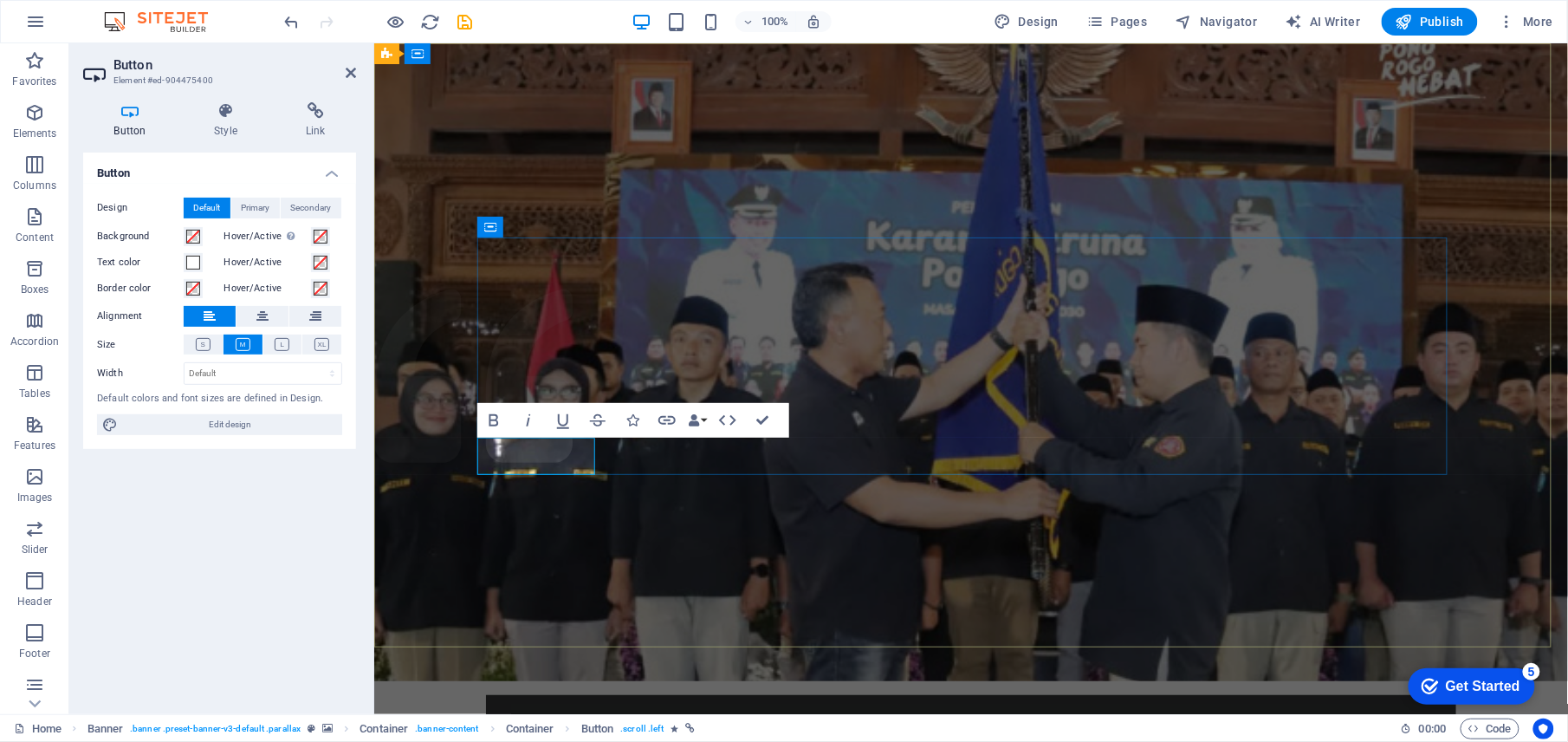
drag, startPoint x: 496, startPoint y: 455, endPoint x: 586, endPoint y: 464, distance: 90.4
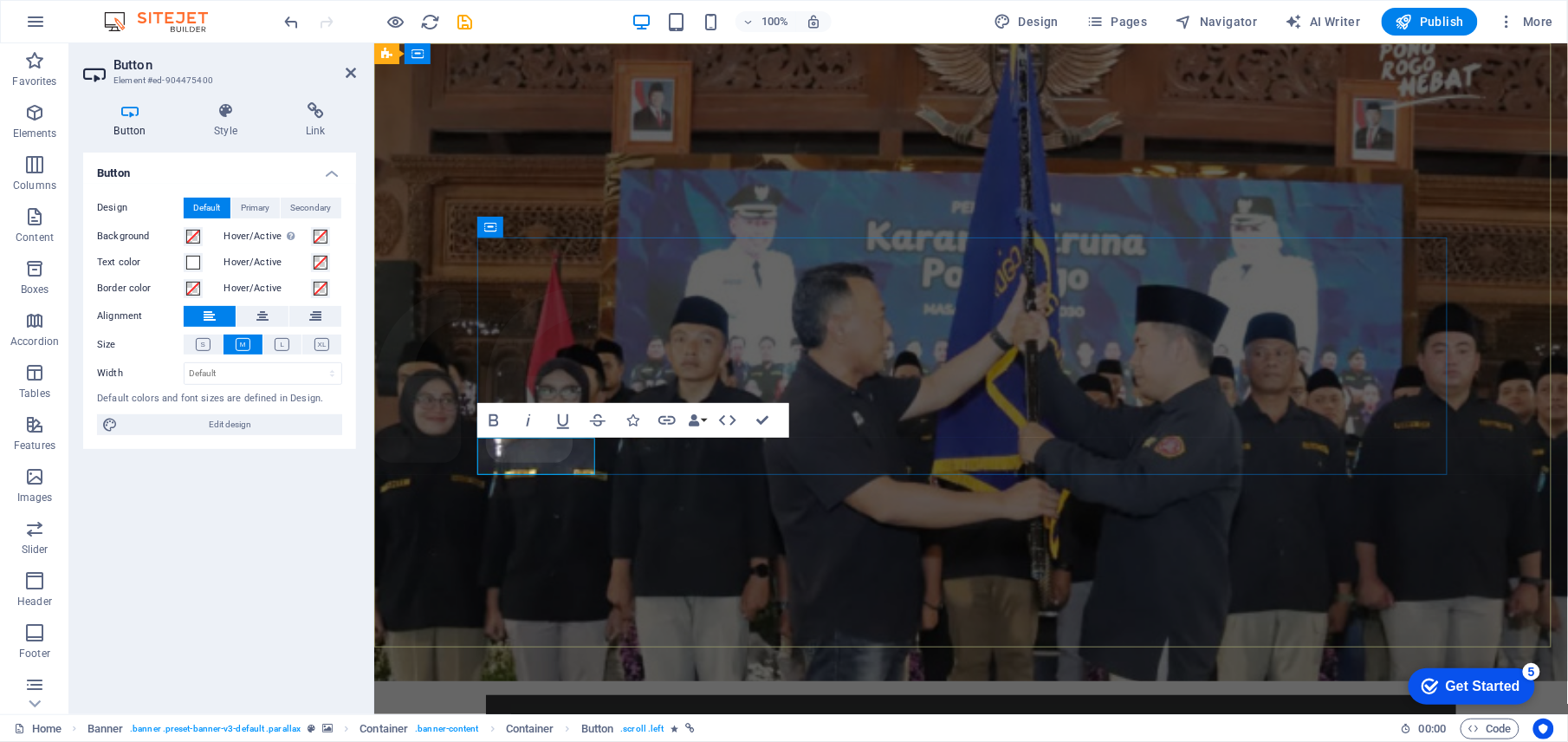
drag, startPoint x: 485, startPoint y: 453, endPoint x: 576, endPoint y: 465, distance: 91.8
copy link "Learn more"
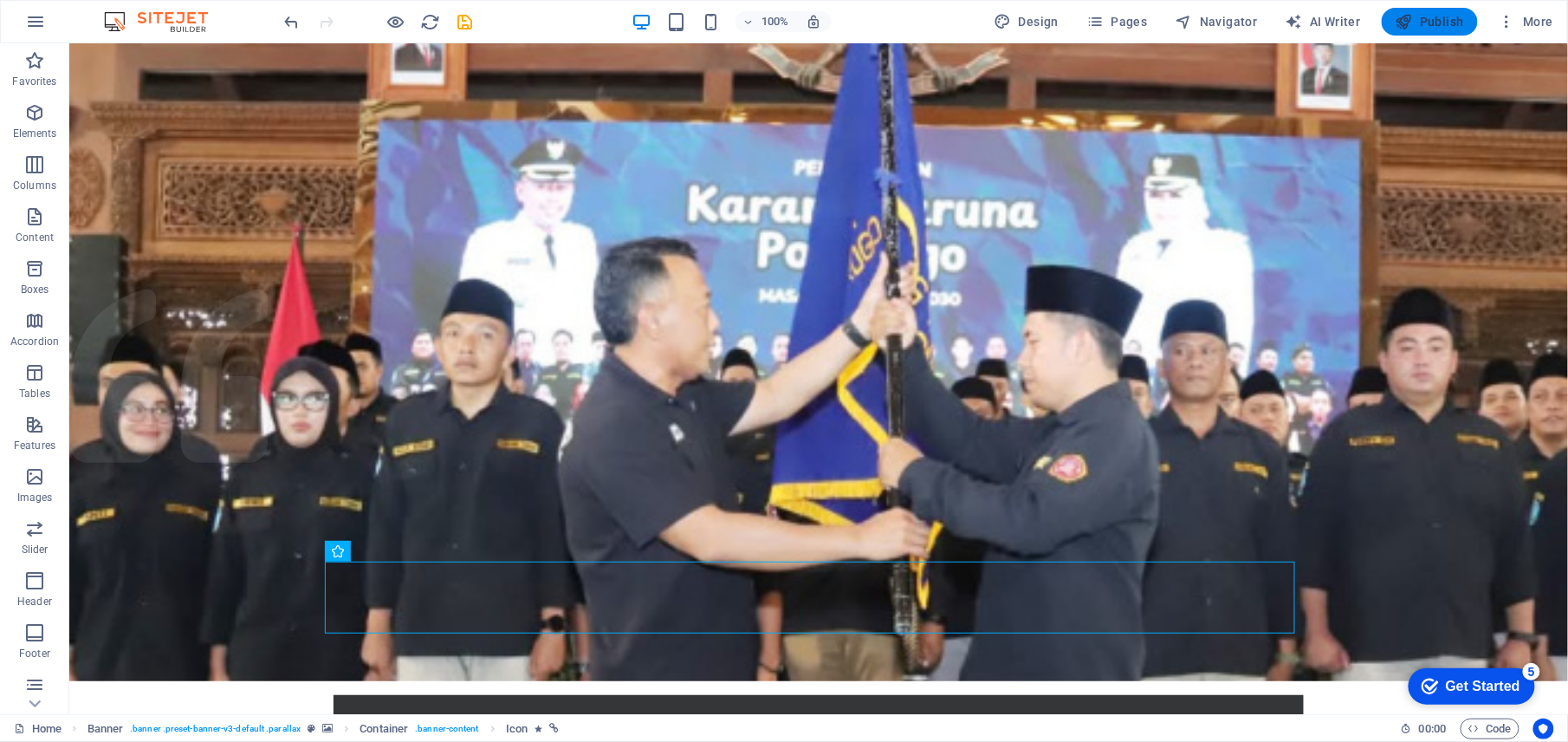
click at [1442, 22] on span "Publish" at bounding box center [1430, 21] width 69 height 18
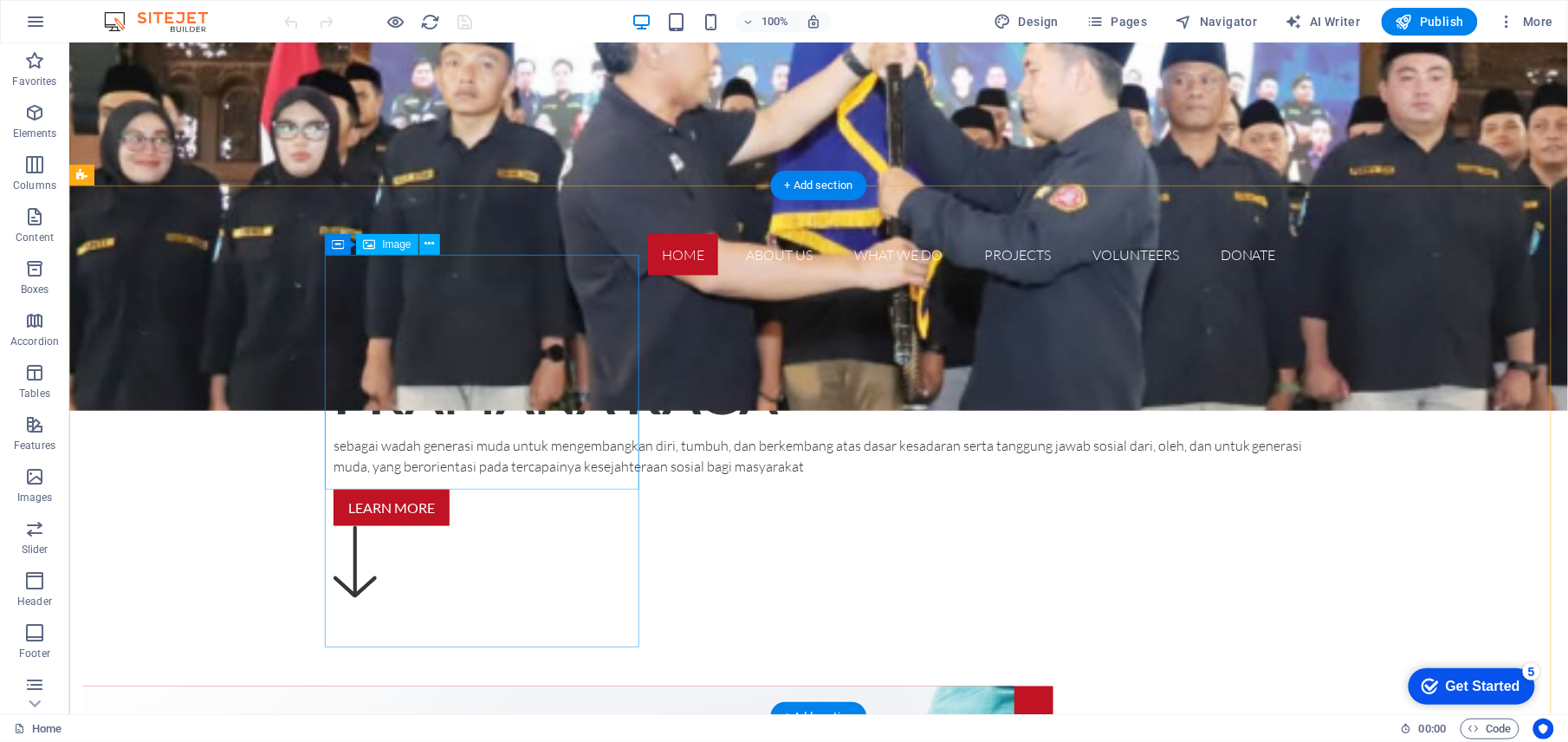
scroll to position [577, 0]
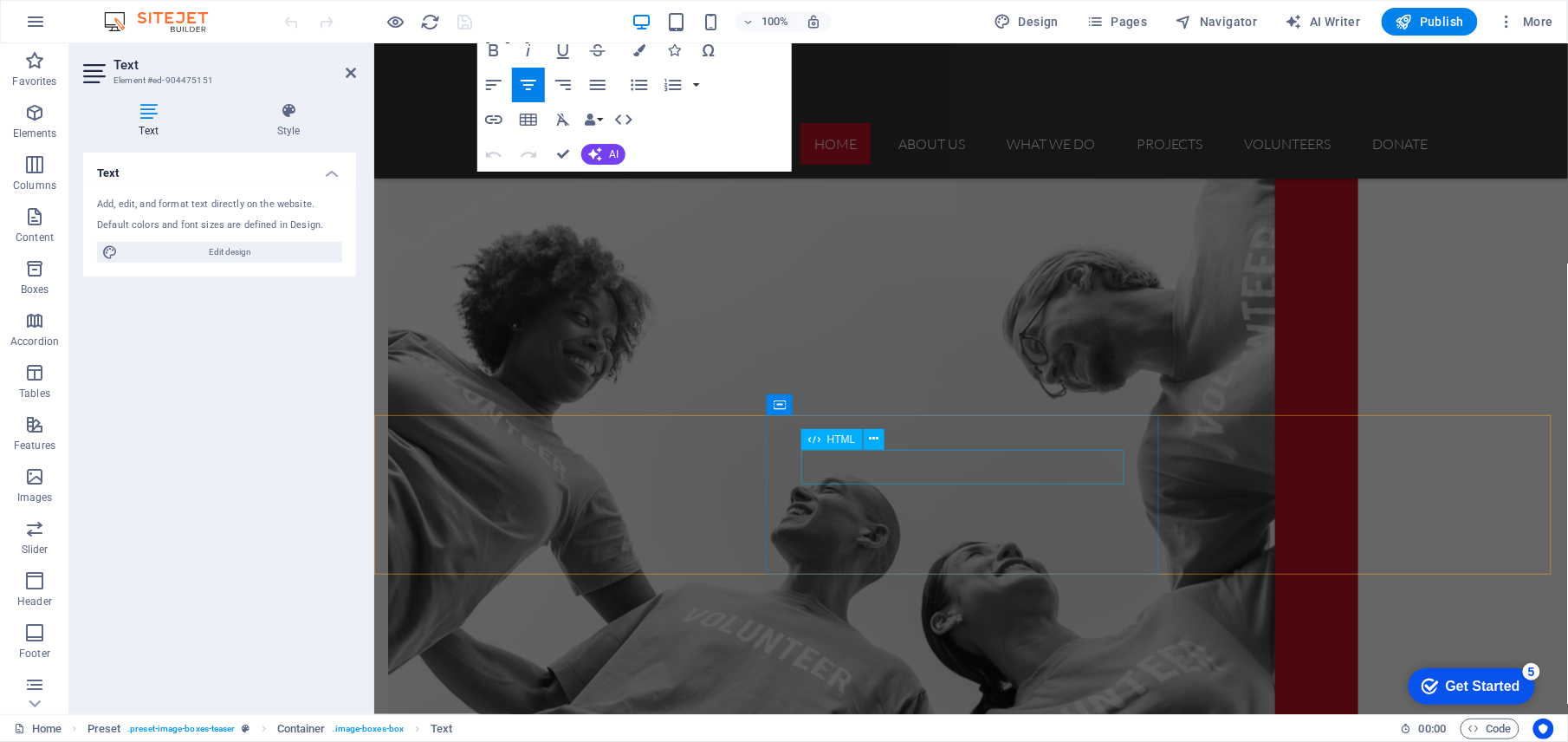
scroll to position [1040, 0]
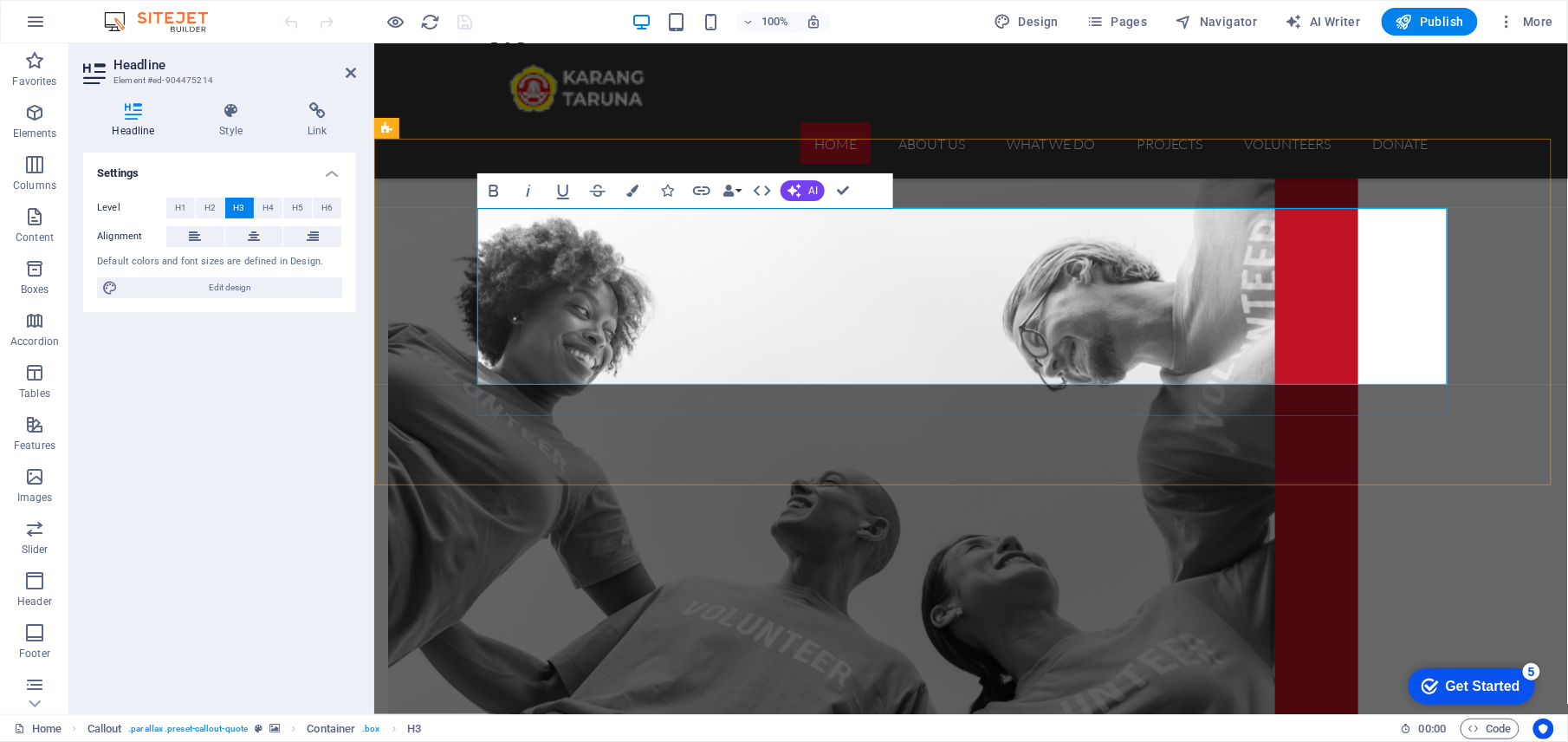
scroll to position [471, 2]
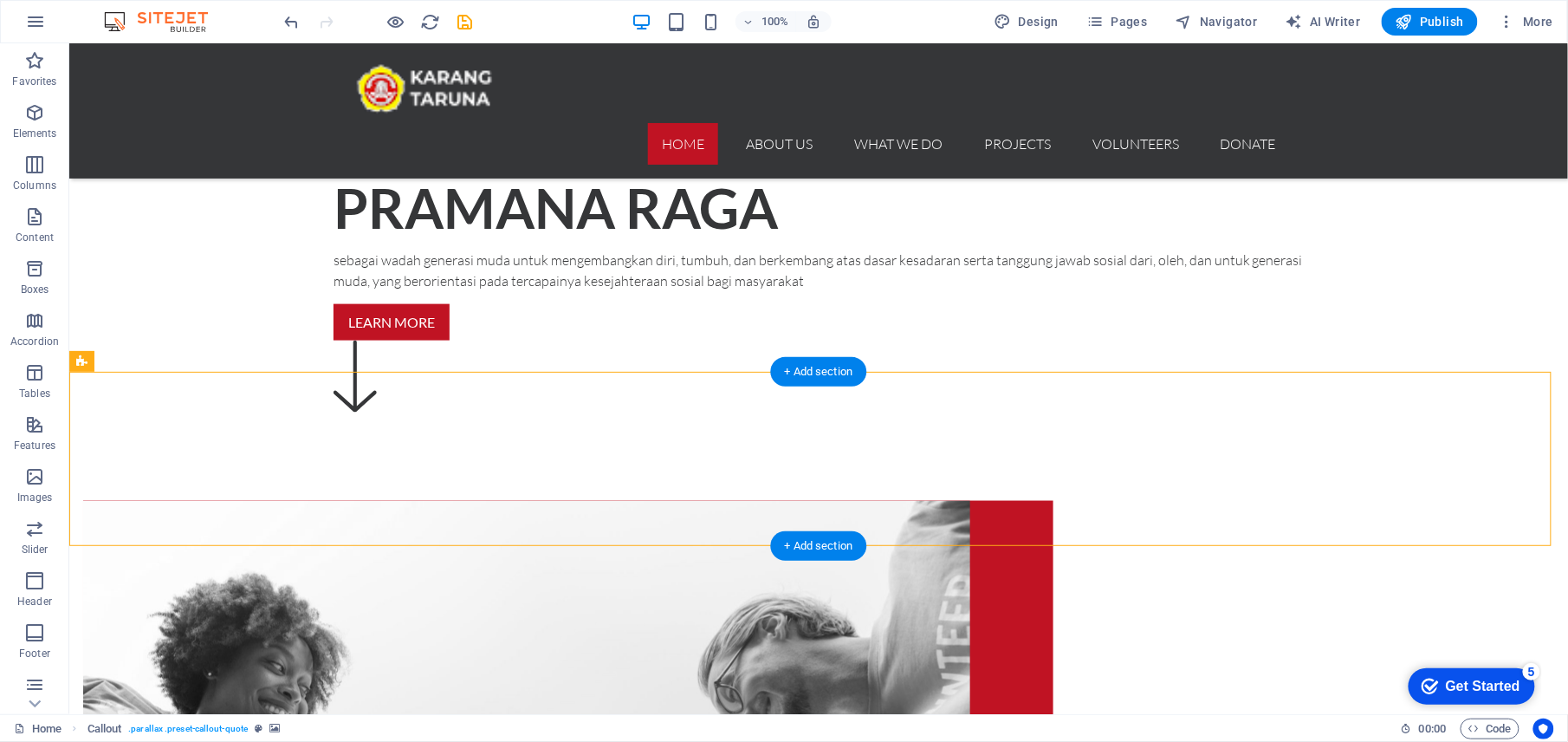
scroll to position [462, 0]
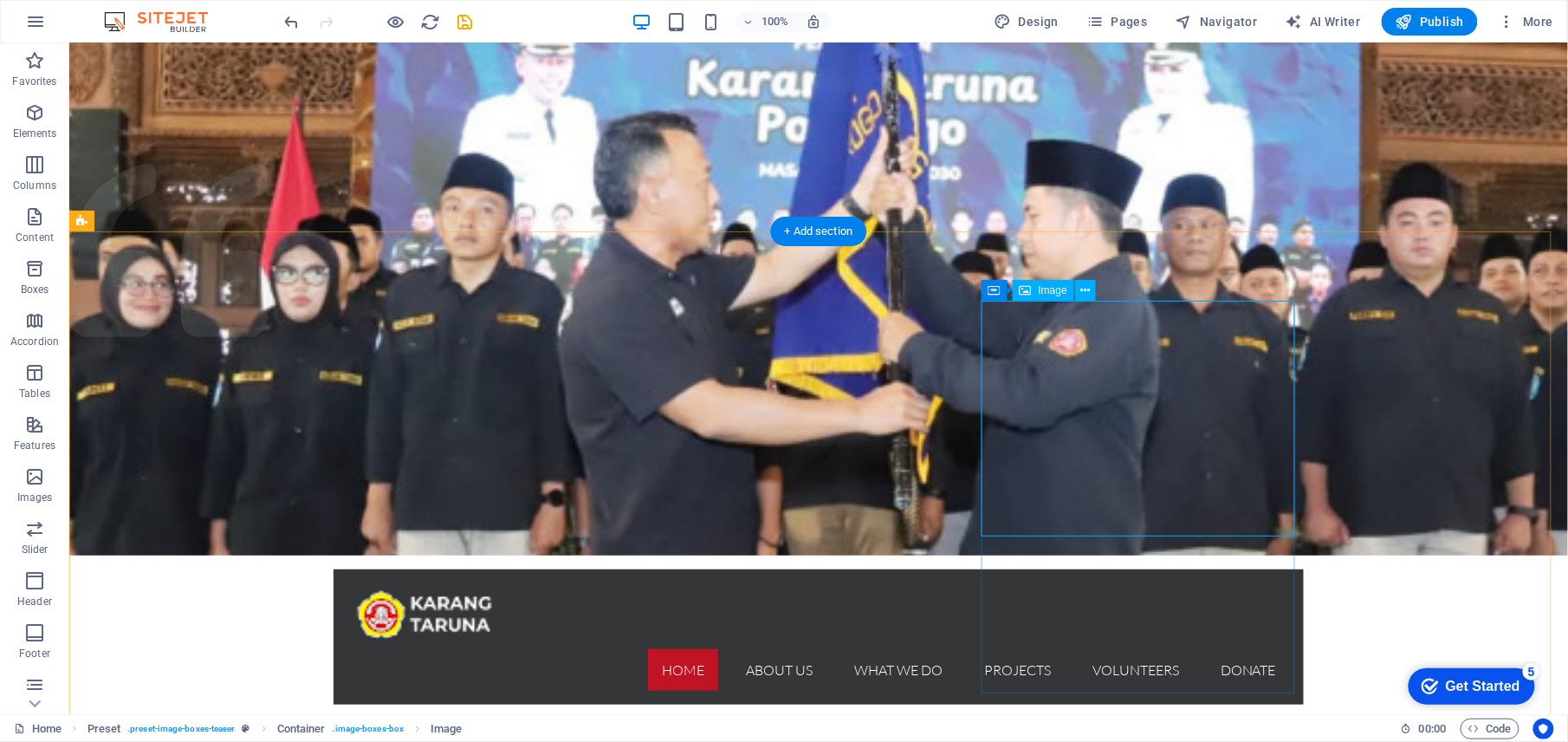
scroll to position [0, 0]
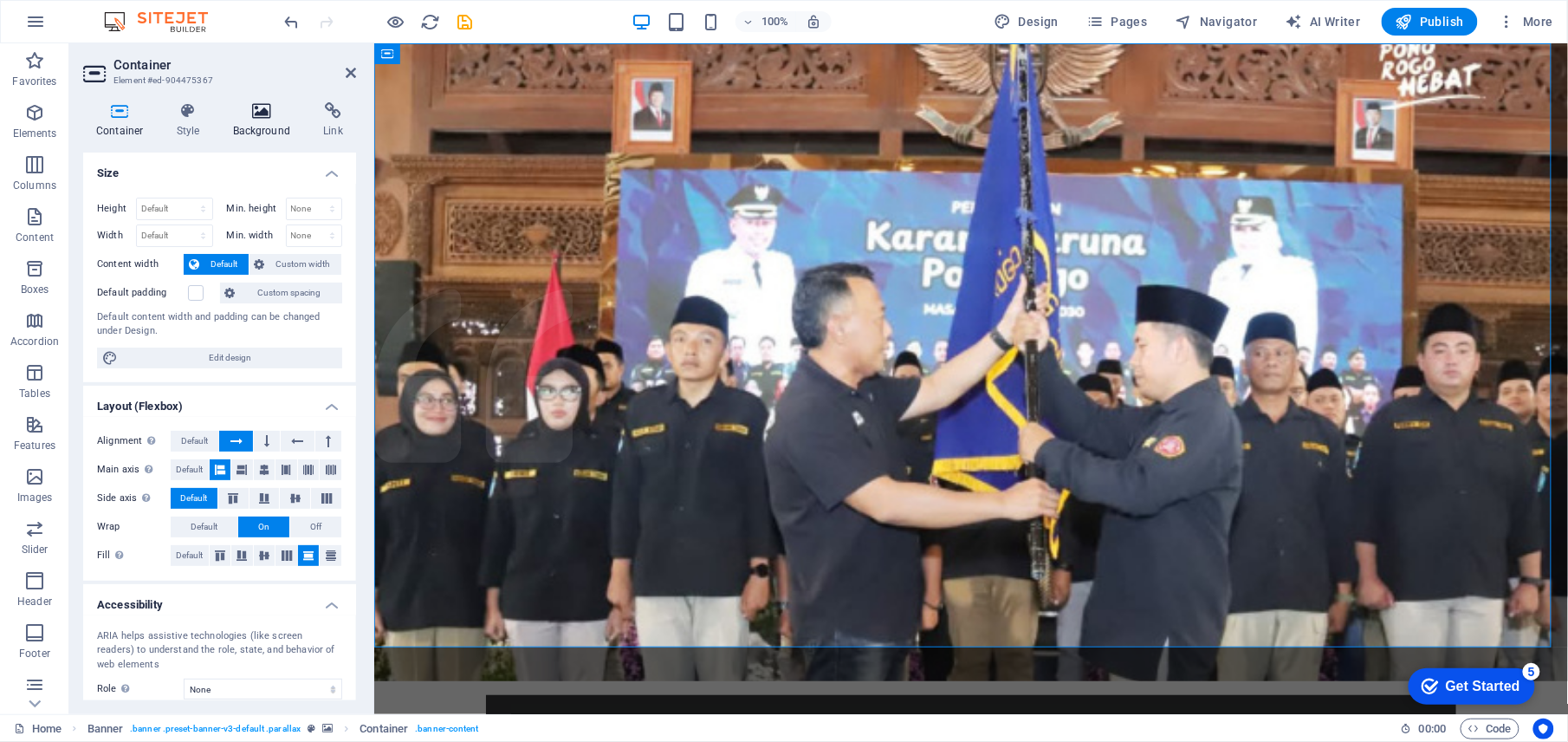
click at [227, 122] on h4 "Background" at bounding box center [265, 120] width 91 height 36
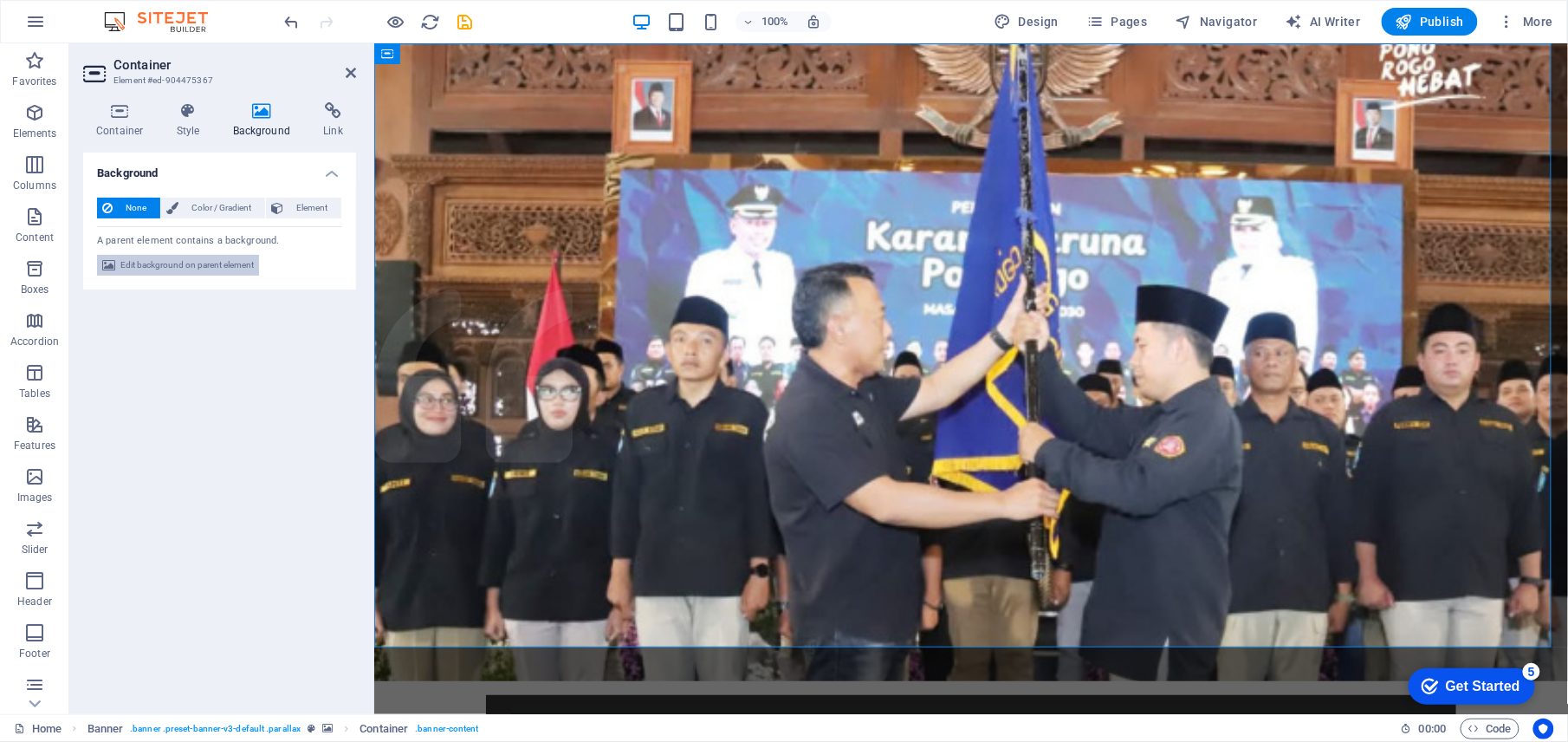
click at [182, 264] on span "Edit background on parent element" at bounding box center [186, 265] width 133 height 20
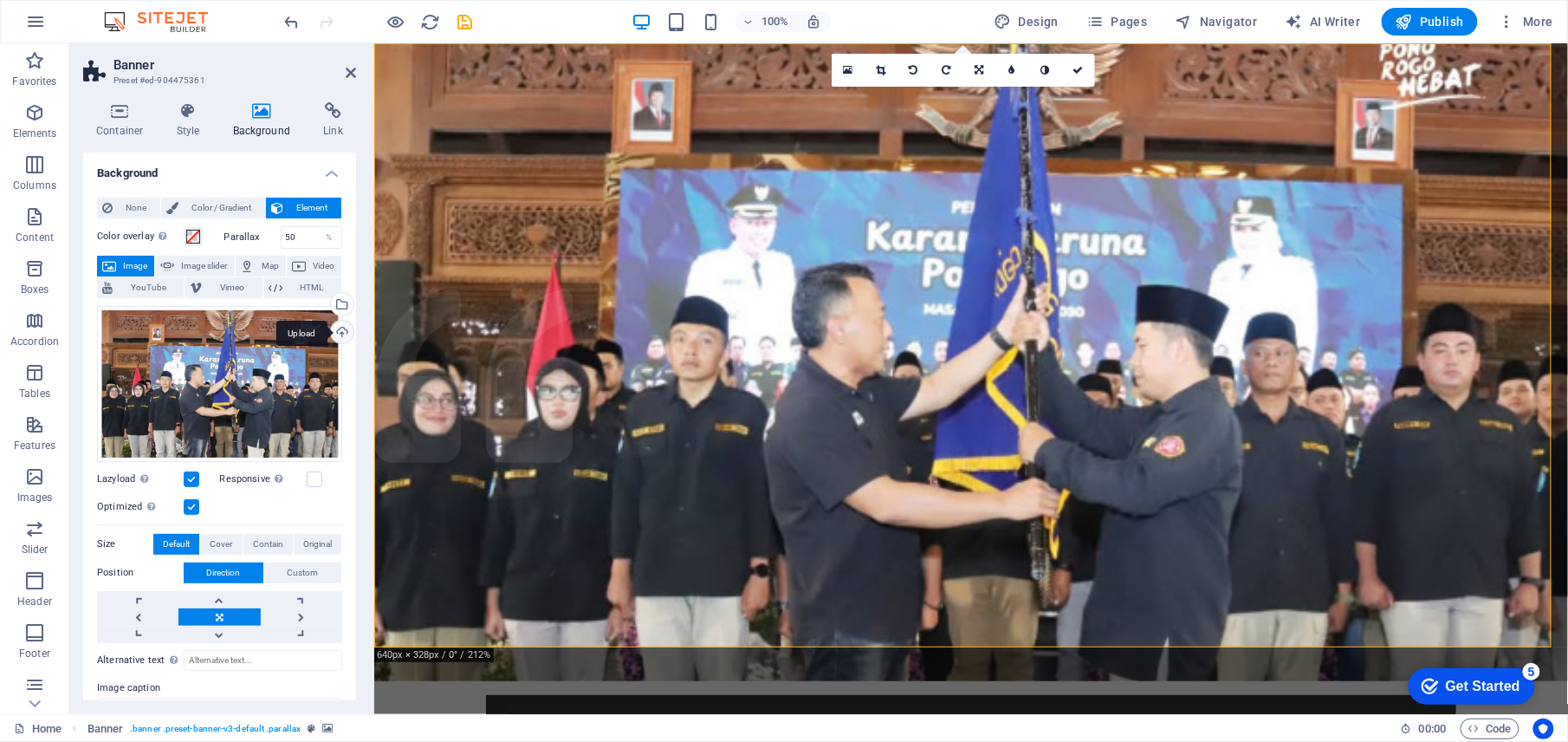
click at [338, 331] on div "Upload" at bounding box center [341, 333] width 26 height 26
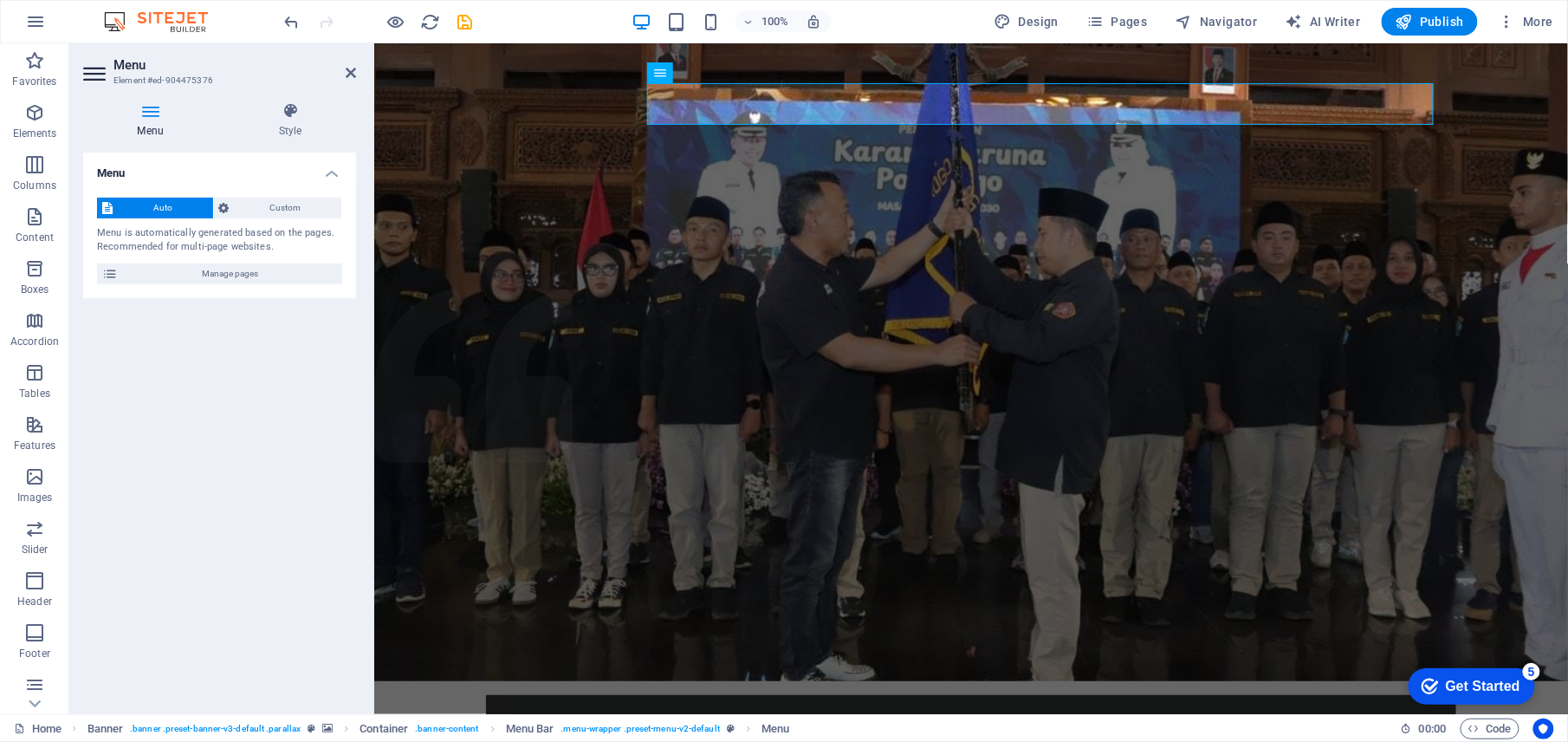
click at [150, 130] on h4 "Menu" at bounding box center [154, 120] width 141 height 36
click at [157, 115] on icon at bounding box center [150, 111] width 134 height 18
click at [169, 263] on span "Manage pages" at bounding box center [230, 274] width 214 height 20
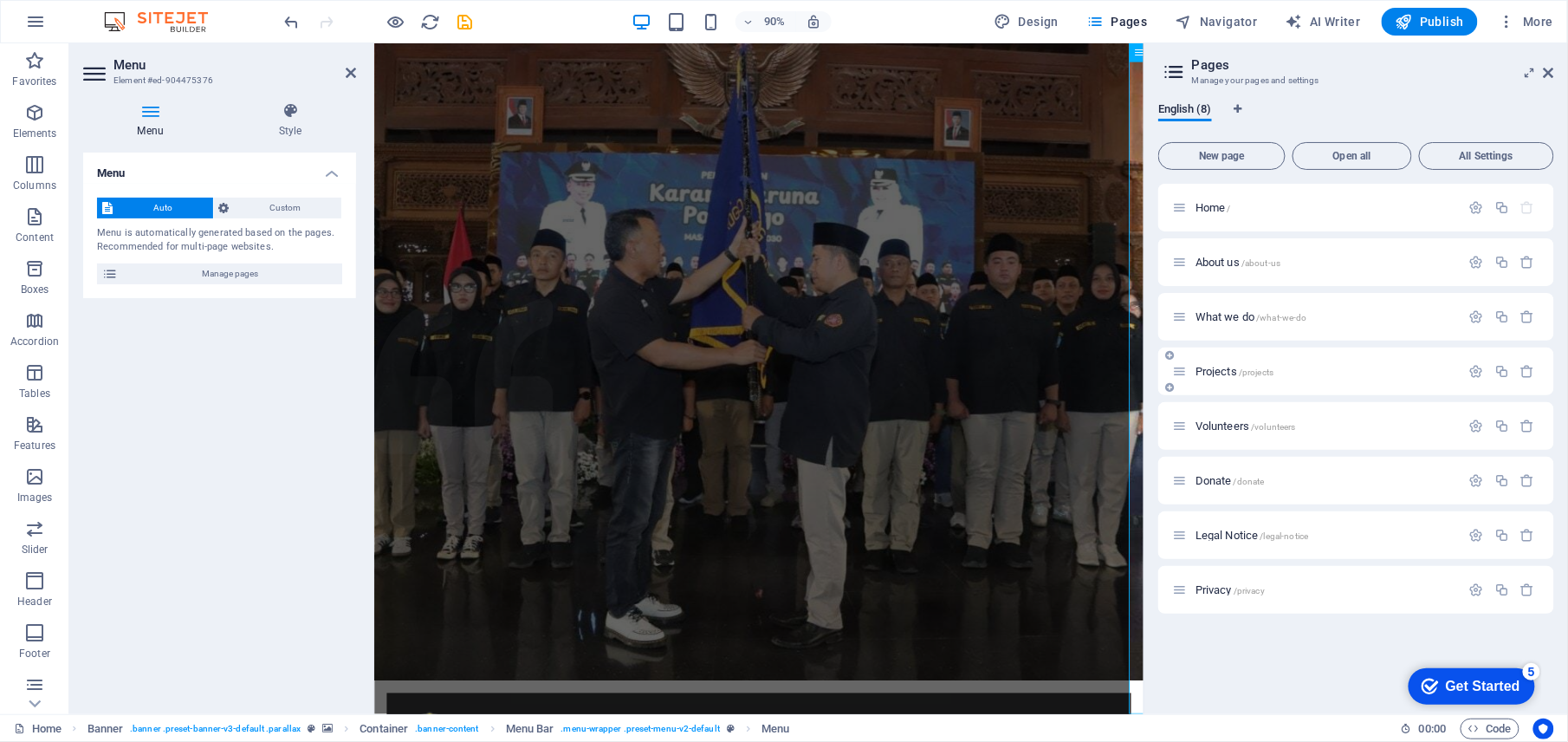
click at [1221, 378] on div "Projects /projects" at bounding box center [1317, 371] width 288 height 20
click at [1473, 371] on icon "button" at bounding box center [1477, 371] width 15 height 15
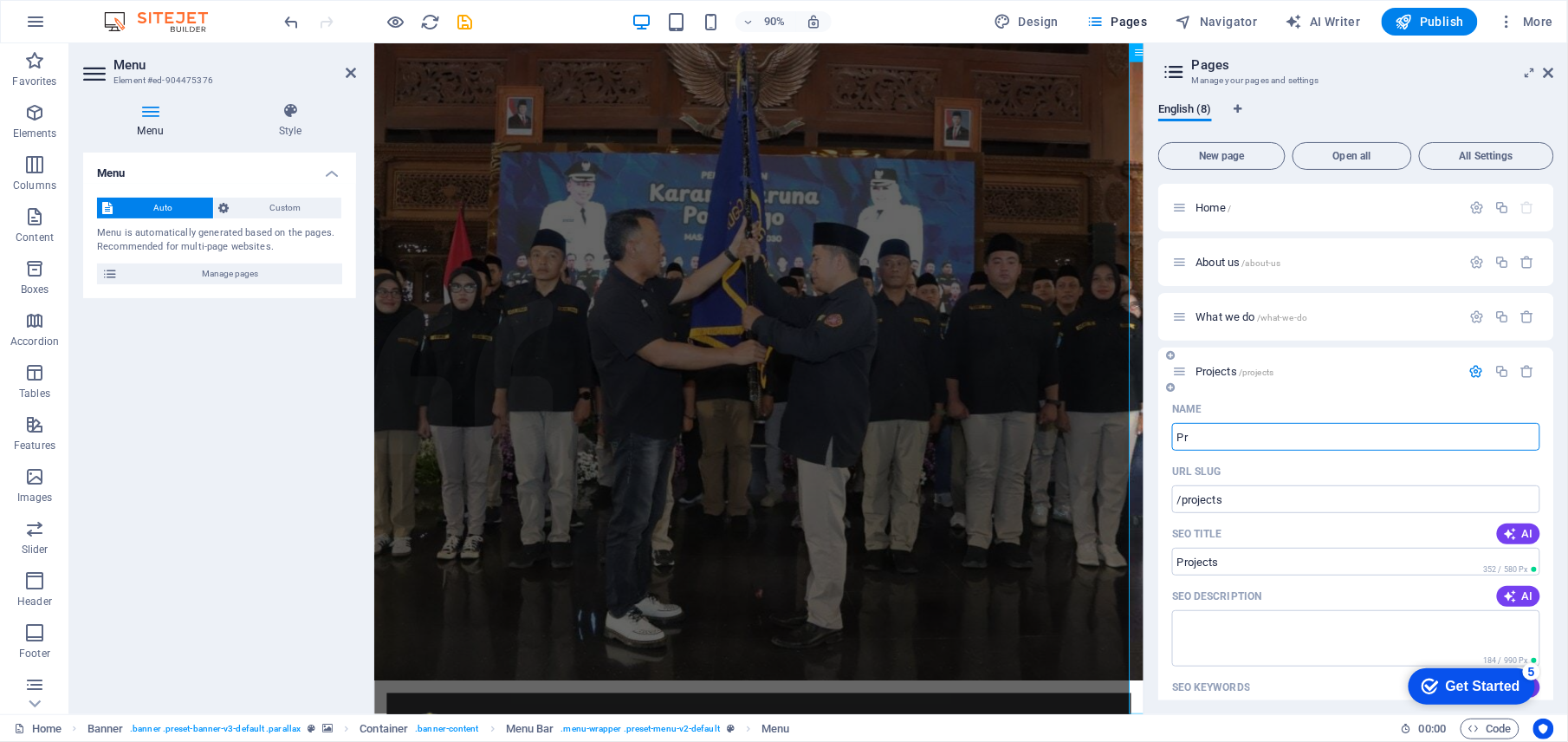
type input "P"
type input "K"
type input "/"
type input "Kegiatan"
type input "/kegiatan"
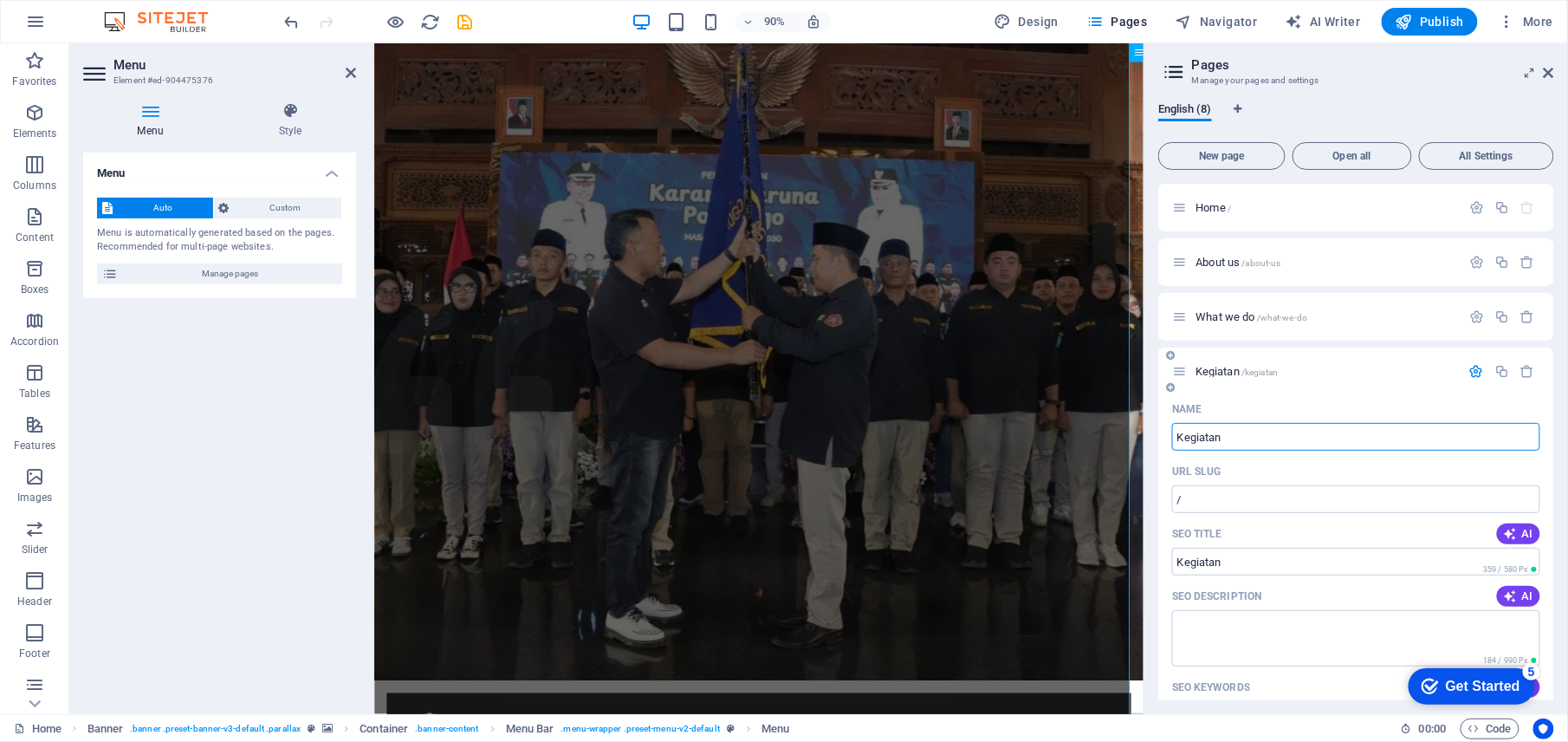
type input "Kegiatan"
click at [1224, 263] on span "About us /about-us" at bounding box center [1238, 263] width 85 height 13
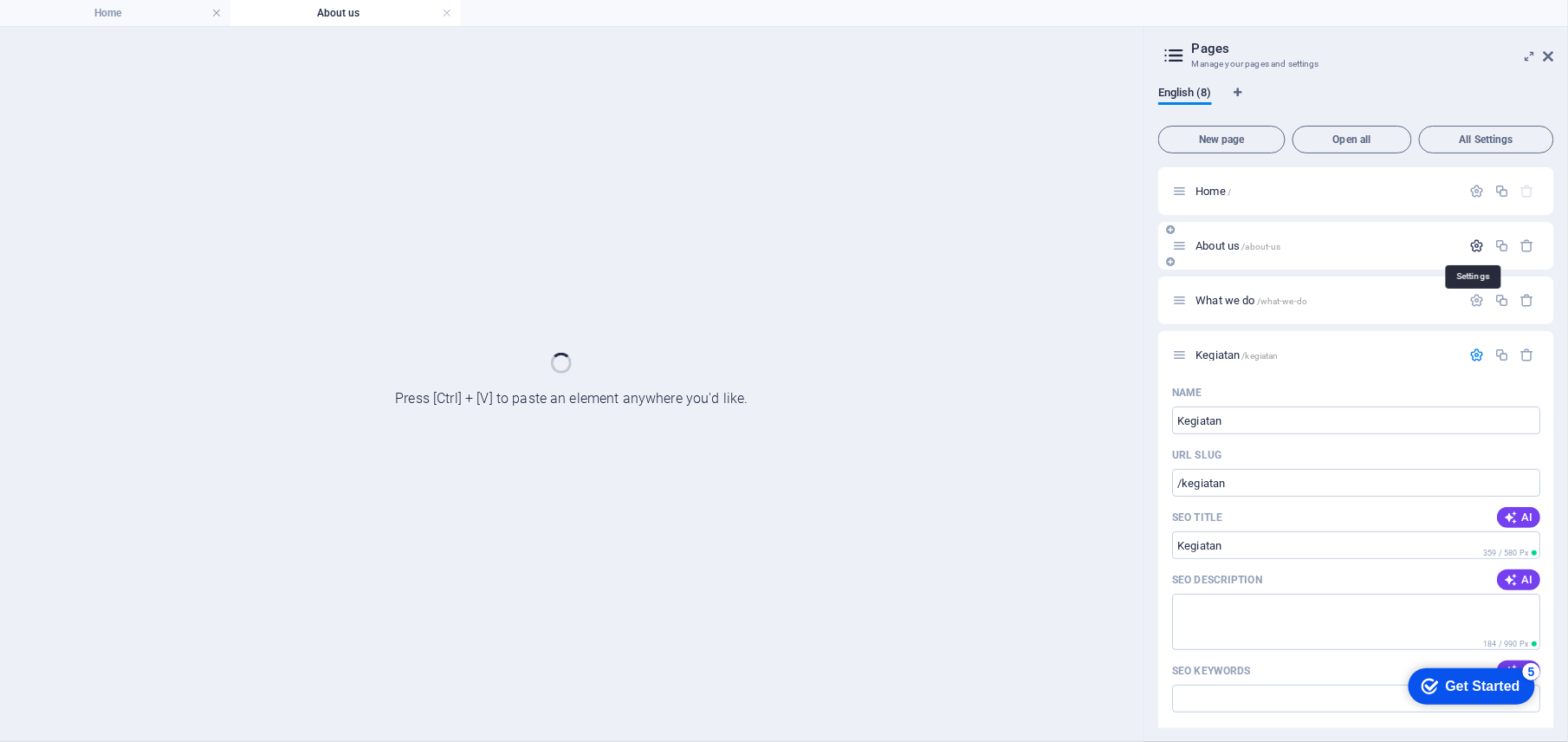
click at [1469, 245] on icon "button" at bounding box center [1477, 246] width 15 height 15
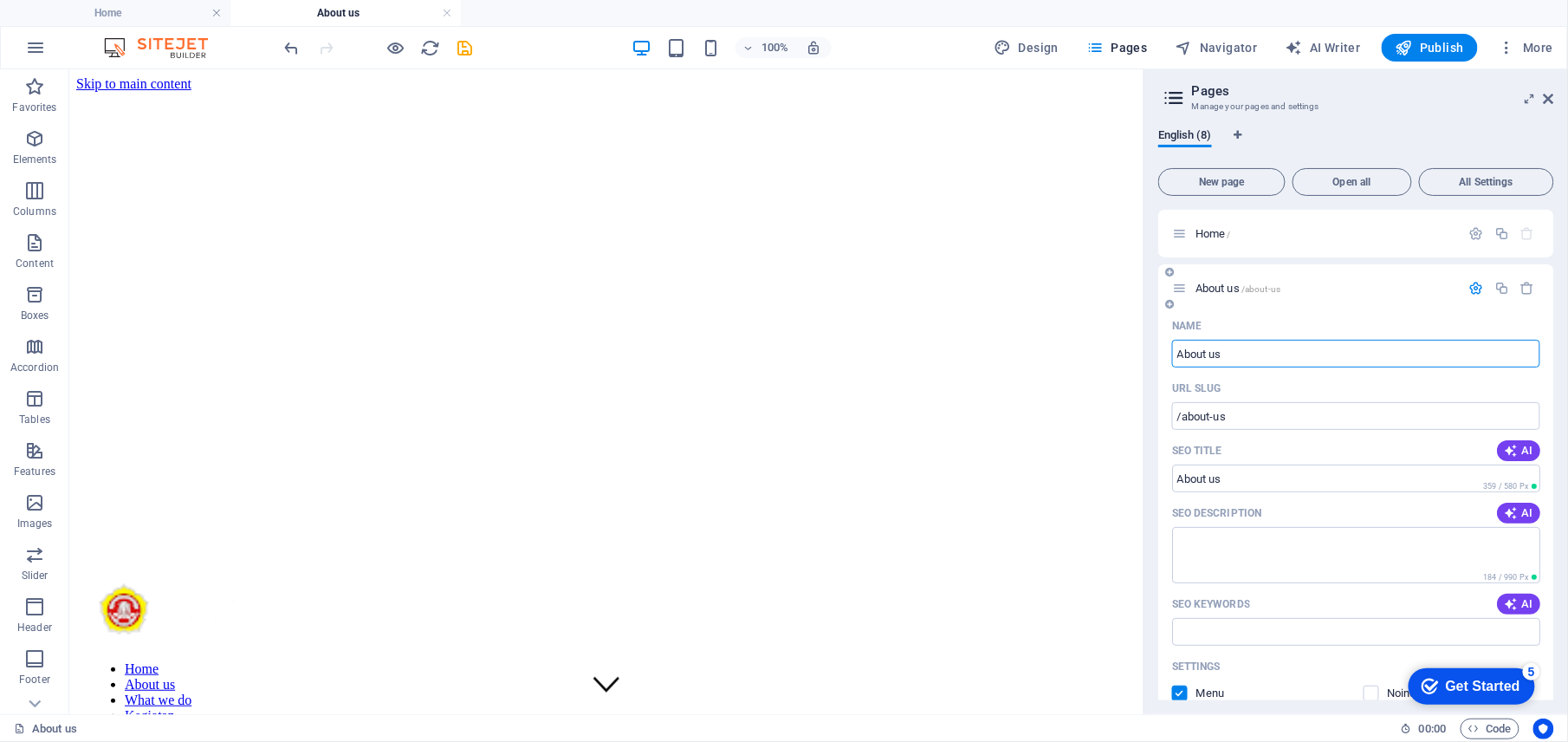
click at [1242, 358] on input "About us" at bounding box center [1357, 354] width 369 height 28
type input "A"
type input "/"
type input "Tentang Kami"
type input "/tentang-kami"
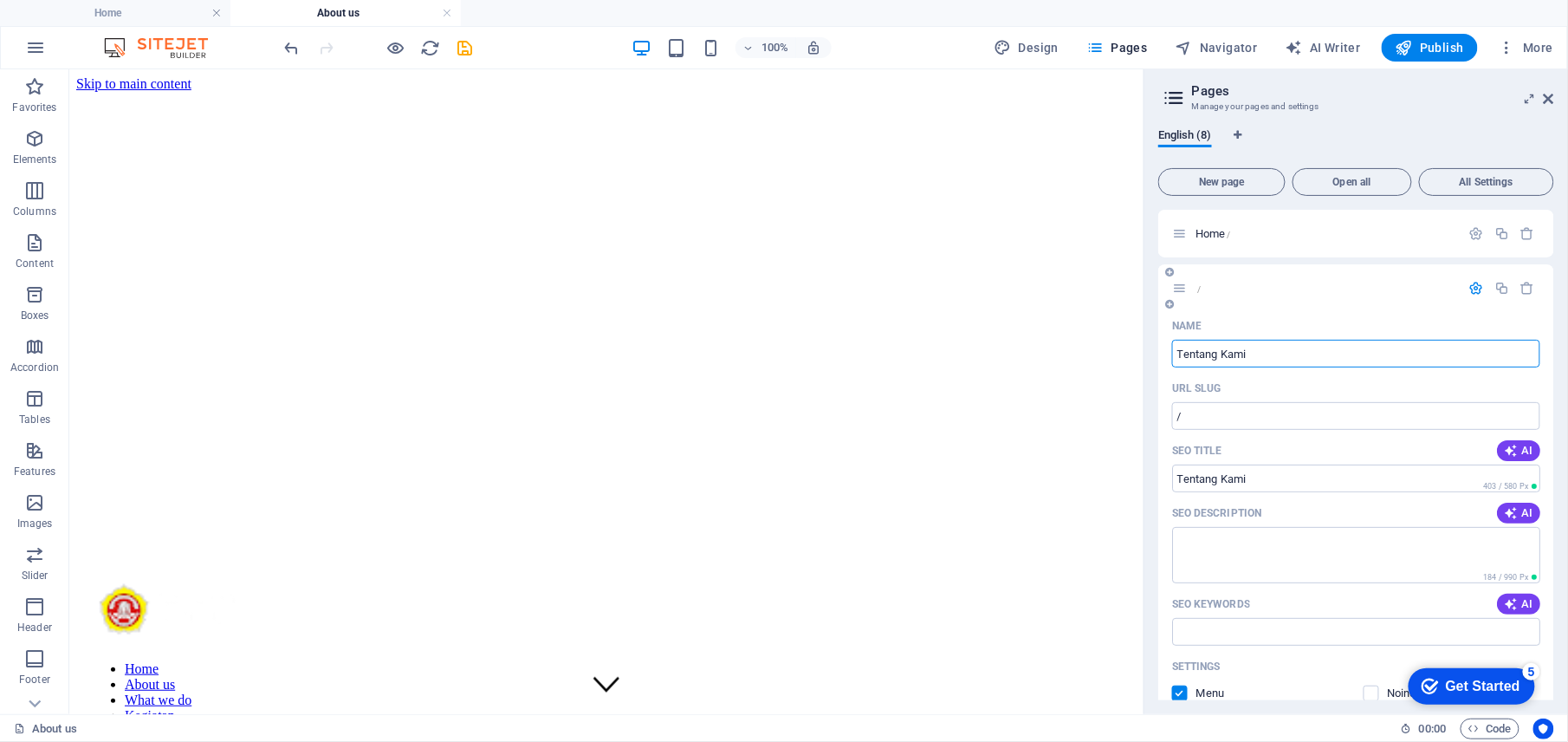
type input "Tentang Kami"
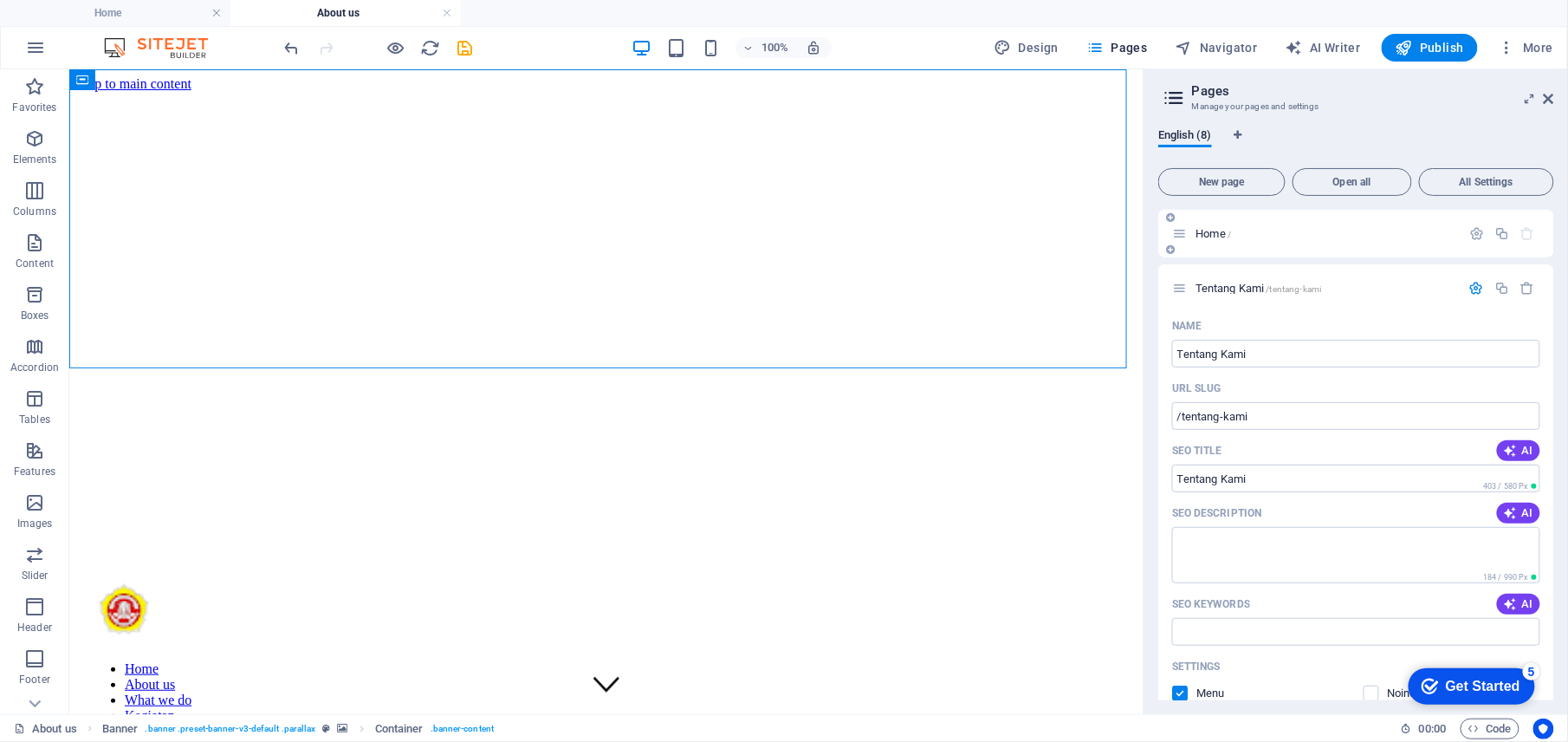
click at [1213, 236] on span "Home /" at bounding box center [1213, 234] width 35 height 13
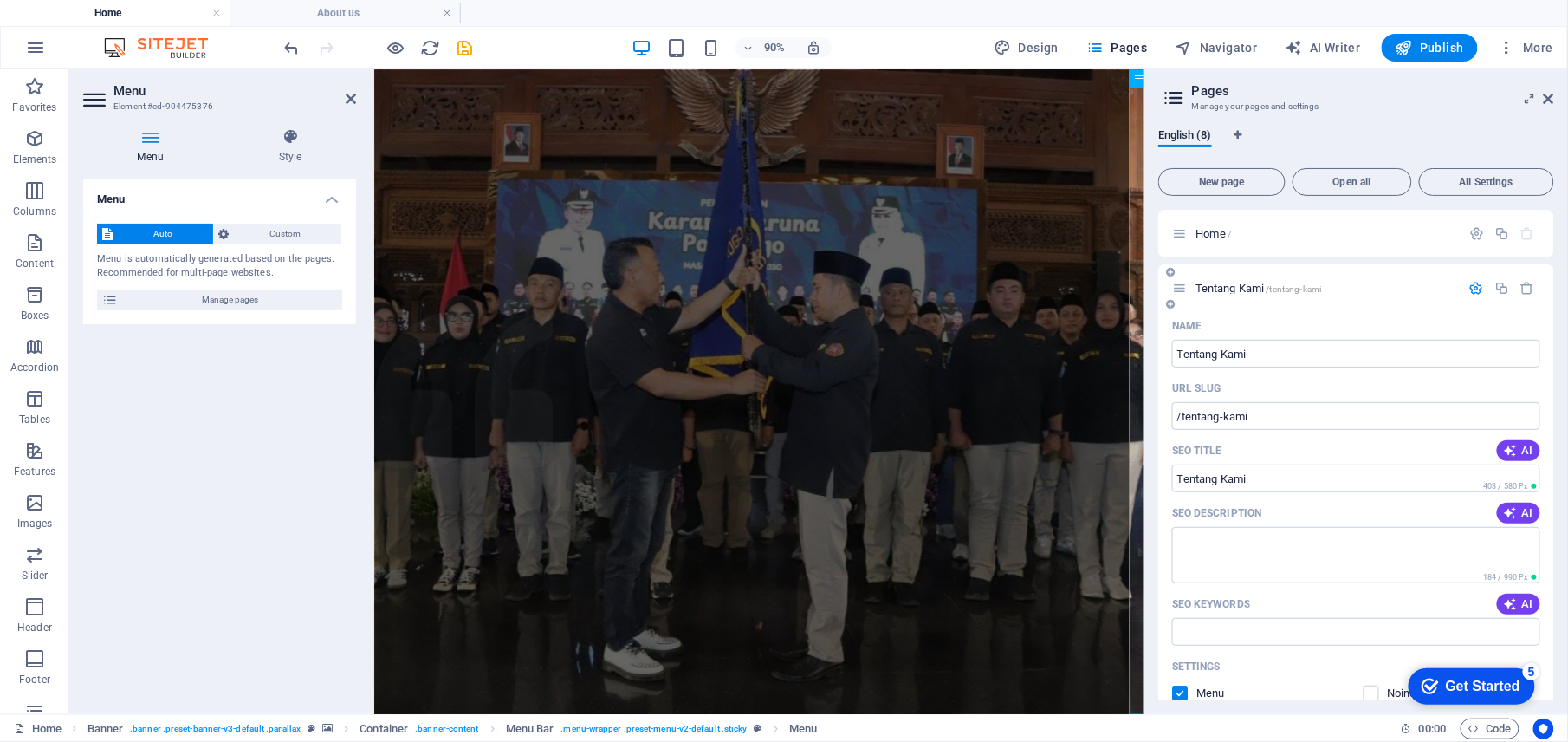
click at [1220, 289] on span "Tentang Kami /tentang-kami" at bounding box center [1258, 289] width 126 height 13
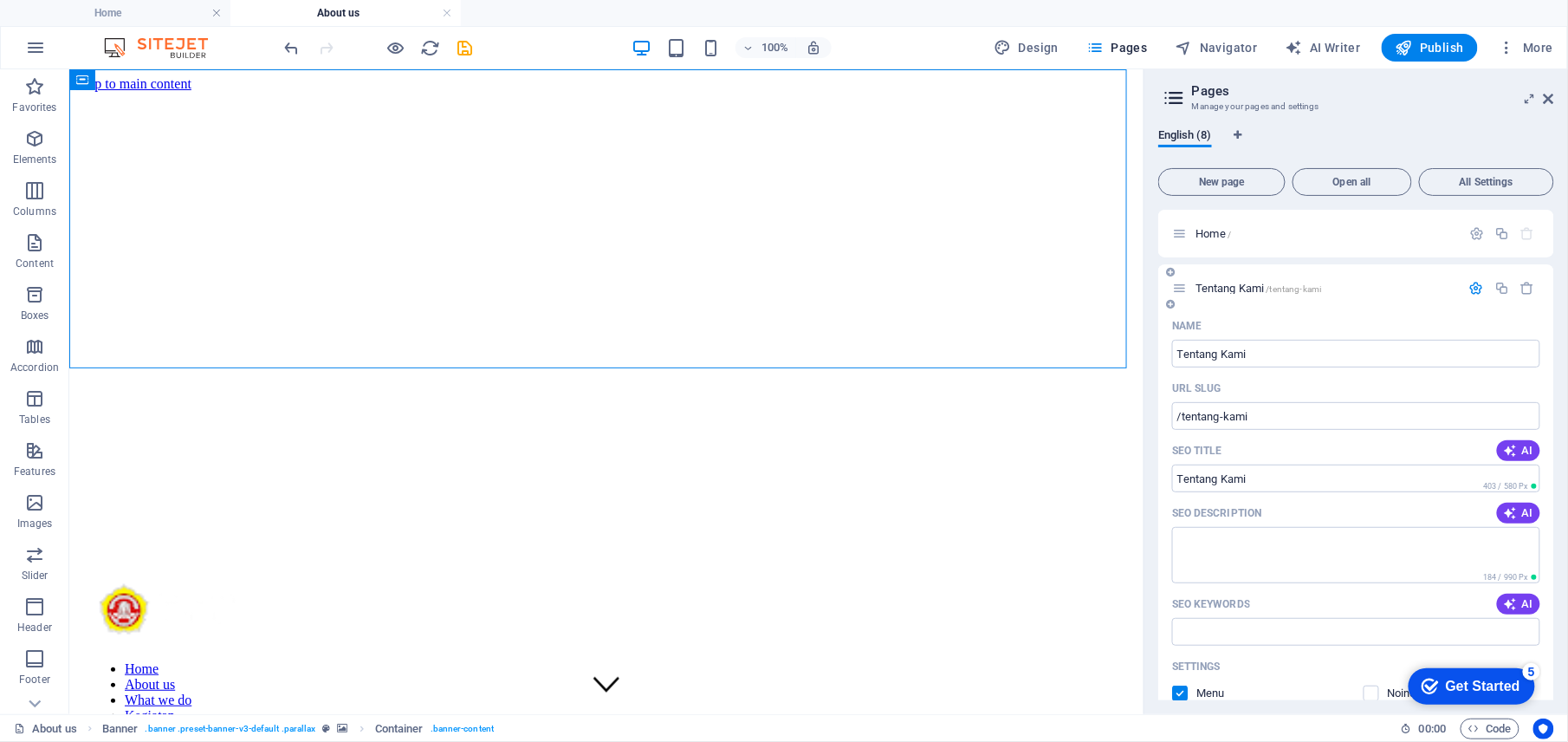
click at [1211, 281] on div "Tentang Kami /tentang-kami" at bounding box center [1317, 288] width 288 height 20
click at [1470, 237] on icon "button" at bounding box center [1477, 234] width 15 height 15
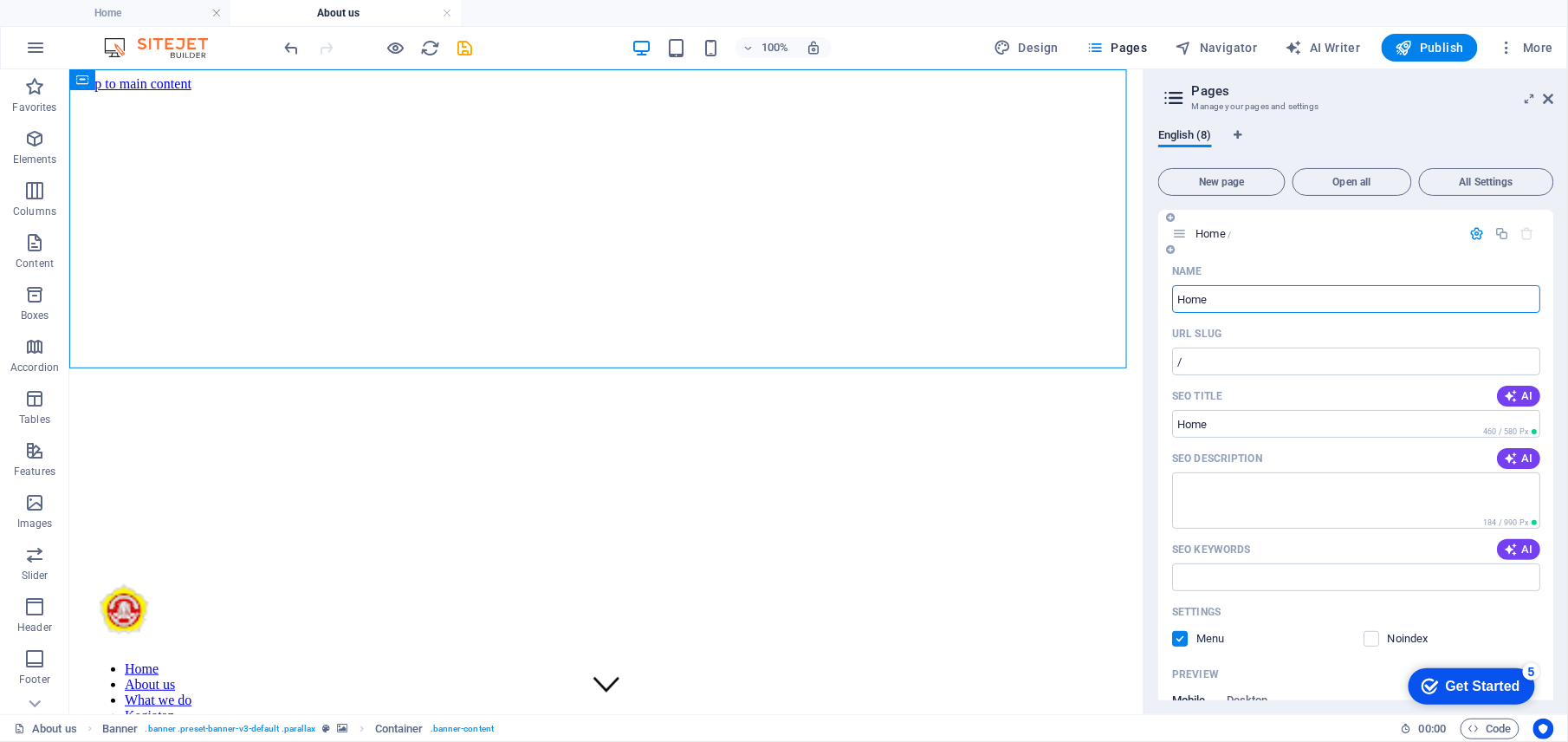
click at [1470, 237] on icon "button" at bounding box center [1477, 234] width 15 height 15
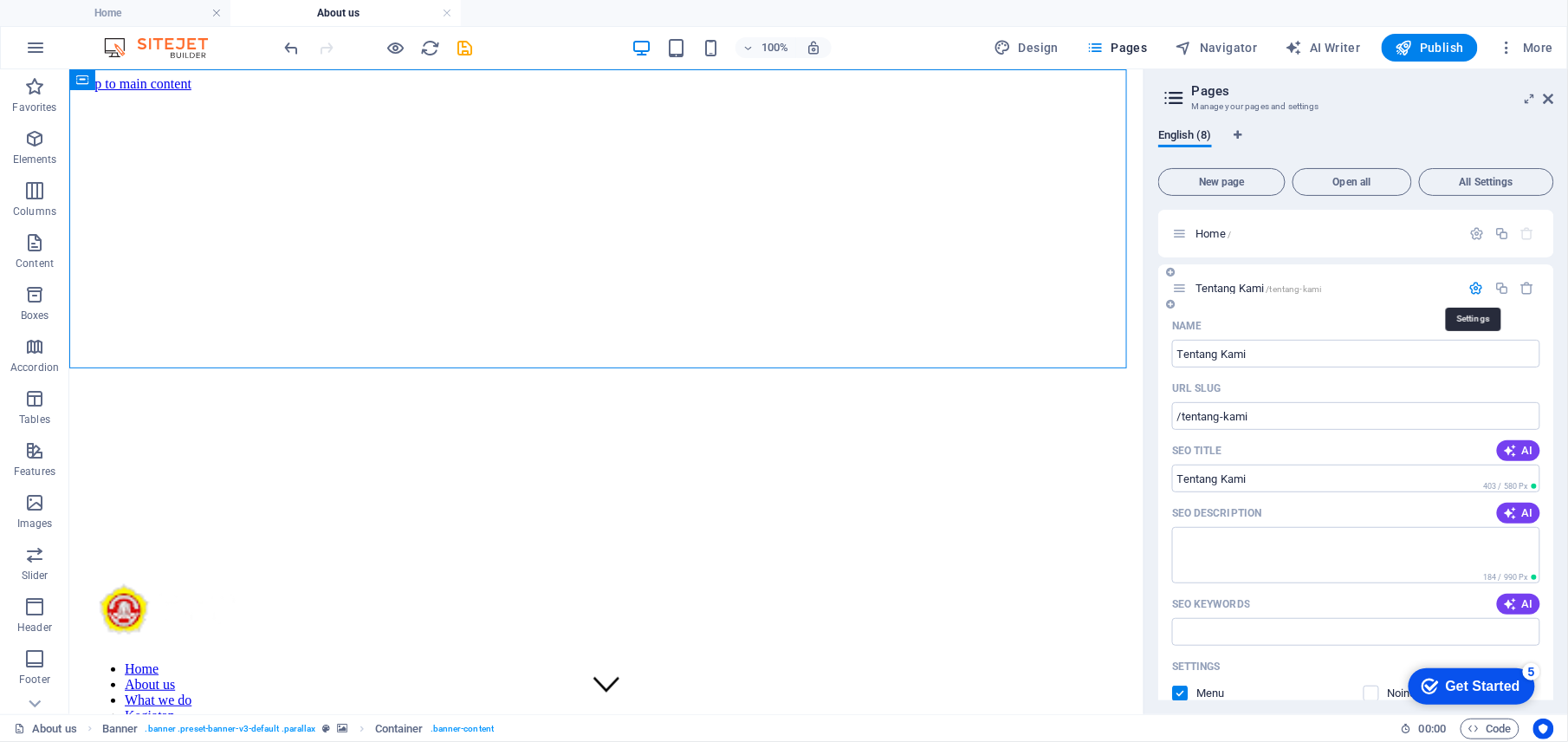
click at [1475, 289] on icon "button" at bounding box center [1477, 289] width 15 height 15
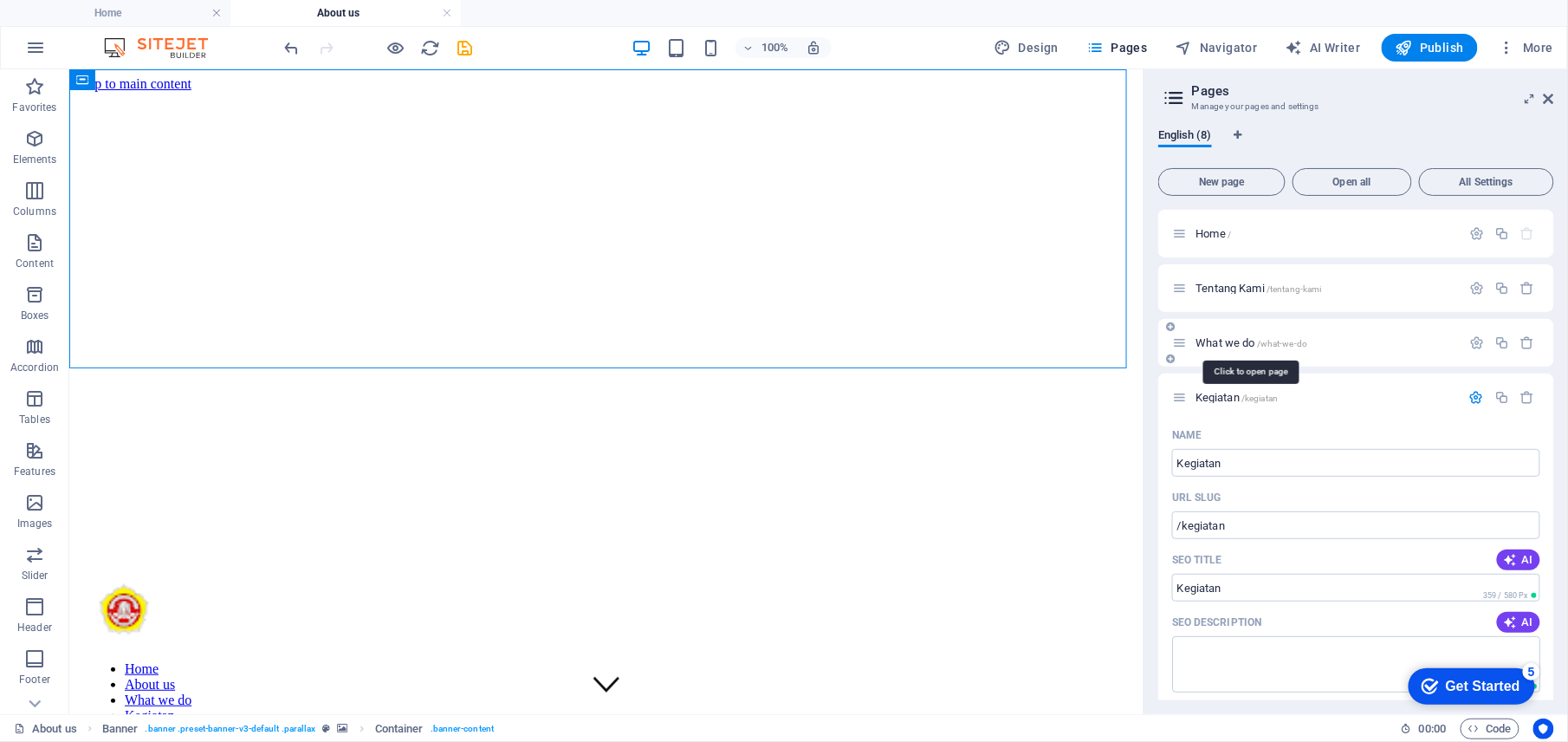
click at [1225, 344] on span "What we do /what-we-do" at bounding box center [1252, 343] width 112 height 13
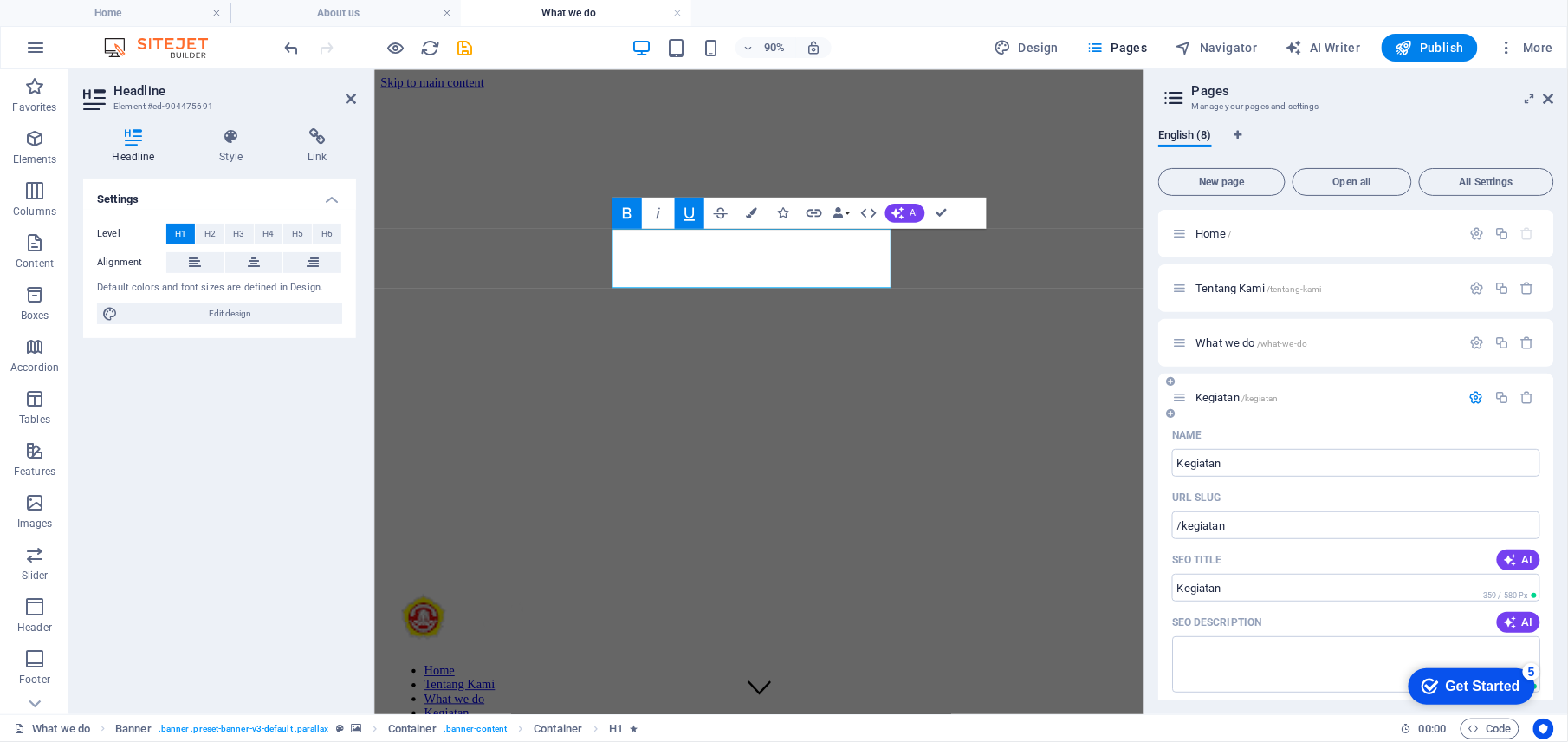
click at [1464, 397] on button "button" at bounding box center [1476, 398] width 25 height 15
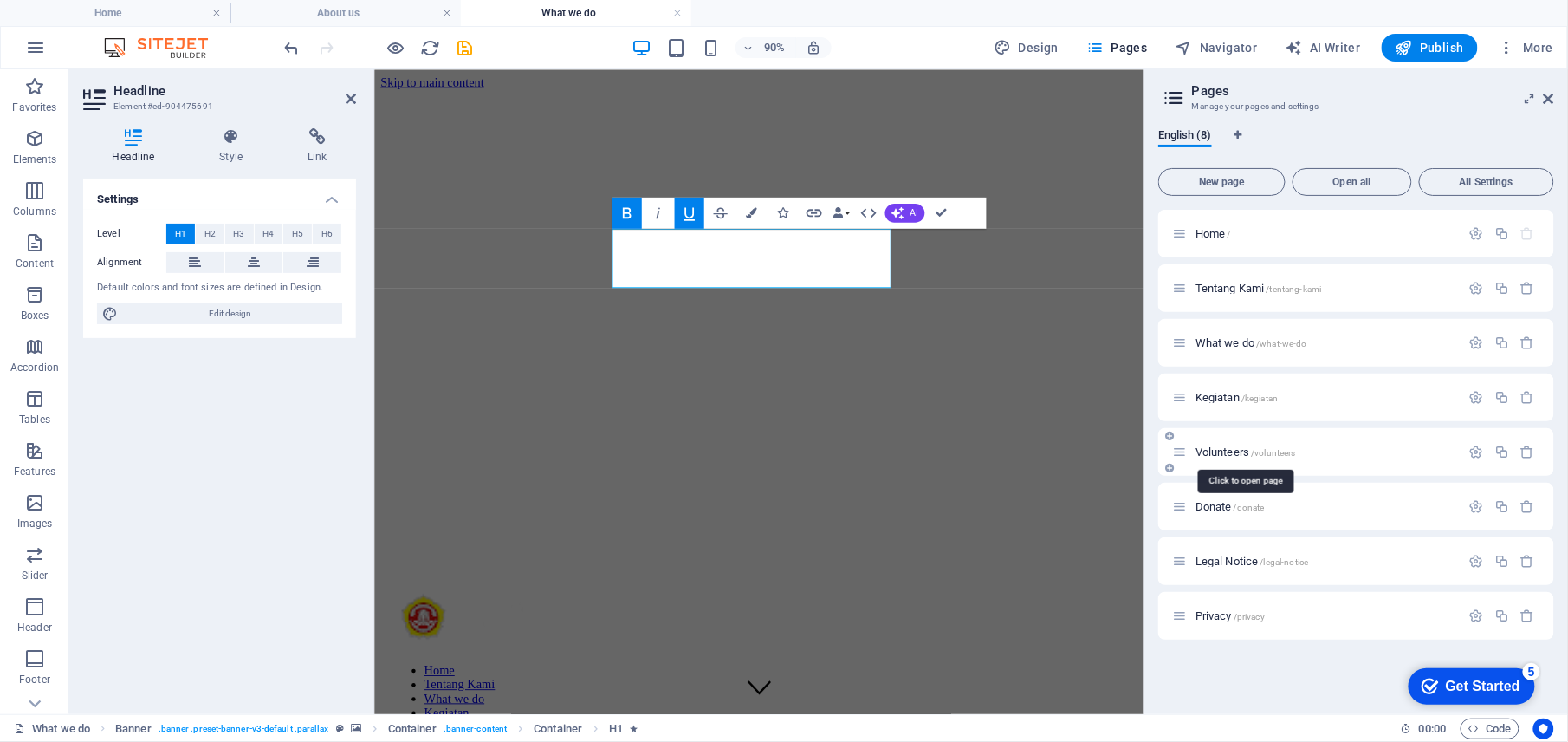
click at [1225, 448] on span "Volunteers /volunteers" at bounding box center [1246, 452] width 101 height 13
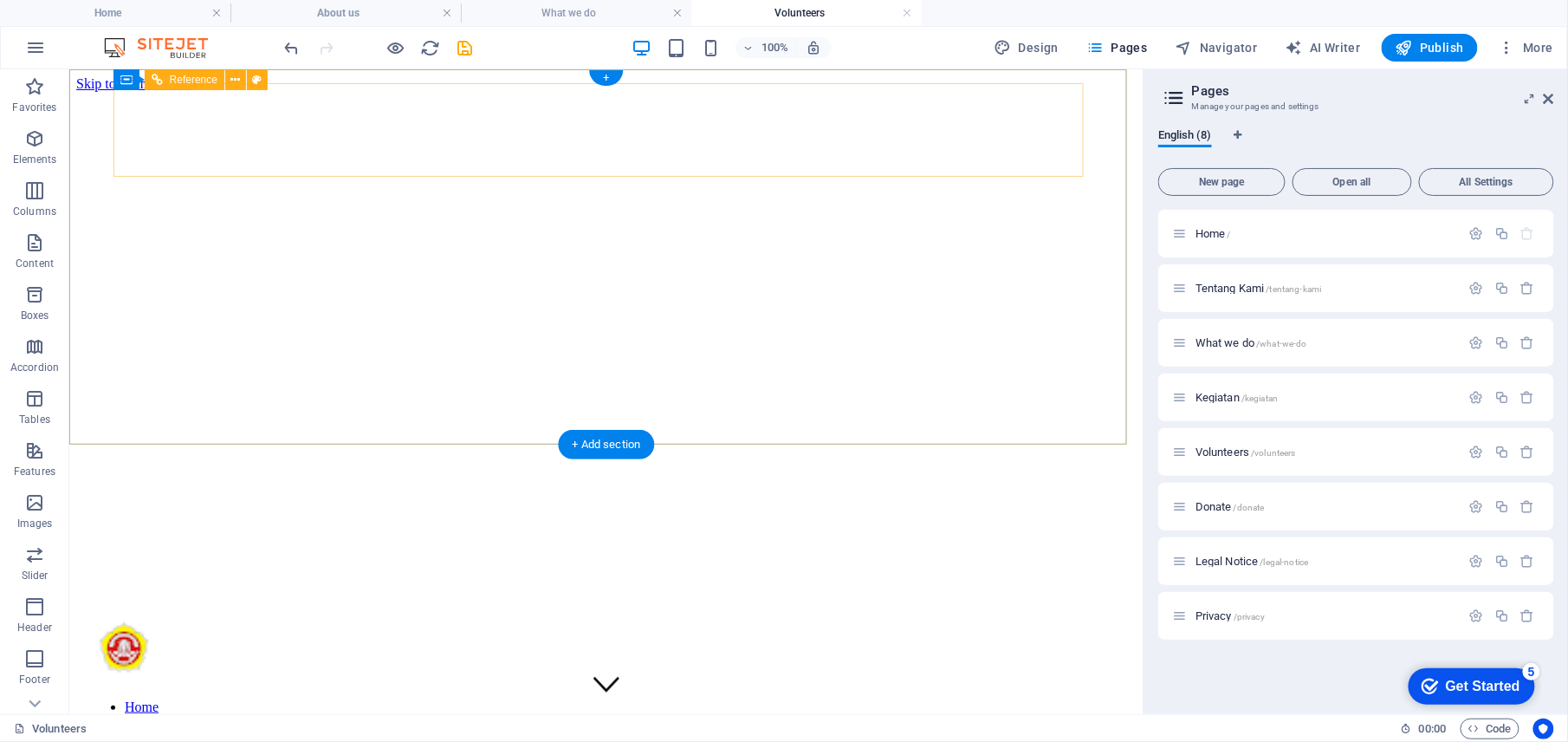
click at [1047, 698] on nav "Home Tentang Kami What we do [DEMOGRAPHIC_DATA] Volunteers Donate" at bounding box center [606, 745] width 1033 height 94
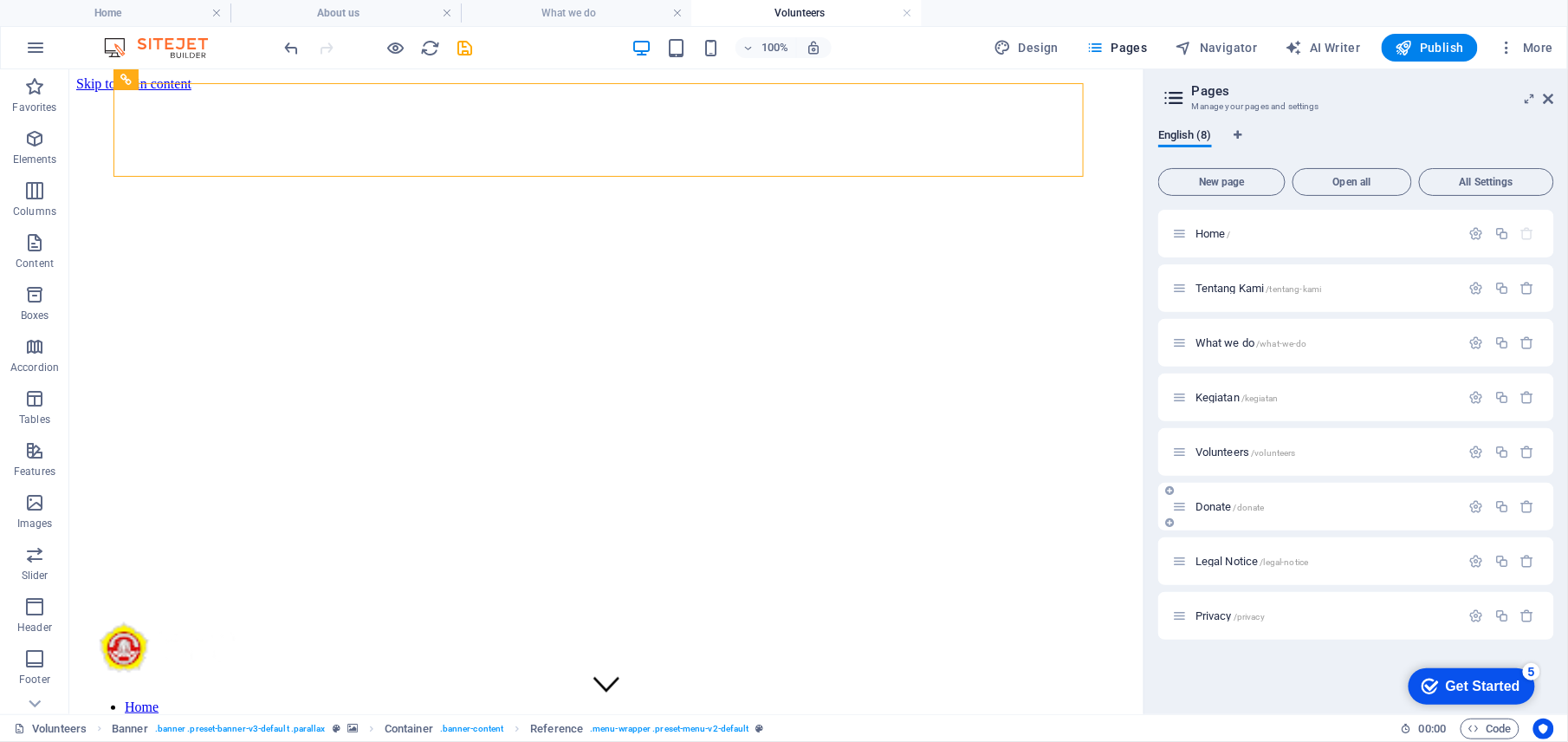
click at [1208, 515] on div "Donate /donate" at bounding box center [1317, 506] width 288 height 20
click at [1221, 505] on span "Donate /donate" at bounding box center [1230, 506] width 69 height 13
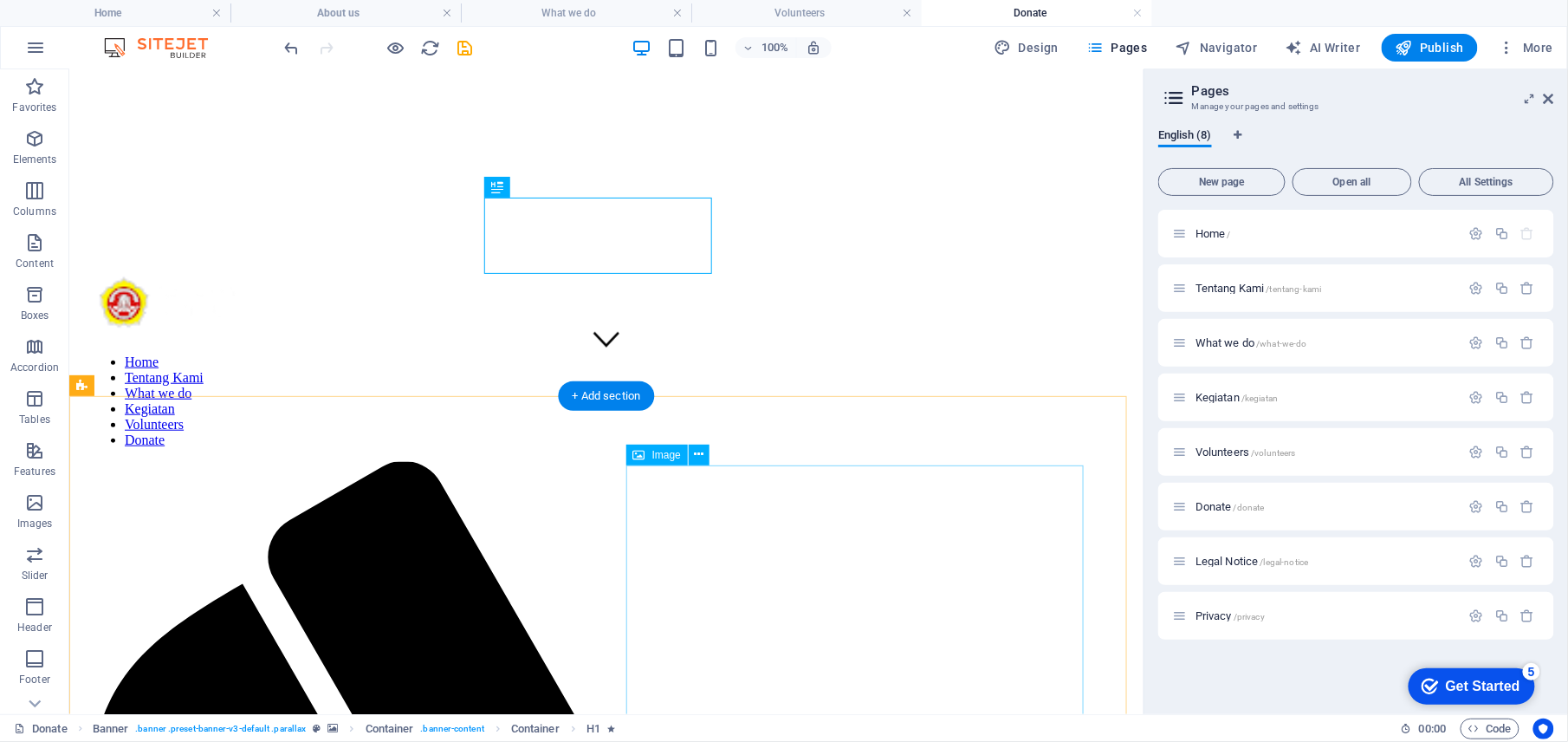
scroll to position [346, 0]
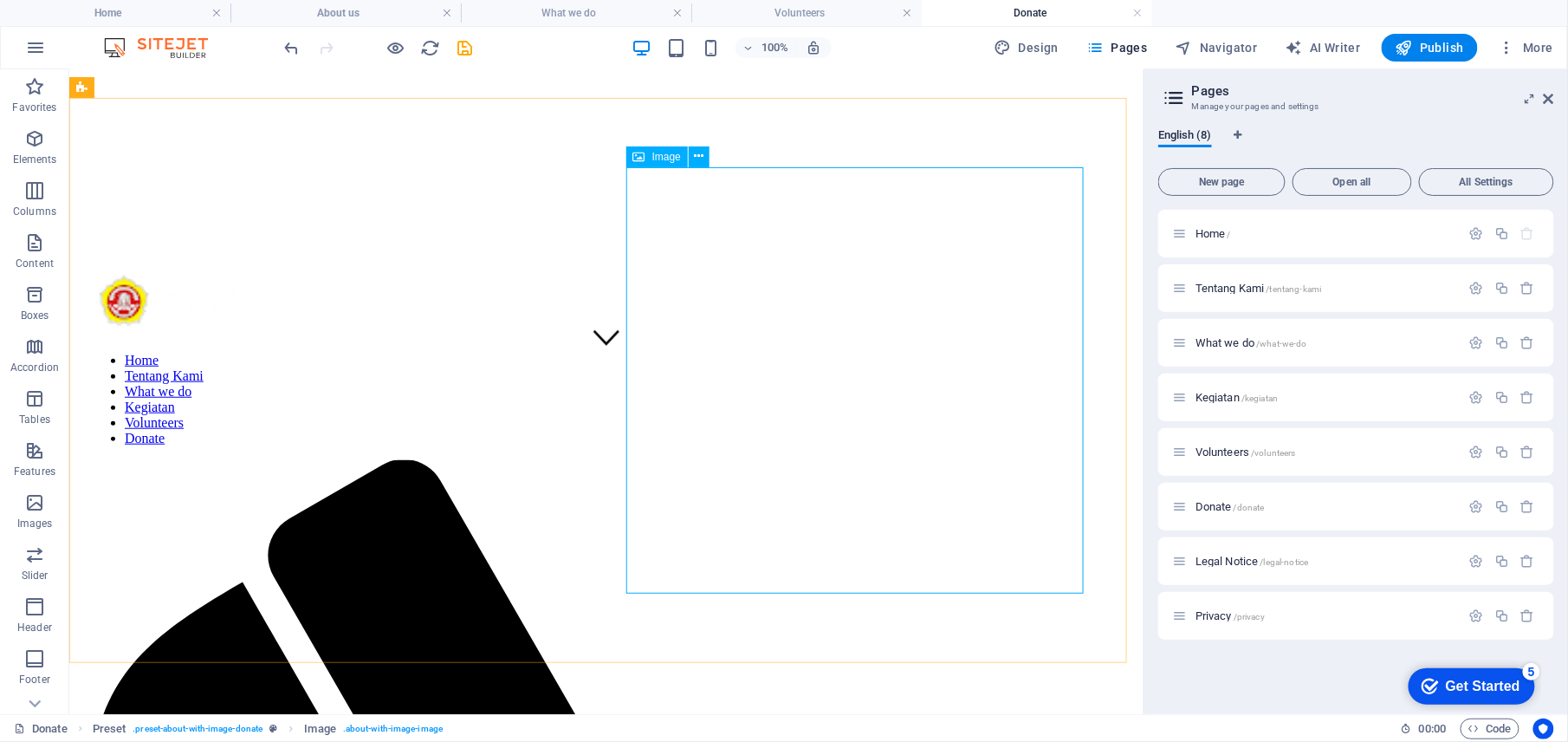
click at [647, 157] on div "Image" at bounding box center [657, 156] width 61 height 20
select select "%"
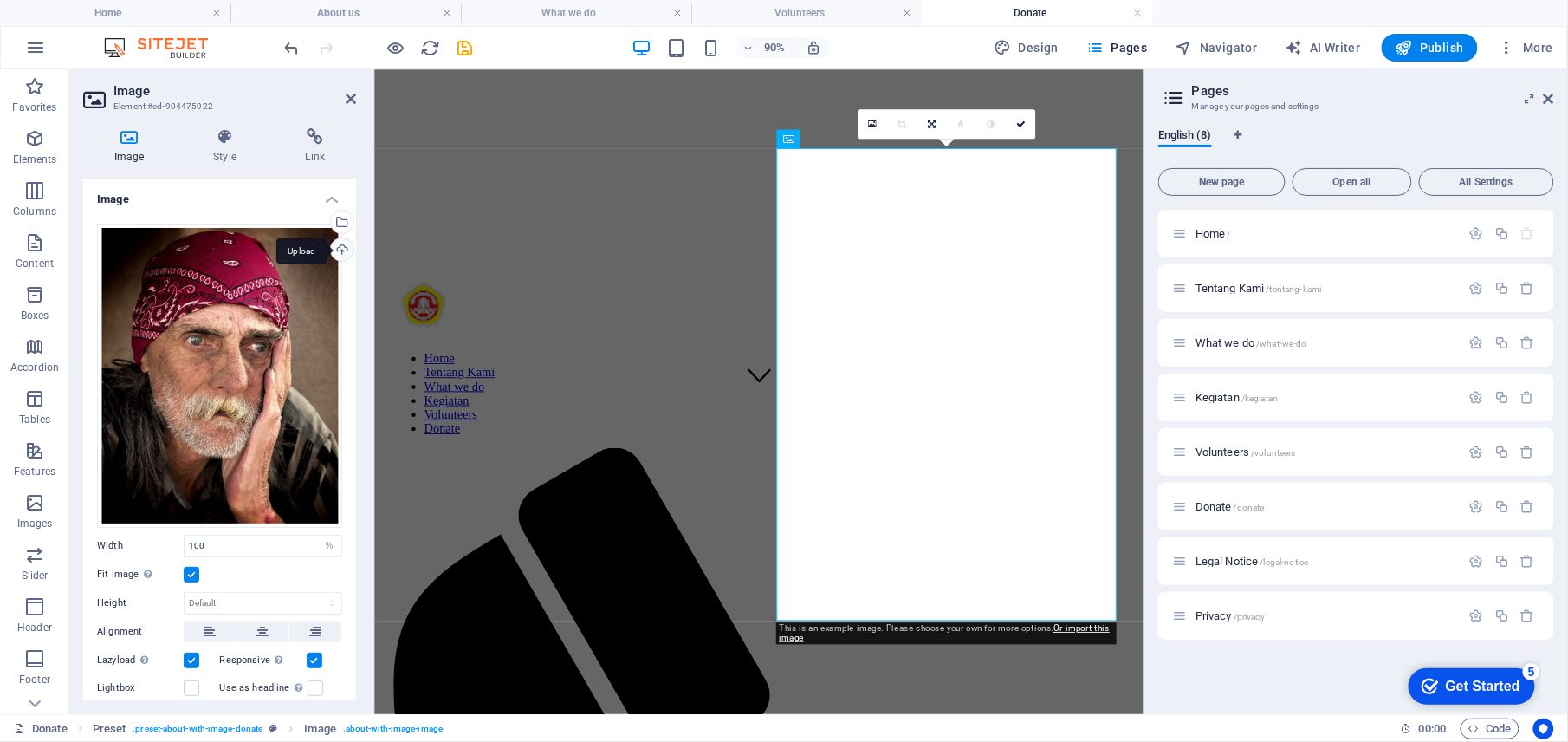
click at [342, 248] on div "Upload" at bounding box center [341, 251] width 26 height 26
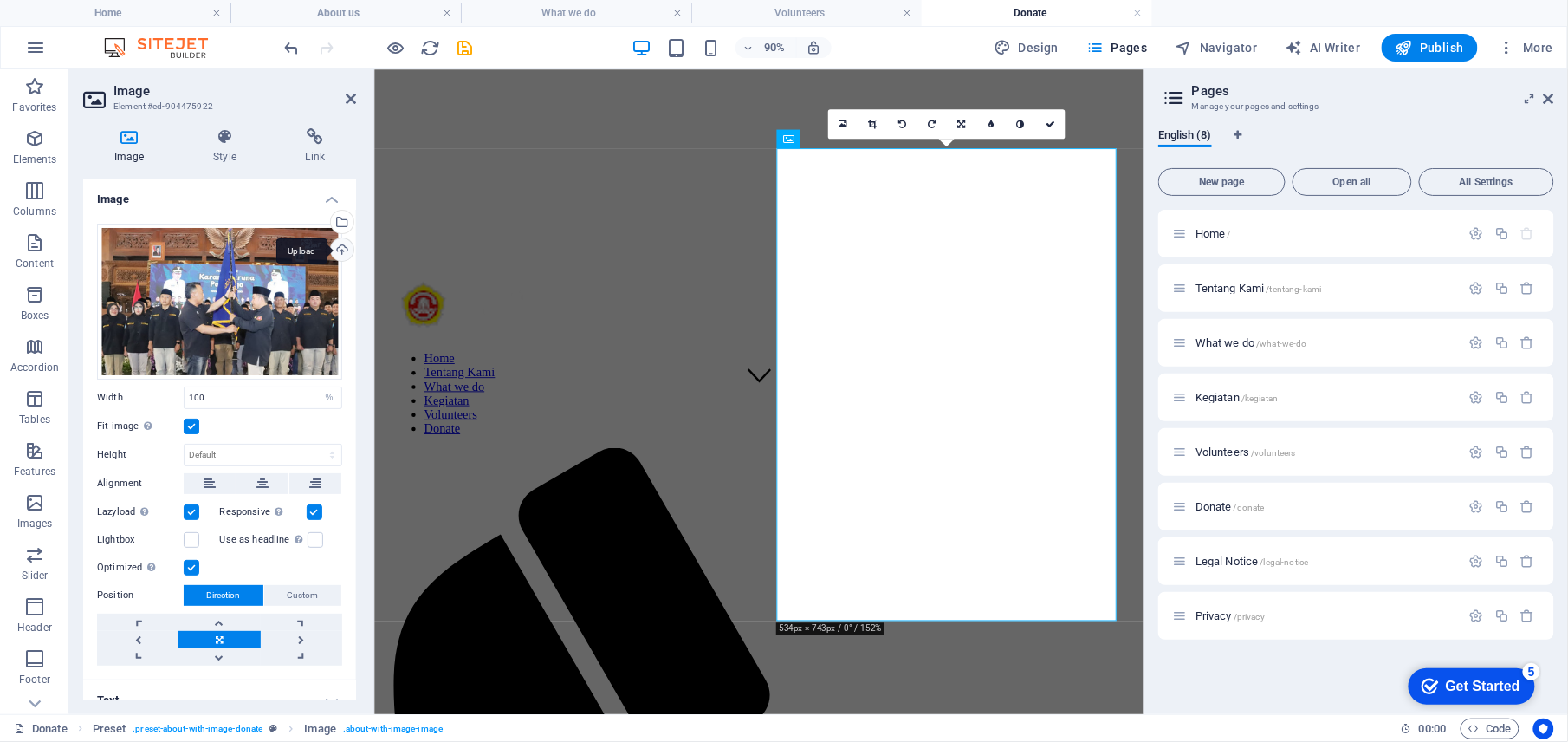
click at [338, 250] on div "Upload" at bounding box center [341, 251] width 26 height 26
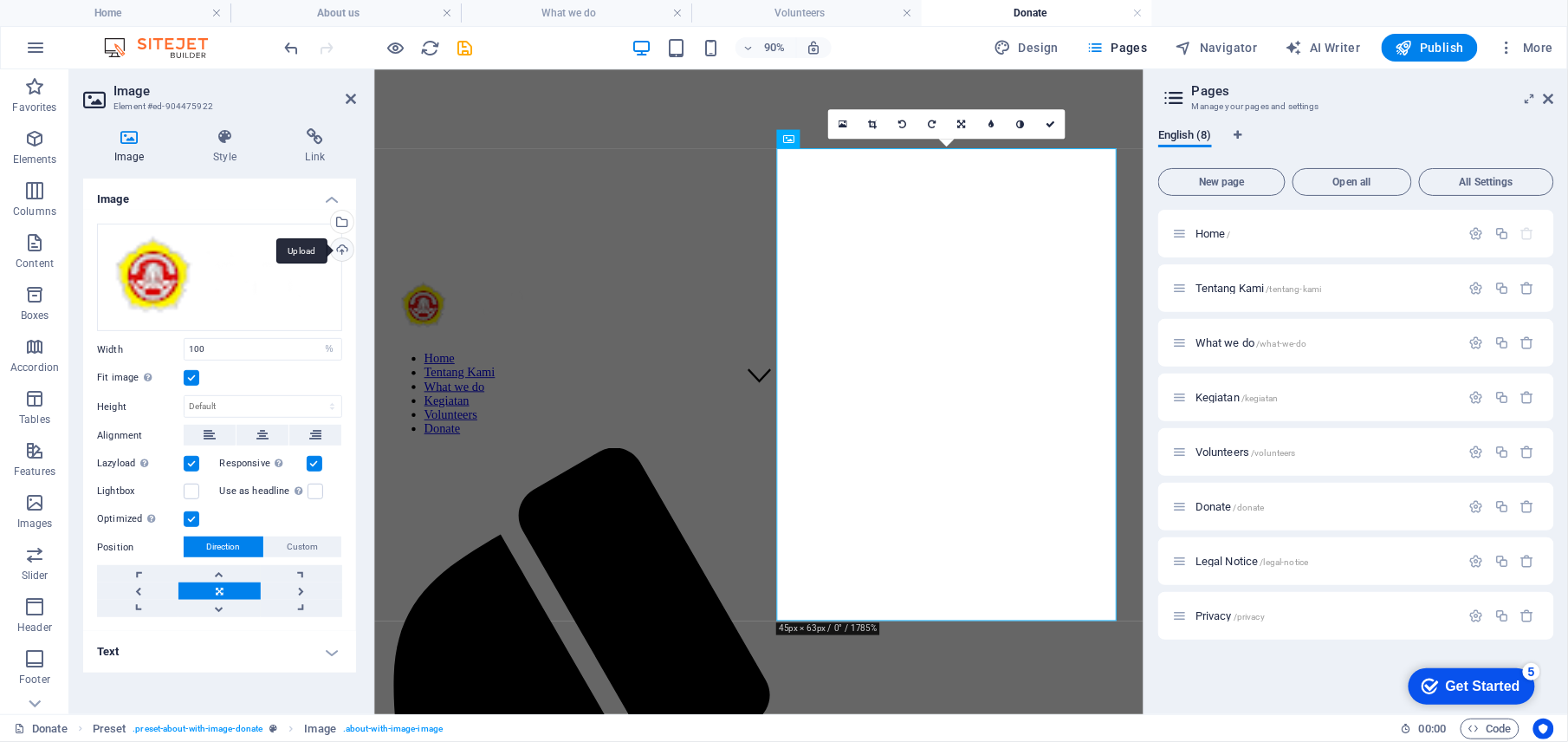
click at [337, 247] on div "Upload" at bounding box center [341, 251] width 26 height 26
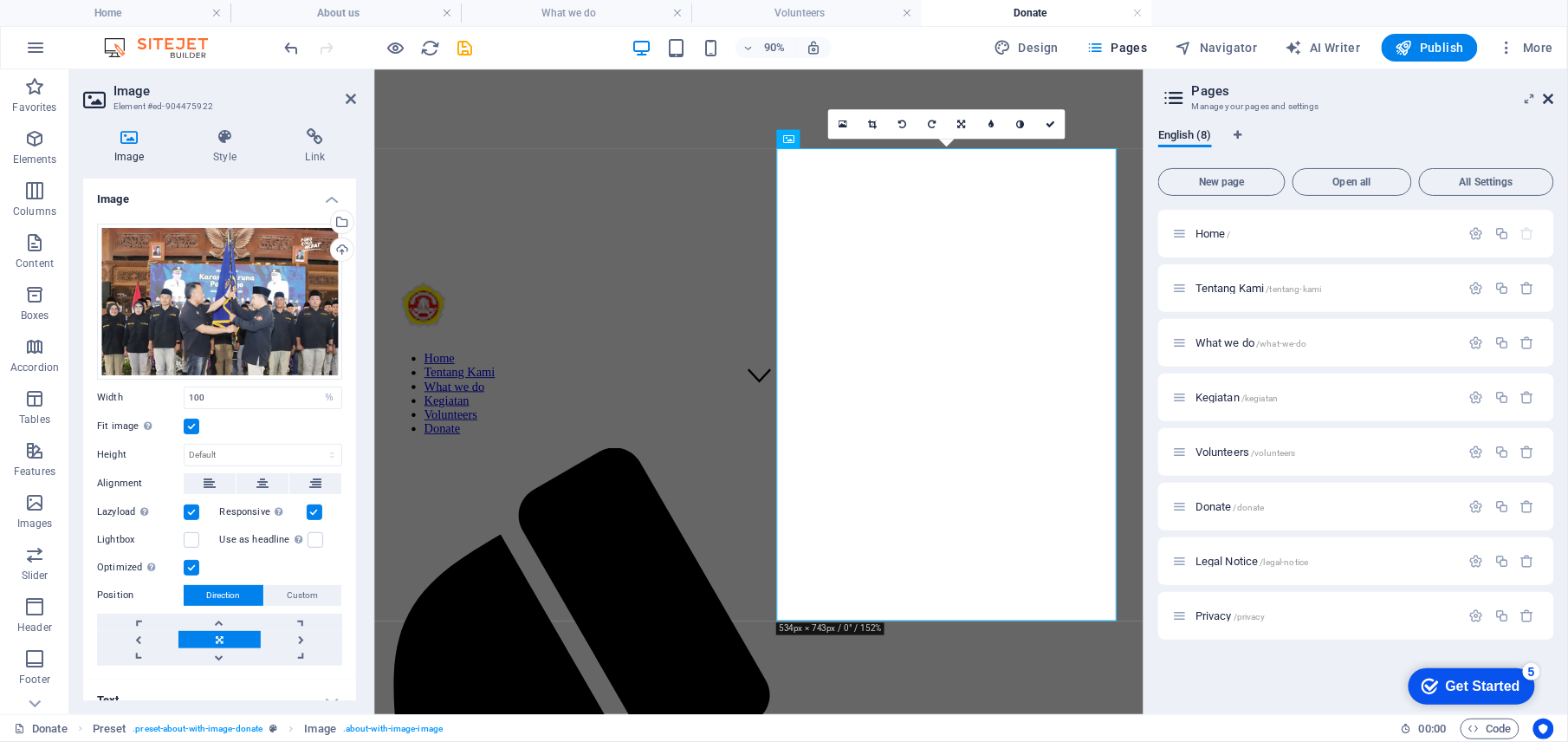
click at [1551, 98] on icon at bounding box center [1548, 99] width 10 height 14
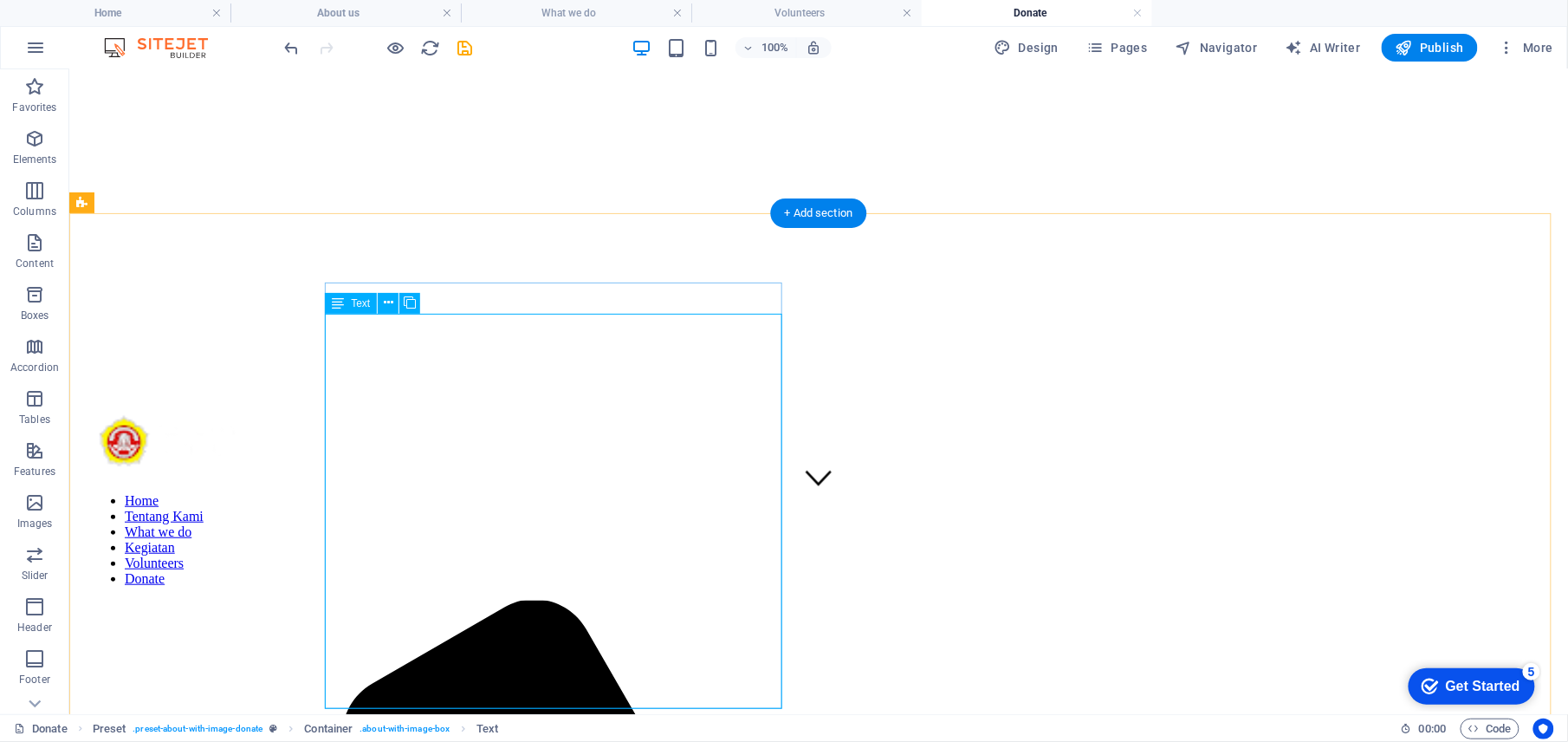
scroll to position [0, 0]
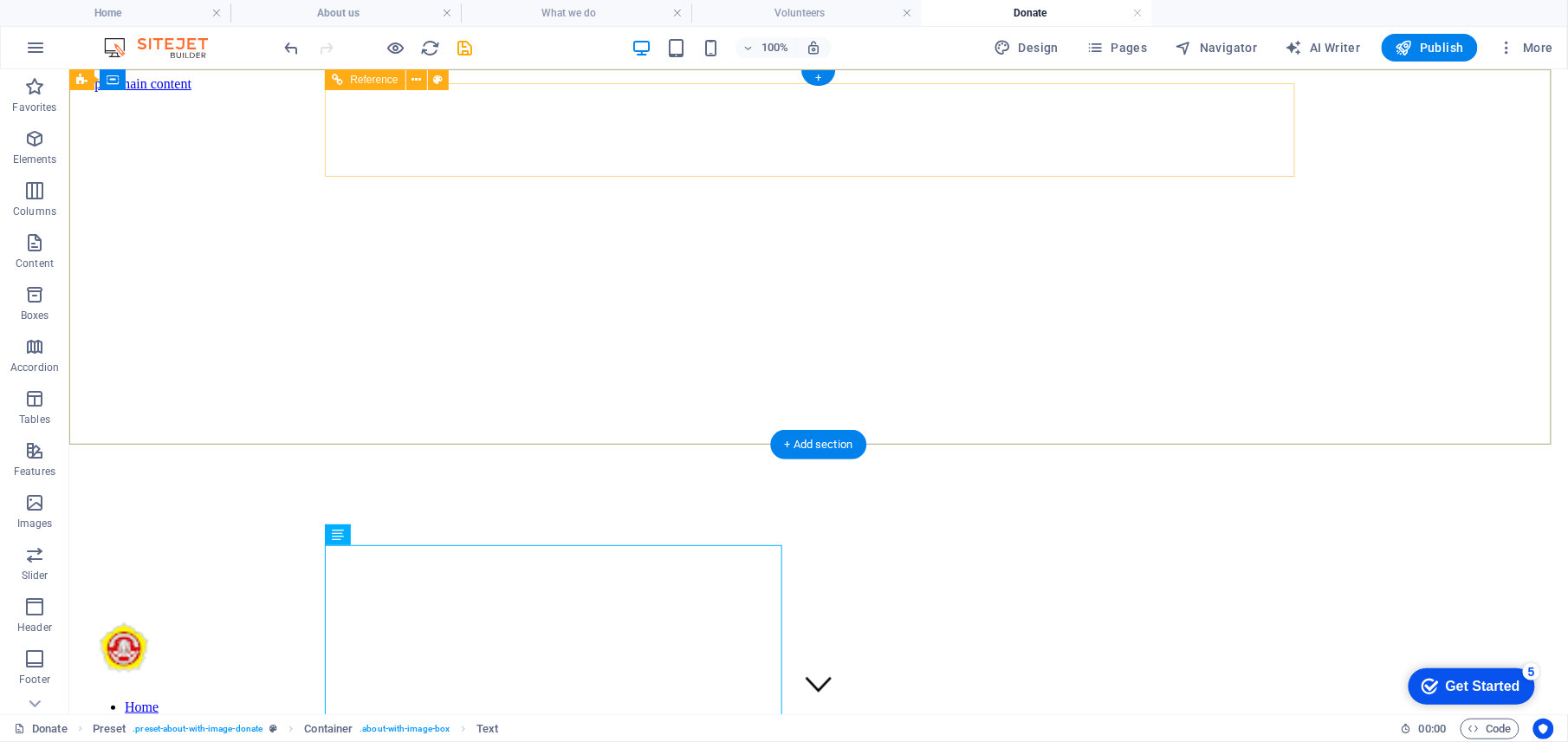
click at [720, 698] on nav "Home Tentang Kami What we do [DEMOGRAPHIC_DATA] Volunteers Donate" at bounding box center [818, 745] width 1457 height 94
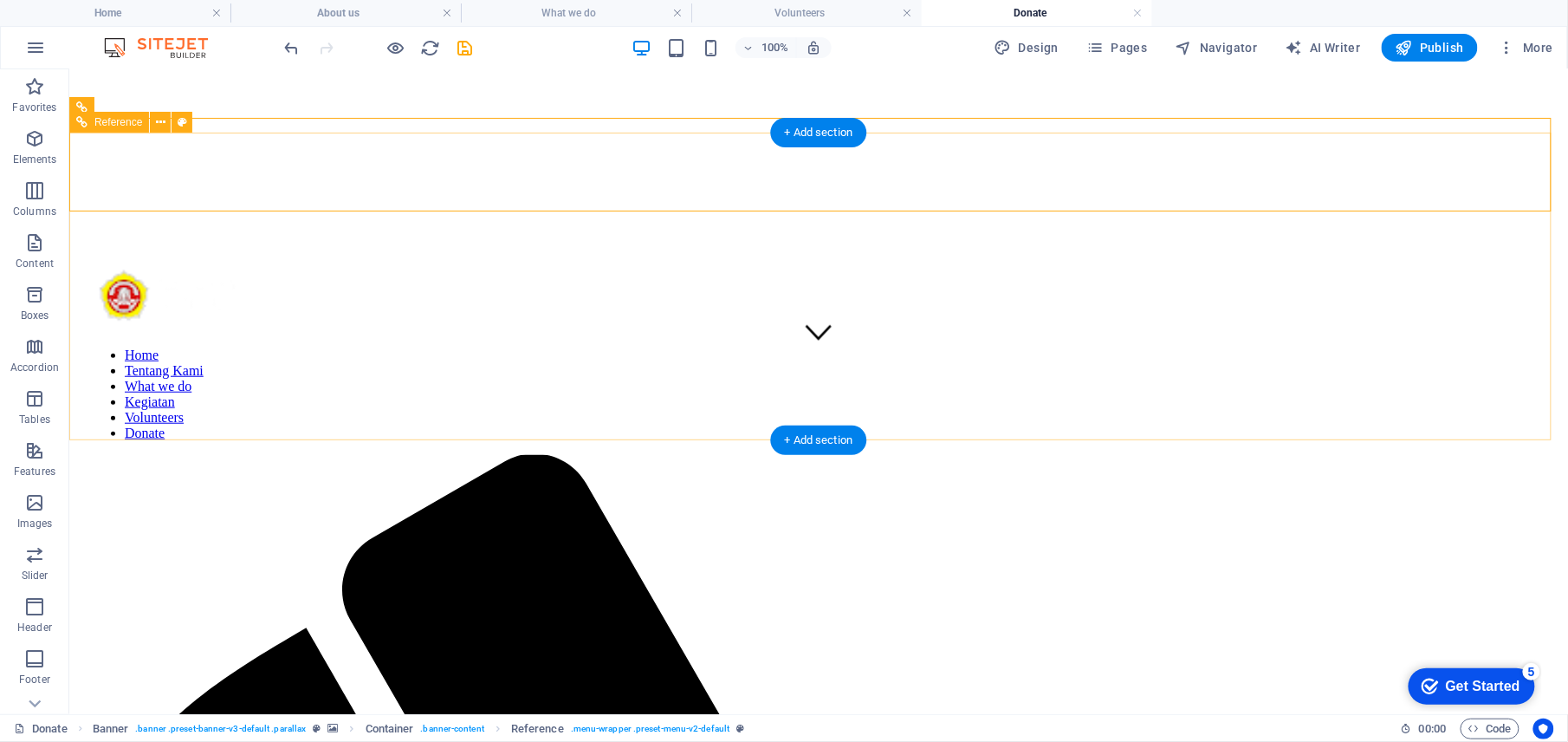
scroll to position [347, 0]
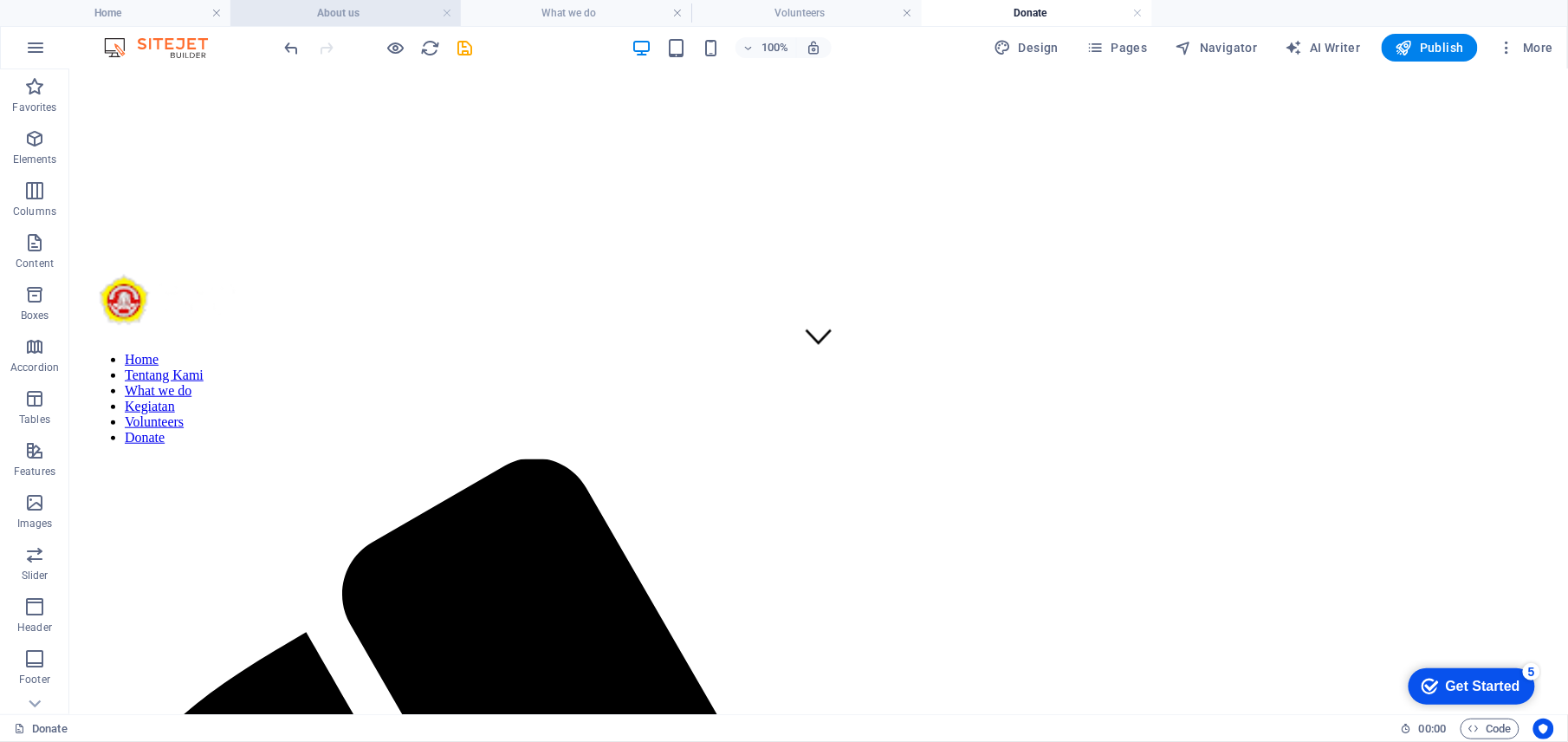
click at [350, 19] on h4 "About us" at bounding box center [346, 13] width 231 height 19
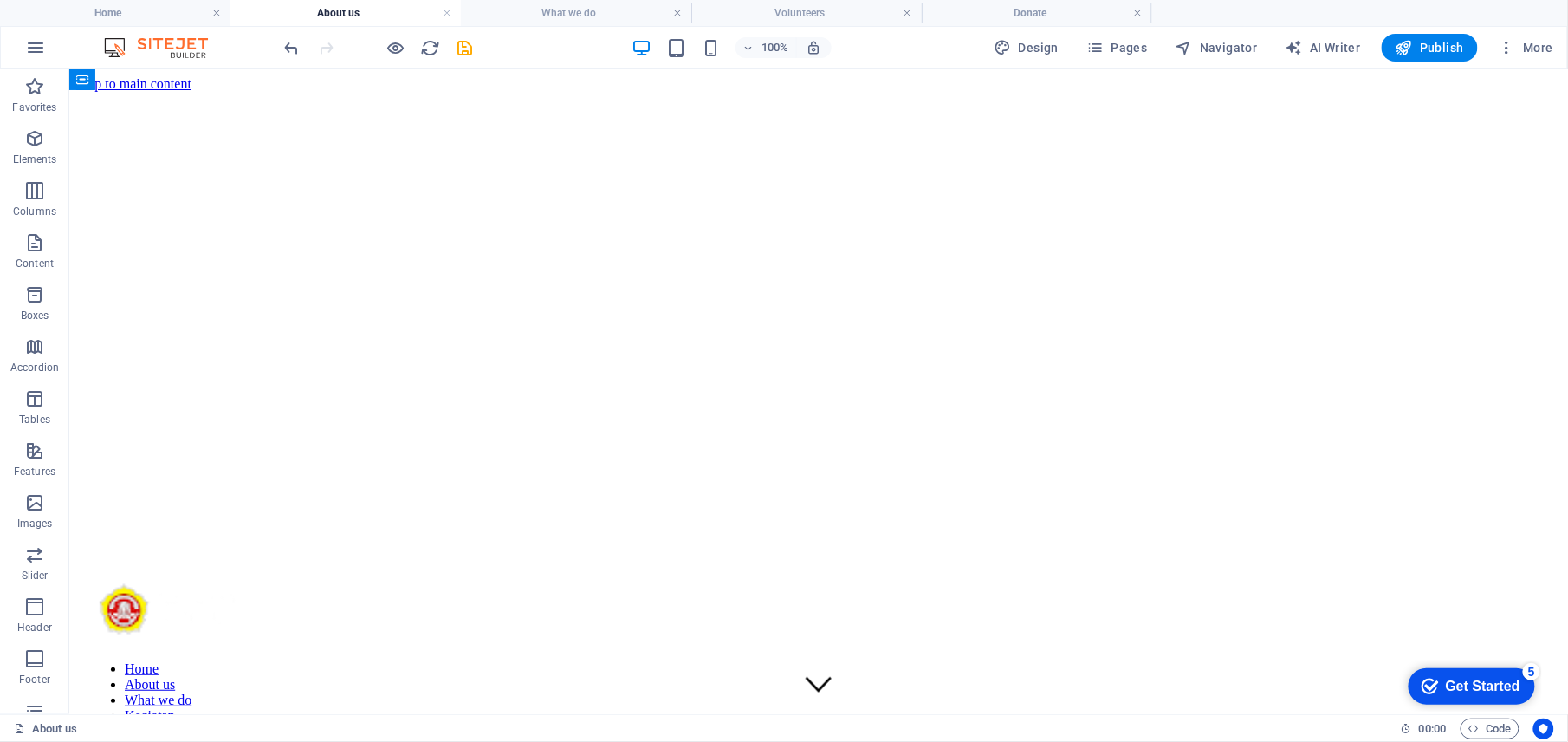
scroll to position [0, 0]
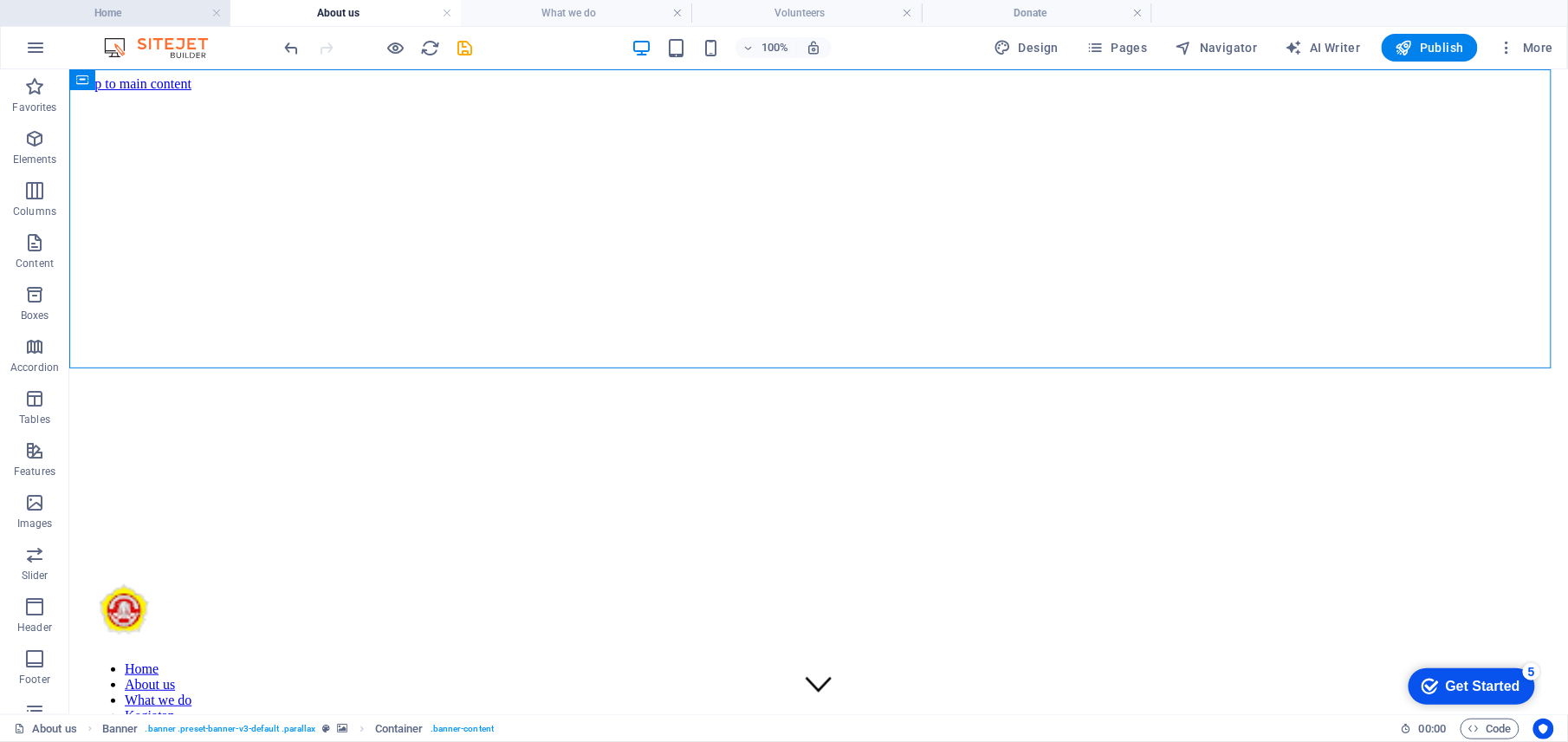
click at [147, 10] on h4 "Home" at bounding box center [115, 13] width 231 height 19
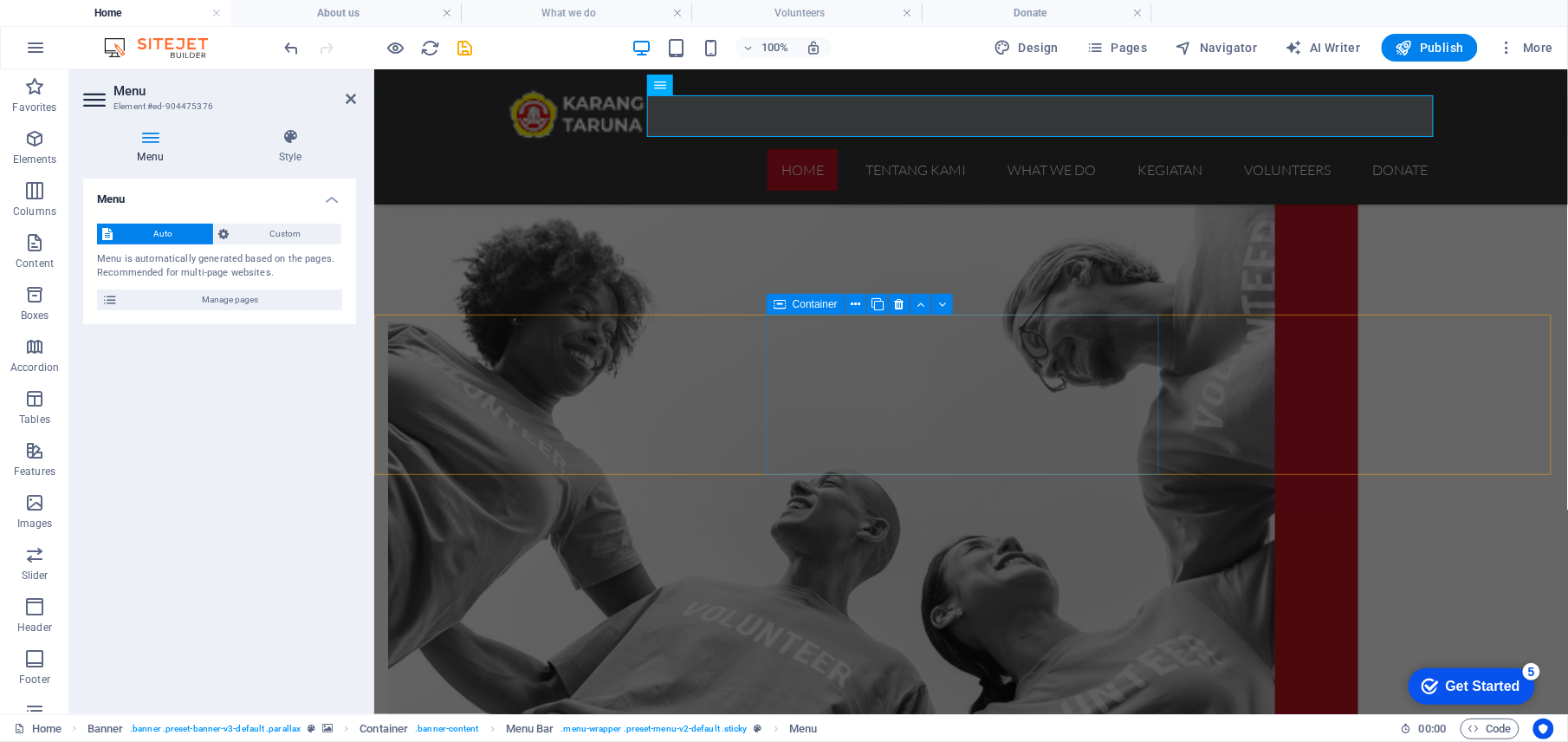
scroll to position [694, 0]
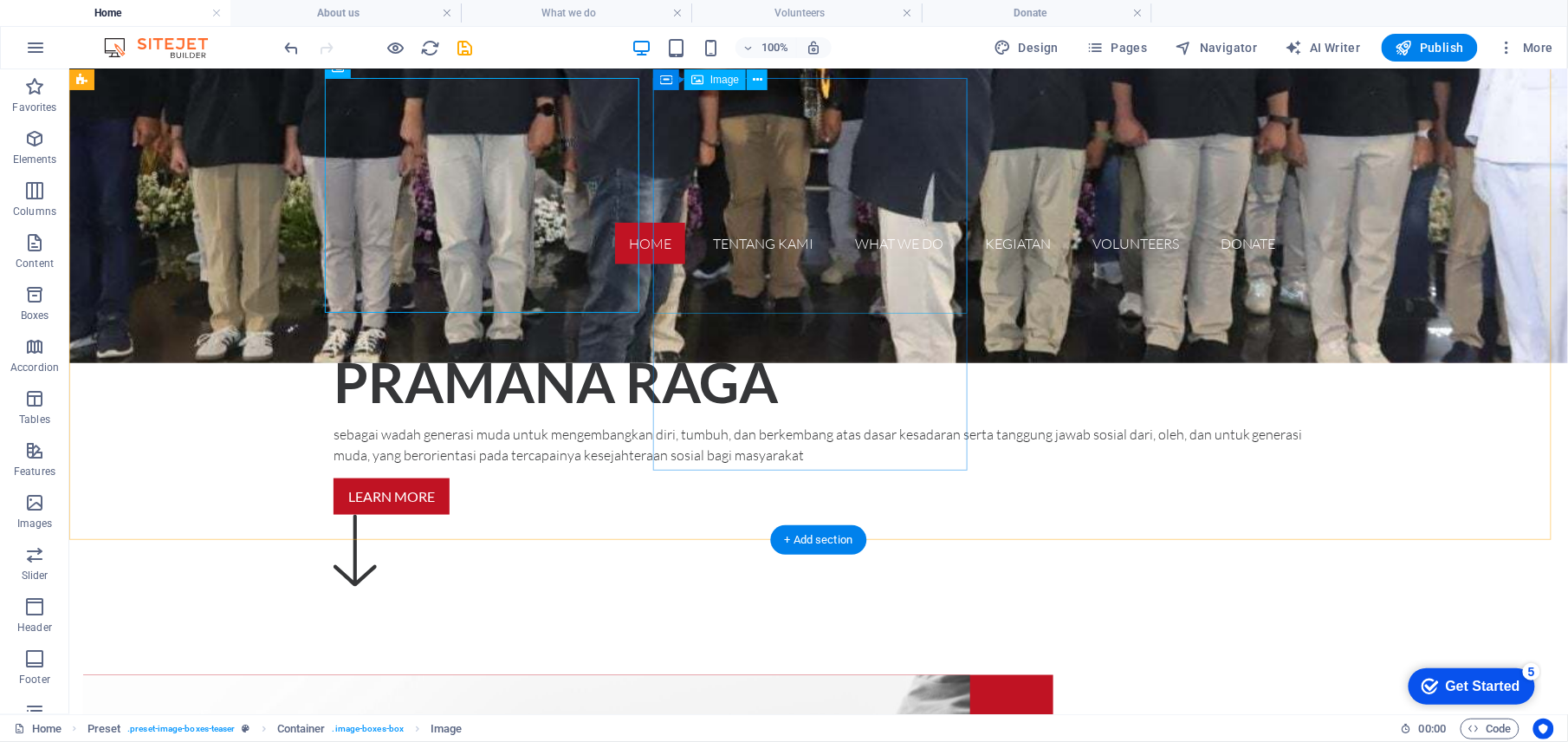
scroll to position [462, 0]
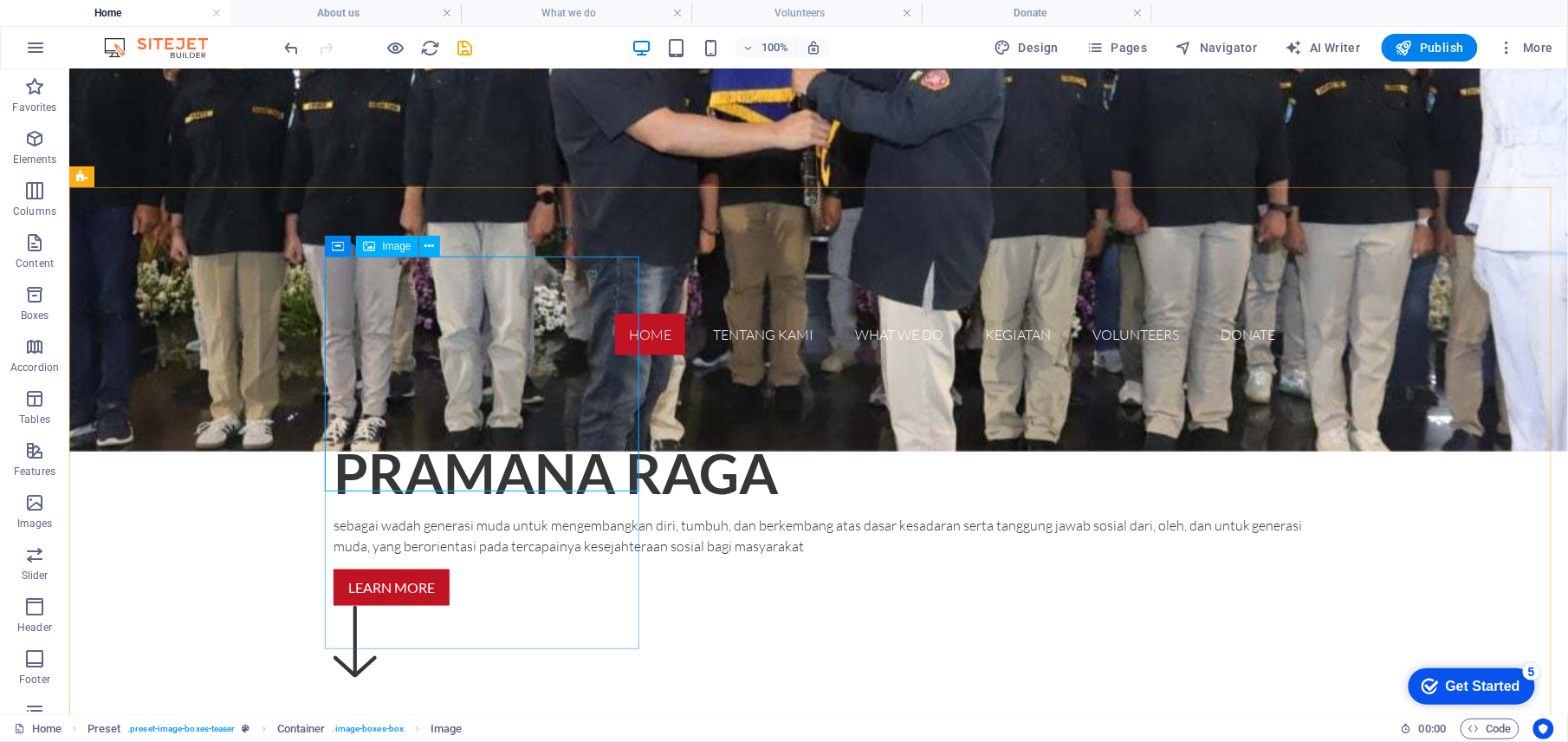
click at [386, 250] on span "Image" at bounding box center [396, 246] width 29 height 10
click at [382, 244] on span "Image" at bounding box center [396, 246] width 29 height 10
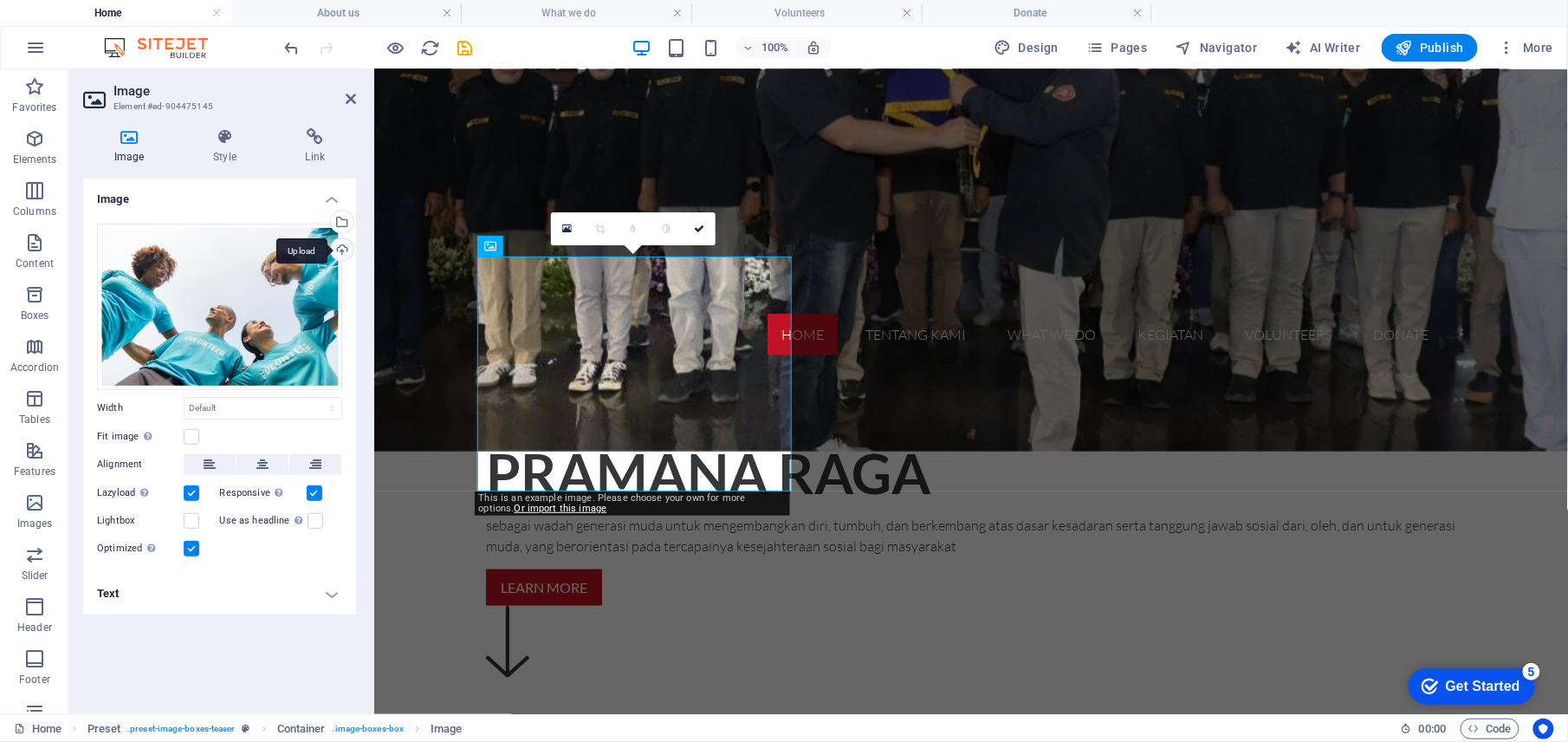
click at [342, 250] on div "Upload" at bounding box center [341, 251] width 26 height 26
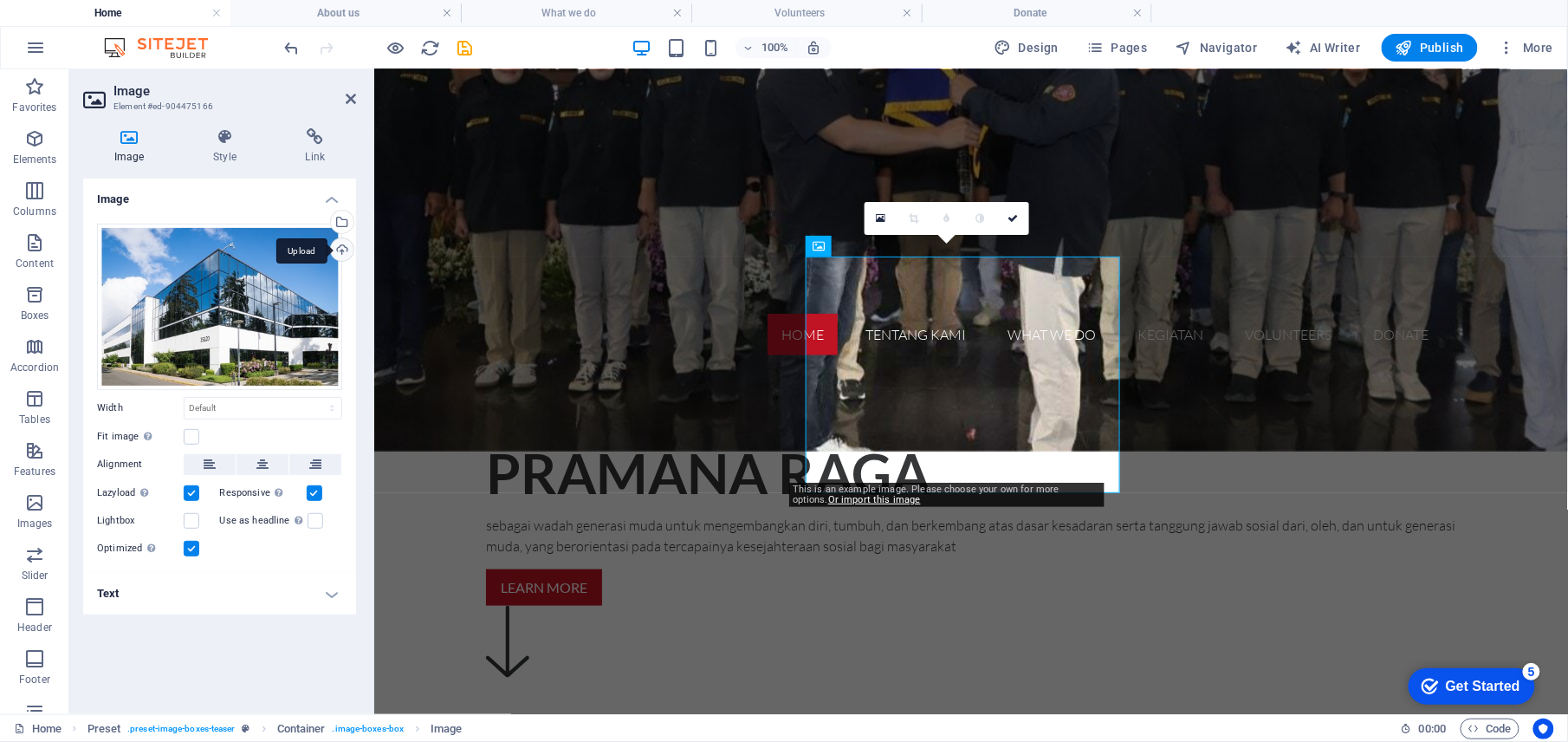
click at [341, 250] on div "Upload" at bounding box center [341, 251] width 26 height 26
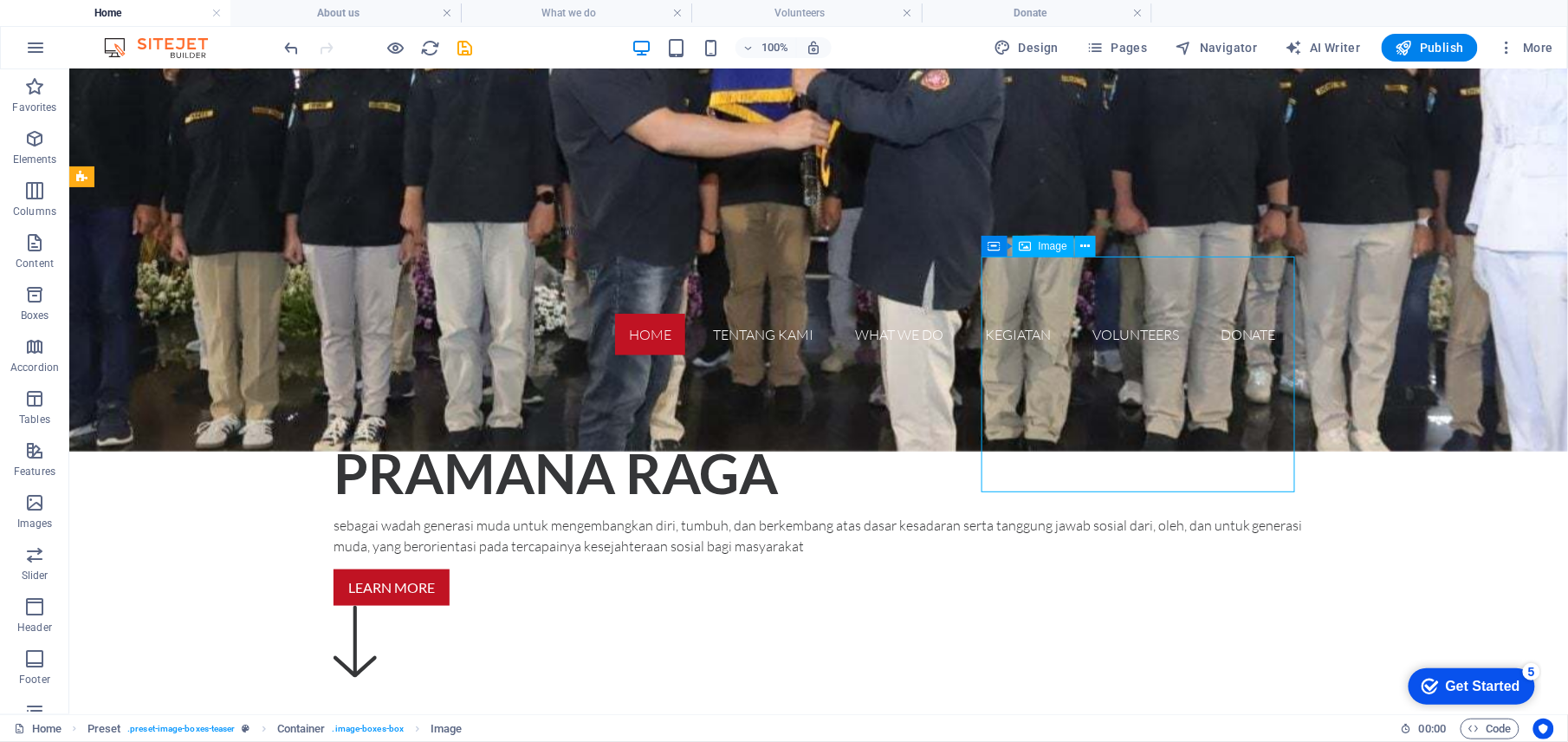
click at [1040, 243] on span "Image" at bounding box center [1052, 246] width 29 height 10
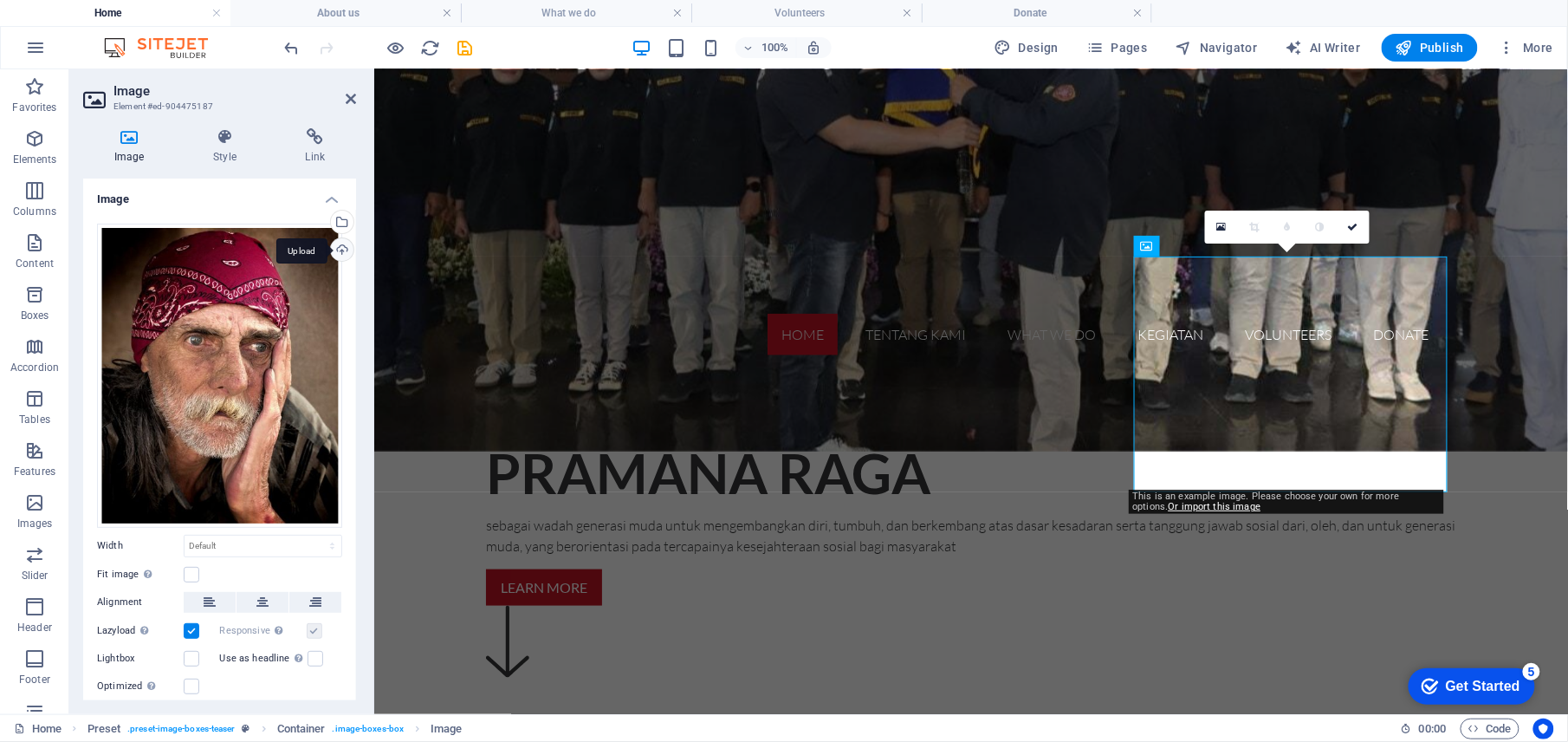
click at [337, 247] on div "Upload" at bounding box center [341, 251] width 26 height 26
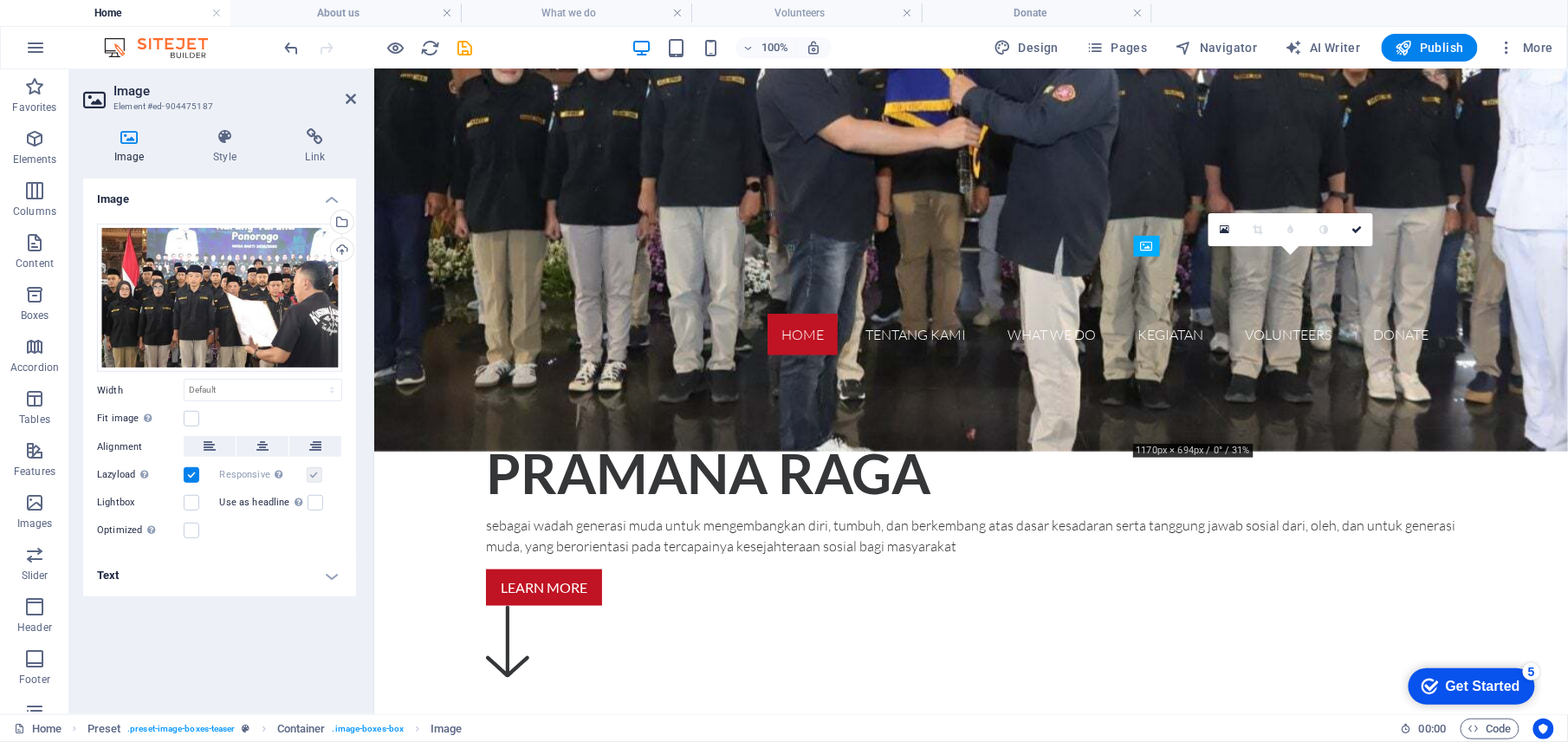
drag, startPoint x: 1309, startPoint y: 392, endPoint x: 1313, endPoint y: 444, distance: 52.2
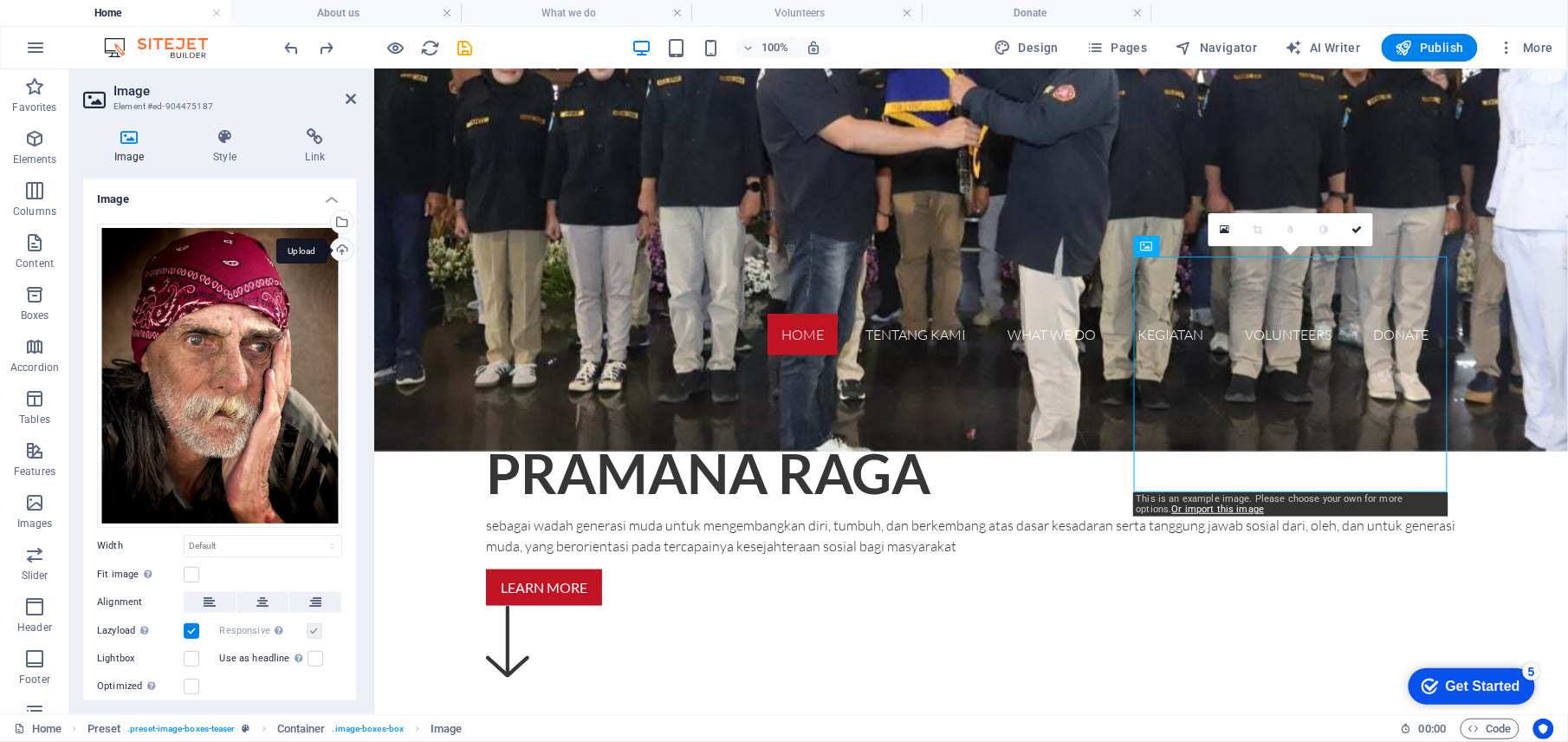
click at [341, 253] on div "Upload" at bounding box center [341, 251] width 26 height 26
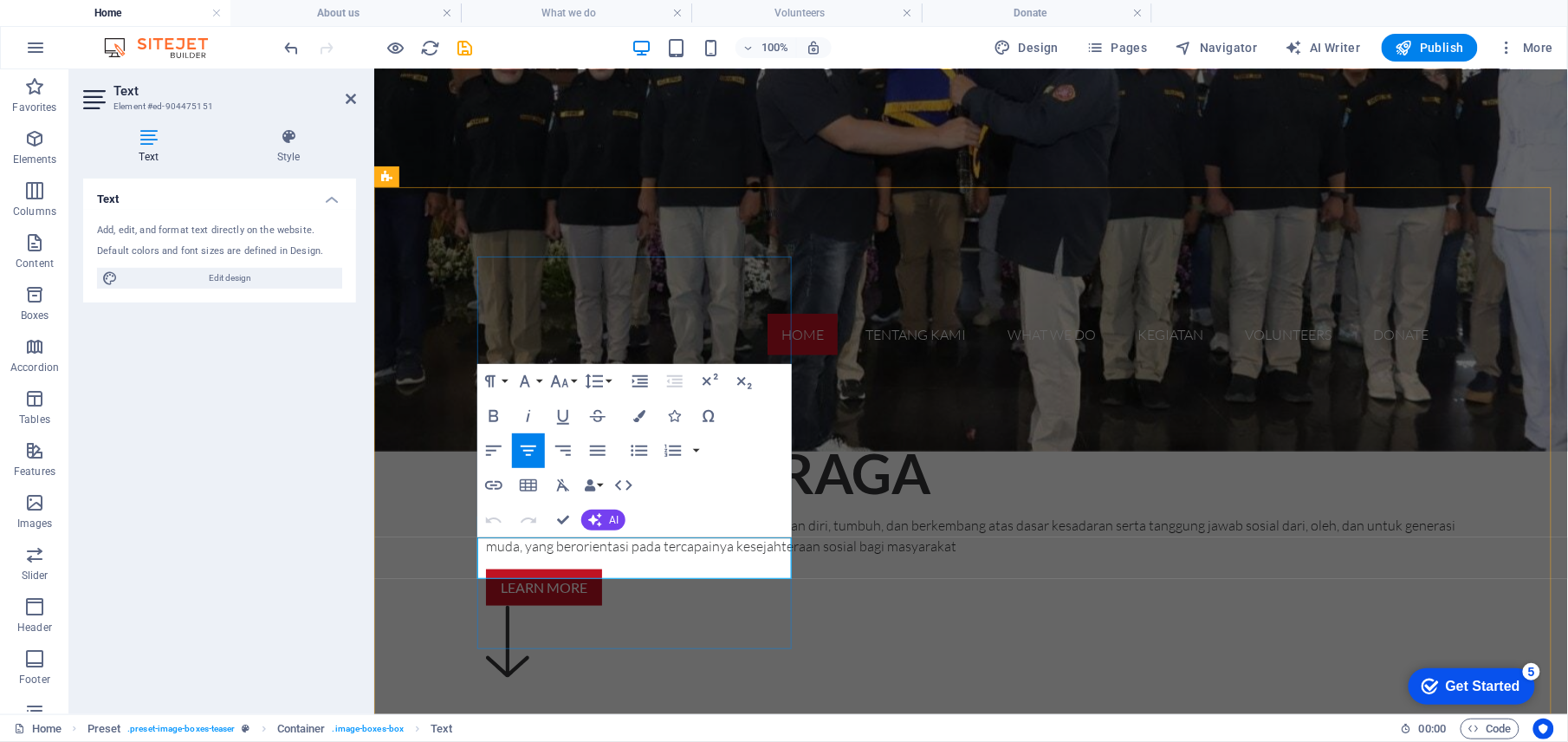
drag, startPoint x: 741, startPoint y: 570, endPoint x: 506, endPoint y: 555, distance: 235.5
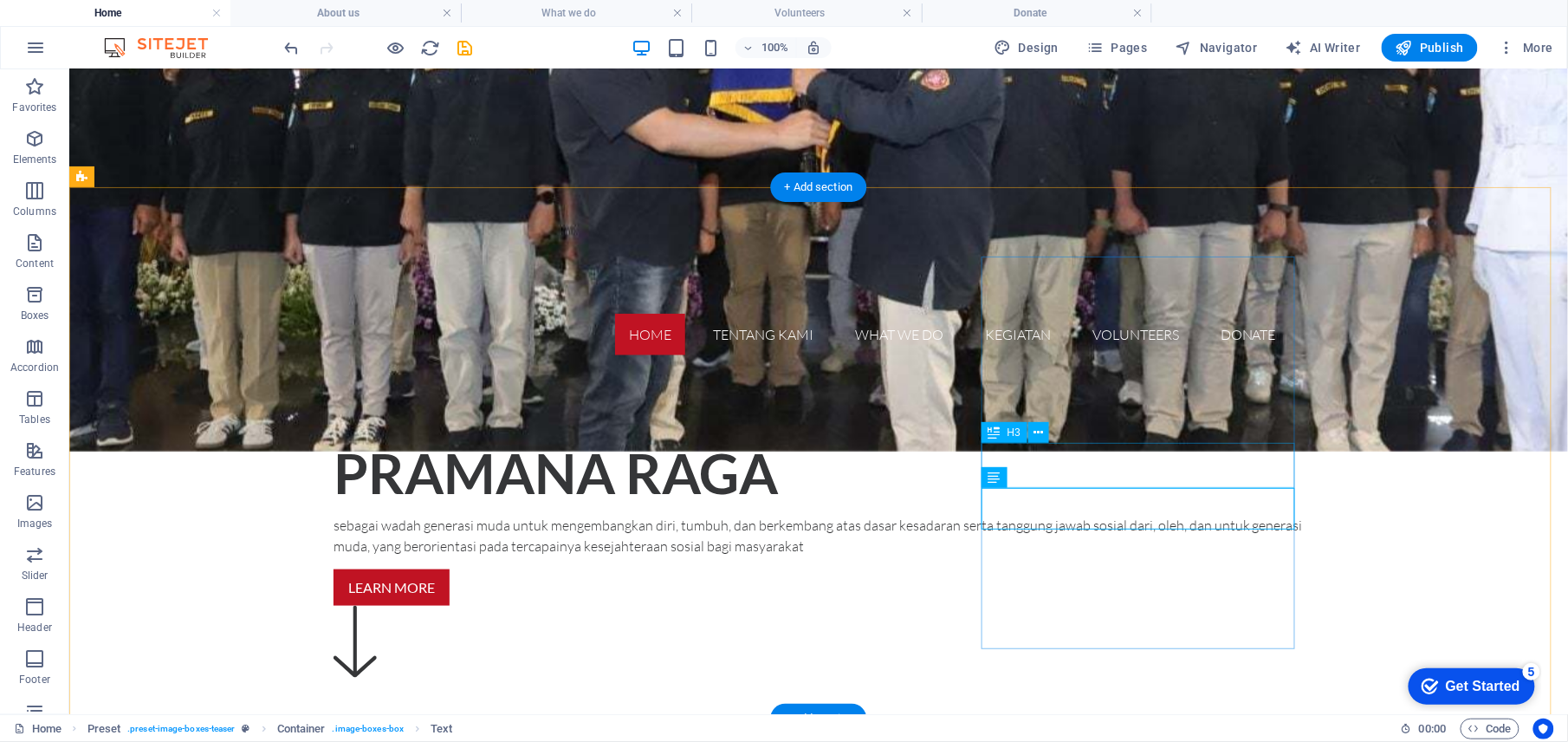
drag, startPoint x: 1169, startPoint y: 479, endPoint x: 864, endPoint y: 478, distance: 305.0
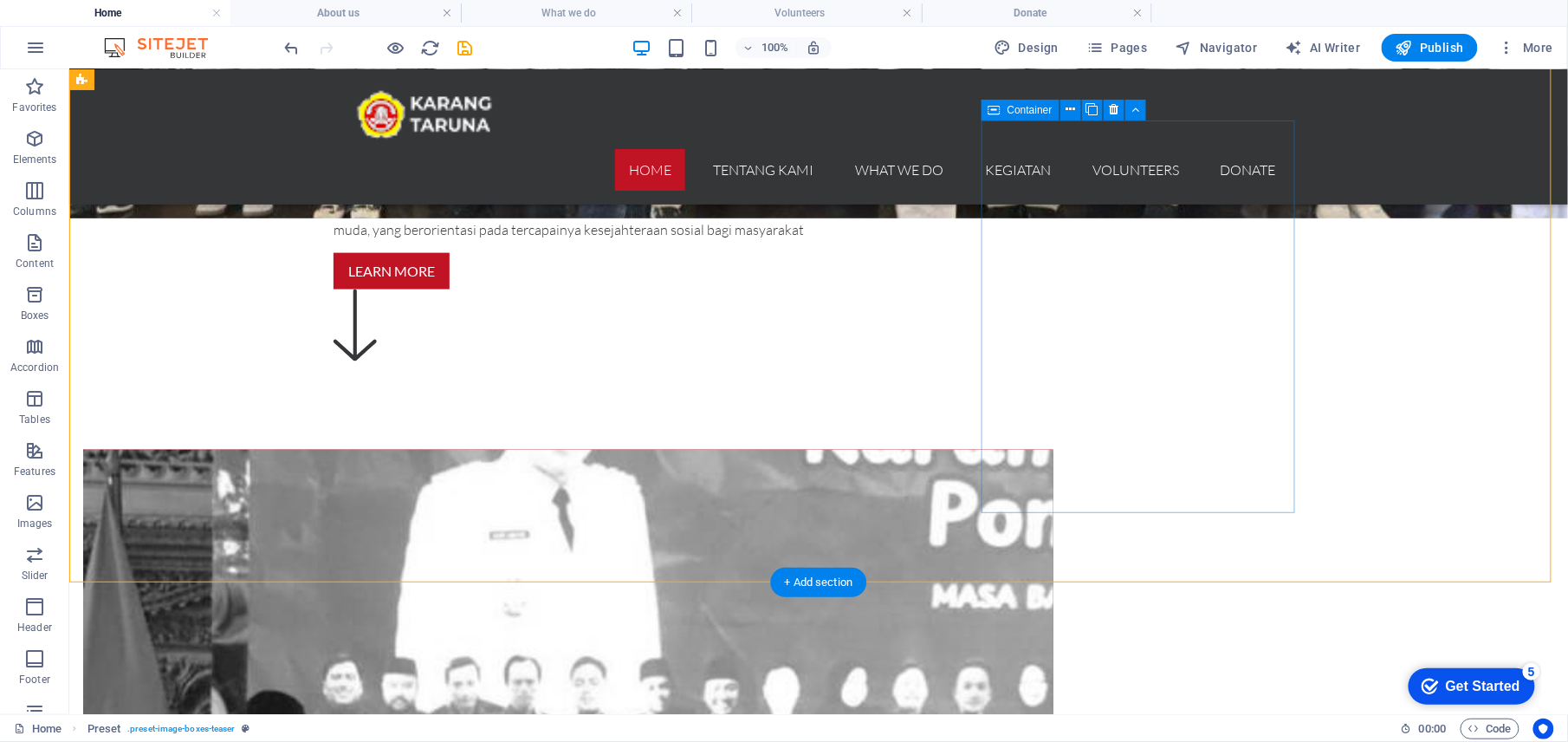
scroll to position [924, 0]
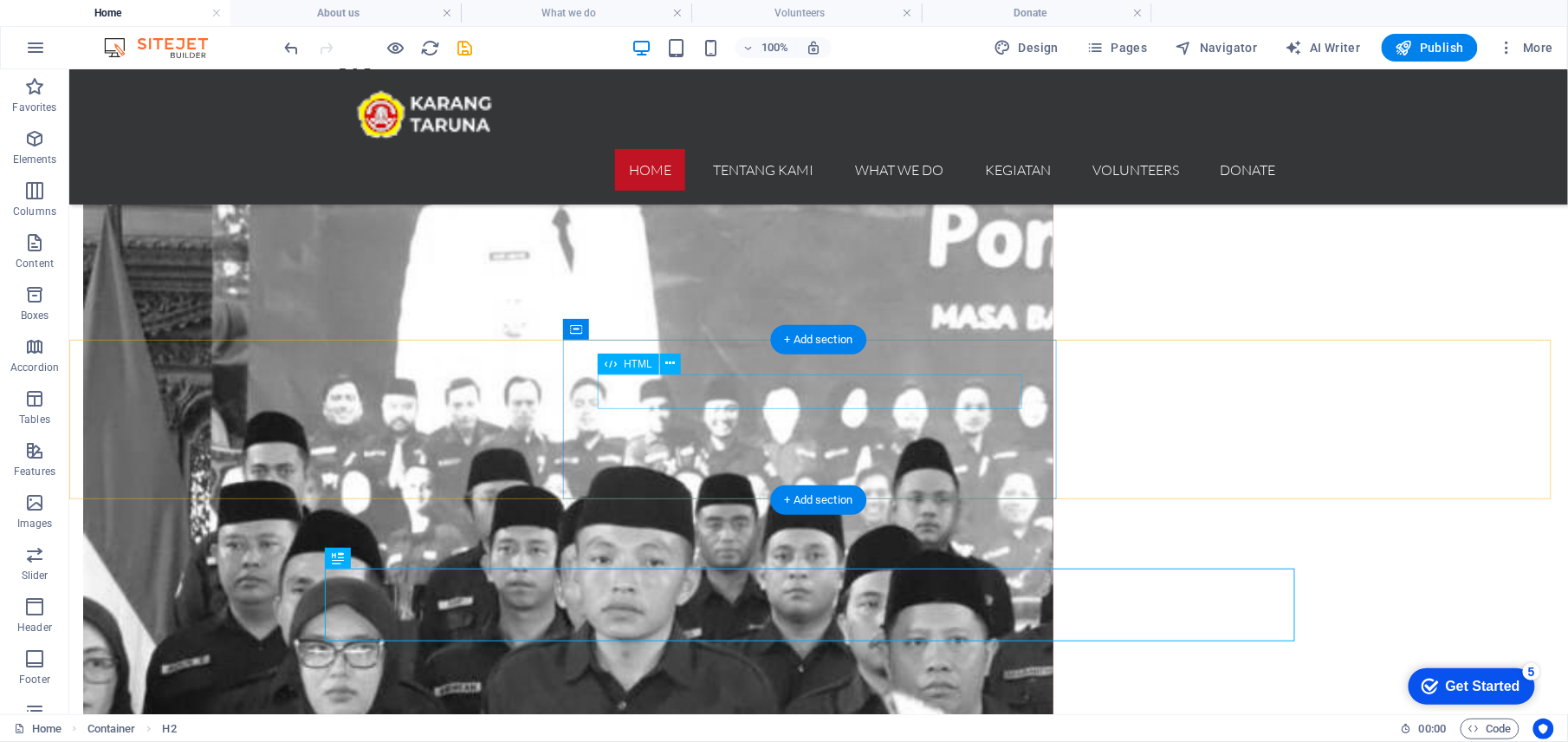
scroll to position [1040, 0]
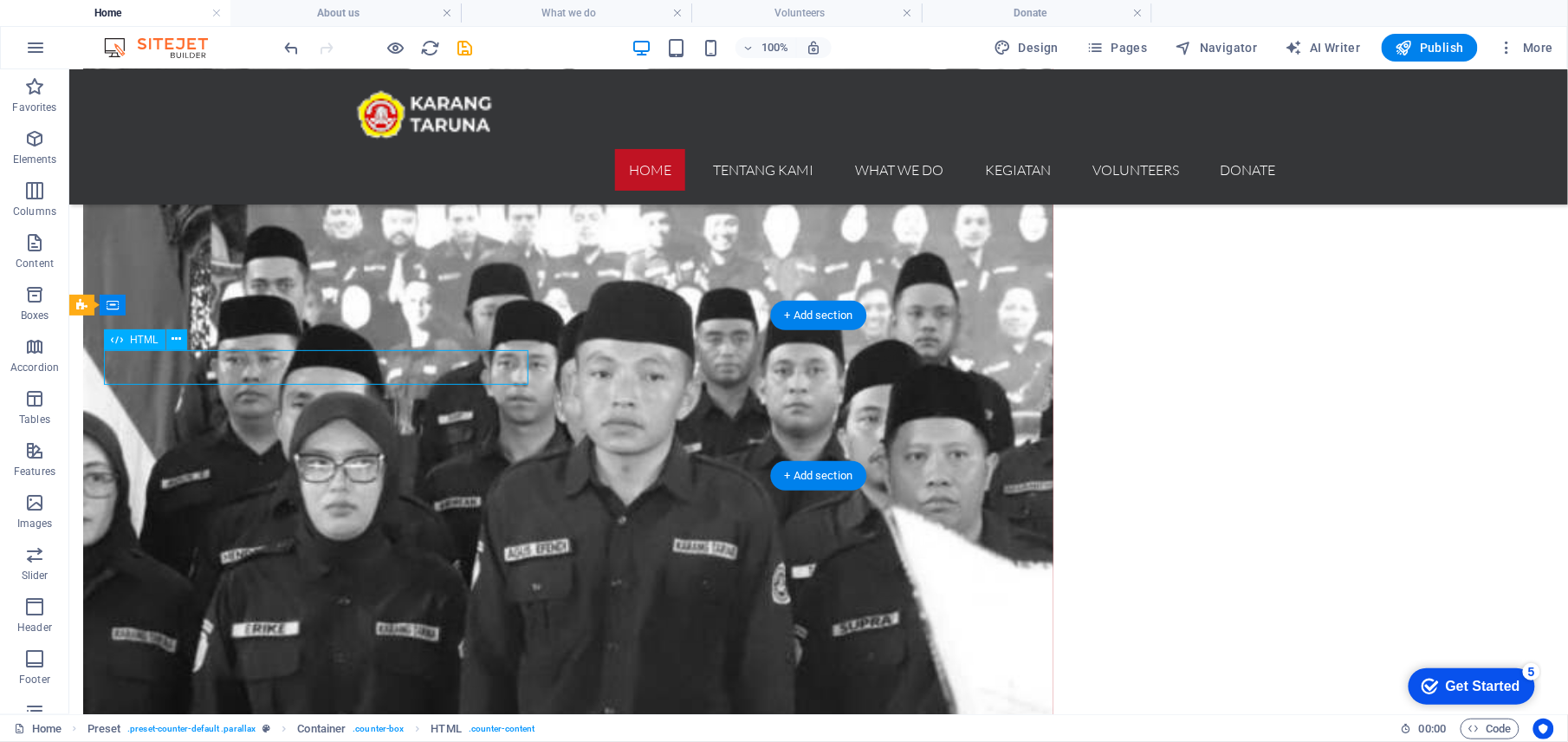
scroll to position [891, 0]
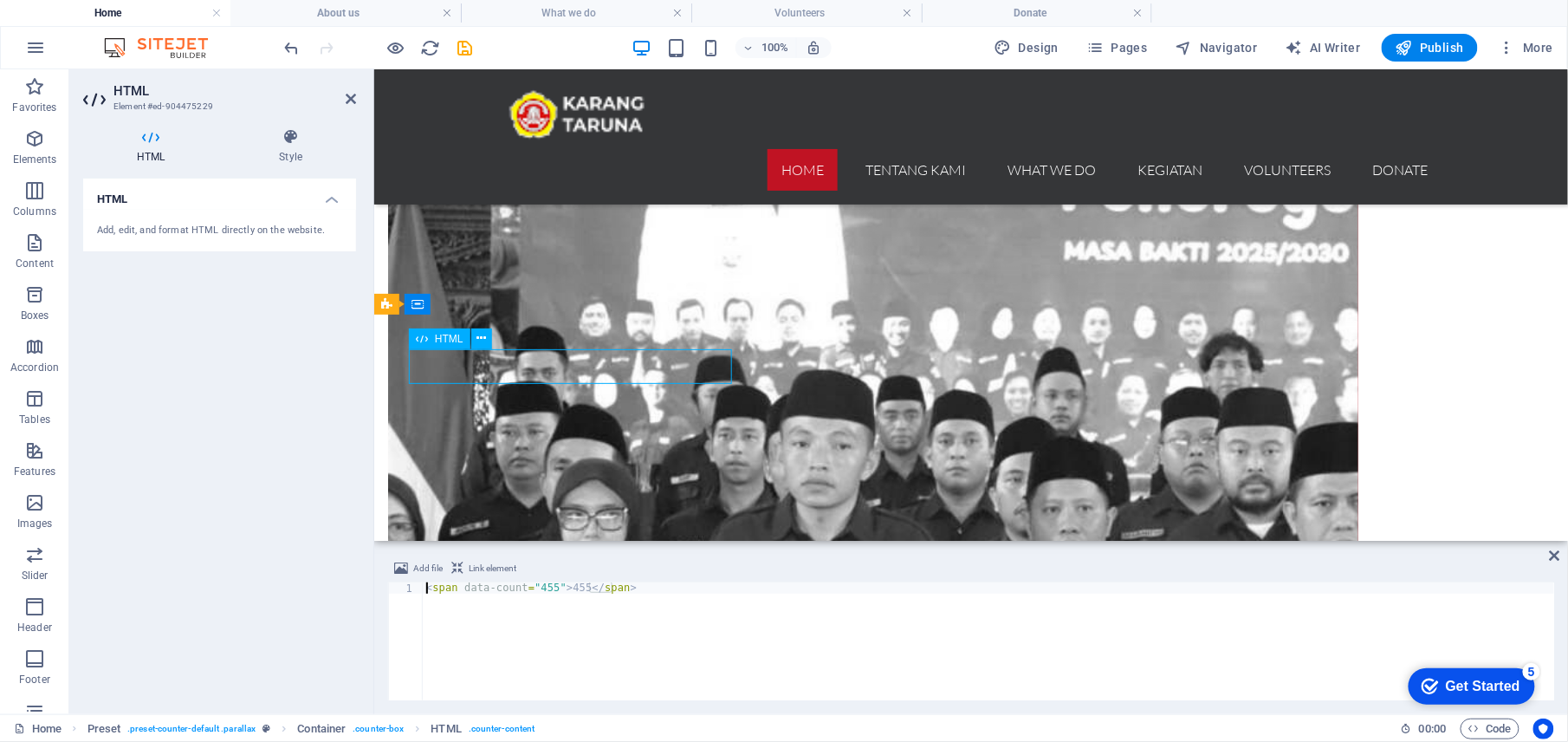
click at [437, 333] on span "HTML" at bounding box center [449, 338] width 29 height 10
click at [451, 341] on span "HTML" at bounding box center [449, 338] width 29 height 10
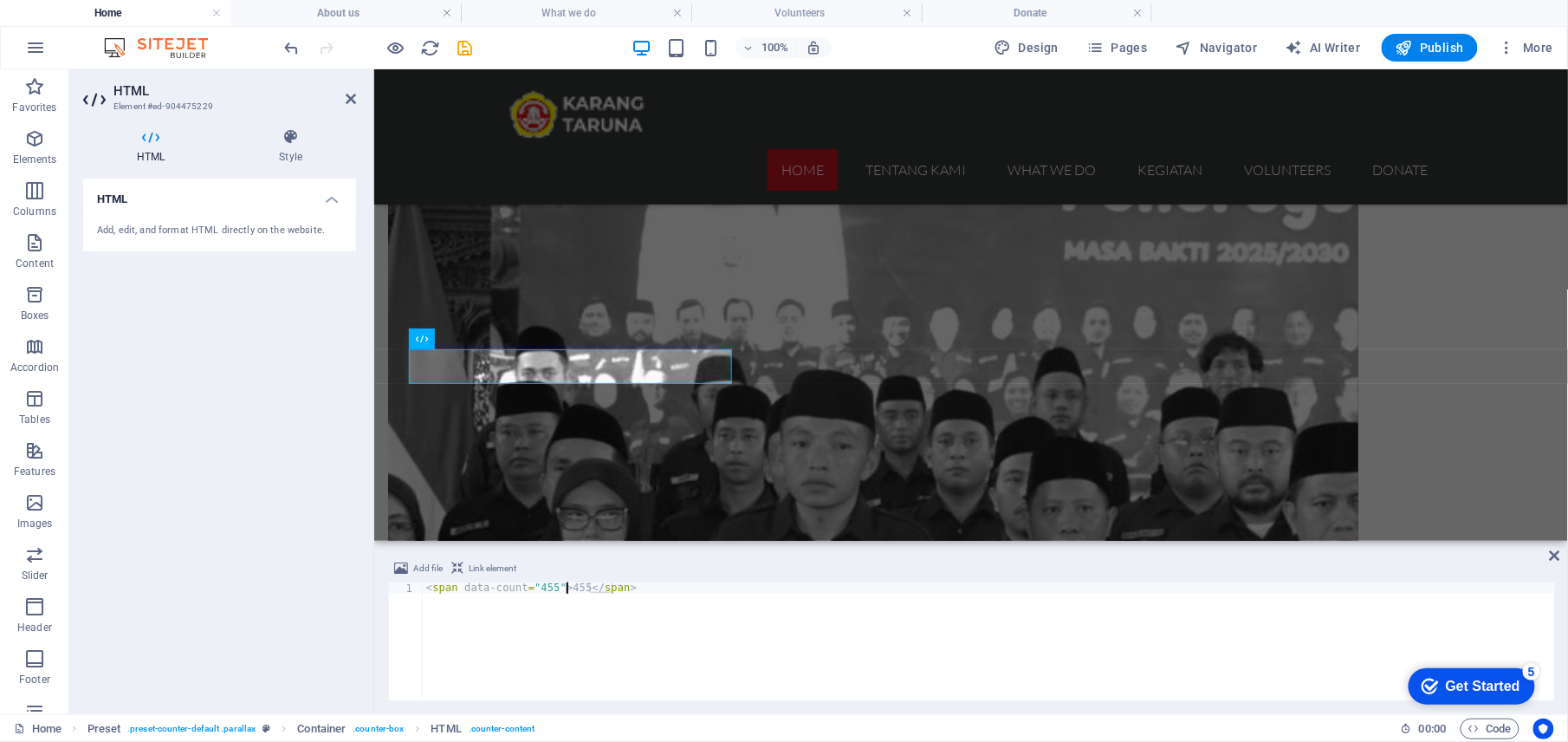
click at [566, 589] on div "< span data-count = "455" > 455 </ span >" at bounding box center [988, 653] width 1132 height 141
click at [567, 590] on div "< span data-count = "455" > 455 </ span >" at bounding box center [988, 641] width 1132 height 118
click at [567, 590] on div "< span data-count = "455" > 455 </ span >" at bounding box center [988, 653] width 1132 height 141
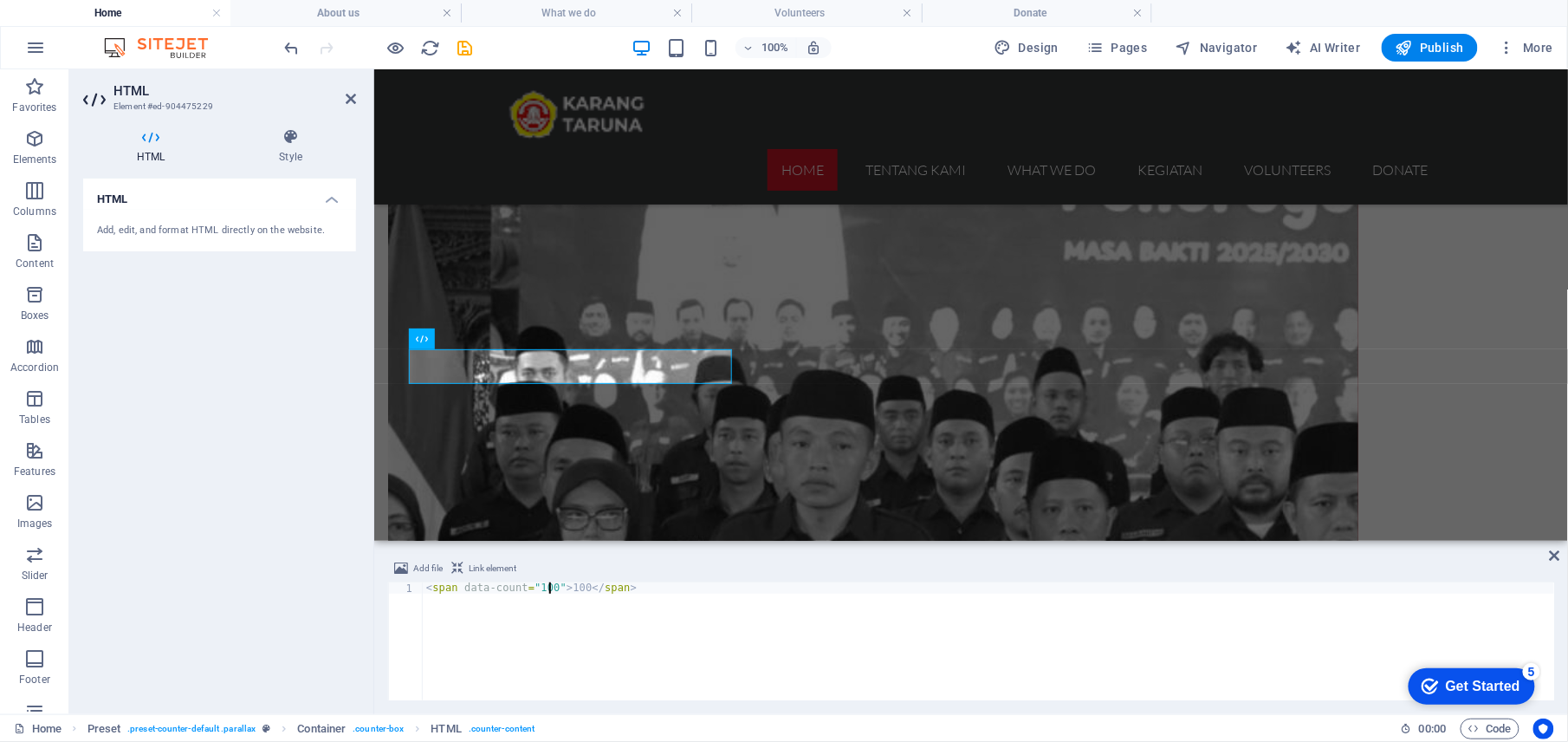
click at [936, 587] on div "< span data-count = "100" > 100 </ span >" at bounding box center [988, 653] width 1132 height 141
type textarea "<span data-count="100">100</span>"
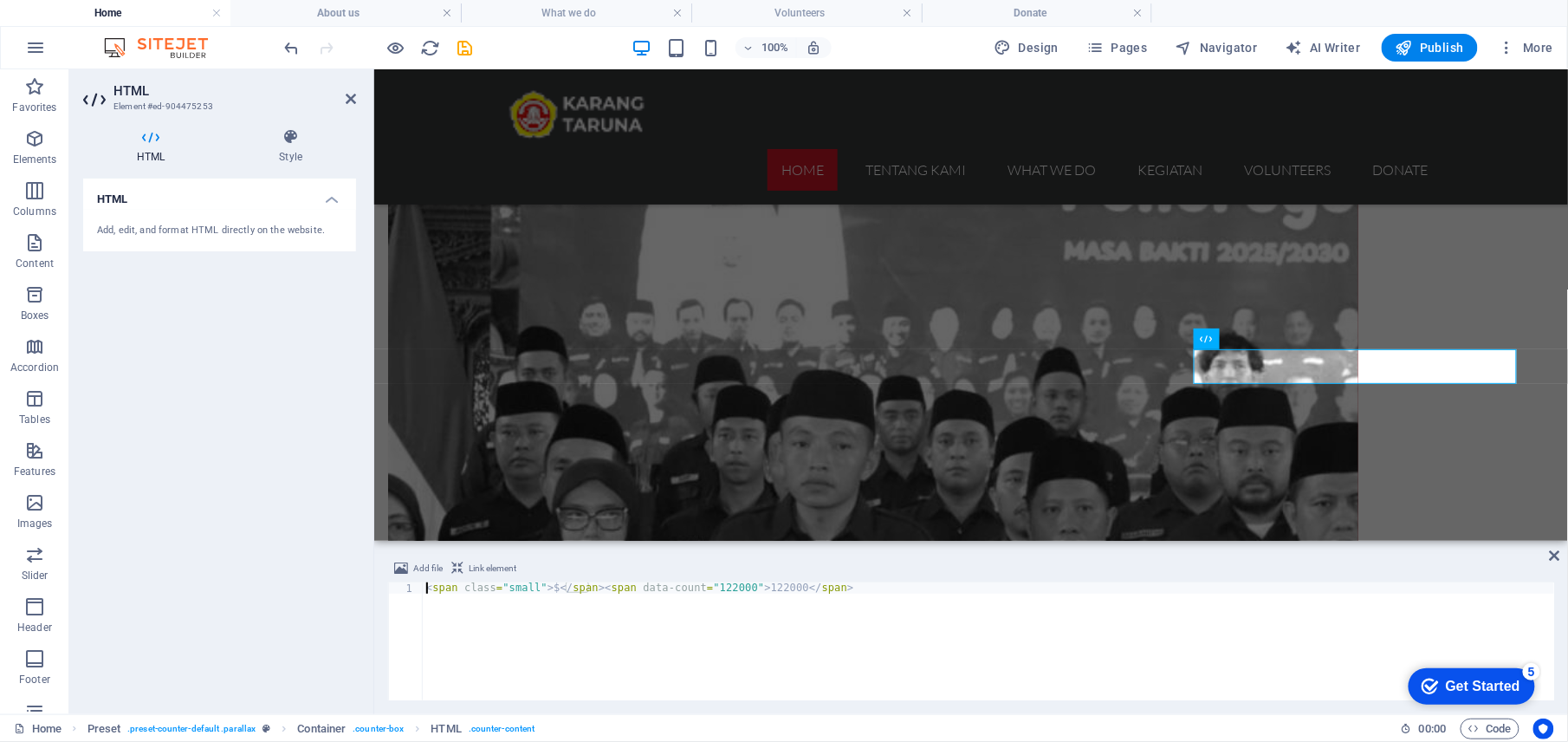
drag, startPoint x: 556, startPoint y: 583, endPoint x: 561, endPoint y: 617, distance: 34.4
click at [558, 583] on div "< span class = "small" > $ </ span > < span data-count = "122000" > 122000 </ s…" at bounding box center [988, 653] width 1132 height 141
type textarea "<span class="small"> </span><span data-count="1220">1220</span>"
click at [906, 610] on div "< span class = "small" > </ span > < span data-count = "1220" > 1220 </ span >" at bounding box center [988, 653] width 1132 height 141
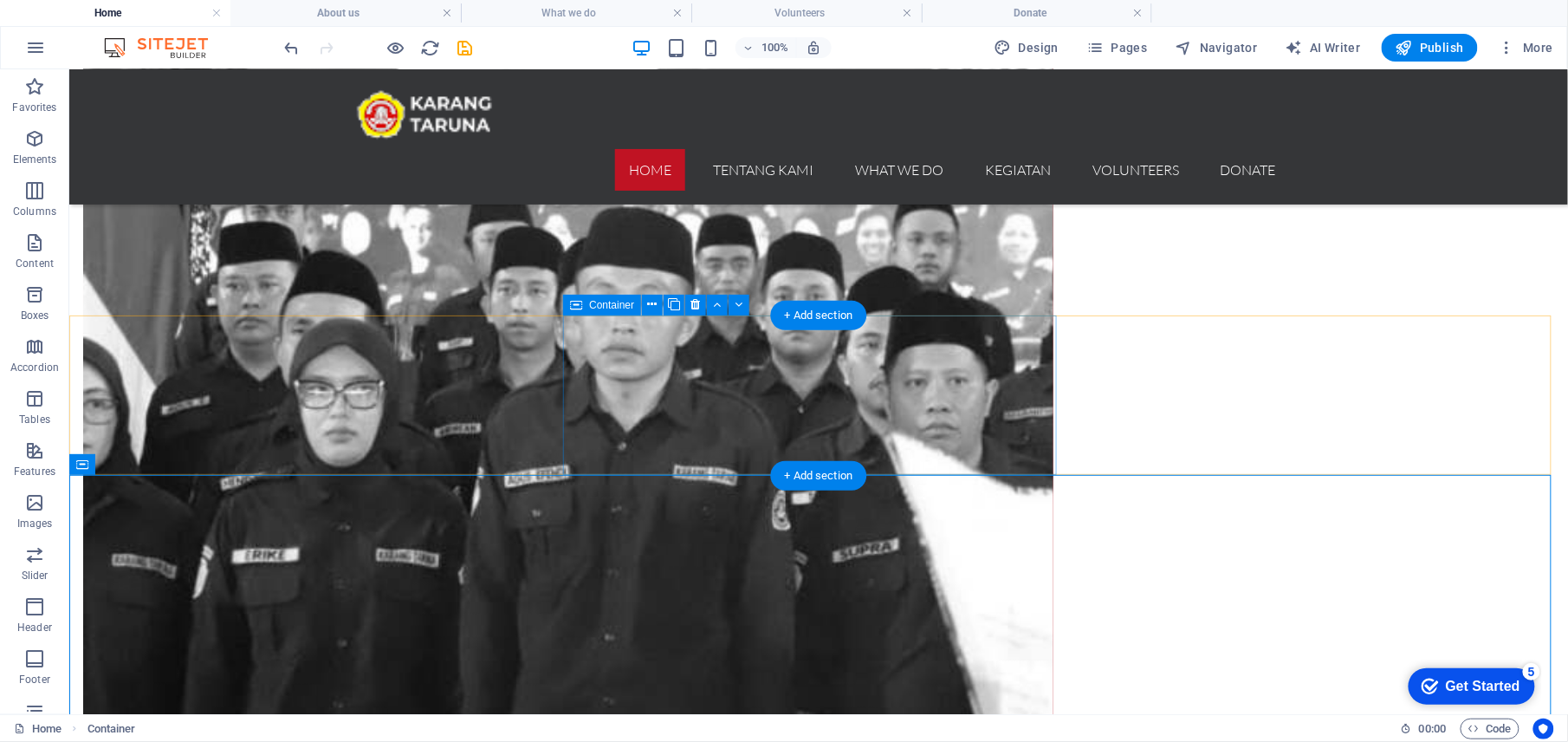
scroll to position [1387, 0]
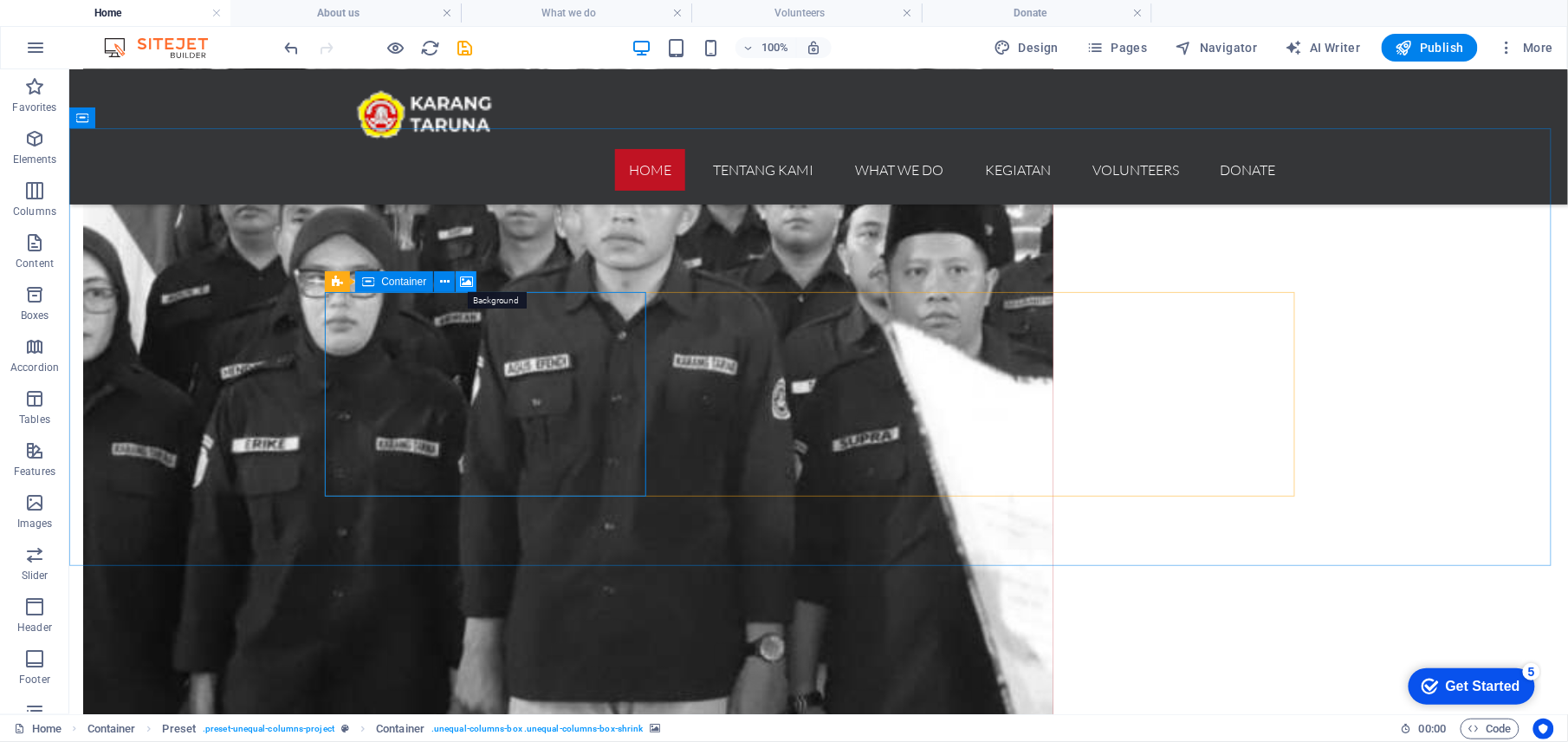
drag, startPoint x: 466, startPoint y: 279, endPoint x: 92, endPoint y: 216, distance: 379.3
click at [466, 279] on icon at bounding box center [466, 282] width 13 height 19
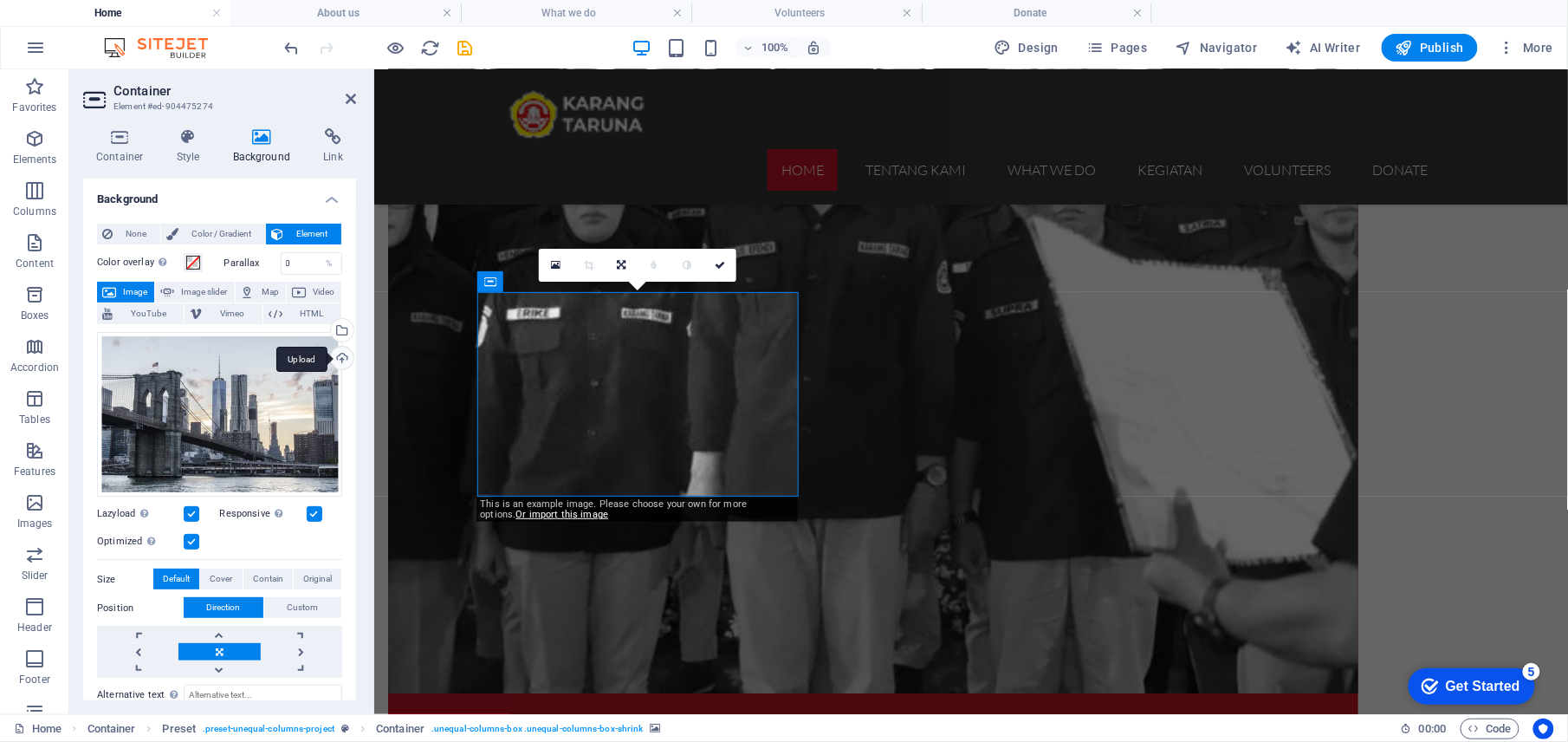
click at [331, 358] on div "Upload" at bounding box center [341, 359] width 26 height 26
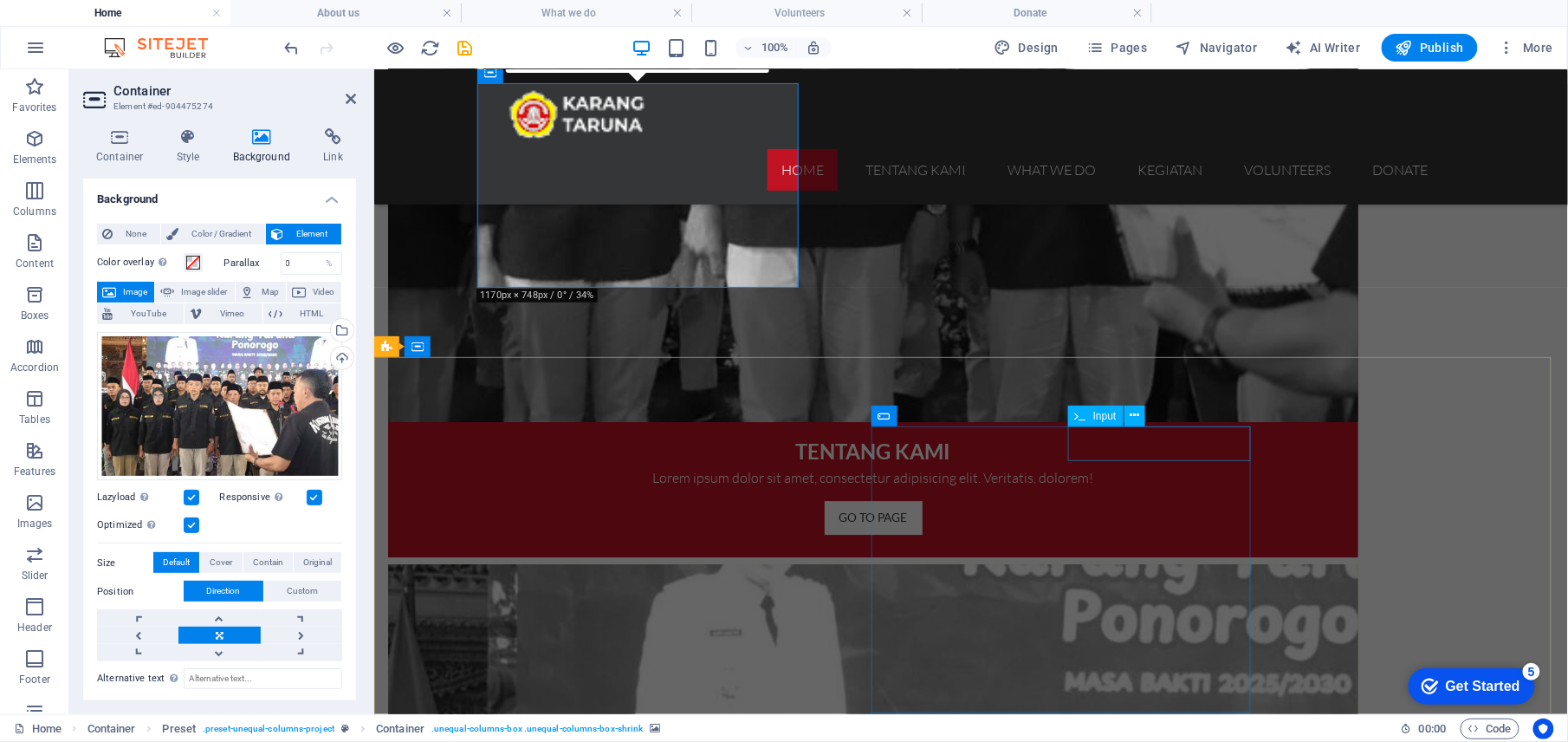
scroll to position [1665, 0]
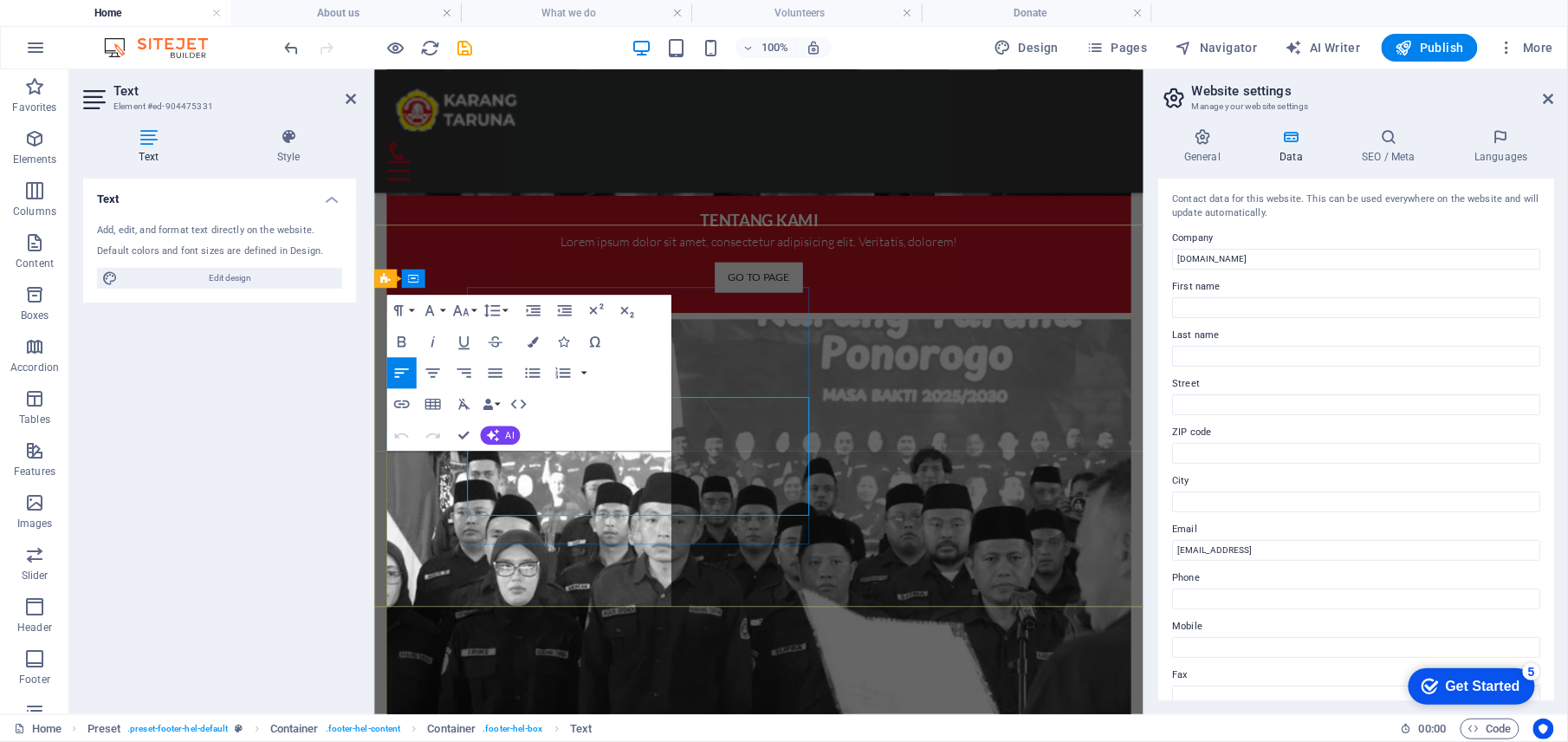
scroll to position [1711, 0]
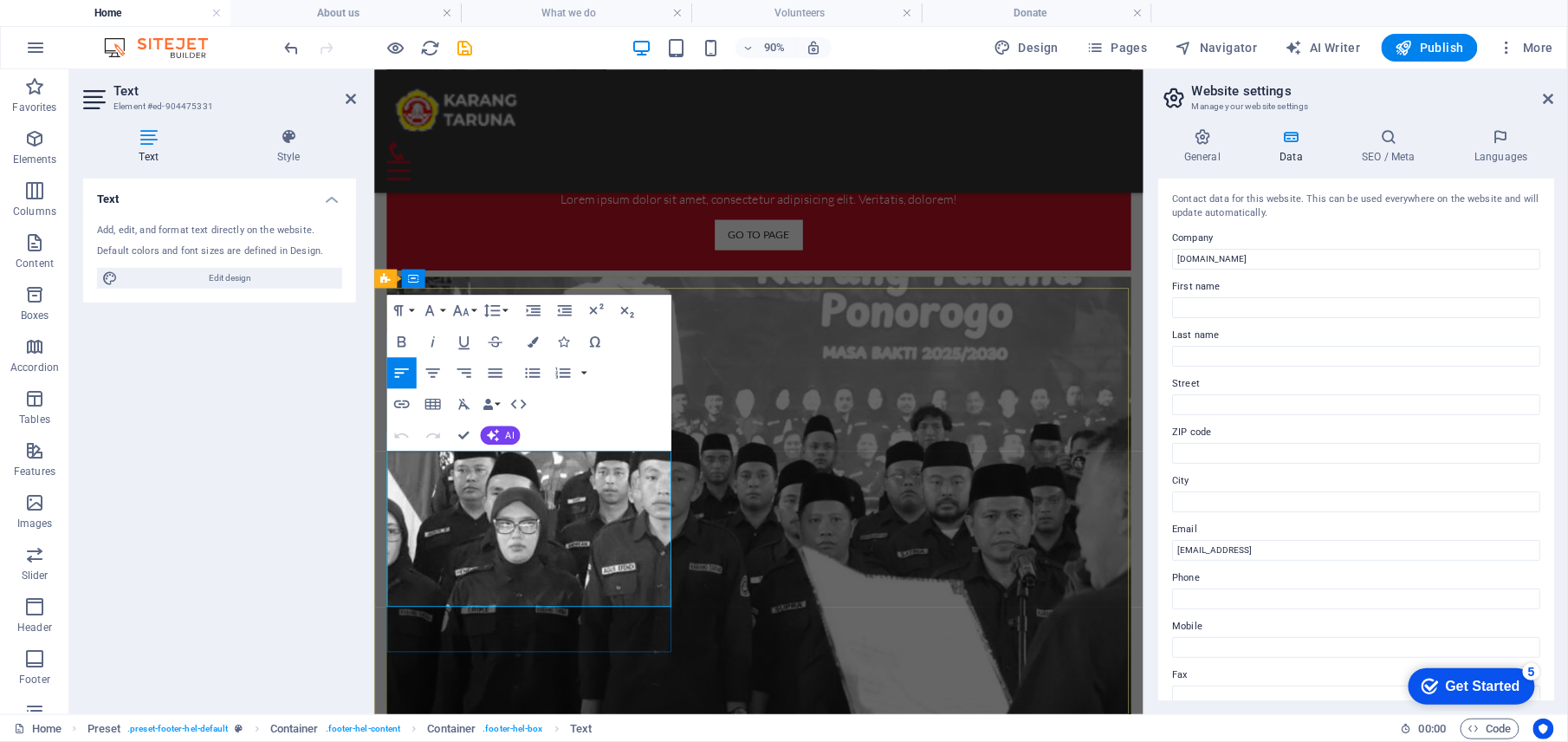
drag, startPoint x: 1806, startPoint y: 613, endPoint x: 1192, endPoint y: 613, distance: 614.0
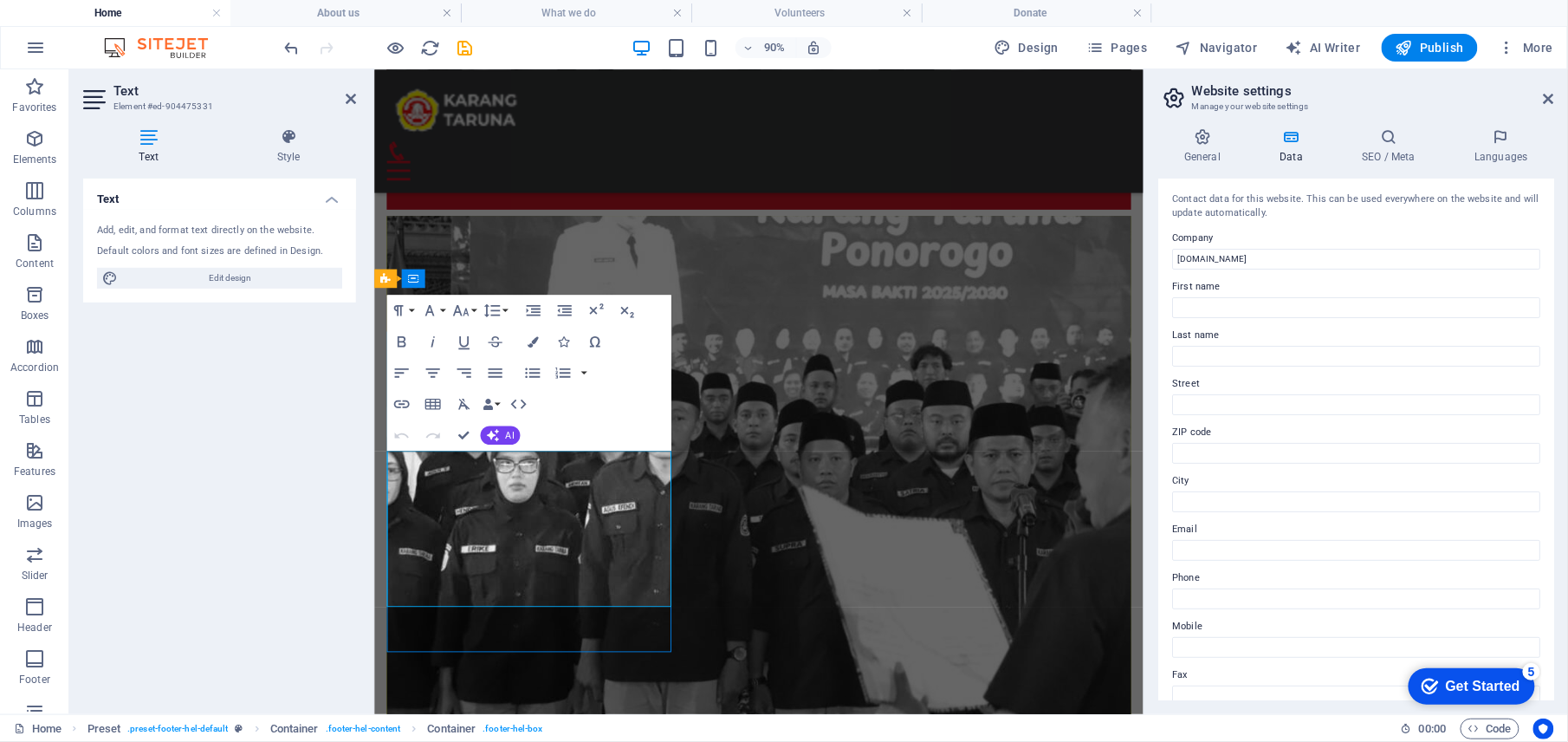
scroll to position [1665, 0]
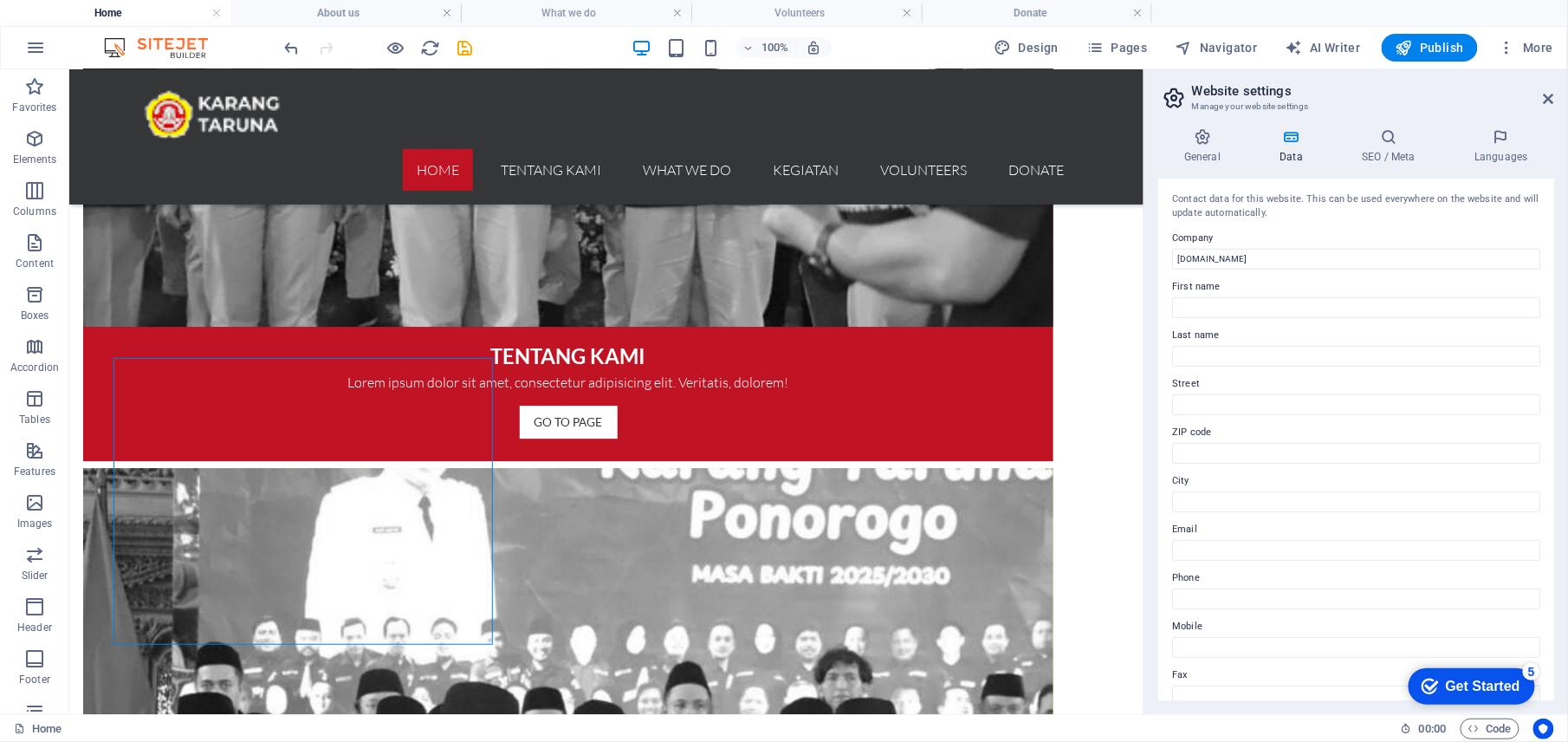
click at [1560, 101] on aside "Website settings Manage your website settings General Data SEO / Meta Languages…" at bounding box center [1356, 391] width 424 height 645
click at [1548, 94] on icon at bounding box center [1548, 99] width 10 height 14
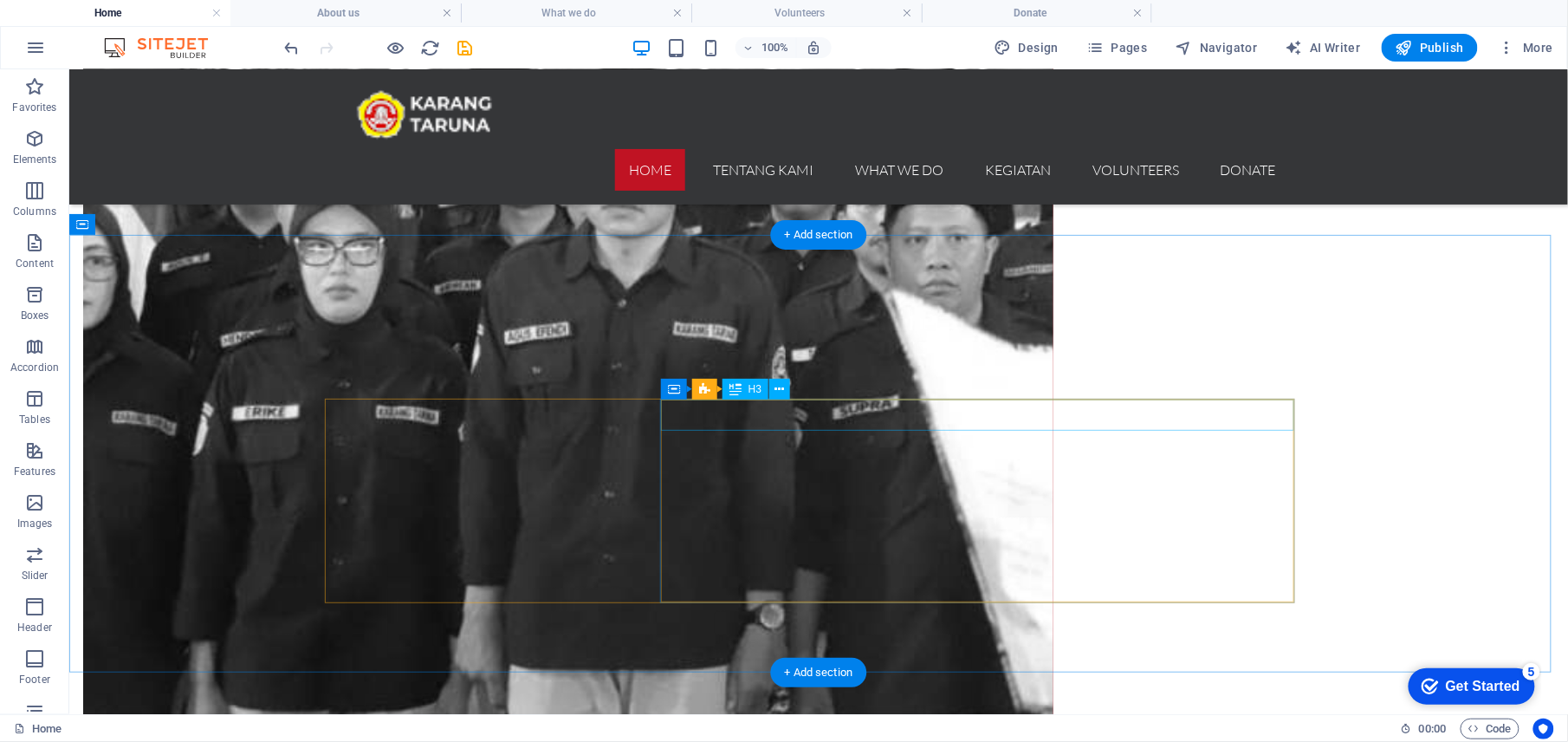
scroll to position [1433, 0]
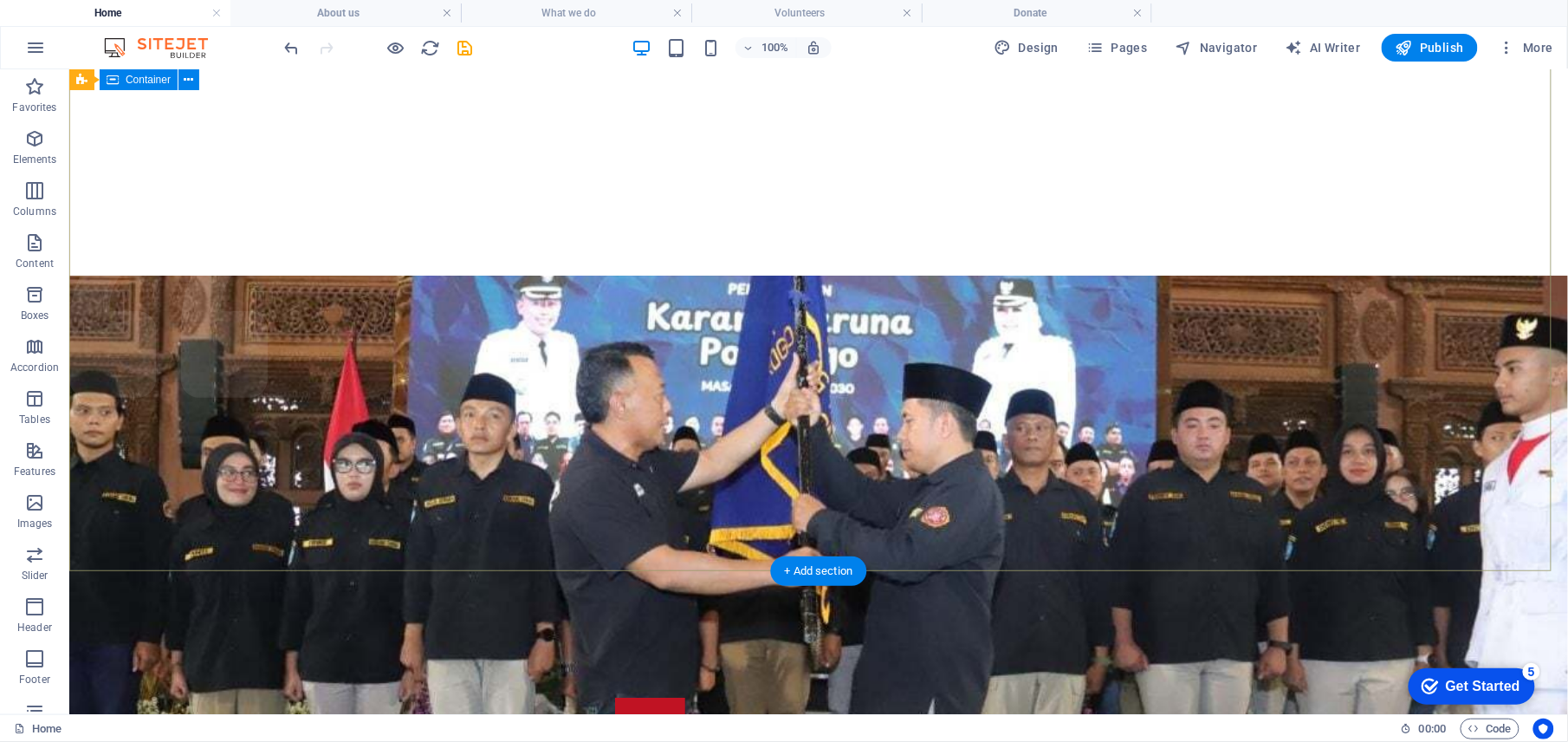
scroll to position [0, 0]
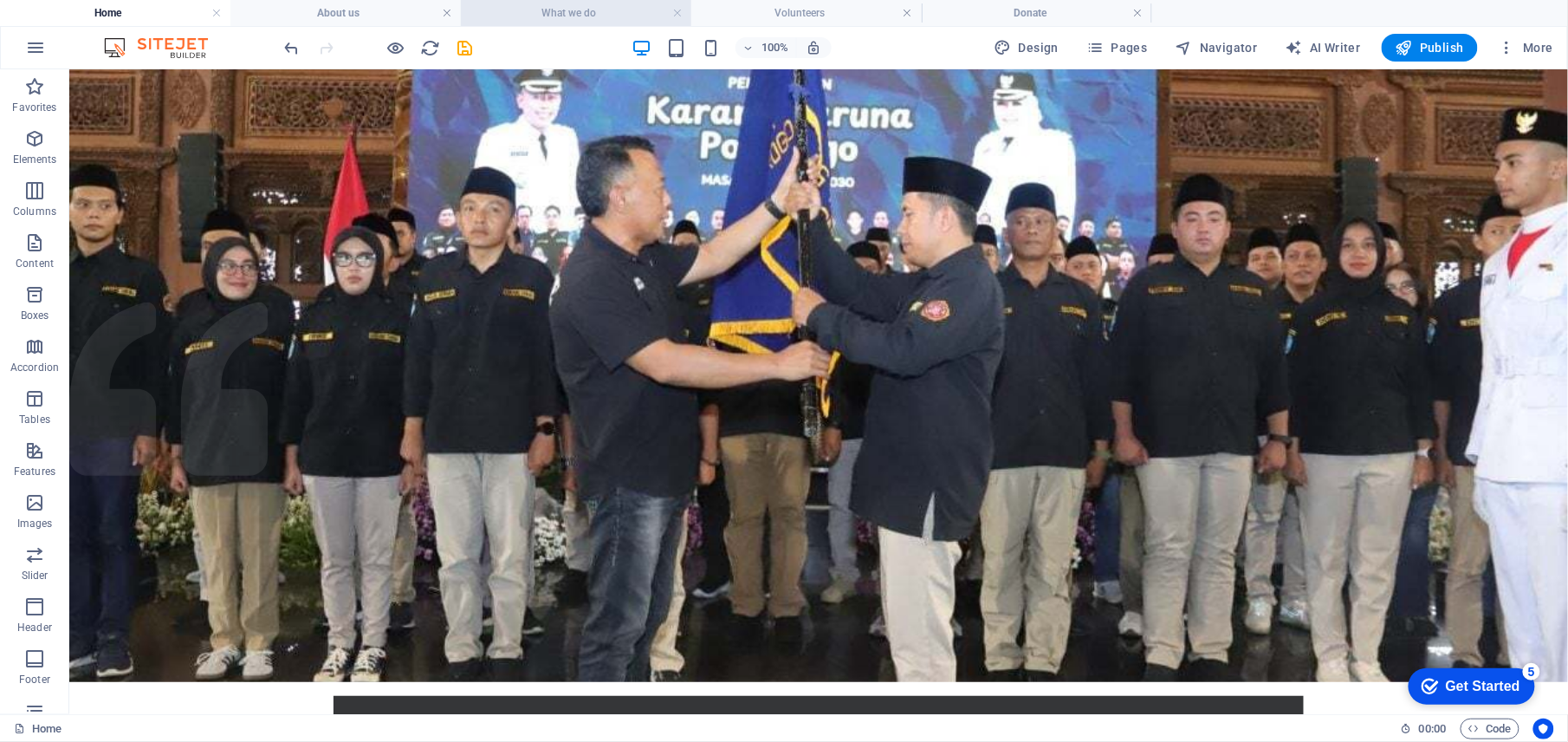
click at [583, 12] on h4 "What we do" at bounding box center [576, 13] width 231 height 19
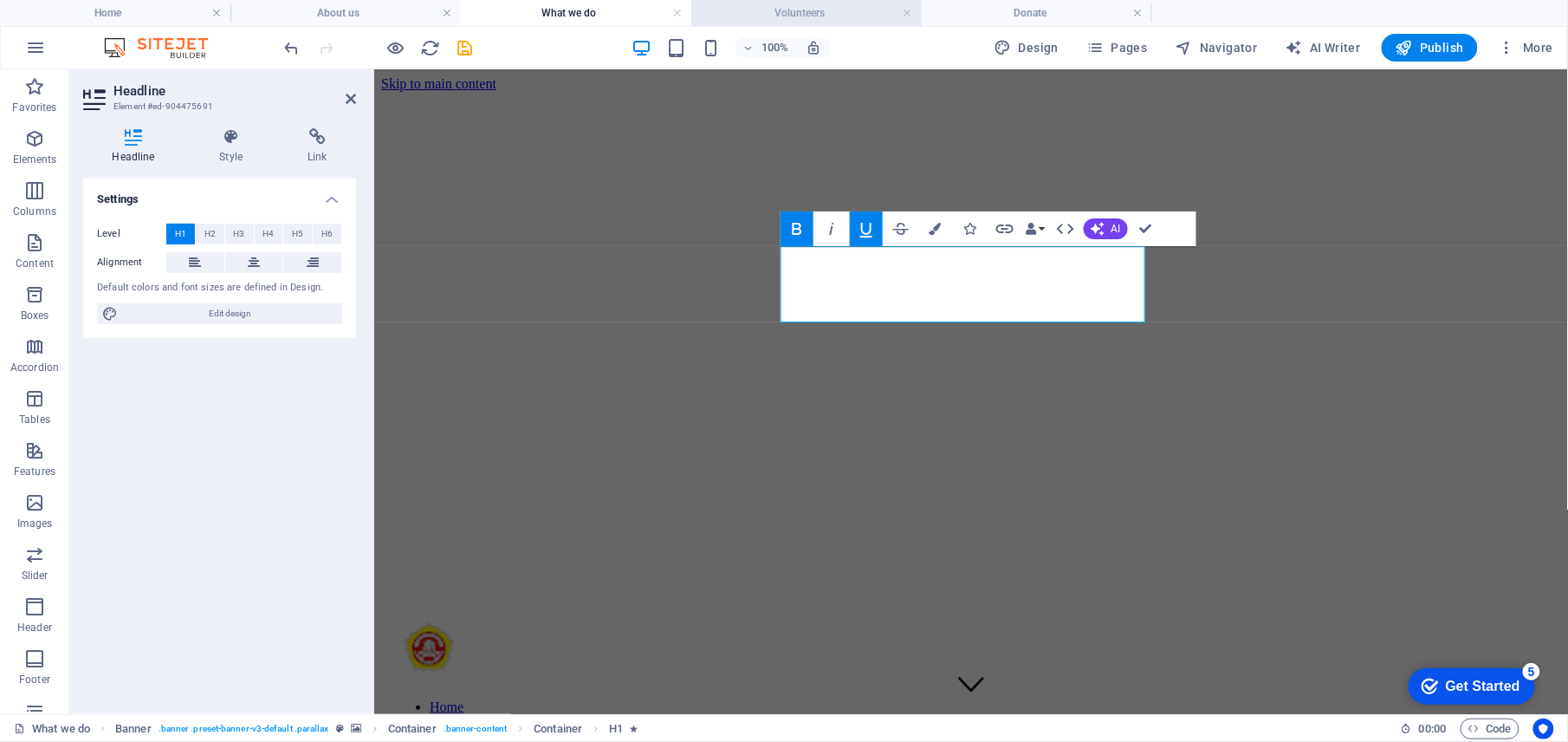
click at [810, 11] on h4 "Volunteers" at bounding box center [807, 13] width 231 height 19
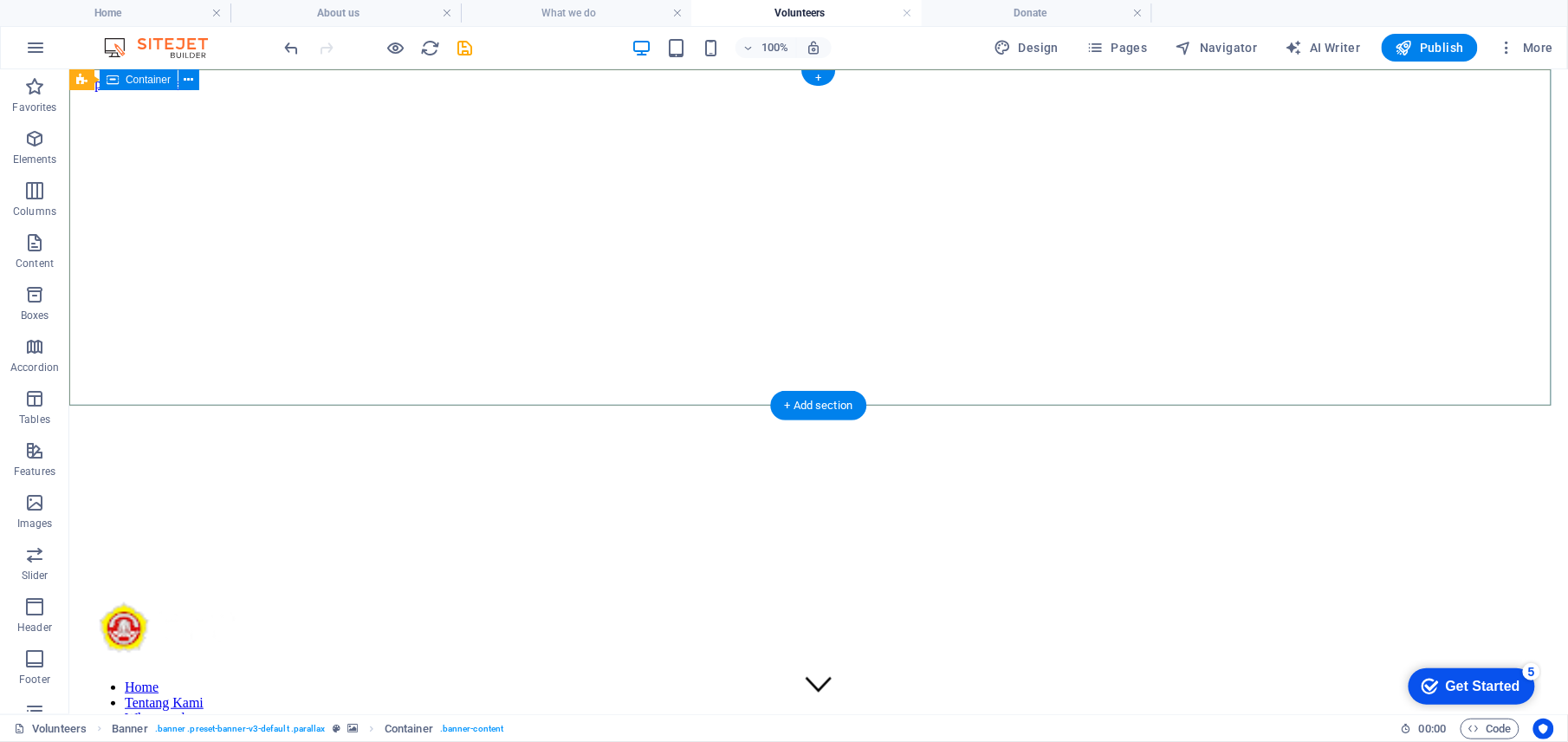
click at [142, 78] on span "Container" at bounding box center [148, 79] width 45 height 10
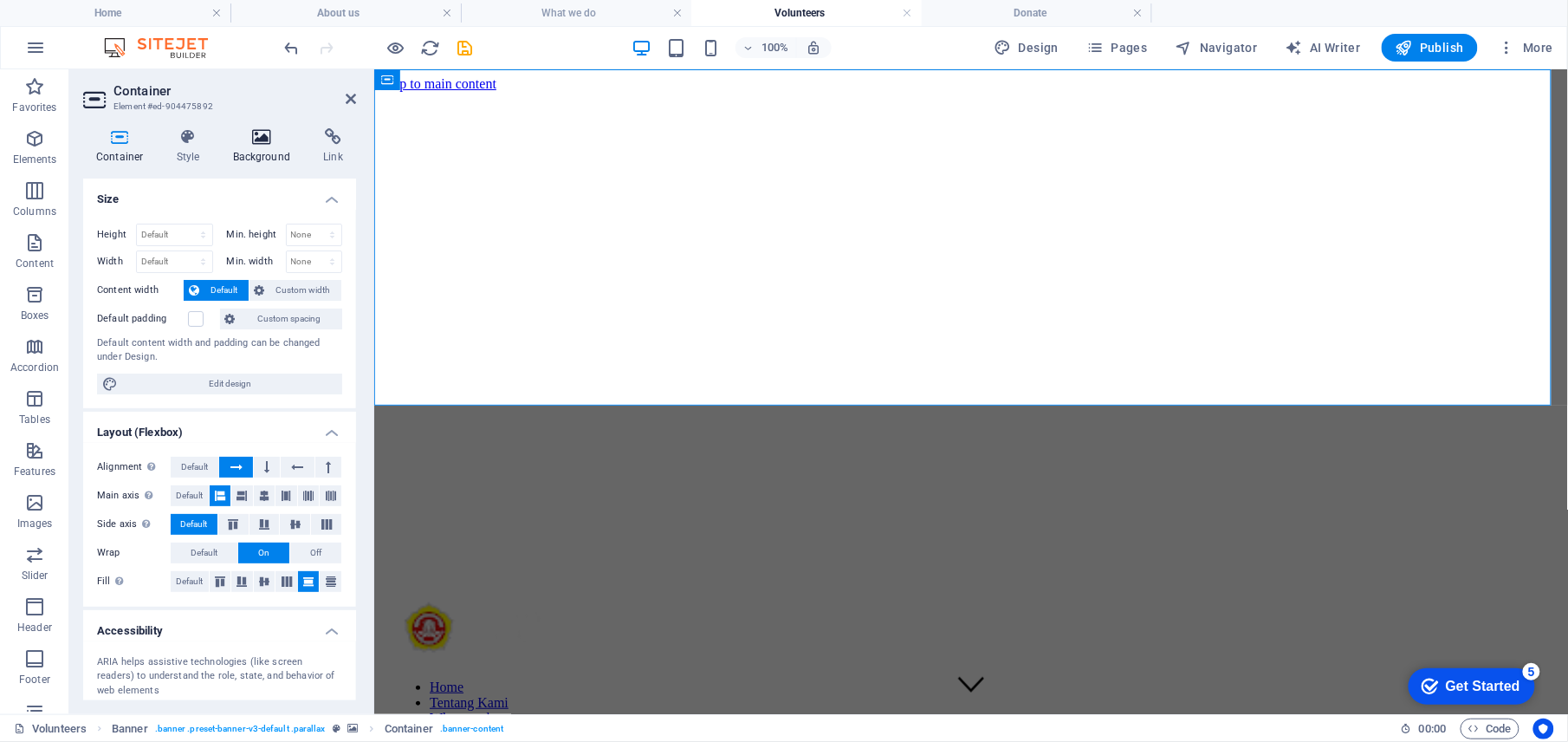
click at [260, 142] on icon at bounding box center [261, 137] width 84 height 18
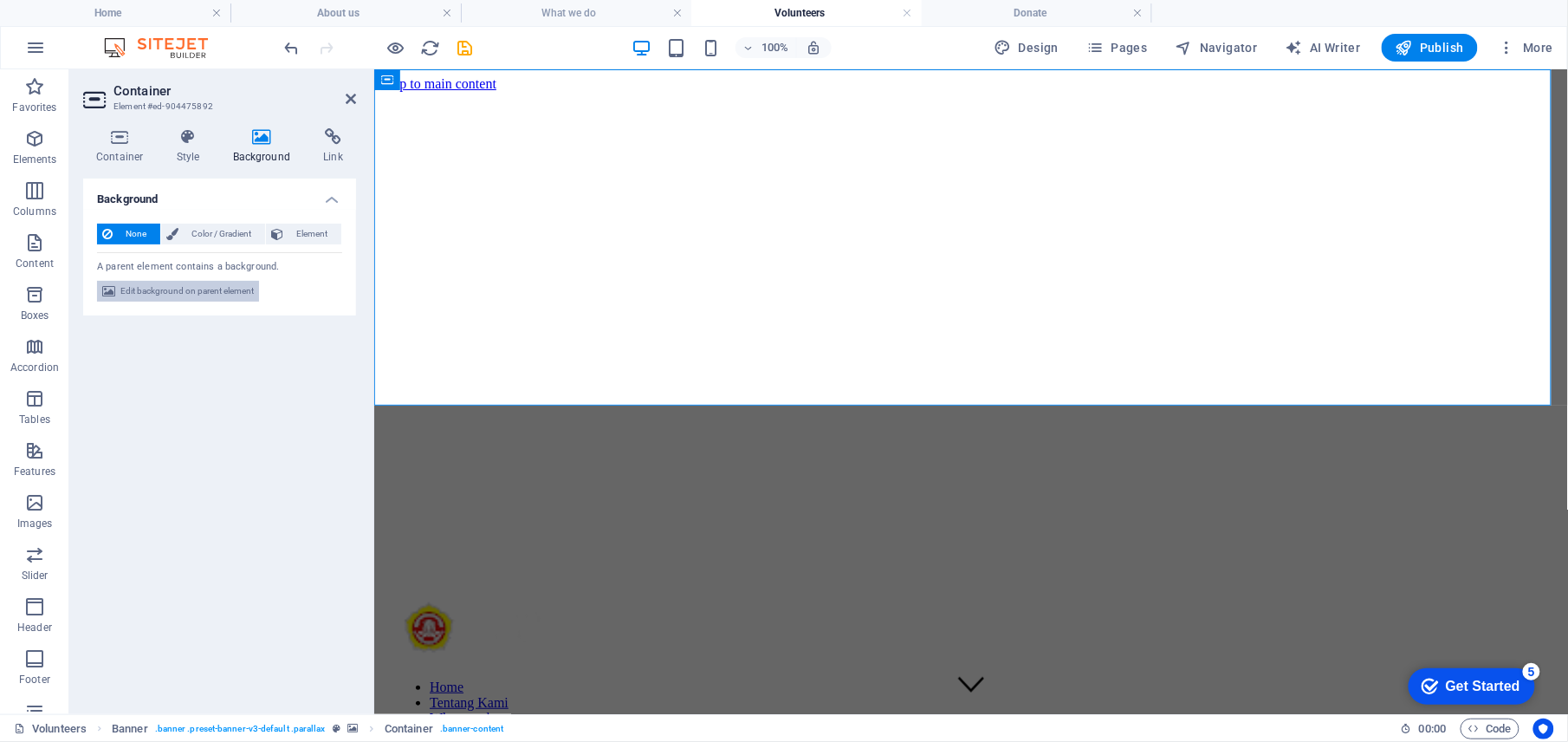
click at [183, 290] on span "Edit background on parent element" at bounding box center [186, 291] width 133 height 20
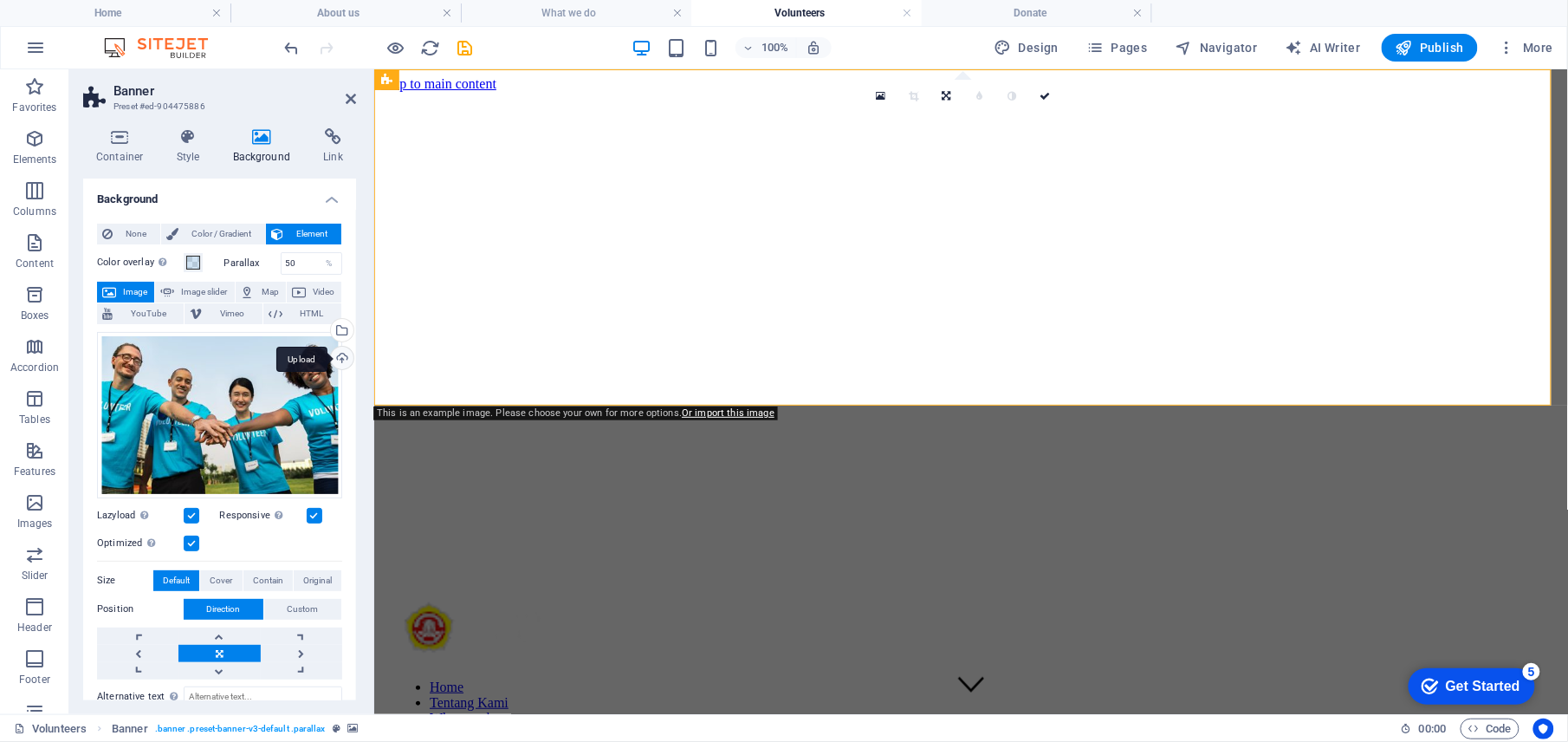
click at [329, 358] on div "Upload" at bounding box center [341, 359] width 26 height 26
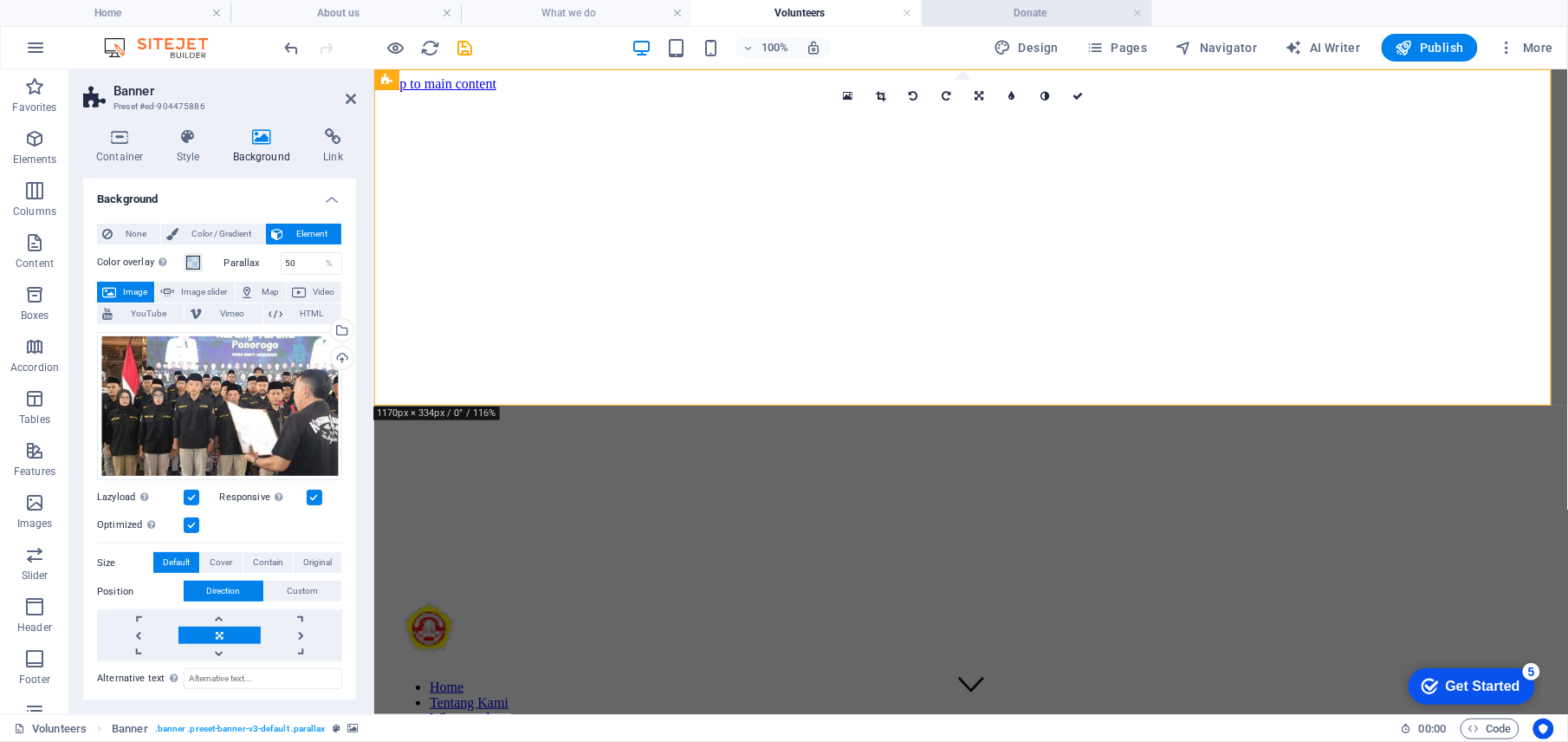
click at [1026, 19] on h4 "Donate" at bounding box center [1038, 13] width 231 height 19
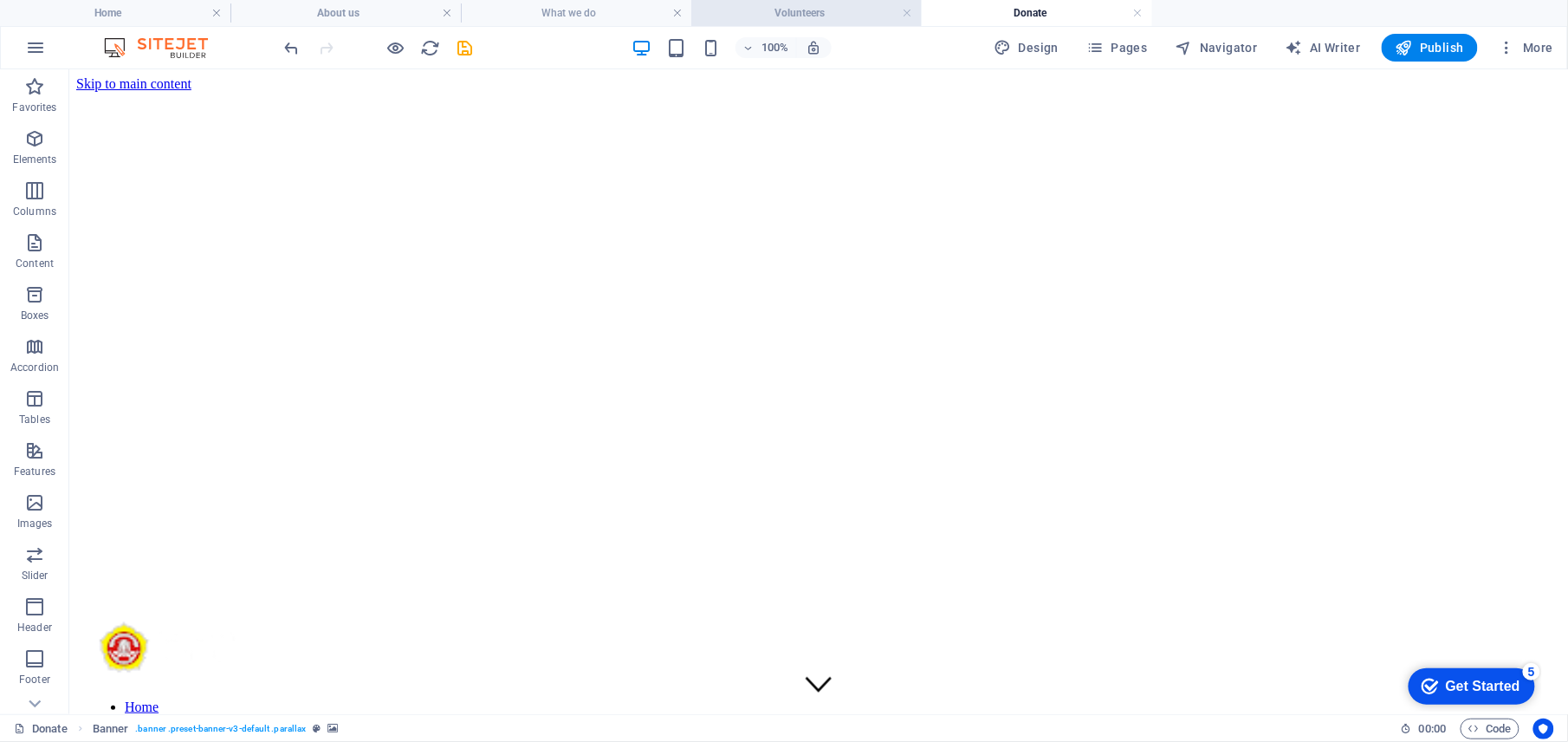
click at [842, 5] on h4 "Volunteers" at bounding box center [807, 13] width 231 height 19
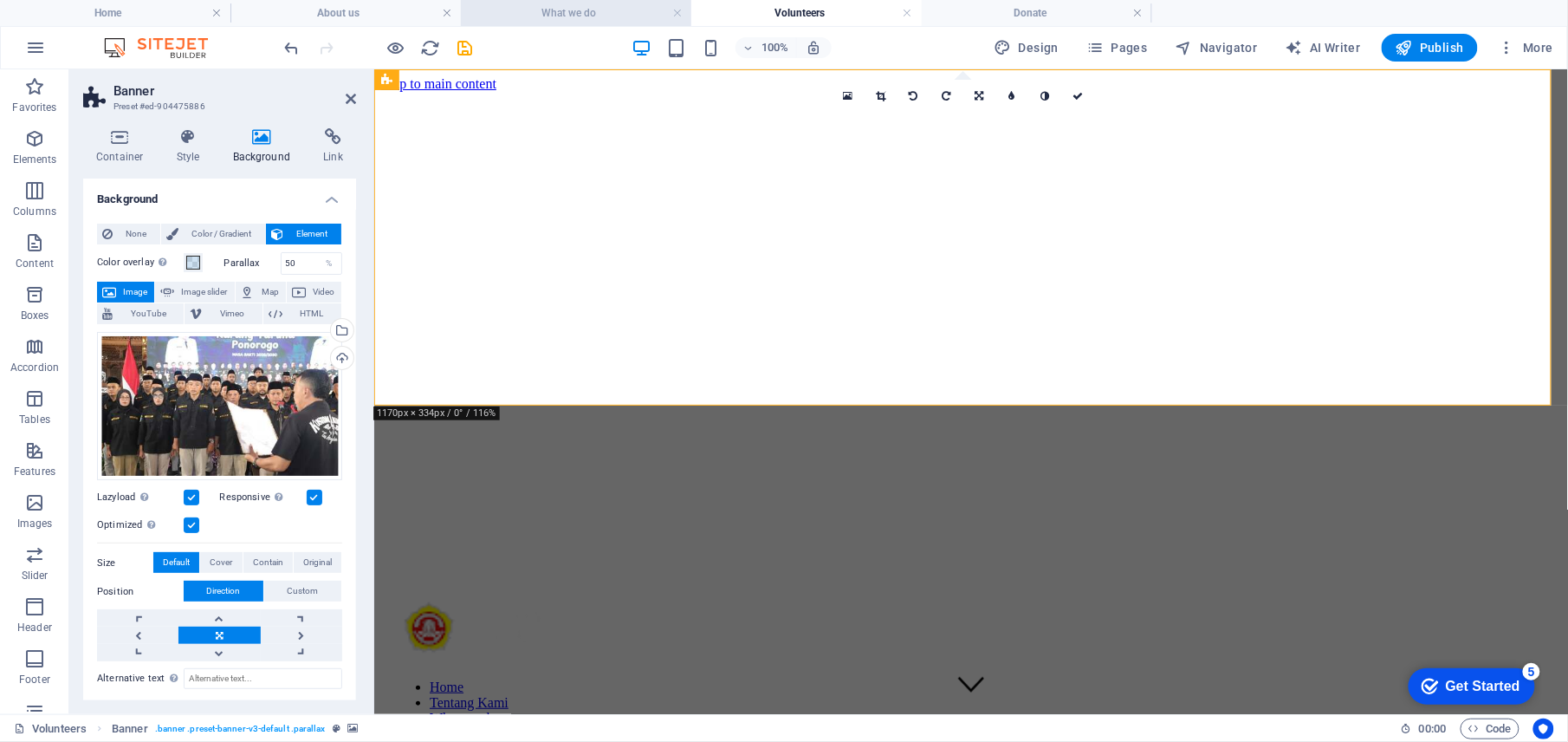
click at [572, 16] on h4 "What we do" at bounding box center [576, 13] width 231 height 19
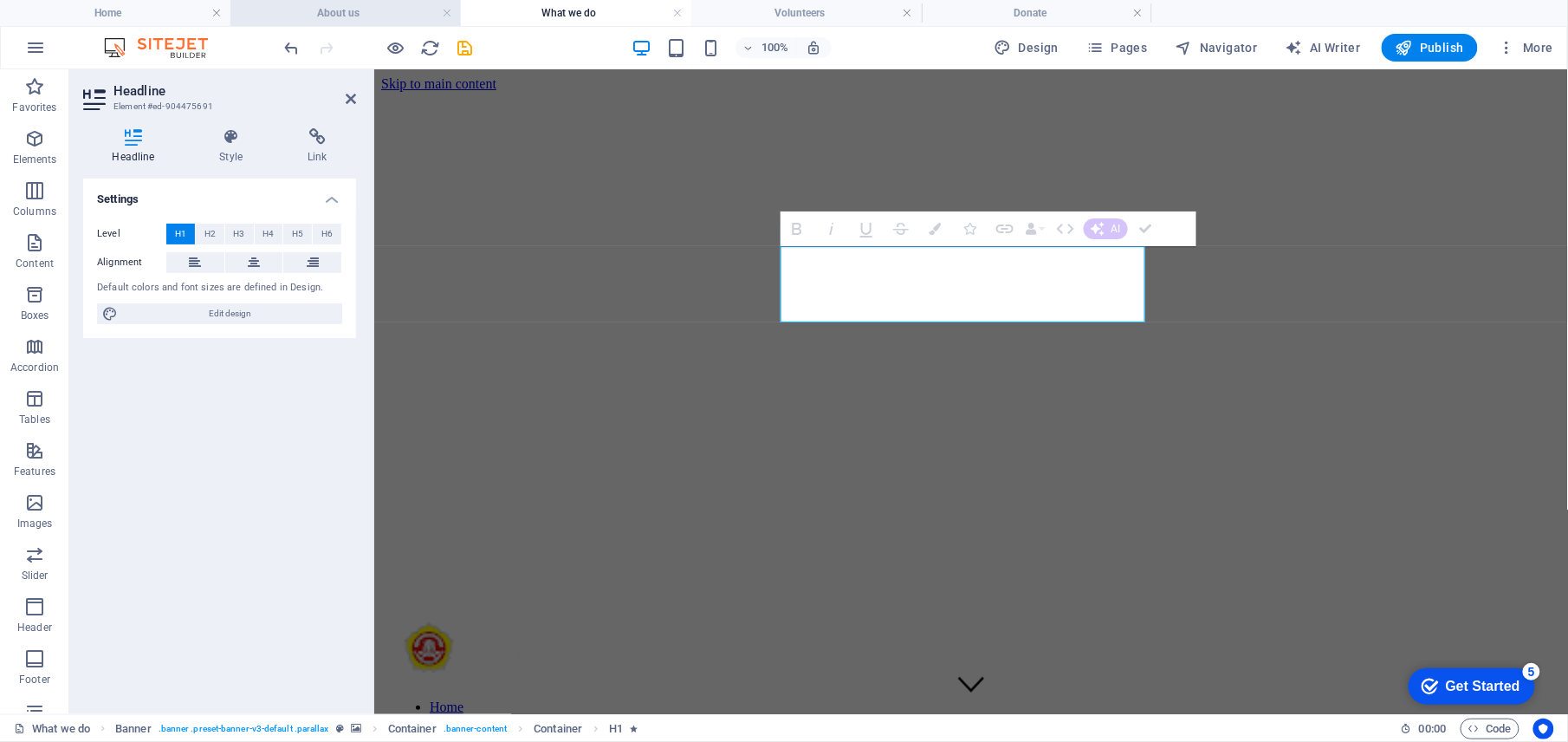
click at [355, 19] on h4 "About us" at bounding box center [346, 13] width 231 height 19
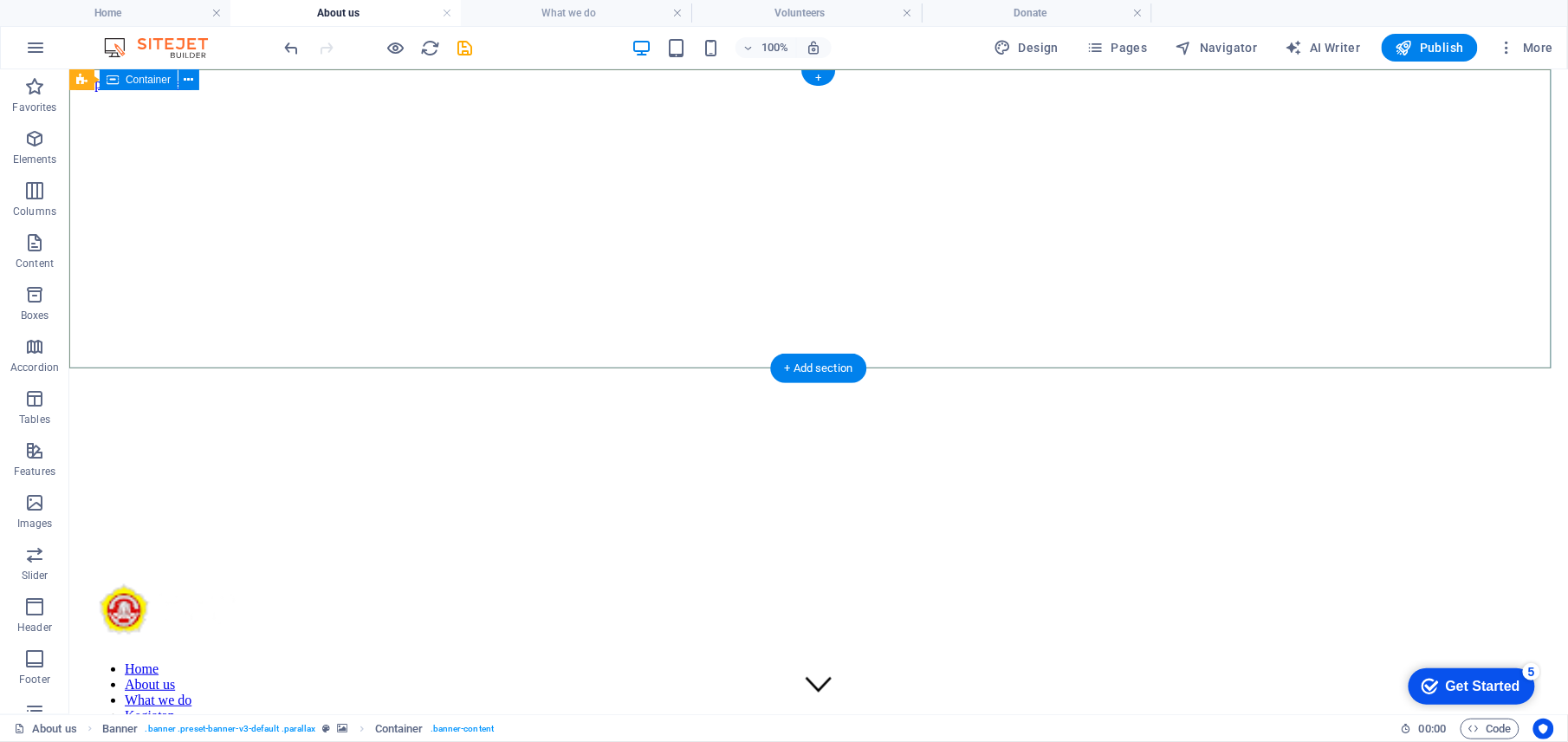
click at [142, 80] on span "Container" at bounding box center [148, 79] width 45 height 10
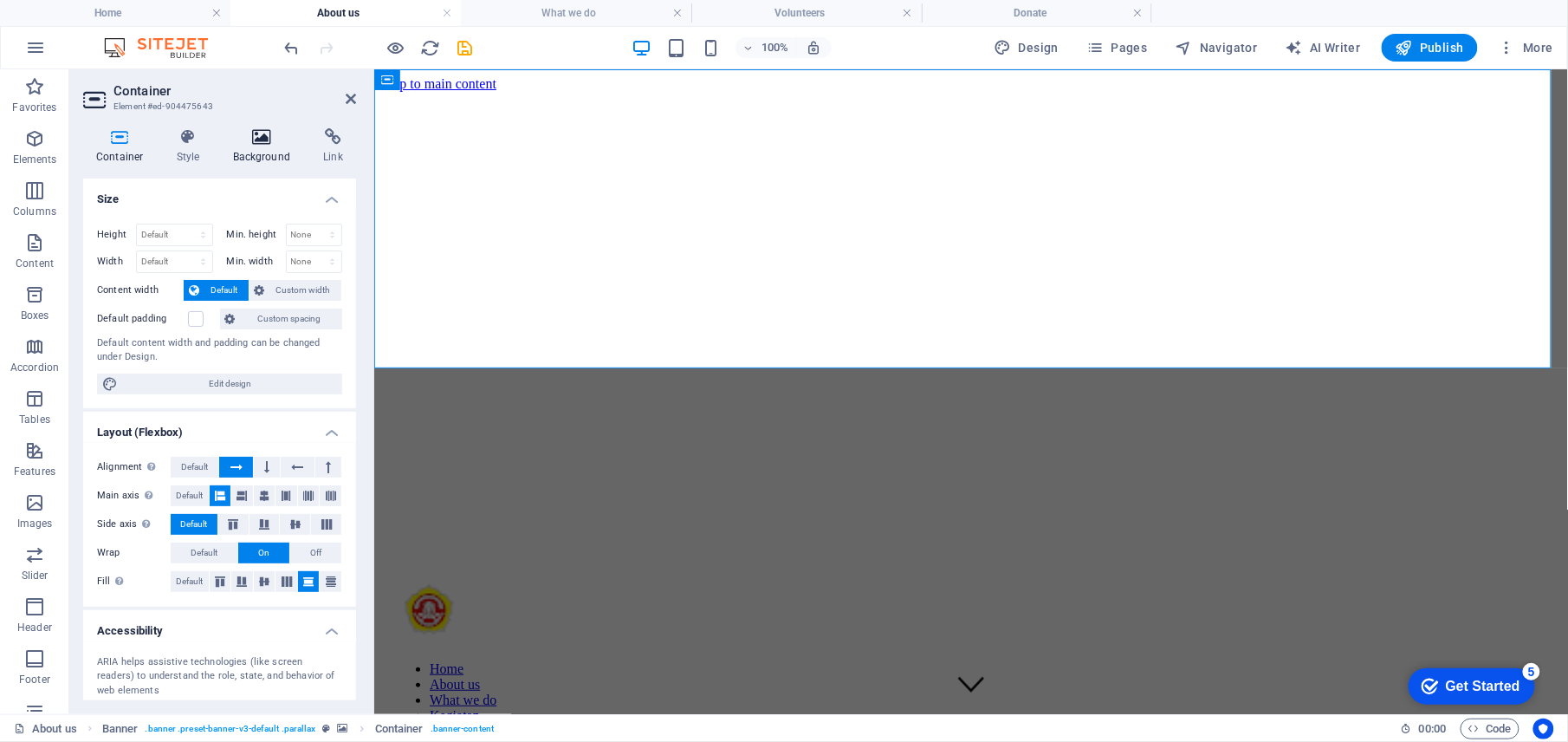
click at [246, 139] on icon at bounding box center [261, 137] width 84 height 18
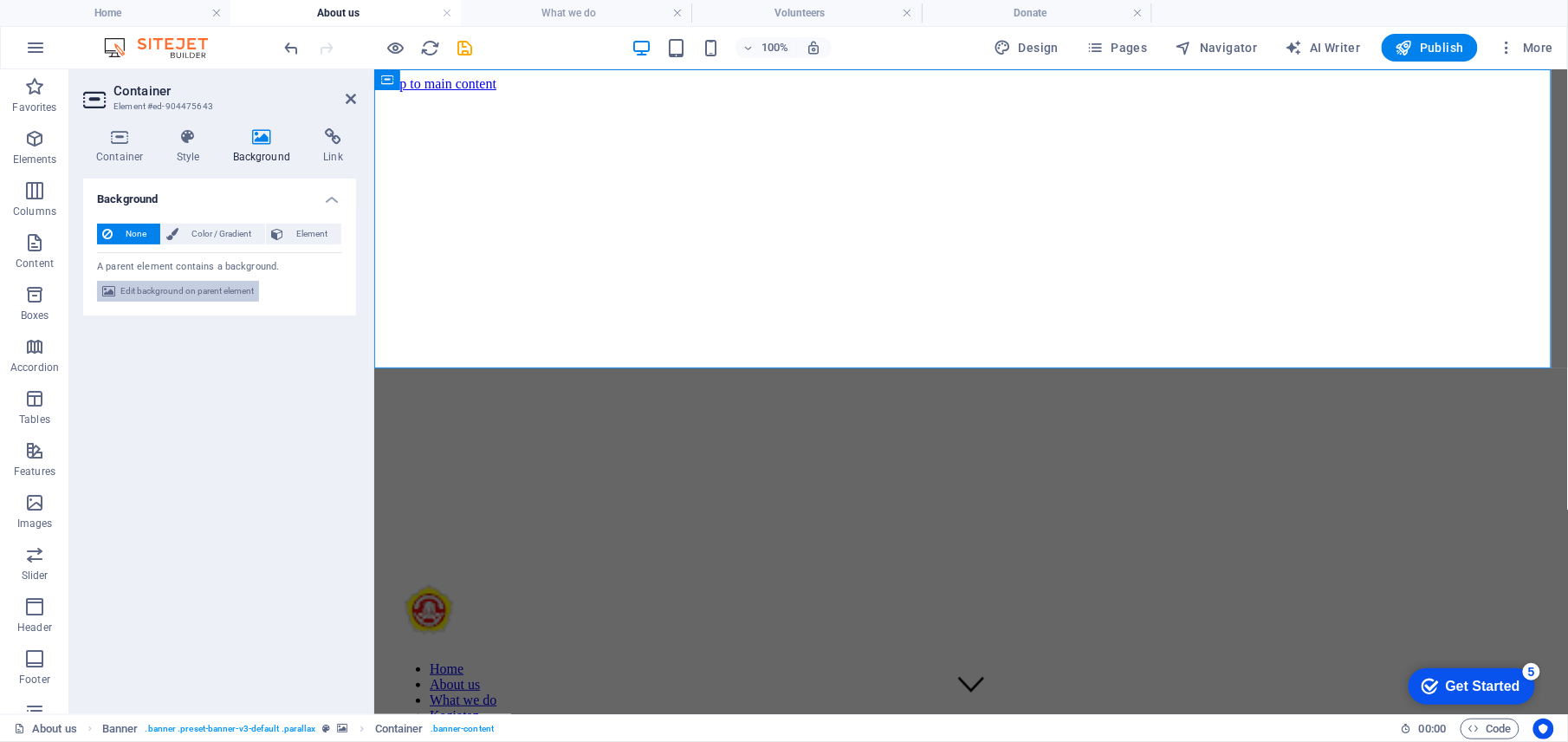
click at [226, 291] on span "Edit background on parent element" at bounding box center [186, 291] width 133 height 20
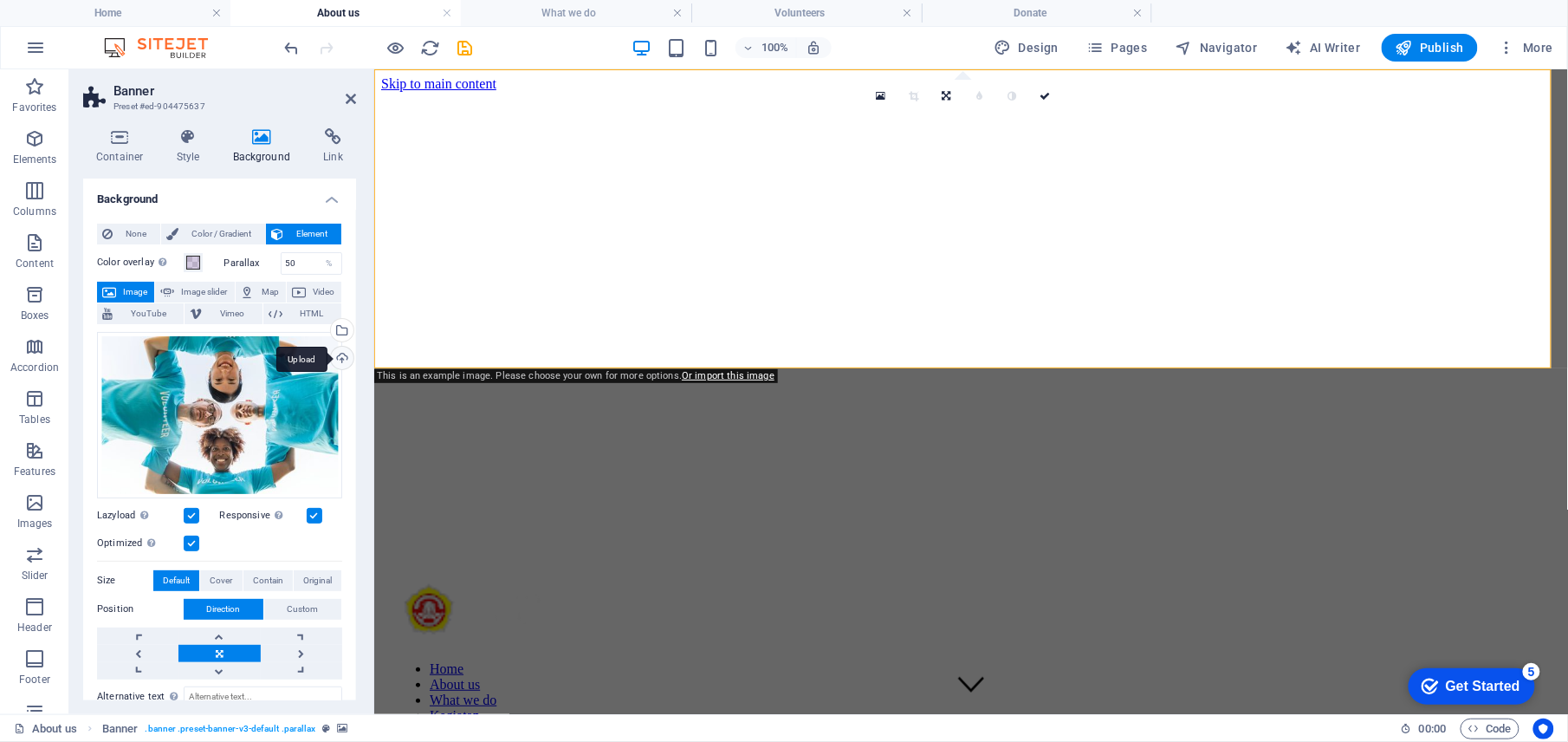
click at [342, 356] on div "Upload" at bounding box center [341, 359] width 26 height 26
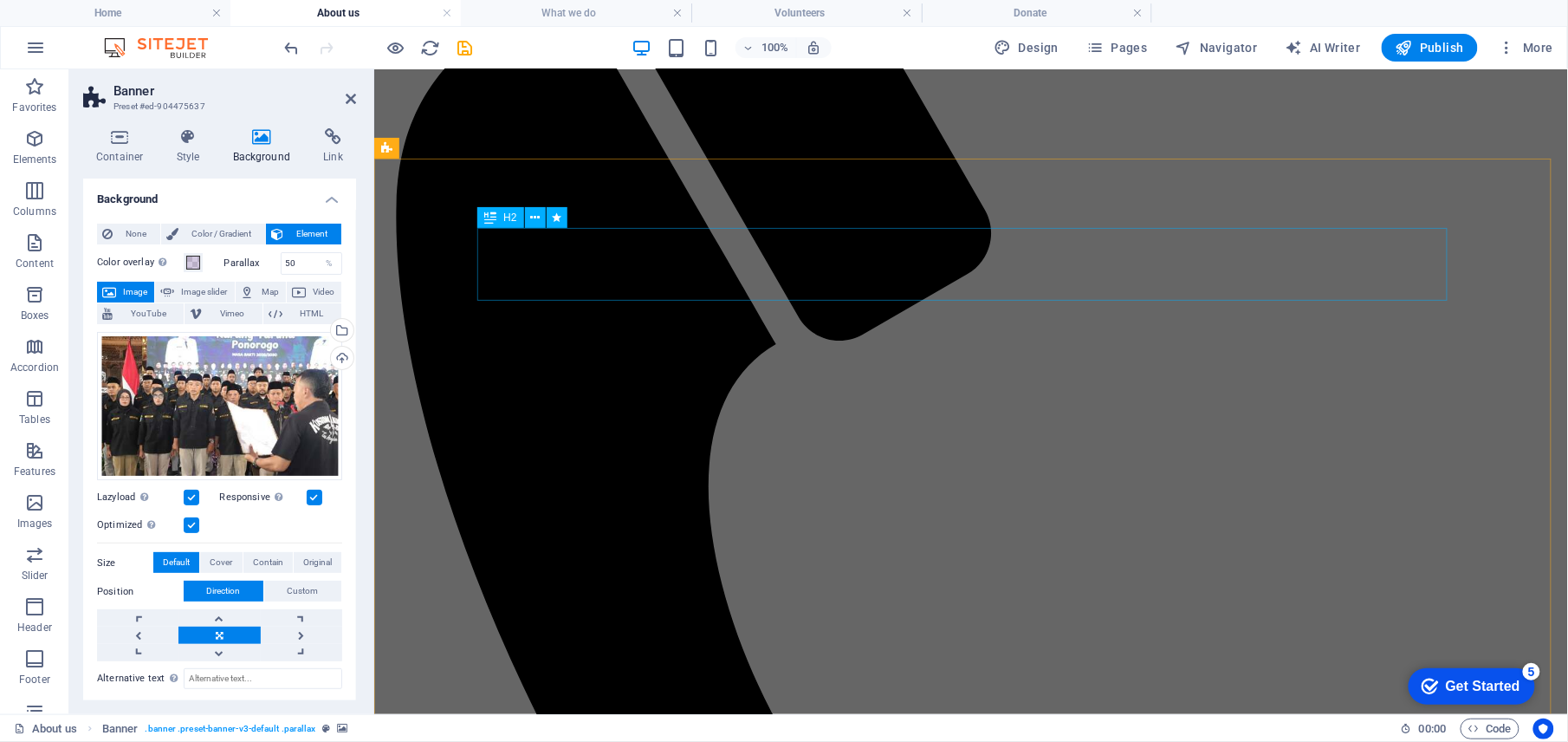
scroll to position [579, 0]
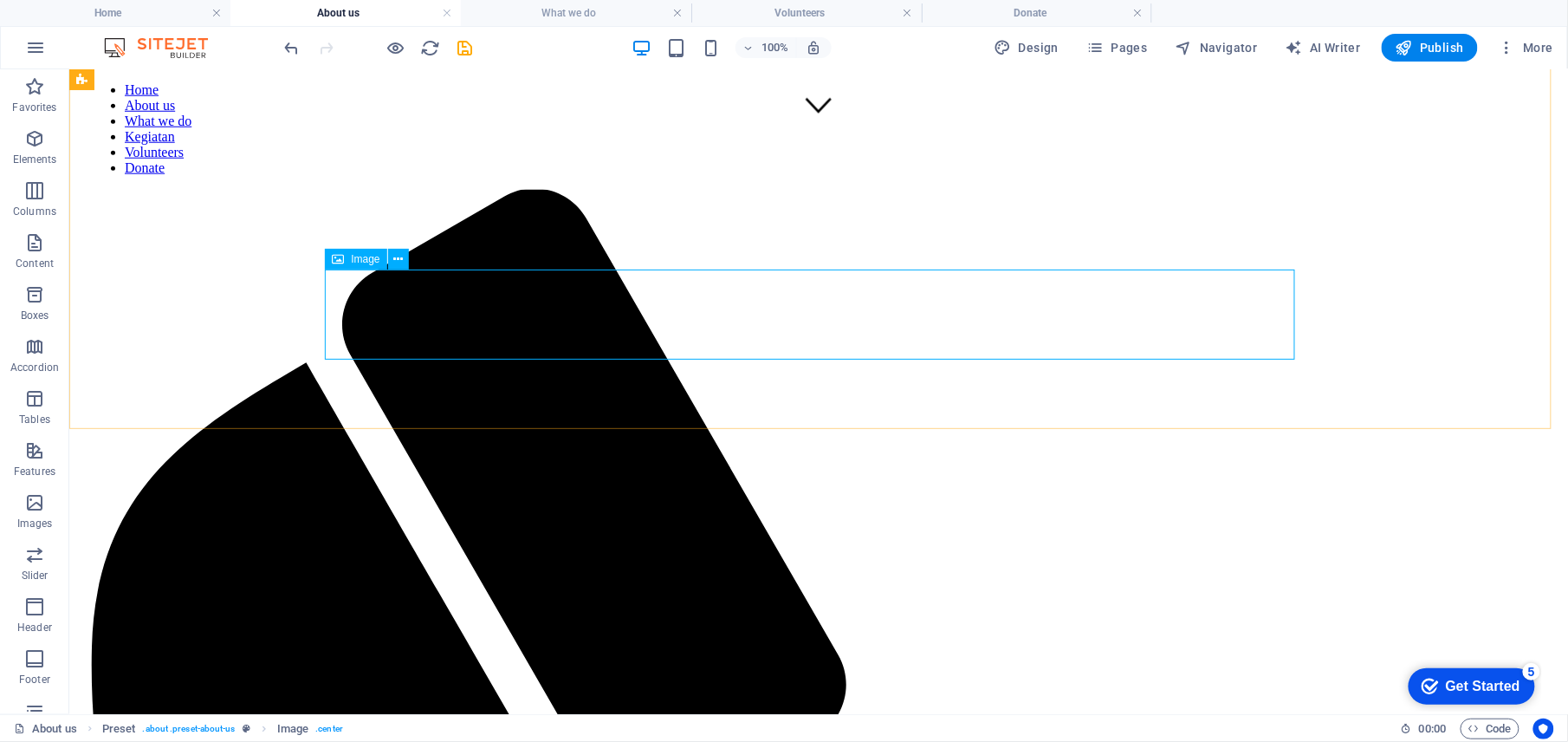
click at [357, 262] on span "Image" at bounding box center [365, 259] width 29 height 10
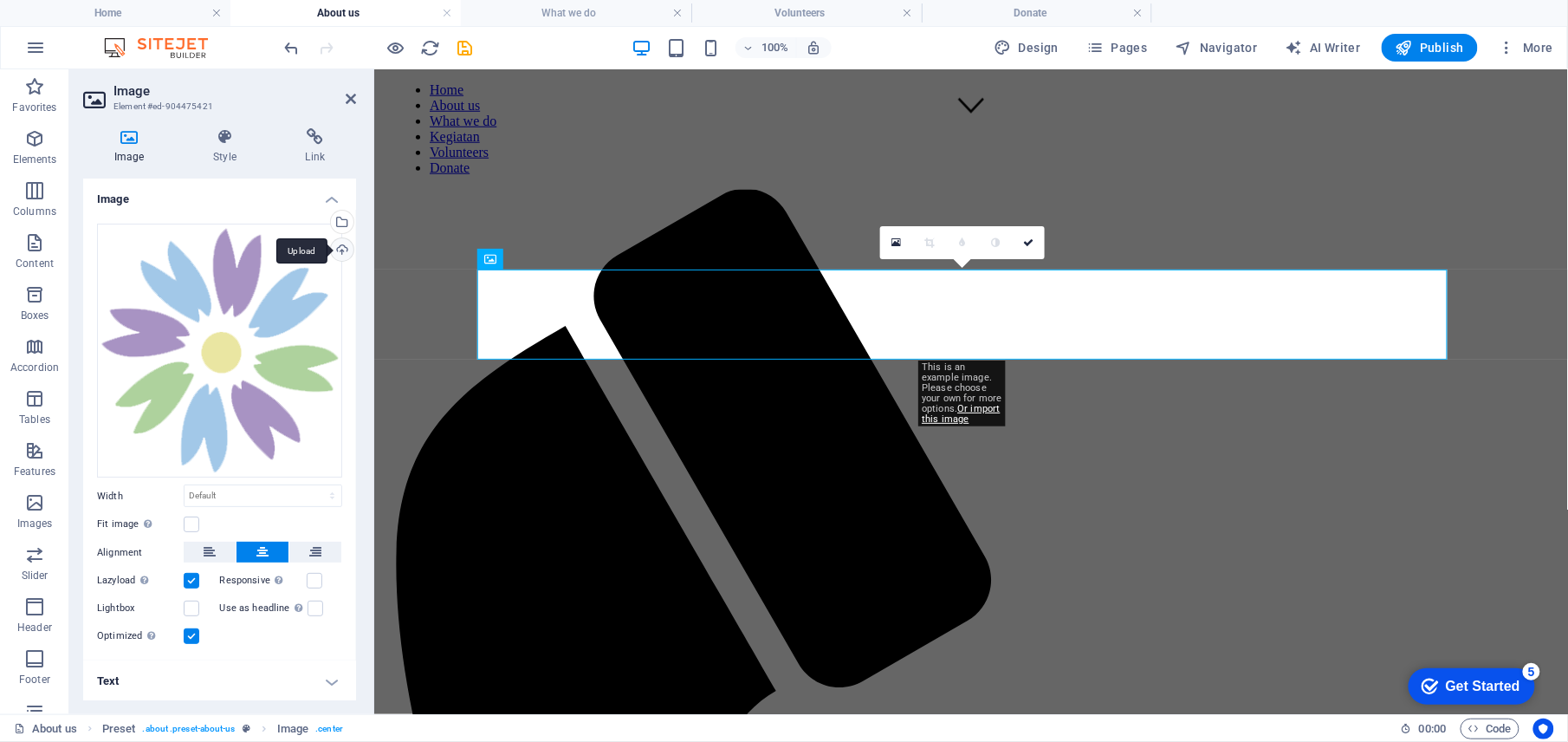
click at [342, 257] on div "Upload" at bounding box center [341, 251] width 26 height 26
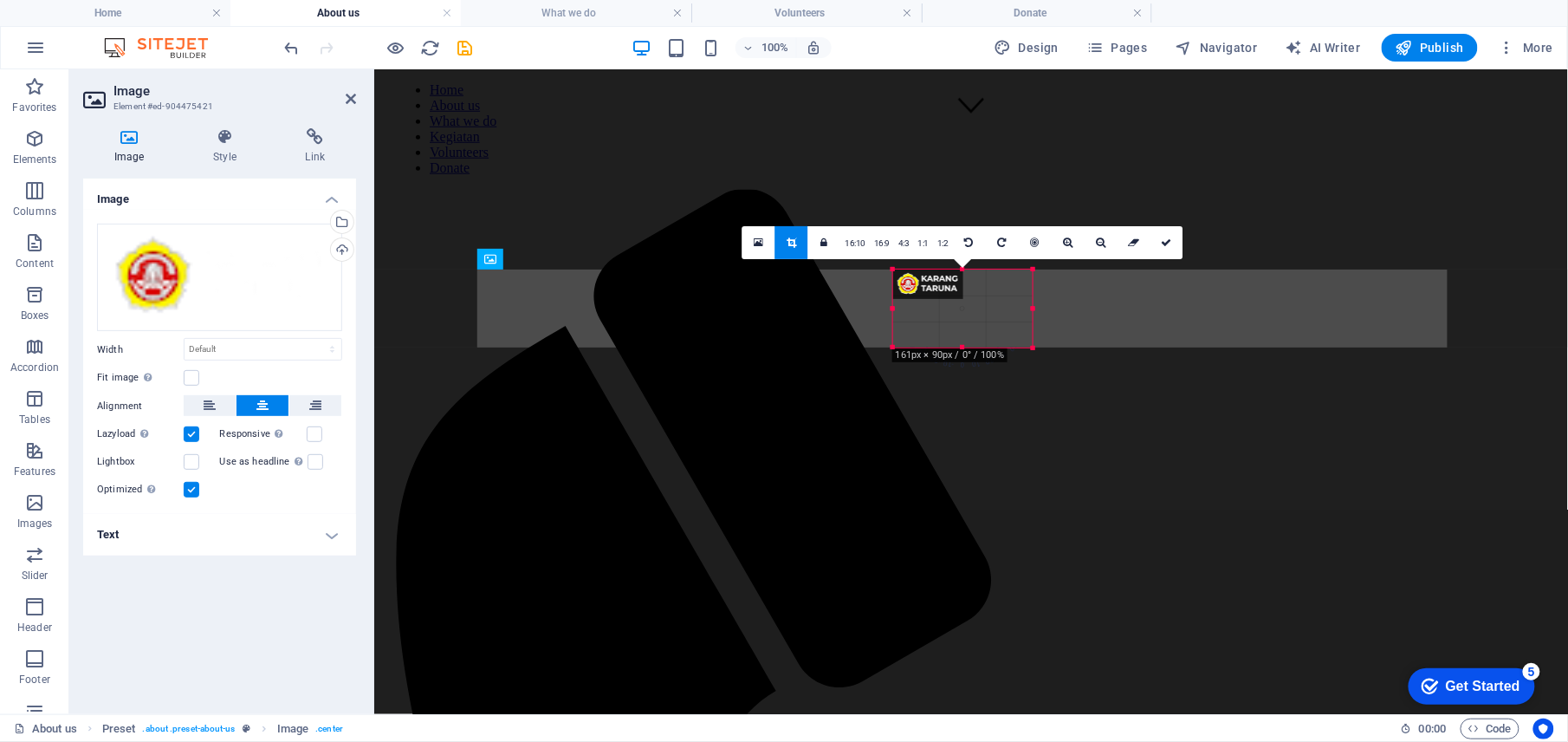
drag, startPoint x: 631, startPoint y: 233, endPoint x: 698, endPoint y: 282, distance: 83.0
click at [1072, 348] on div "H1 Banner Banner Container Container Text Reference Preset H2 Text Image H2 Cal…" at bounding box center [971, 102] width 1194 height 1224
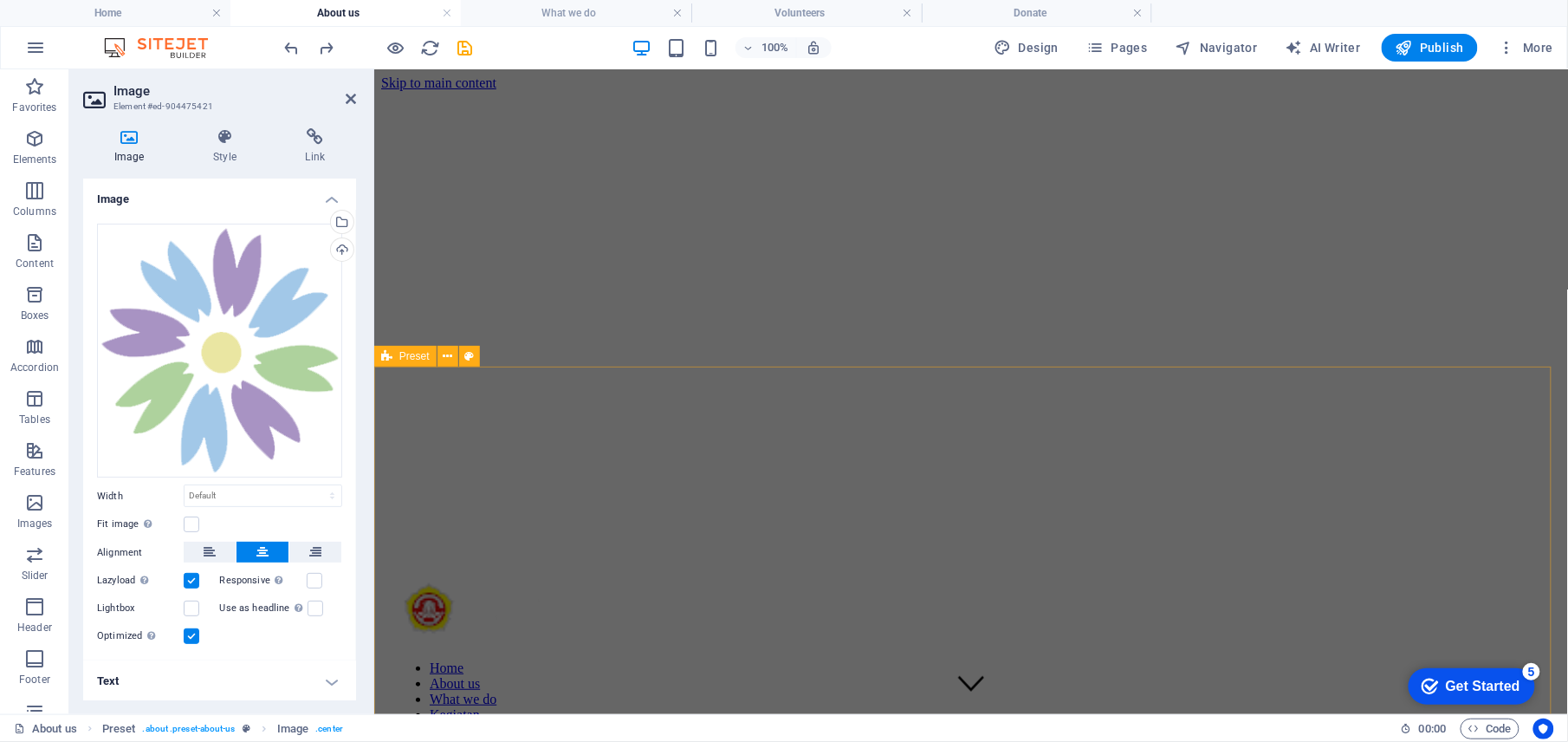
scroll to position [0, 0]
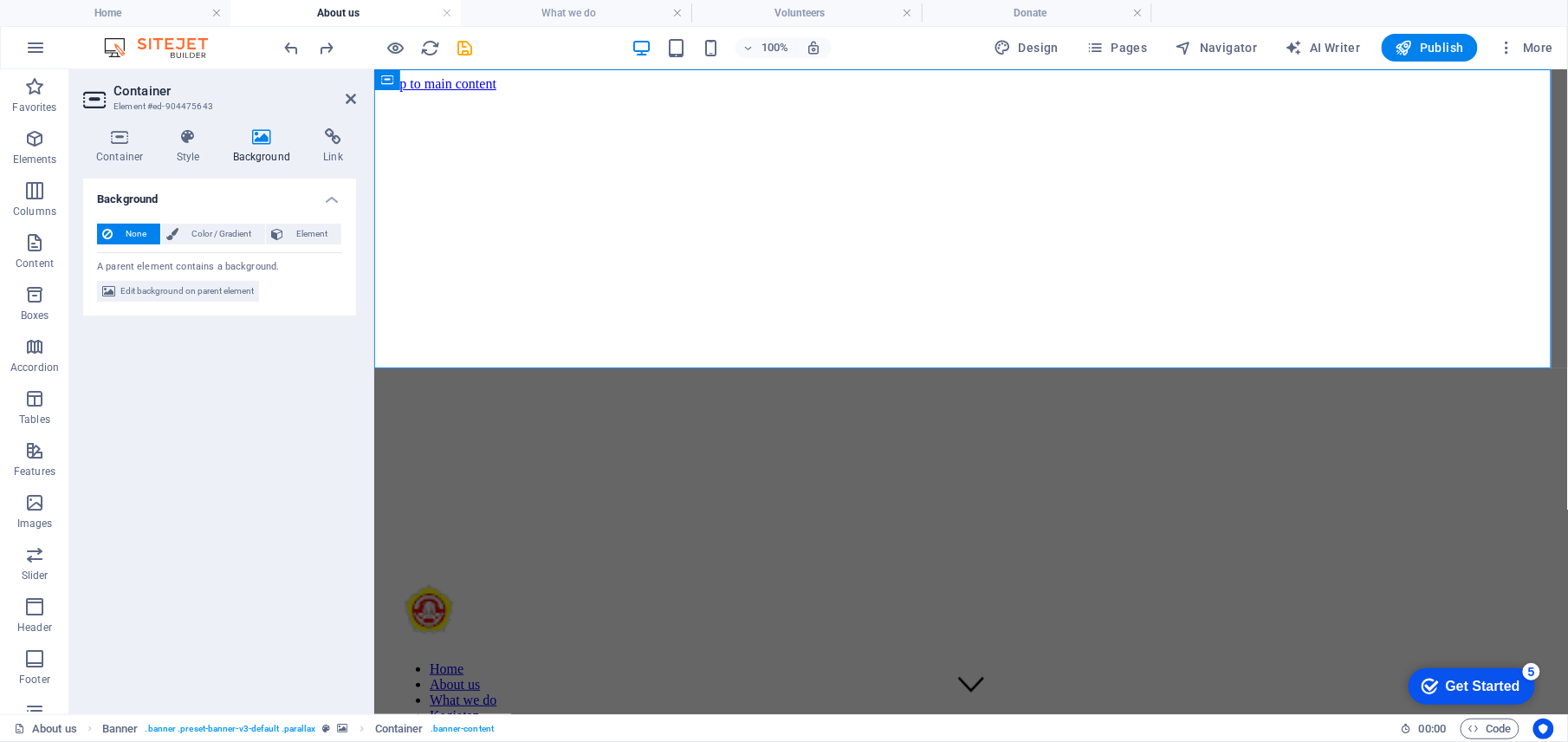
click at [244, 130] on icon at bounding box center [261, 137] width 84 height 18
click at [222, 289] on span "Edit background on parent element" at bounding box center [186, 291] width 133 height 20
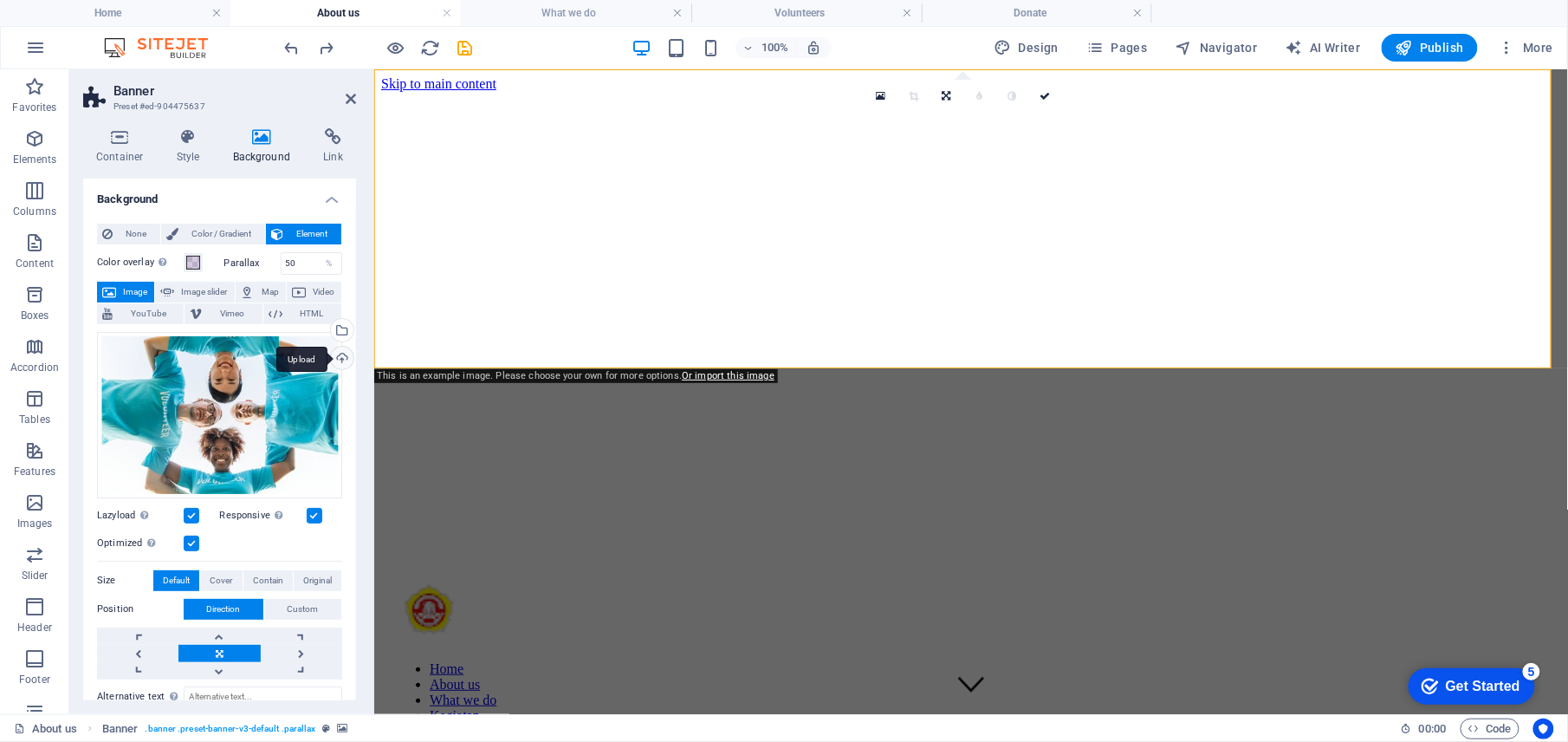
click at [343, 360] on div "Upload" at bounding box center [341, 359] width 26 height 26
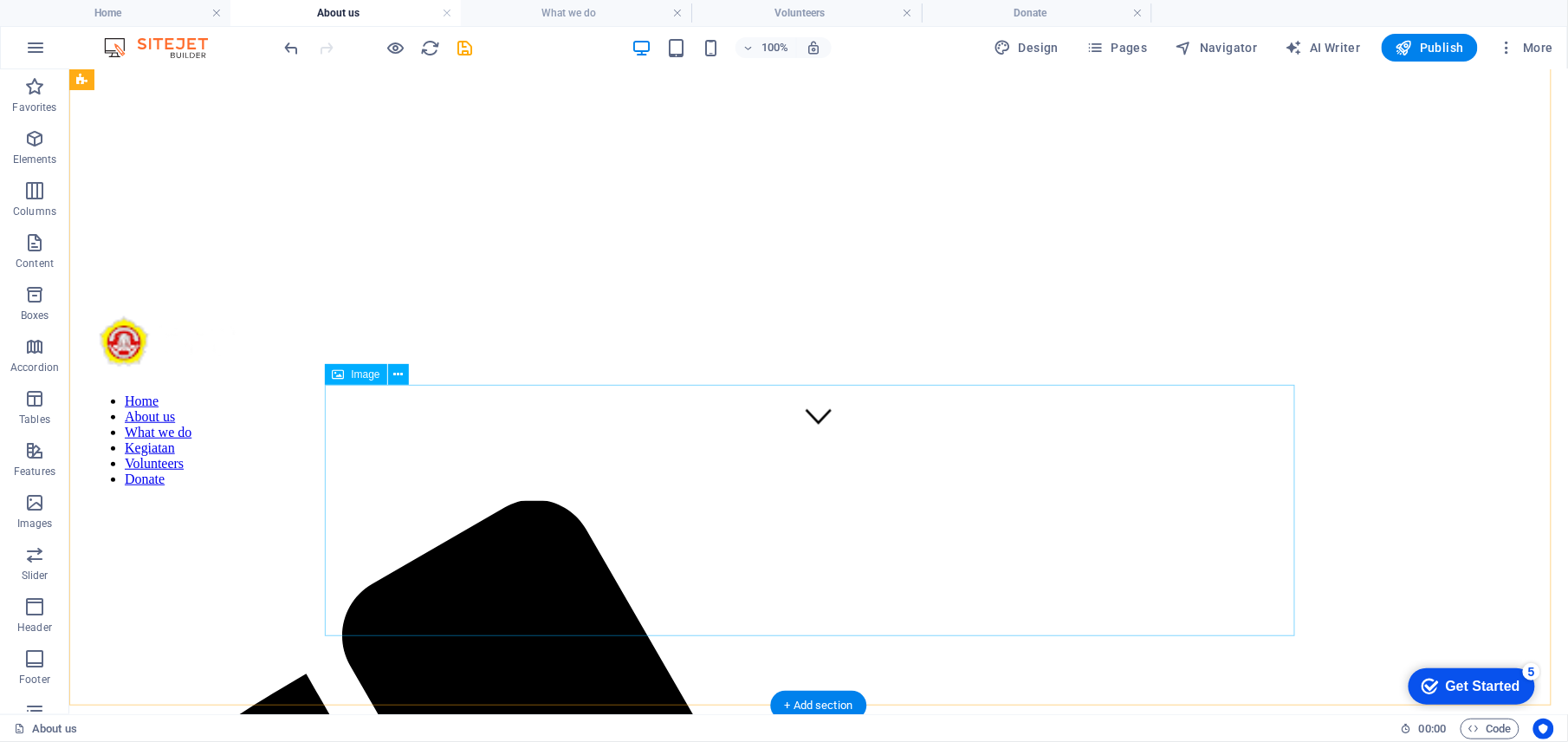
scroll to position [463, 0]
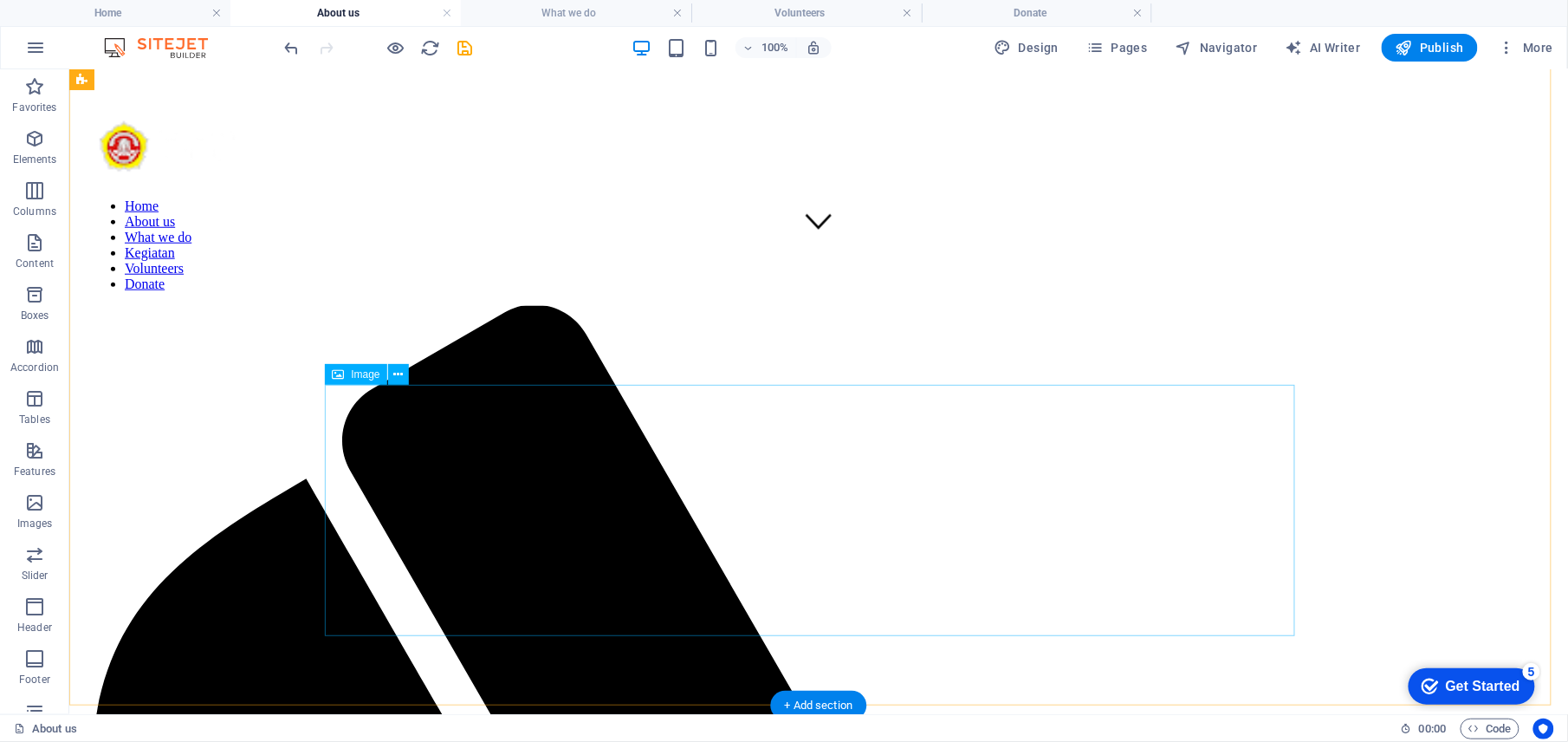
click at [355, 371] on span "Image" at bounding box center [365, 374] width 29 height 10
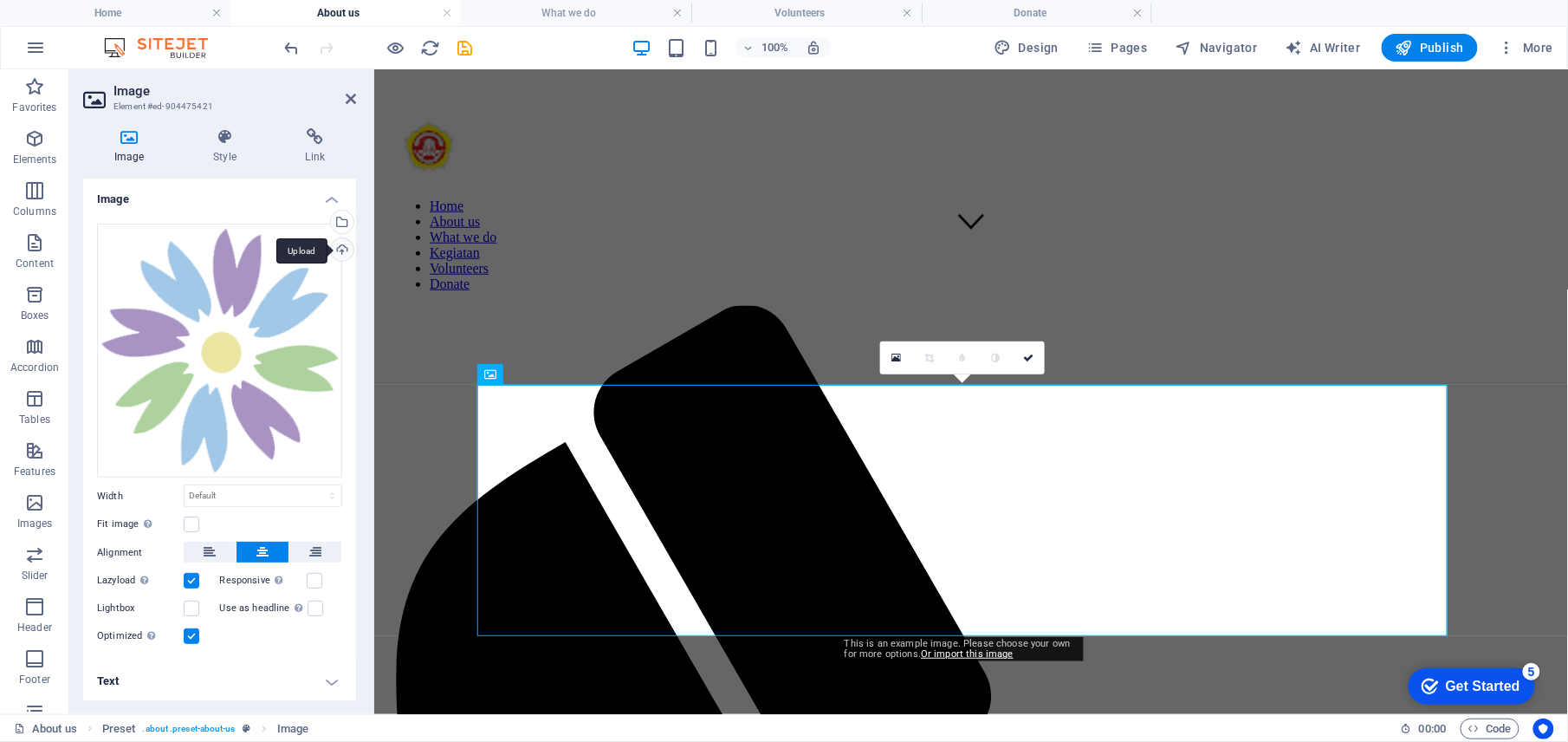
click at [333, 245] on div "Upload" at bounding box center [341, 251] width 26 height 26
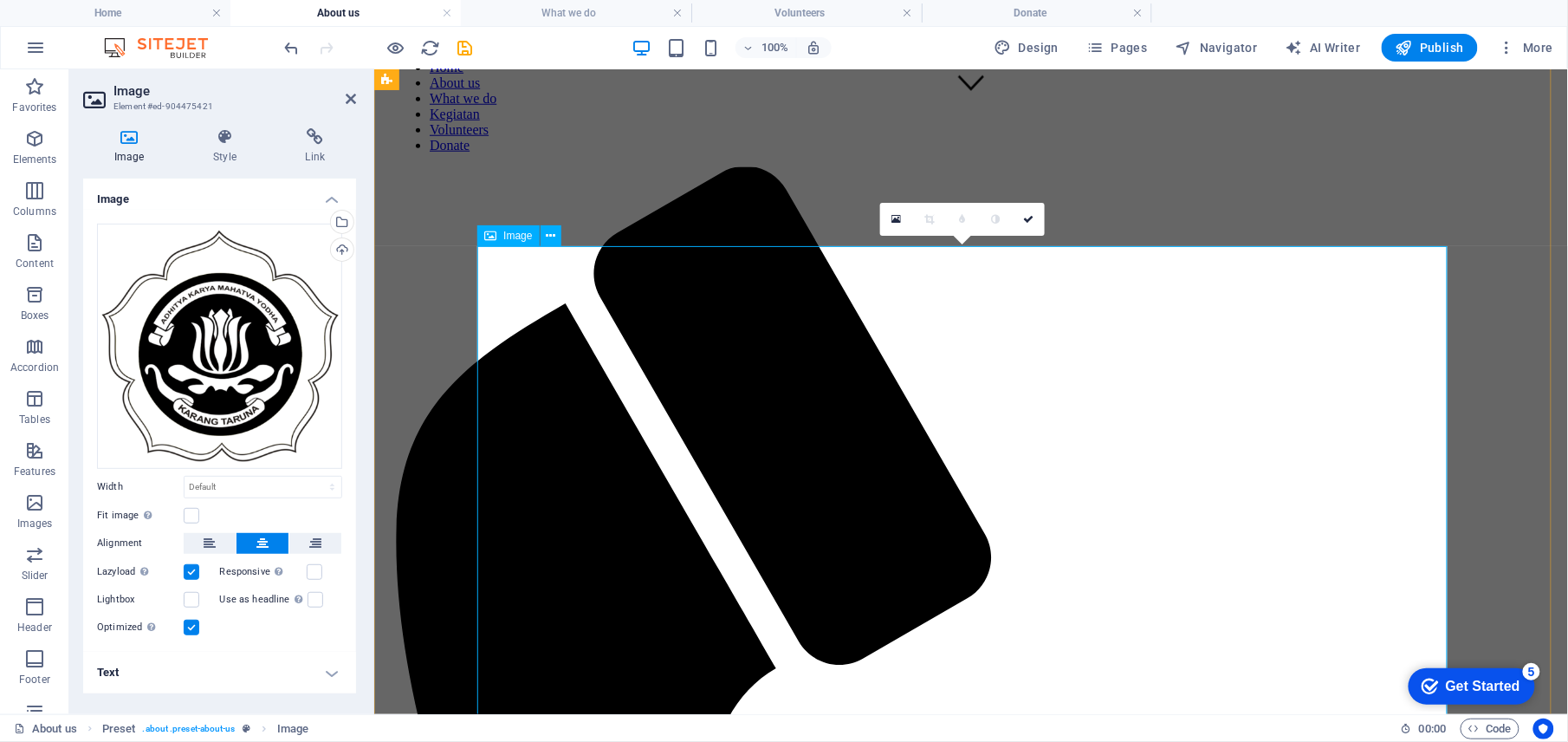
scroll to position [810, 0]
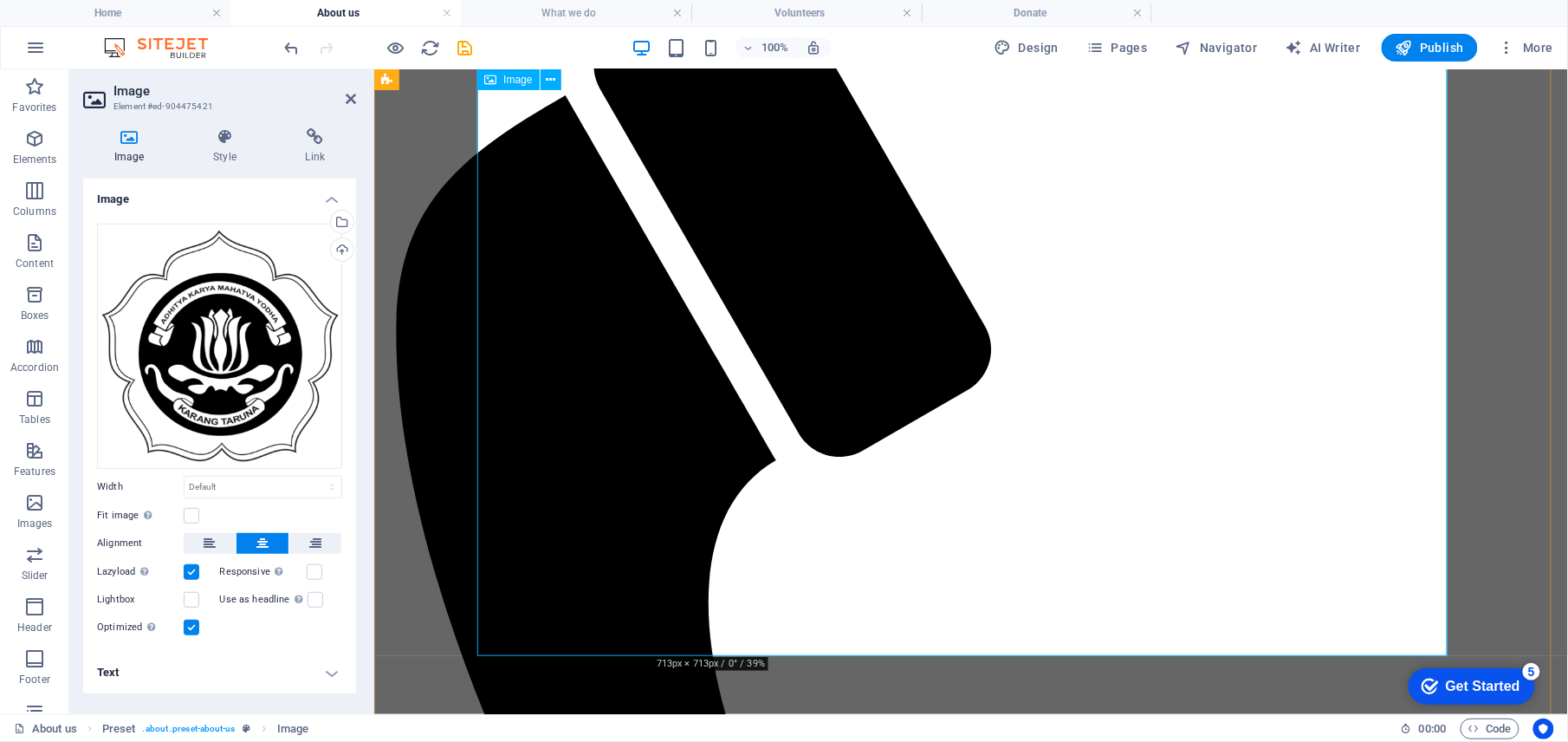
click at [195, 519] on label at bounding box center [191, 516] width 16 height 16
click at [0, 0] on input "Fit image Automatically fit image to a fixed width and height" at bounding box center [0, 0] width 0 height 0
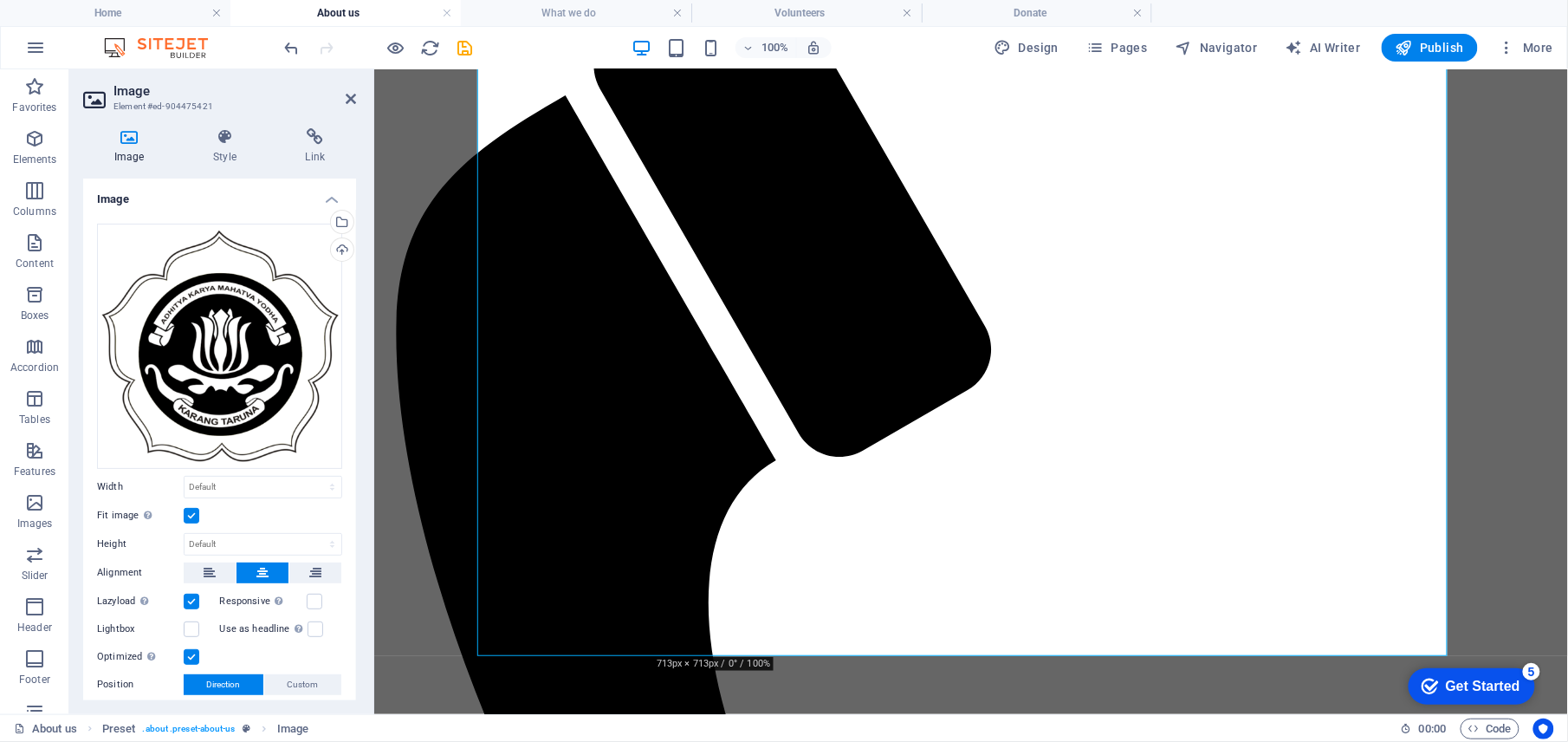
click at [195, 515] on label at bounding box center [191, 516] width 16 height 16
click at [0, 0] on input "Fit image Automatically fit image to a fixed width and height" at bounding box center [0, 0] width 0 height 0
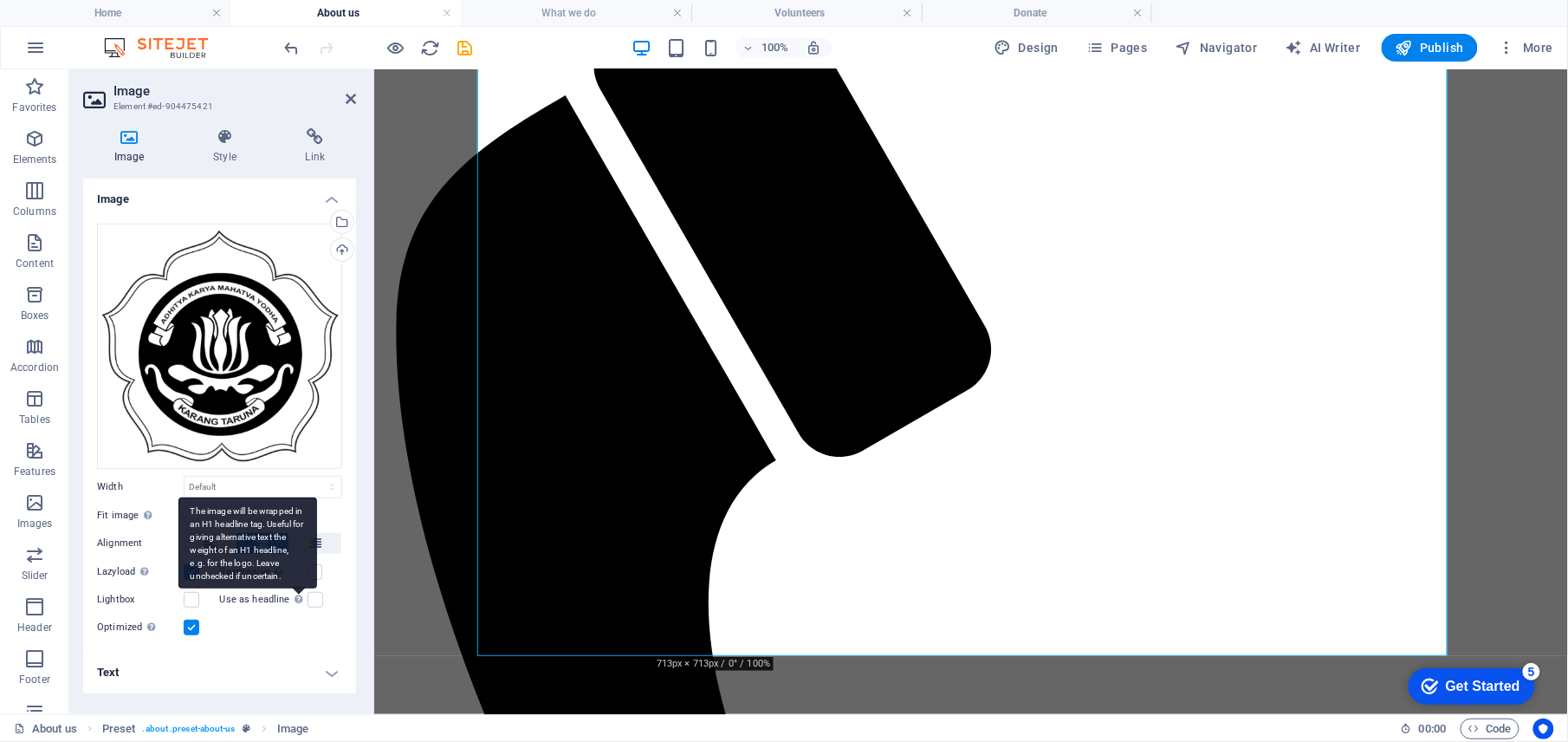
click at [313, 573] on div "The image will be wrapped in an H1 headline tag. Useful for giving alternative …" at bounding box center [248, 543] width 139 height 91
click at [0, 0] on input "Use as headline The image will be wrapped in an H1 headline tag. Useful for giv…" at bounding box center [0, 0] width 0 height 0
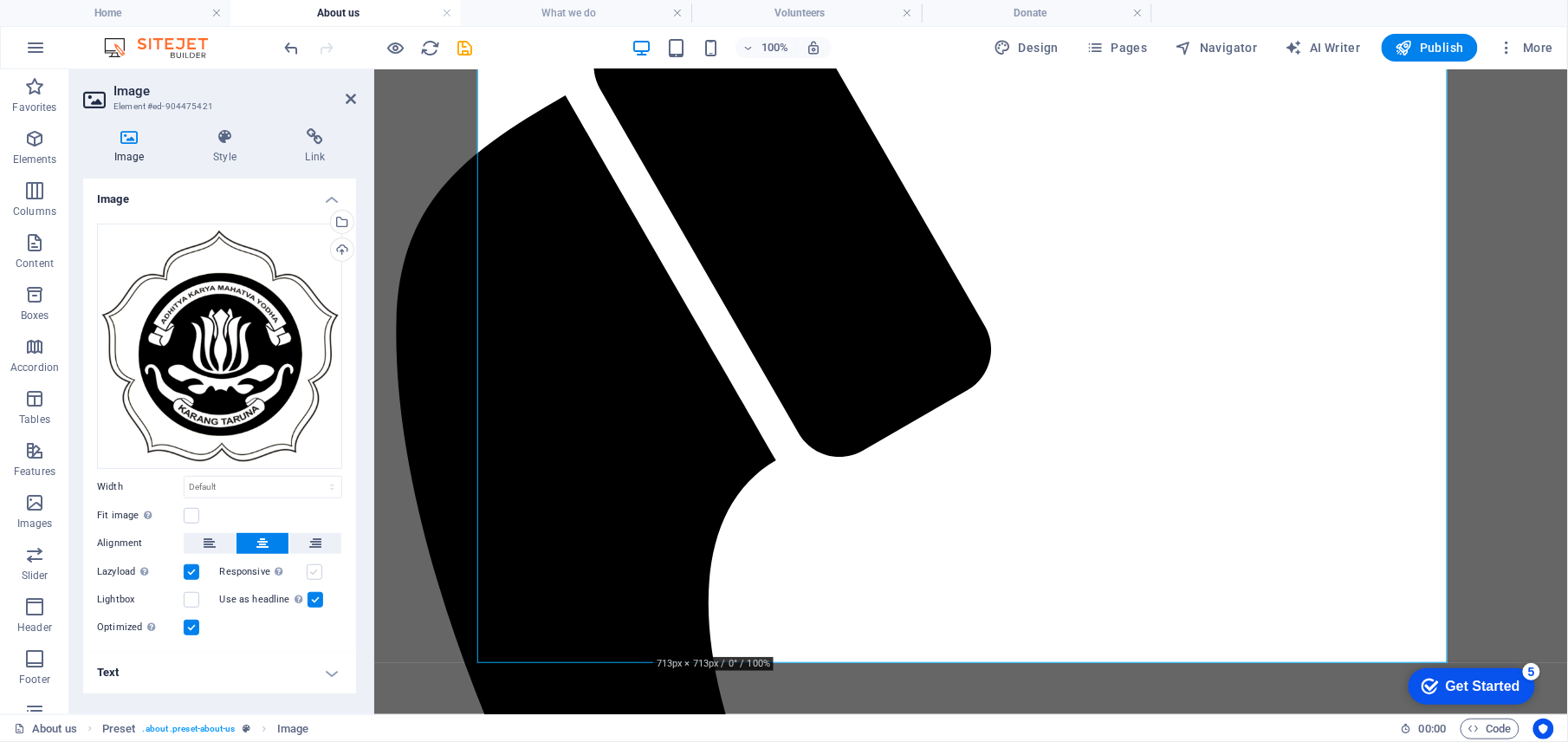
click at [315, 567] on label at bounding box center [315, 572] width 16 height 16
click at [0, 0] on input "Responsive Automatically load retina image and smartphone optimized sizes." at bounding box center [0, 0] width 0 height 0
click at [314, 594] on label at bounding box center [315, 600] width 16 height 16
click at [0, 0] on input "Use as headline The image will be wrapped in an H1 headline tag. Useful for giv…" at bounding box center [0, 0] width 0 height 0
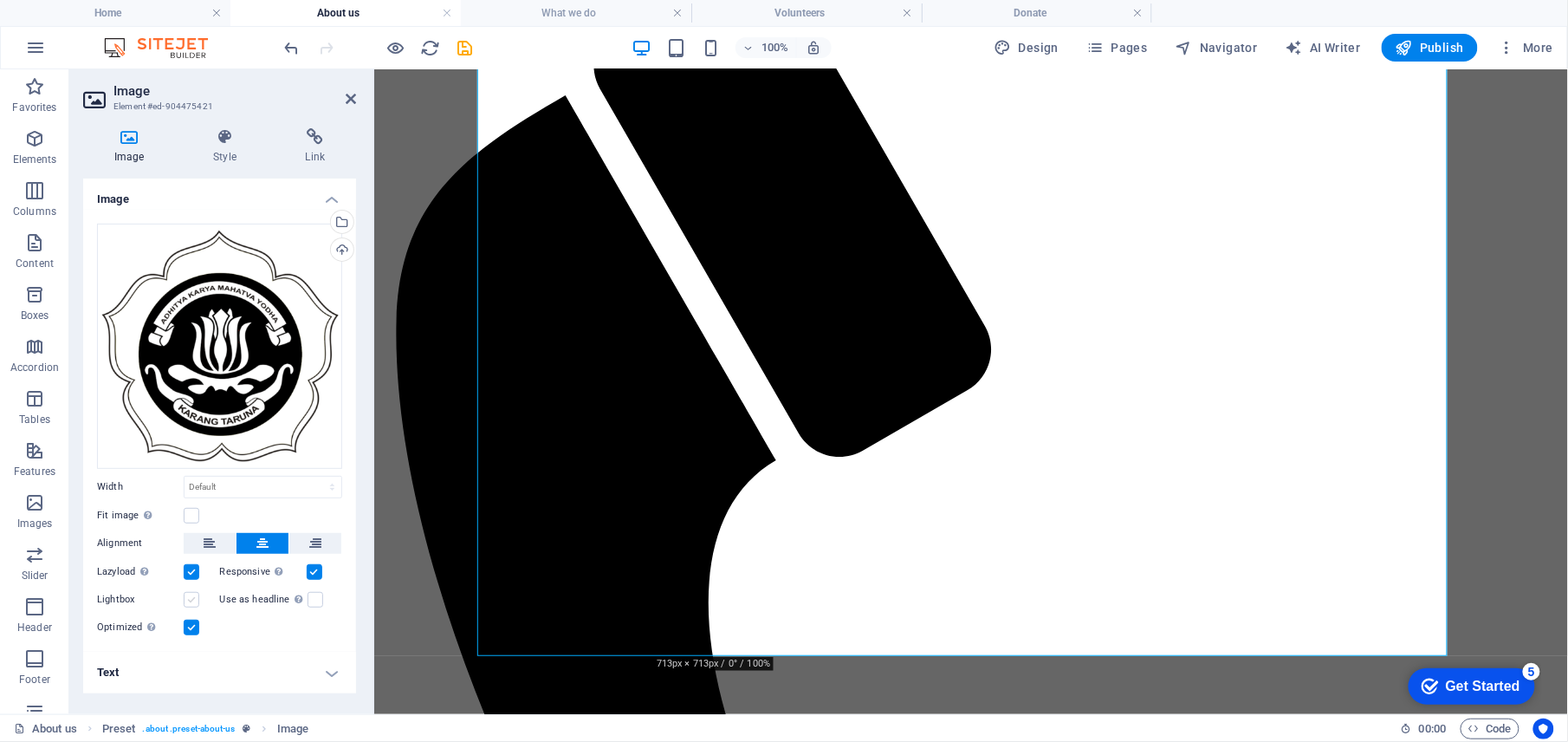
click at [191, 598] on label at bounding box center [191, 600] width 16 height 16
click at [0, 0] on input "Lightbox" at bounding box center [0, 0] width 0 height 0
click at [191, 598] on label at bounding box center [191, 600] width 16 height 16
click at [0, 0] on input "Lightbox" at bounding box center [0, 0] width 0 height 0
click at [188, 631] on label at bounding box center [191, 627] width 16 height 16
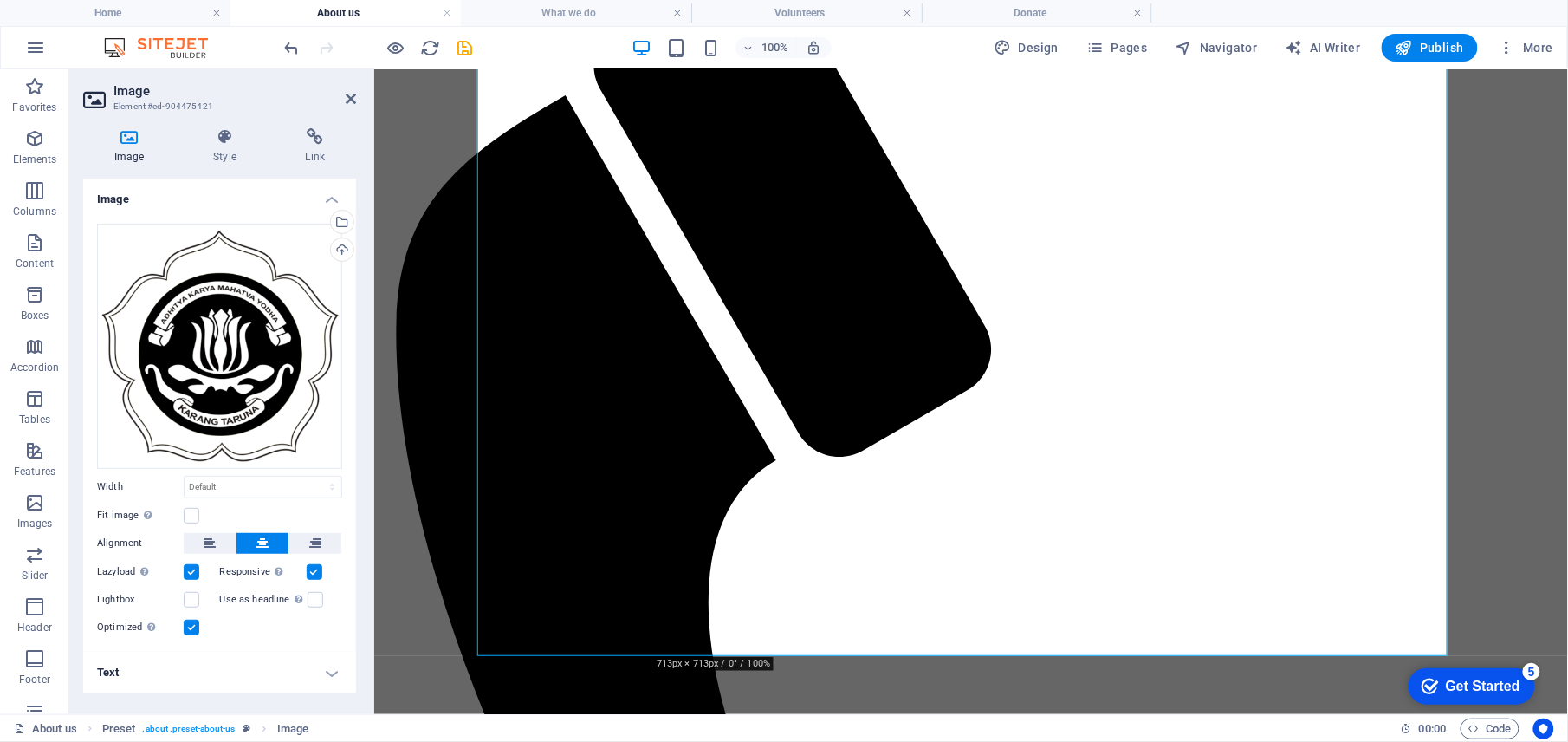
click at [0, 0] on input "Optimized Images are compressed to improve page speed." at bounding box center [0, 0] width 0 height 0
click at [189, 628] on label at bounding box center [191, 627] width 16 height 16
click at [0, 0] on input "Optimized Images are compressed to improve page speed." at bounding box center [0, 0] width 0 height 0
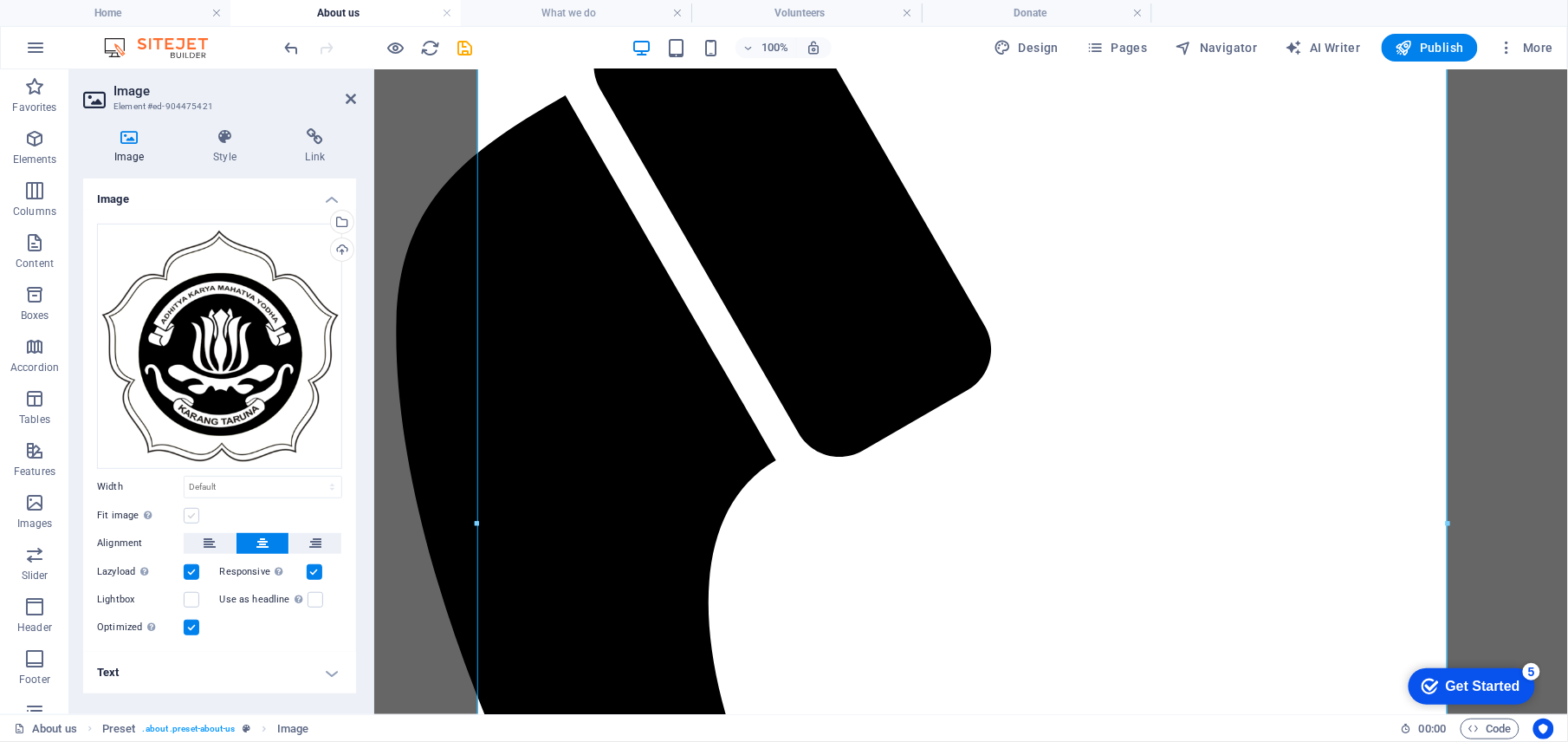
click at [192, 515] on label at bounding box center [191, 516] width 16 height 16
click at [0, 0] on input "Fit image Automatically fit image to a fixed width and height" at bounding box center [0, 0] width 0 height 0
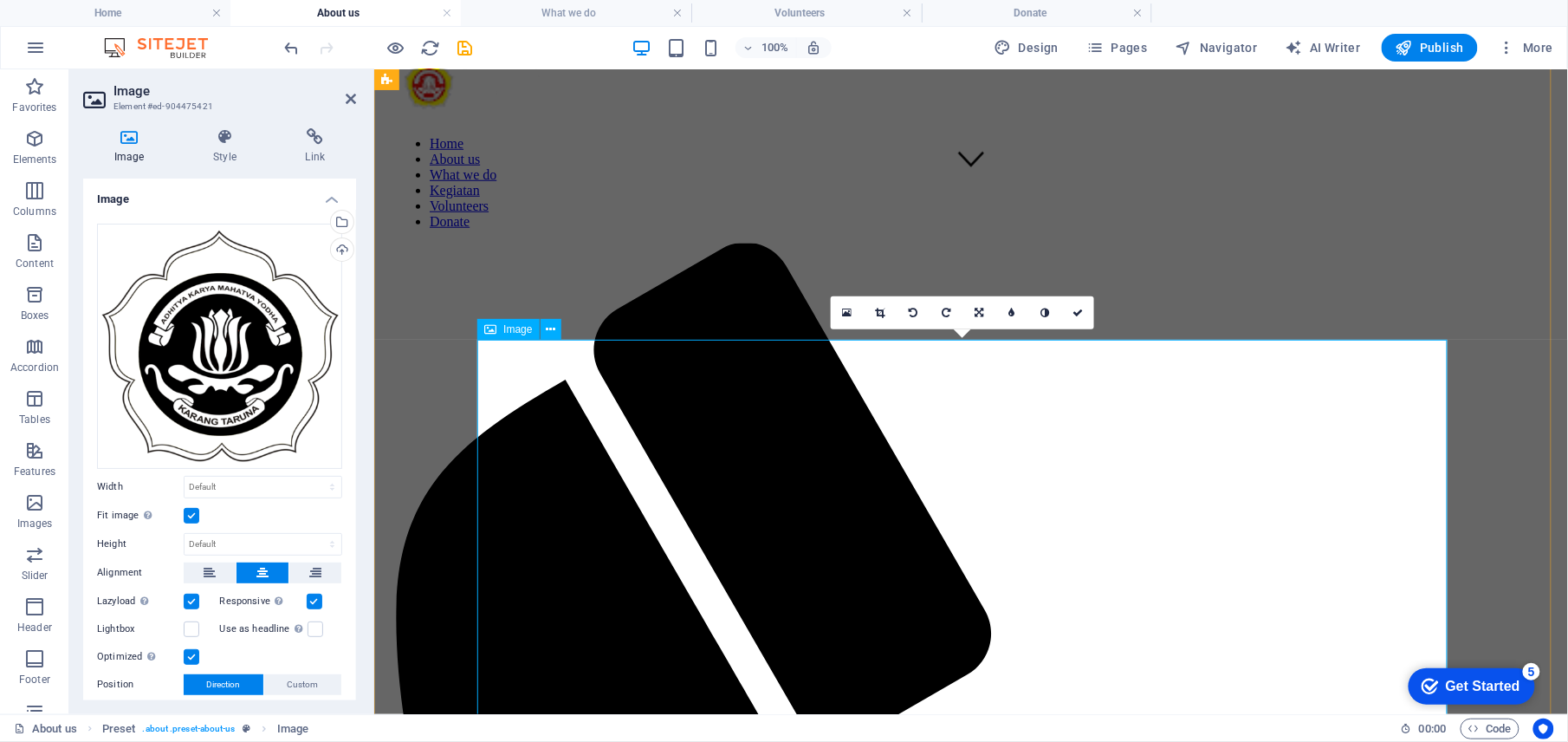
scroll to position [579, 0]
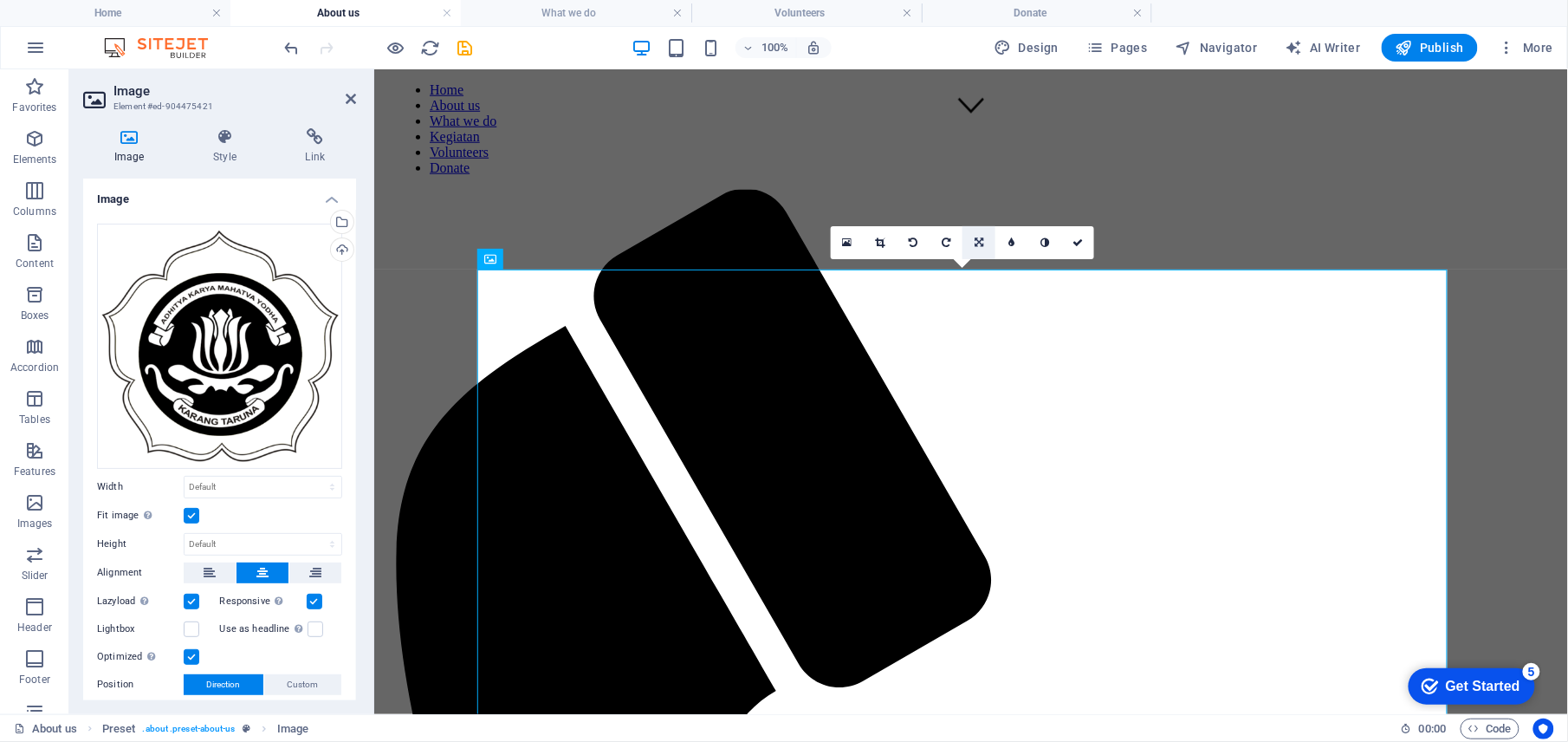
click at [971, 244] on link at bounding box center [978, 242] width 33 height 33
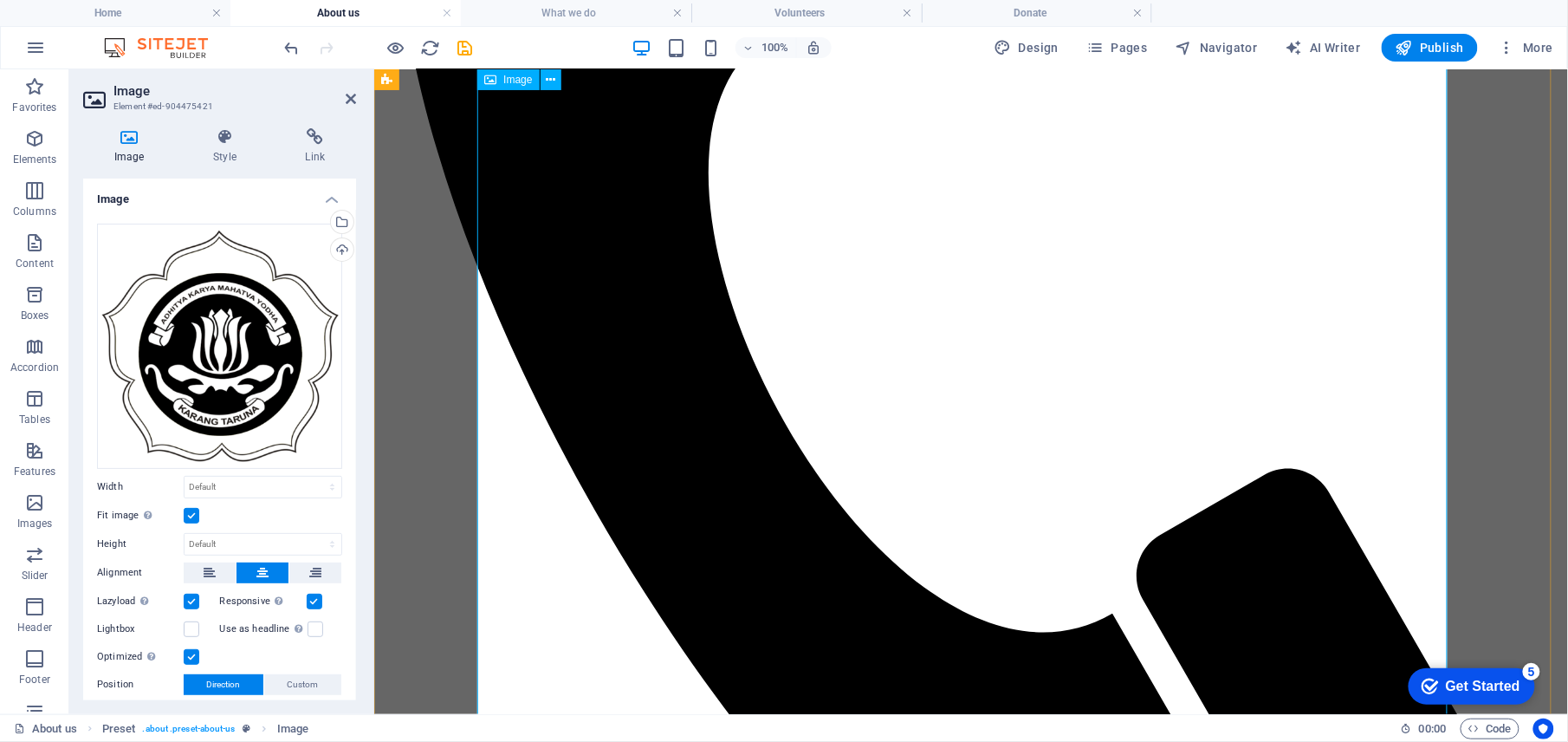
scroll to position [1388, 0]
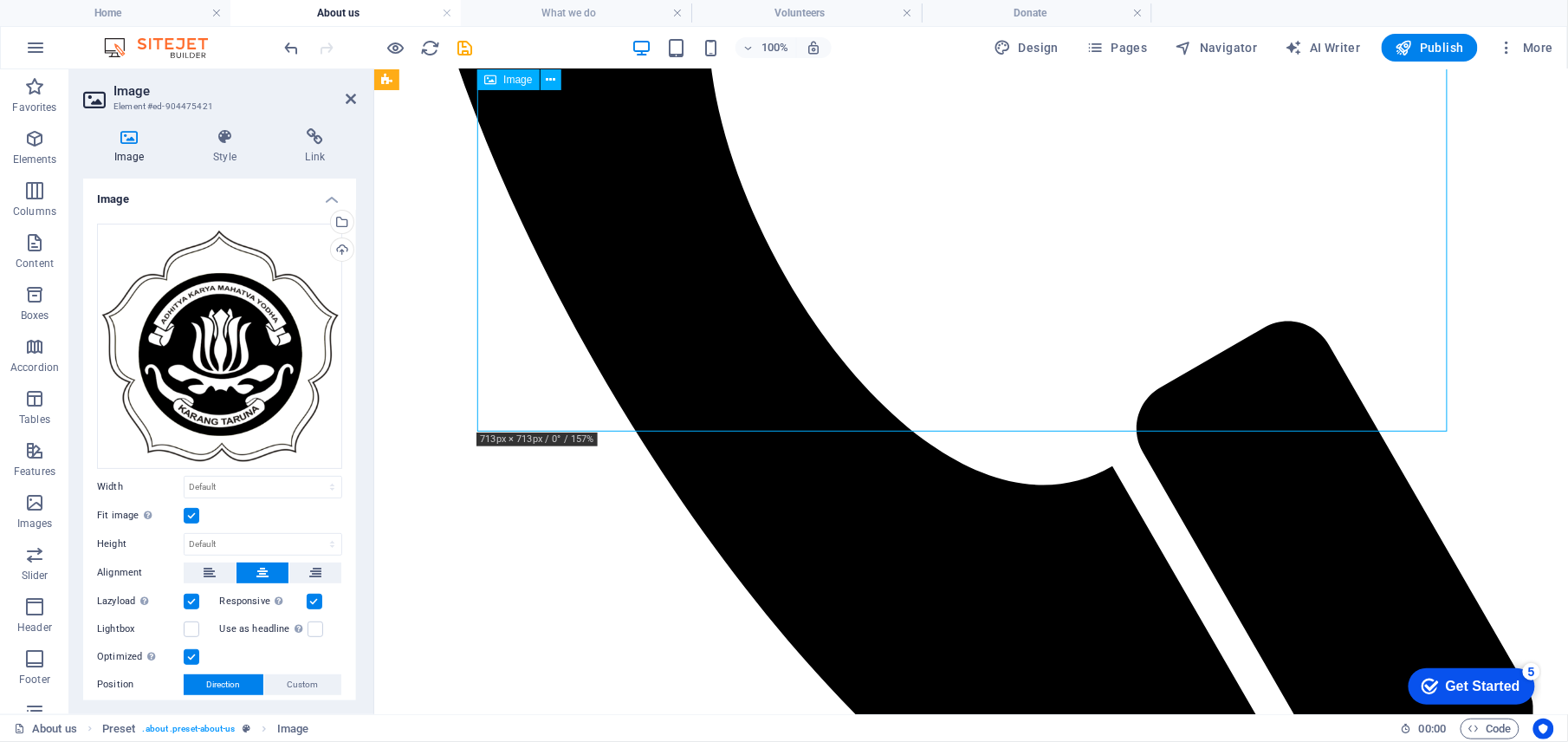
drag, startPoint x: 1444, startPoint y: 426, endPoint x: 1347, endPoint y: 333, distance: 134.4
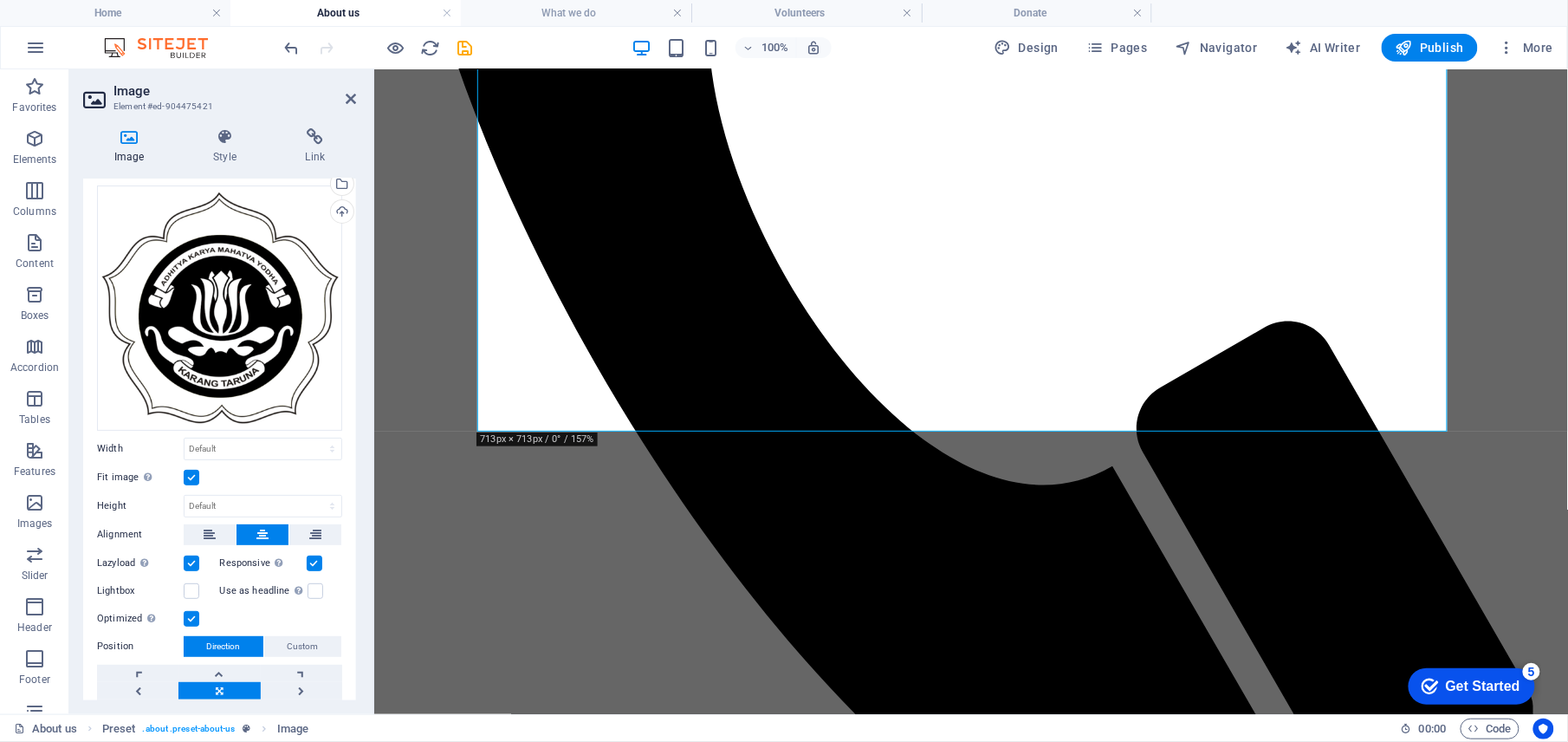
scroll to position [0, 0]
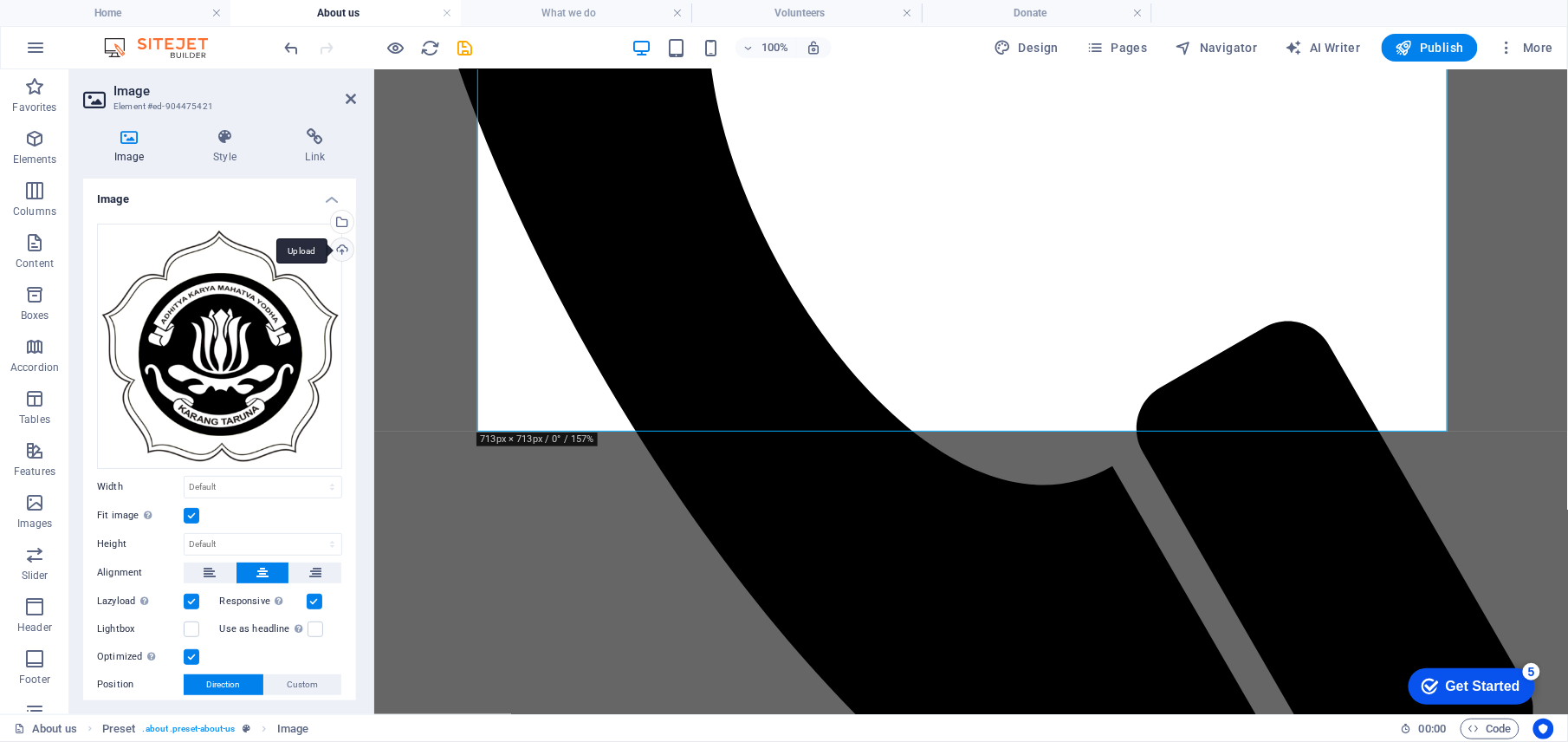
click at [345, 250] on div "Upload" at bounding box center [341, 251] width 26 height 26
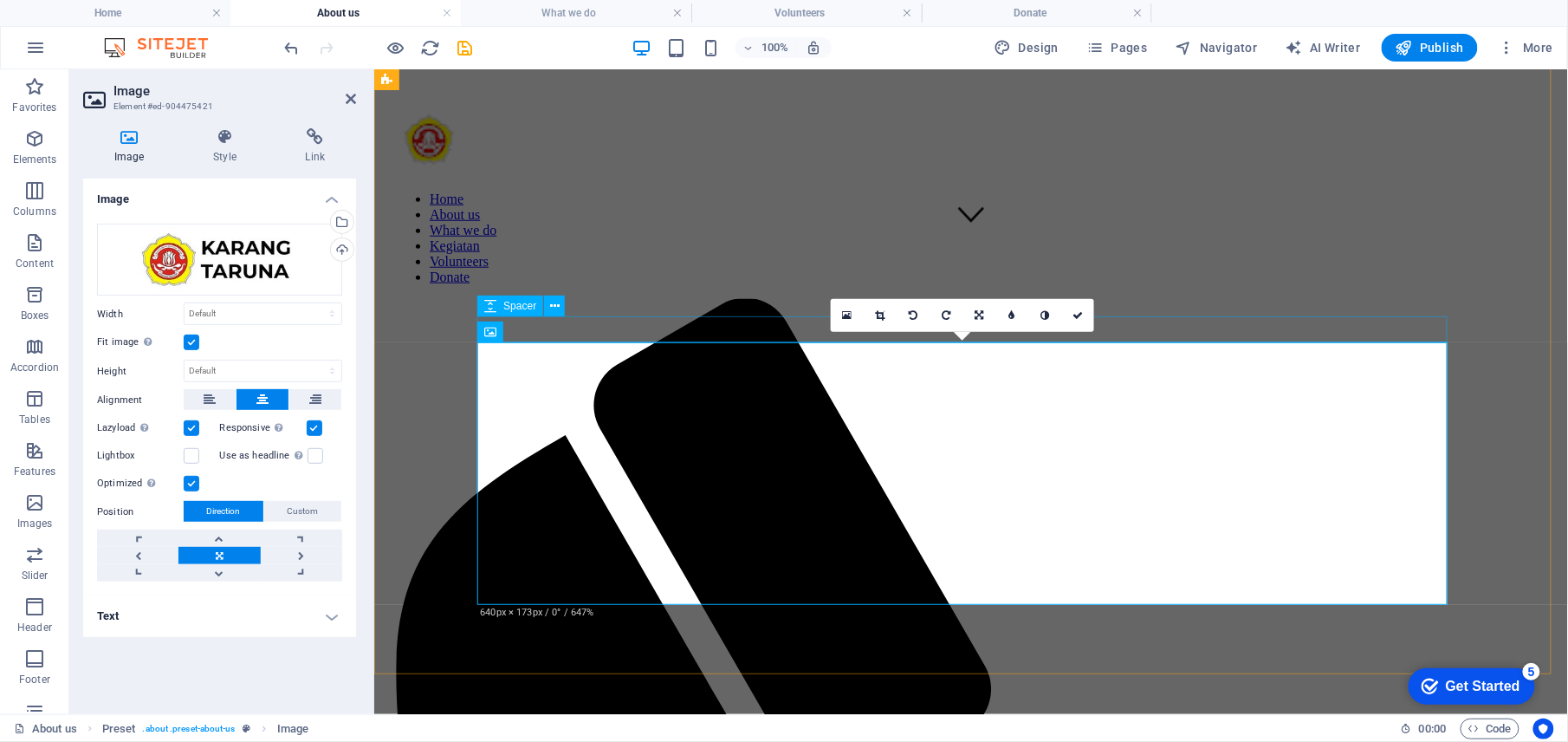
scroll to position [463, 0]
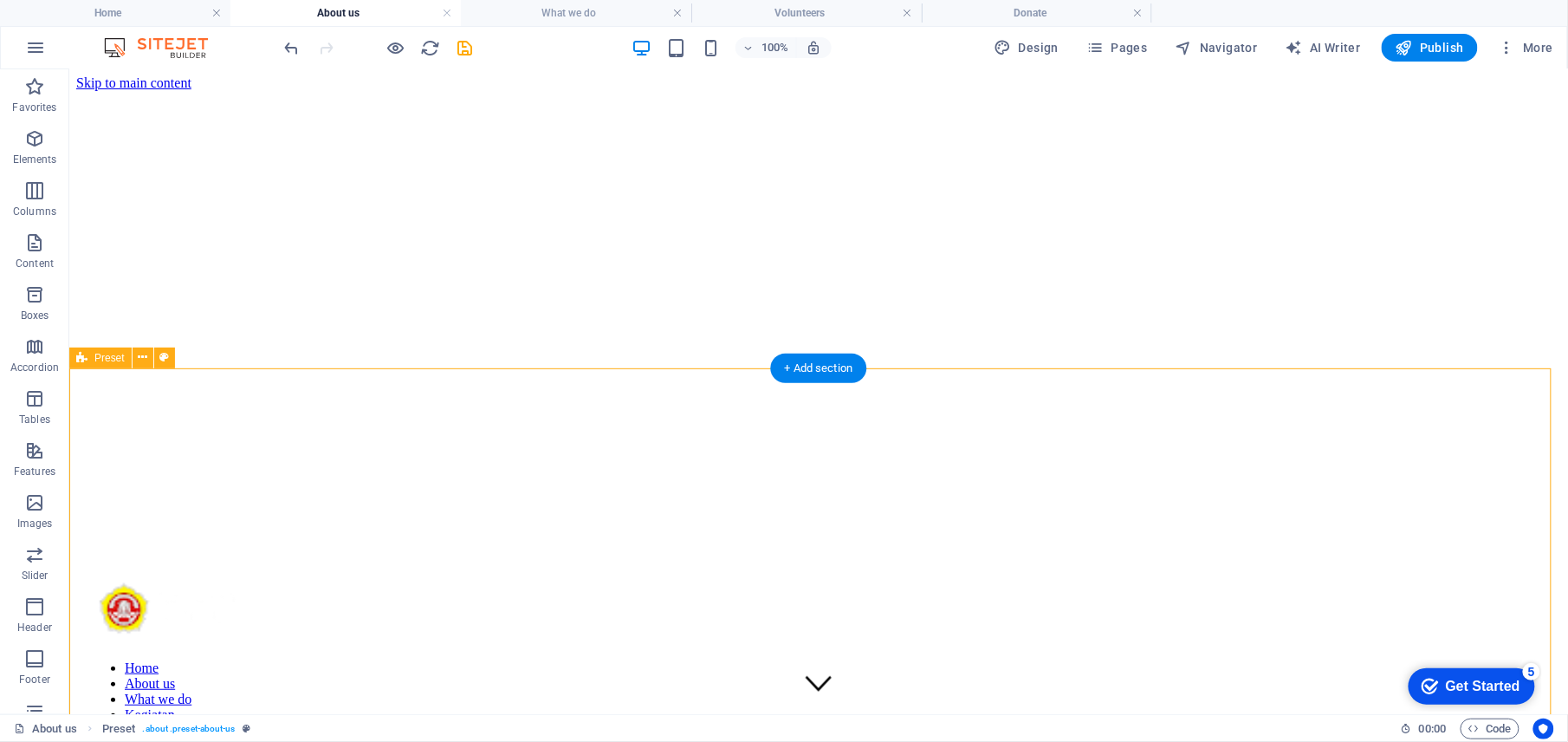
scroll to position [0, 0]
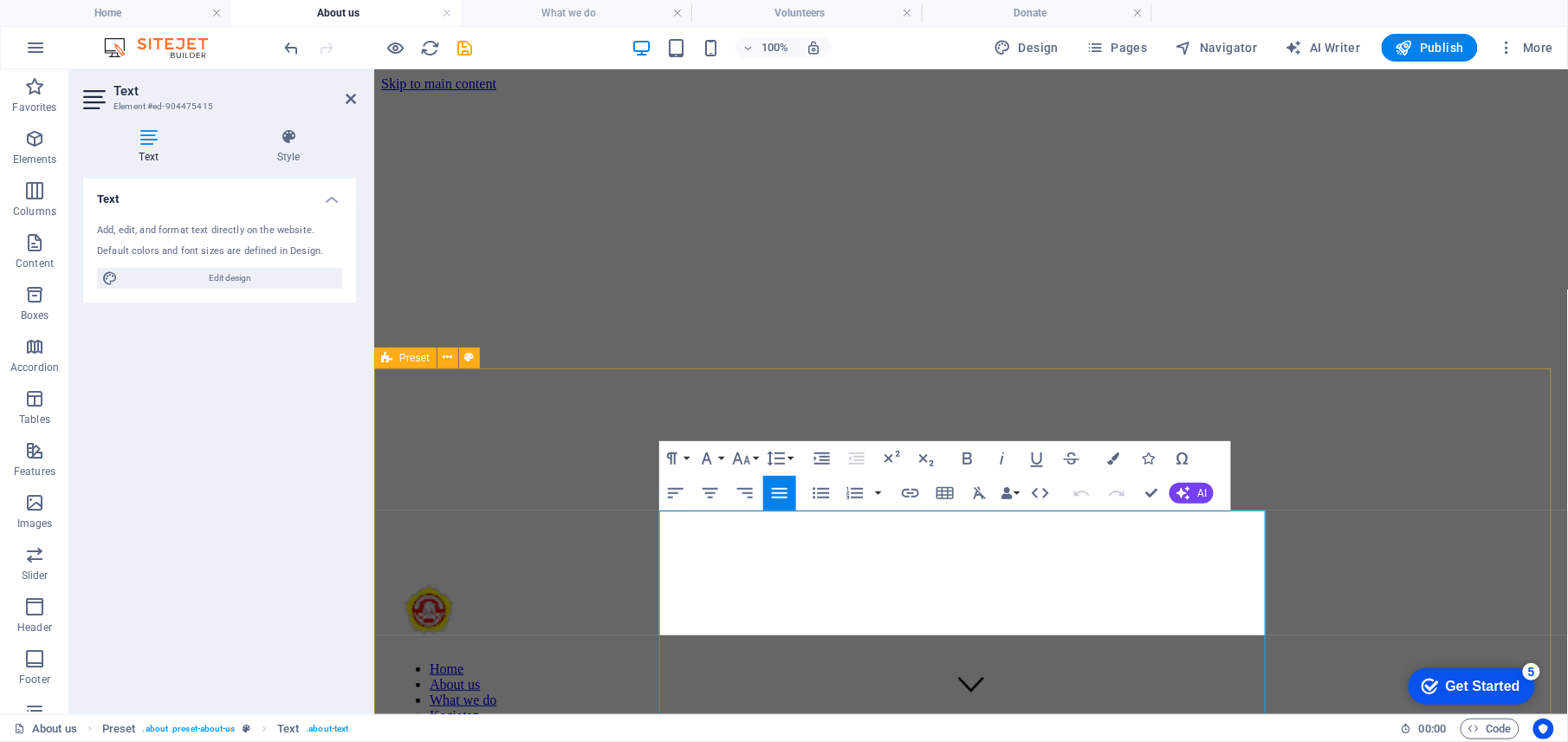
scroll to position [8516, 0]
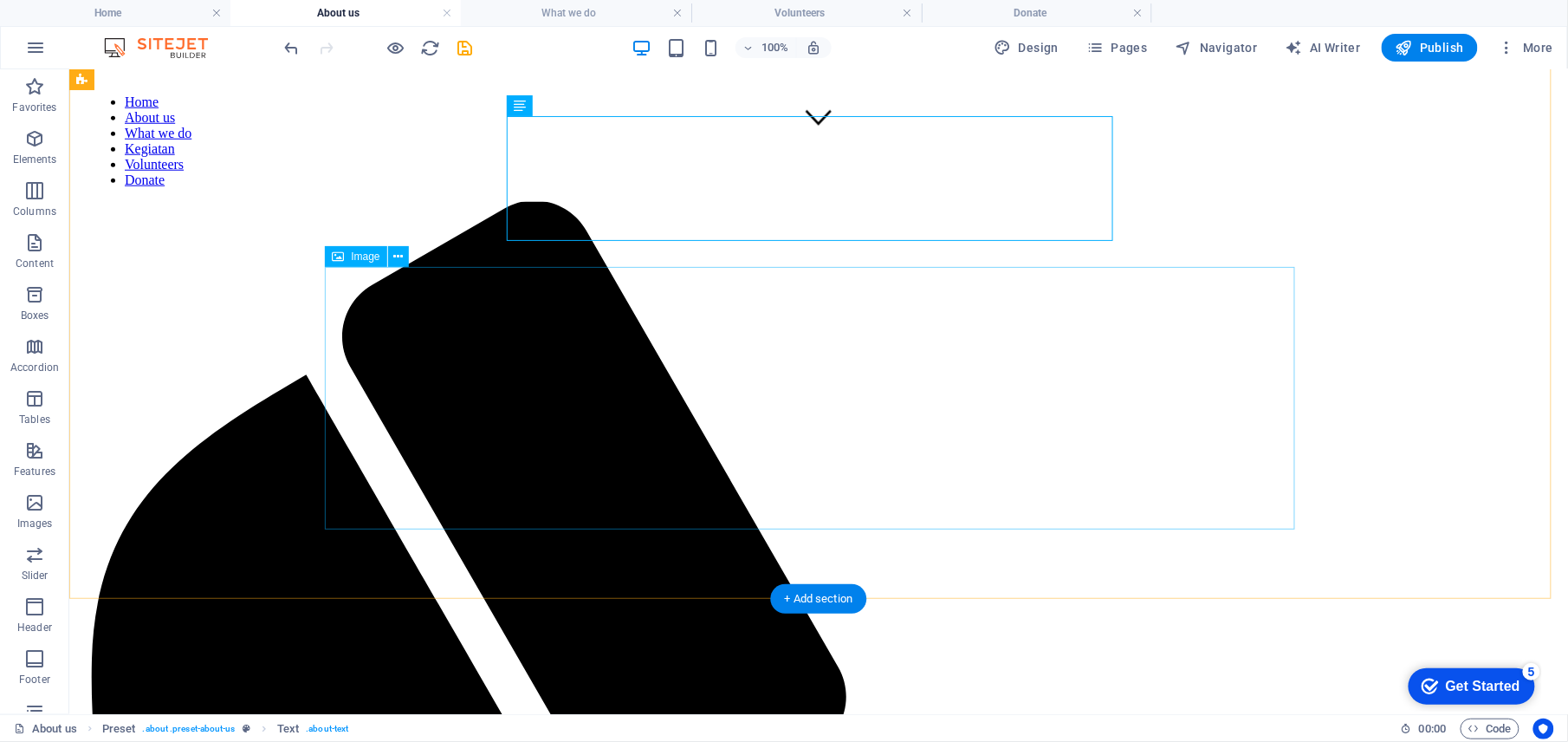
scroll to position [810, 0]
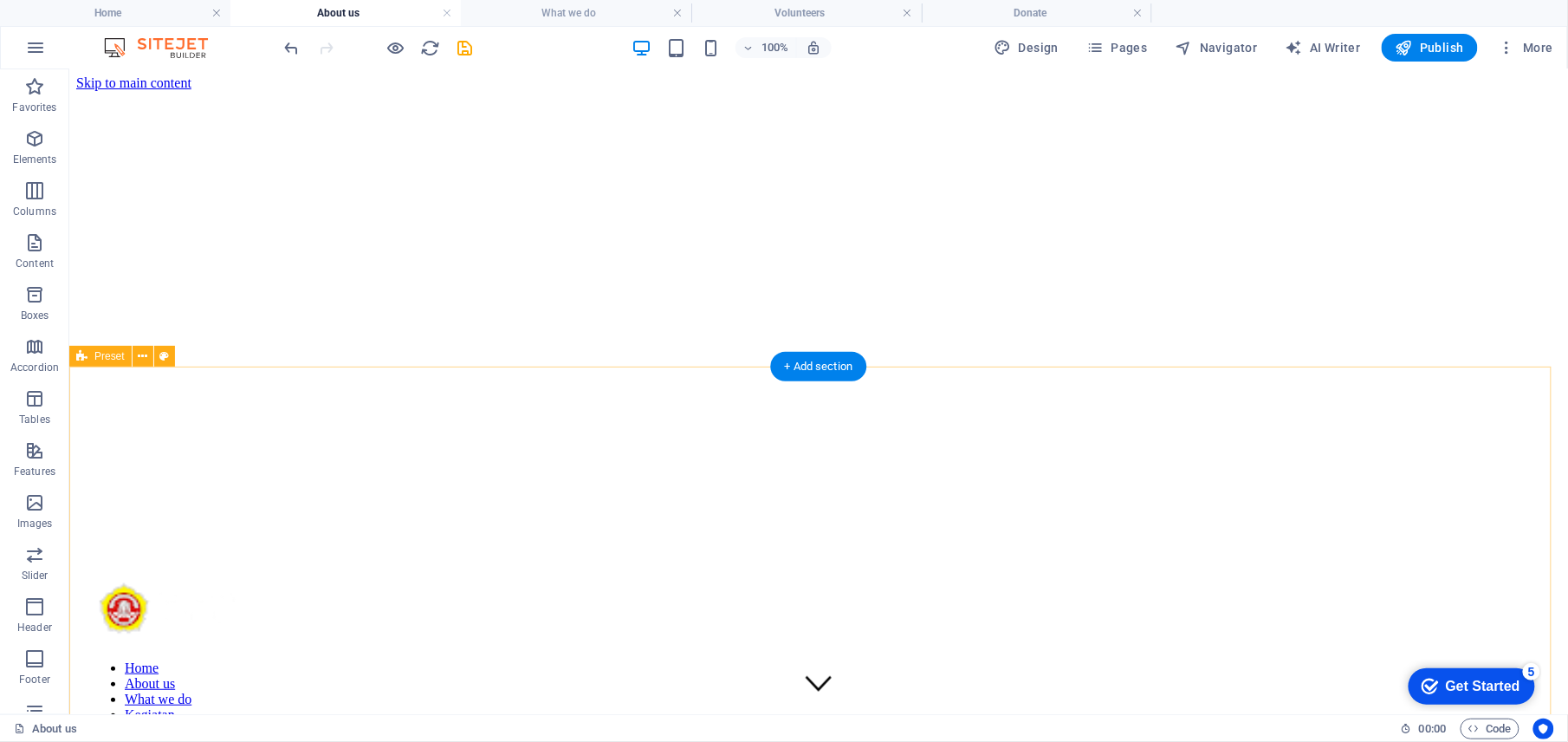
scroll to position [0, 0]
click at [1435, 48] on span "Publish" at bounding box center [1430, 47] width 69 height 18
